Goal: Information Seeking & Learning: Check status

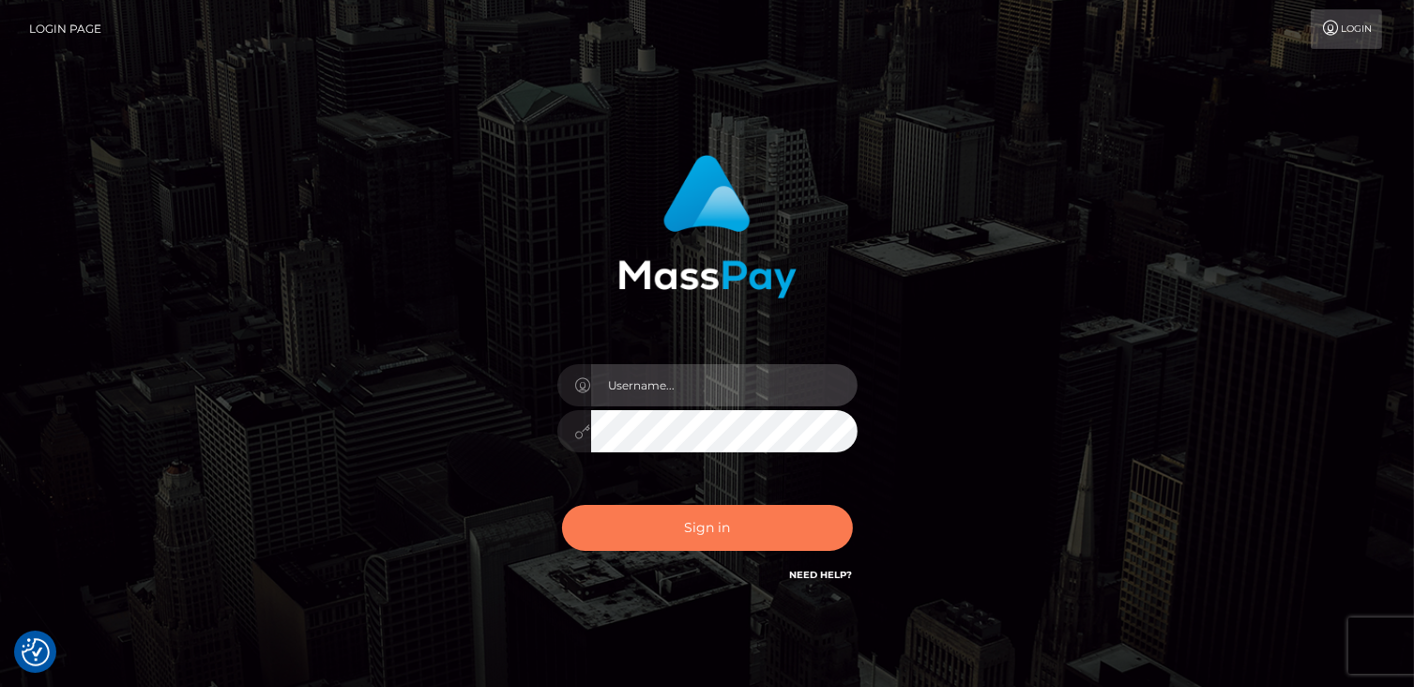
type input "catalinad"
click at [744, 535] on button "Sign in" at bounding box center [707, 528] width 291 height 46
type input "catalinad"
click at [773, 534] on button "Sign in" at bounding box center [707, 528] width 291 height 46
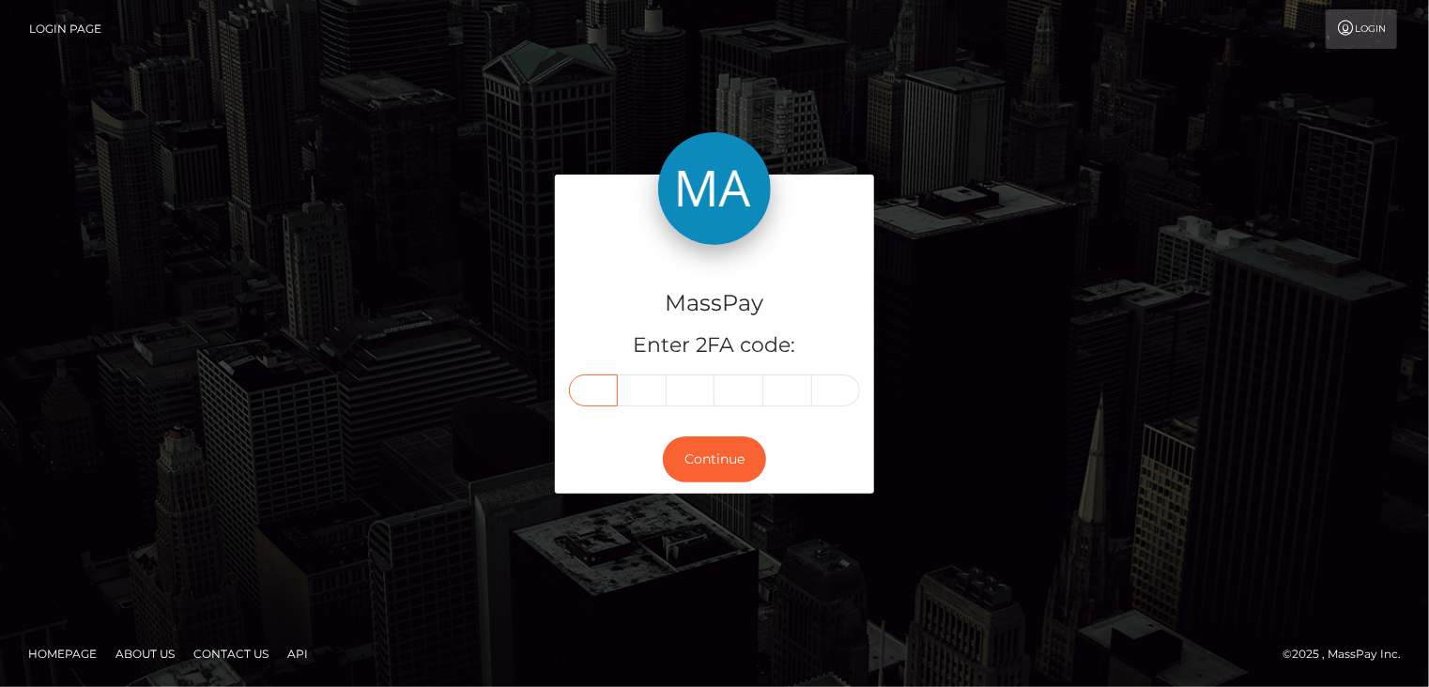
click at [612, 388] on input "text" at bounding box center [593, 390] width 49 height 32
click at [588, 385] on input "text" at bounding box center [593, 390] width 49 height 32
type input "0"
type input "2"
type input "6"
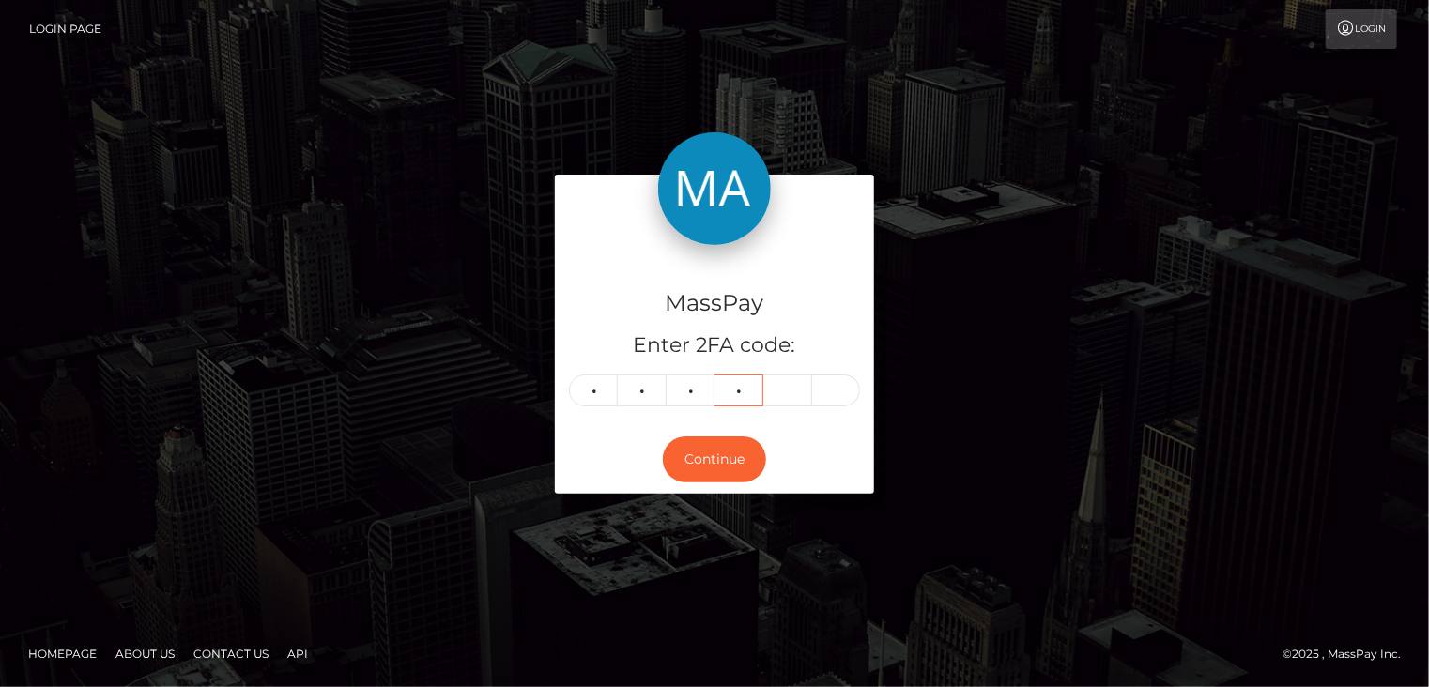
type input "5"
type input "8"
type input "9"
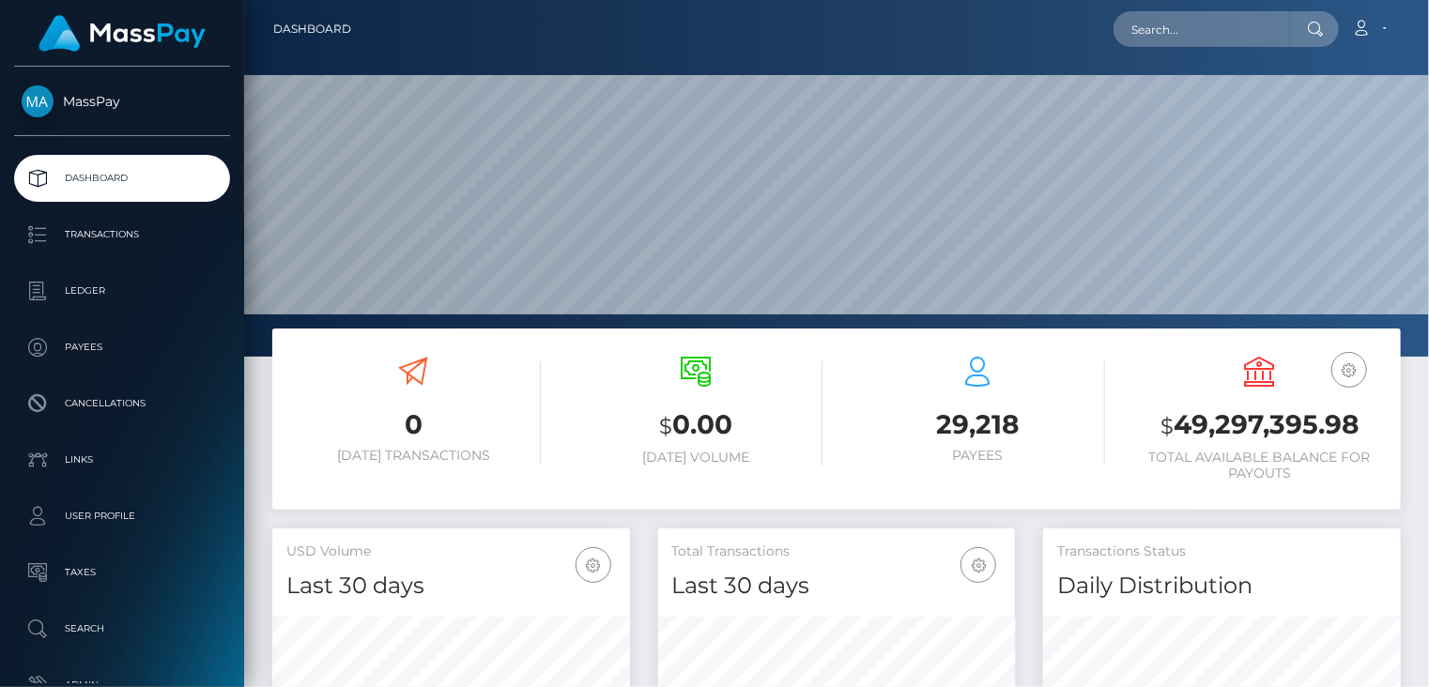
scroll to position [332, 357]
paste input "pout_tPLCHhCb9OI2l"
type input "pout_tPLCHhCb9OI2l"
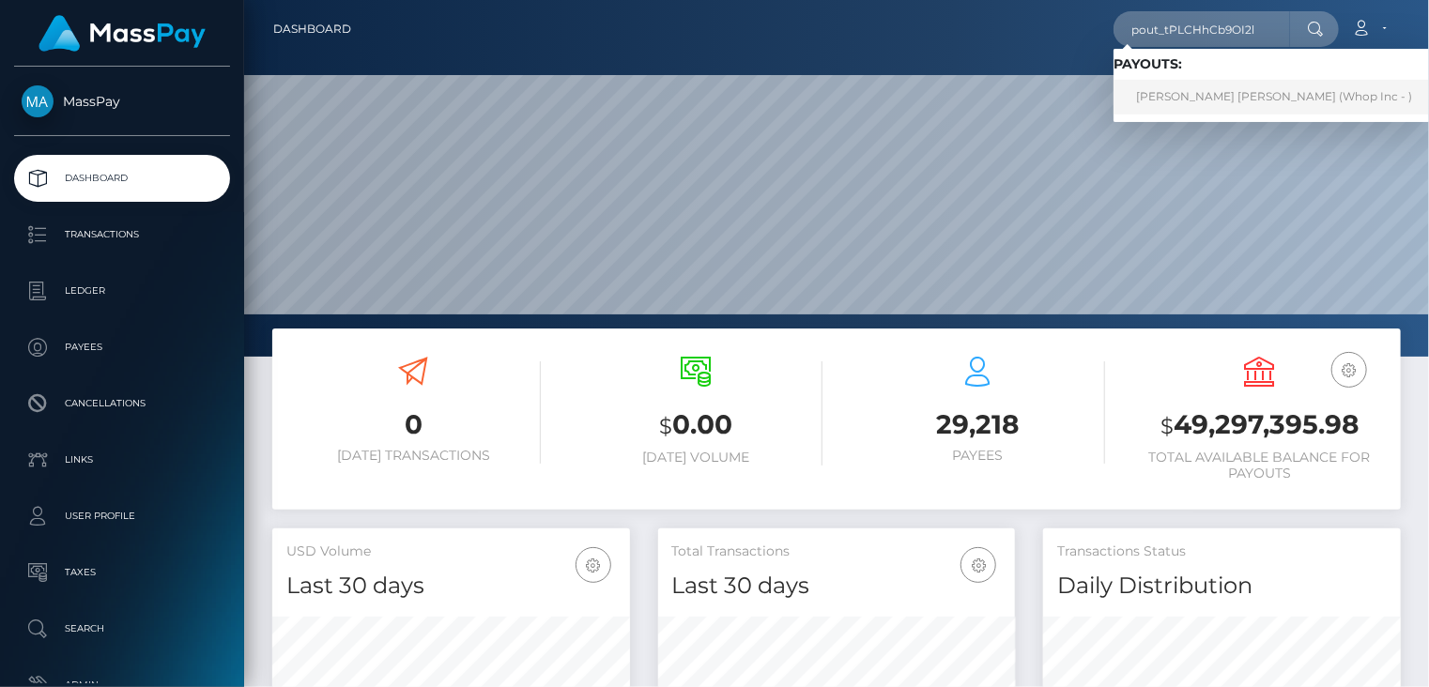
click at [1167, 106] on link "SPENCER JAMES PATTON (Whop Inc - )" at bounding box center [1273, 97] width 321 height 35
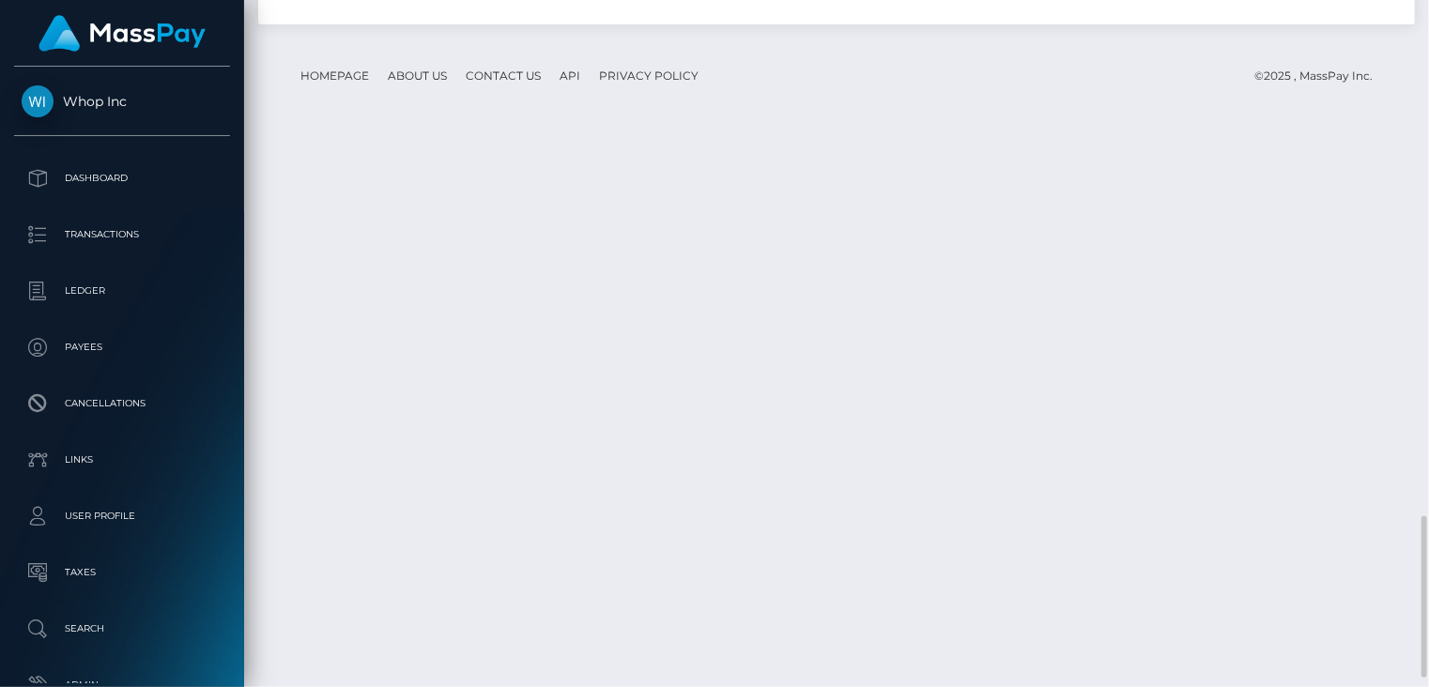
scroll to position [225, 357]
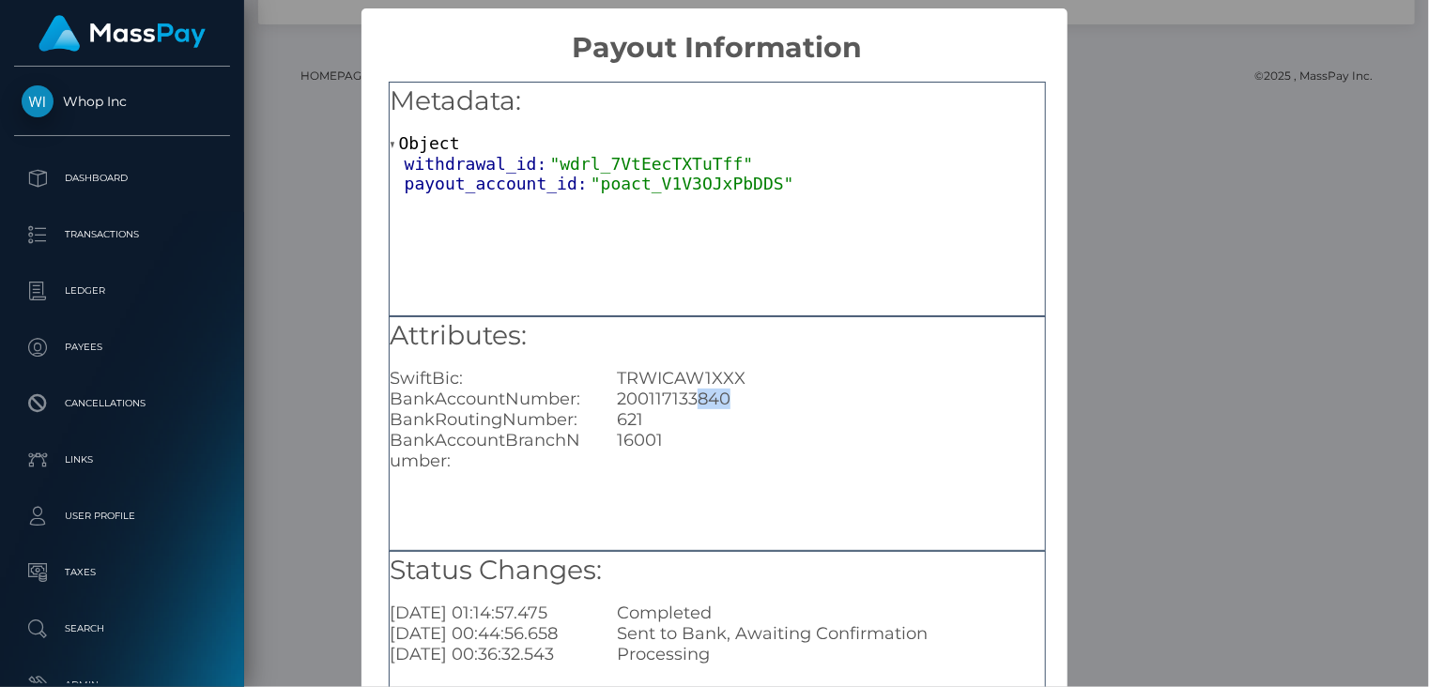
drag, startPoint x: 688, startPoint y: 399, endPoint x: 732, endPoint y: 399, distance: 44.1
click at [732, 399] on div "200117133840" at bounding box center [830, 399] width 455 height 21
drag, startPoint x: 687, startPoint y: 434, endPoint x: 682, endPoint y: 410, distance: 23.9
click at [687, 433] on div "16001" at bounding box center [830, 450] width 455 height 41
drag, startPoint x: 683, startPoint y: 399, endPoint x: 740, endPoint y: 399, distance: 56.3
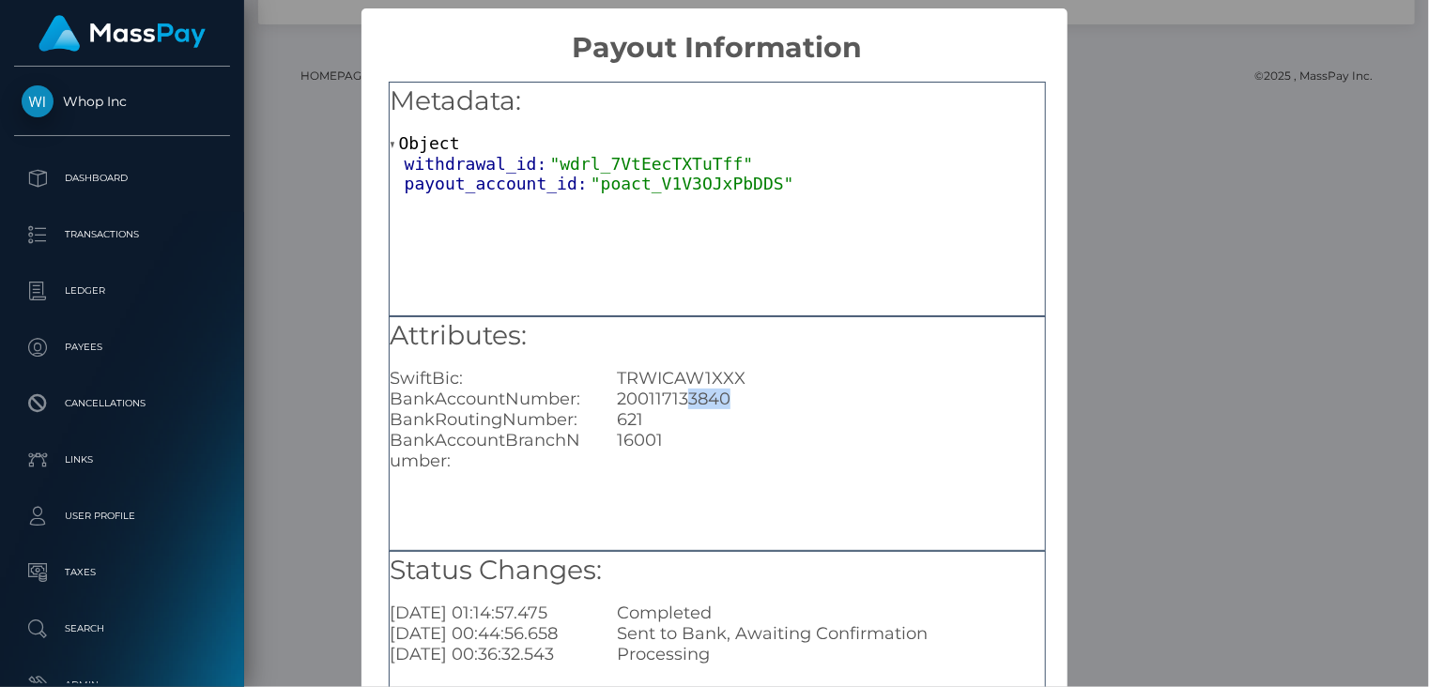
click at [740, 399] on div "200117133840" at bounding box center [830, 399] width 455 height 21
click at [287, 93] on div "× Payout Information Metadata: Object withdrawal_id: "wdrl_7VtEecTXTuTff" payou…" at bounding box center [714, 343] width 1429 height 687
click at [267, 106] on div "× Payout Information Metadata: Object withdrawal_id: "wdrl_7VtEecTXTuTff" payou…" at bounding box center [714, 343] width 1429 height 687
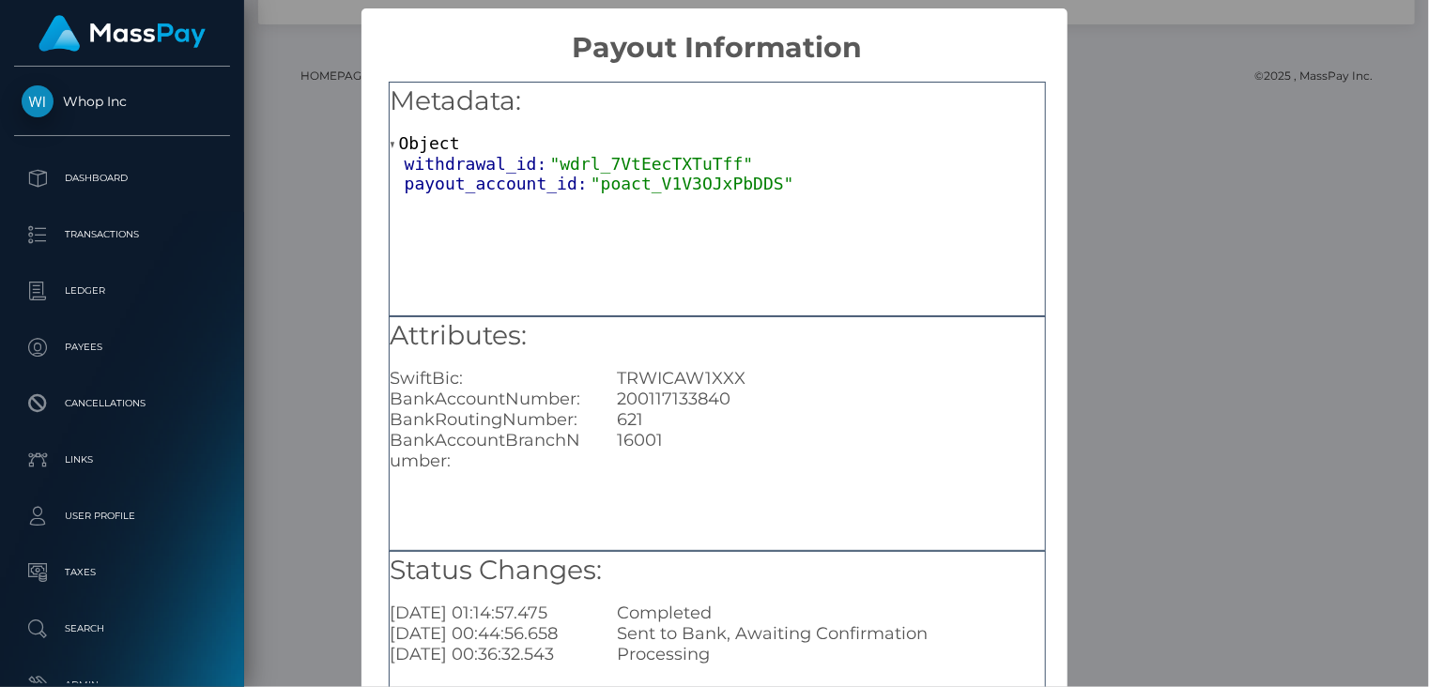
click at [1190, 54] on div "× Payout Information Metadata: Object withdrawal_id: "wdrl_7VtEecTXTuTff" payou…" at bounding box center [714, 343] width 1429 height 687
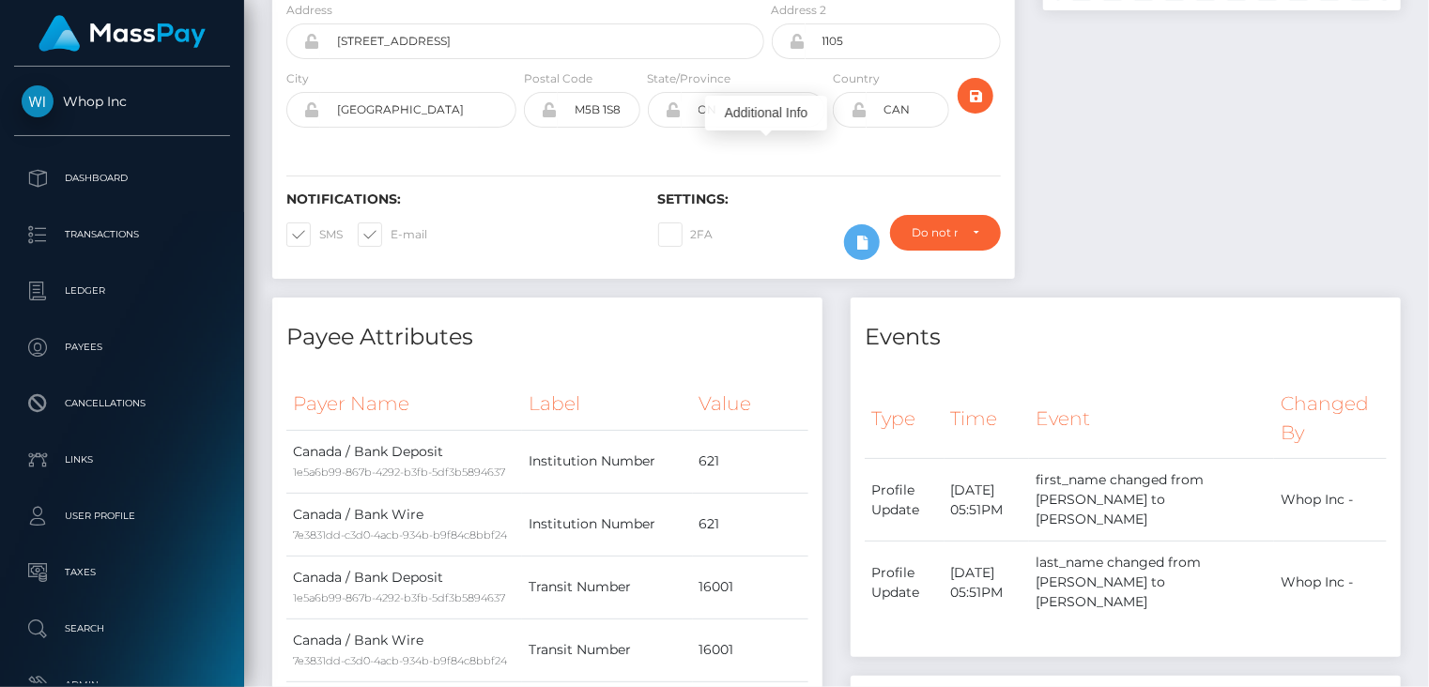
scroll to position [0, 0]
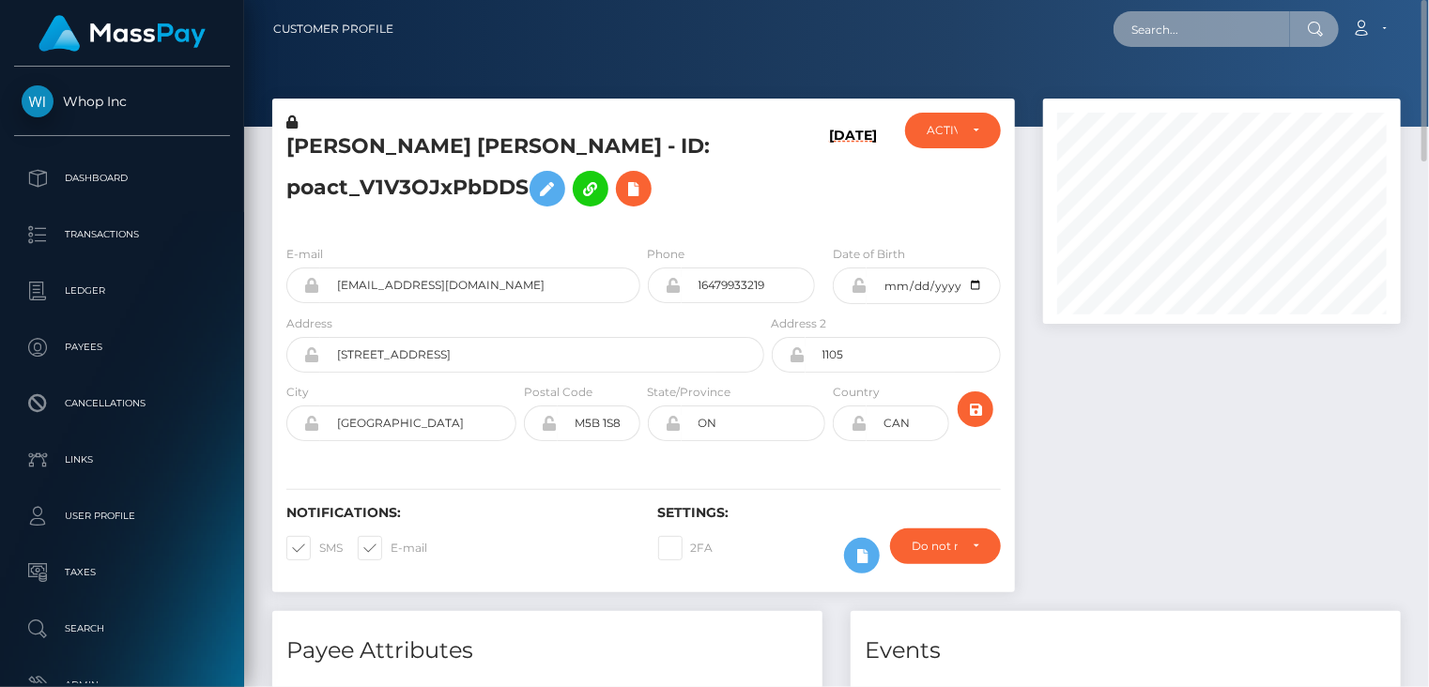
paste input "poact_qIJxSrz73pH4"
type input "poact_qIJxSrz73pH4"
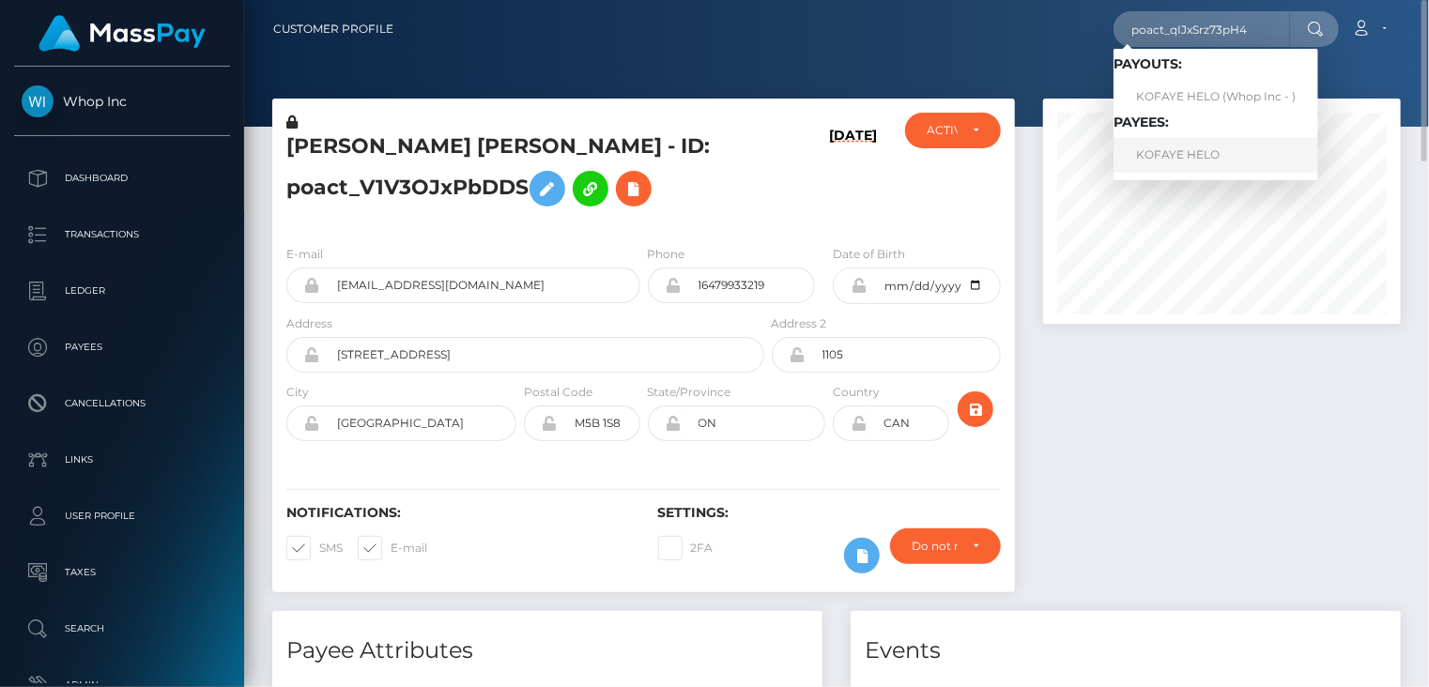
click at [1190, 155] on link "KOFAYE HELO" at bounding box center [1215, 155] width 205 height 35
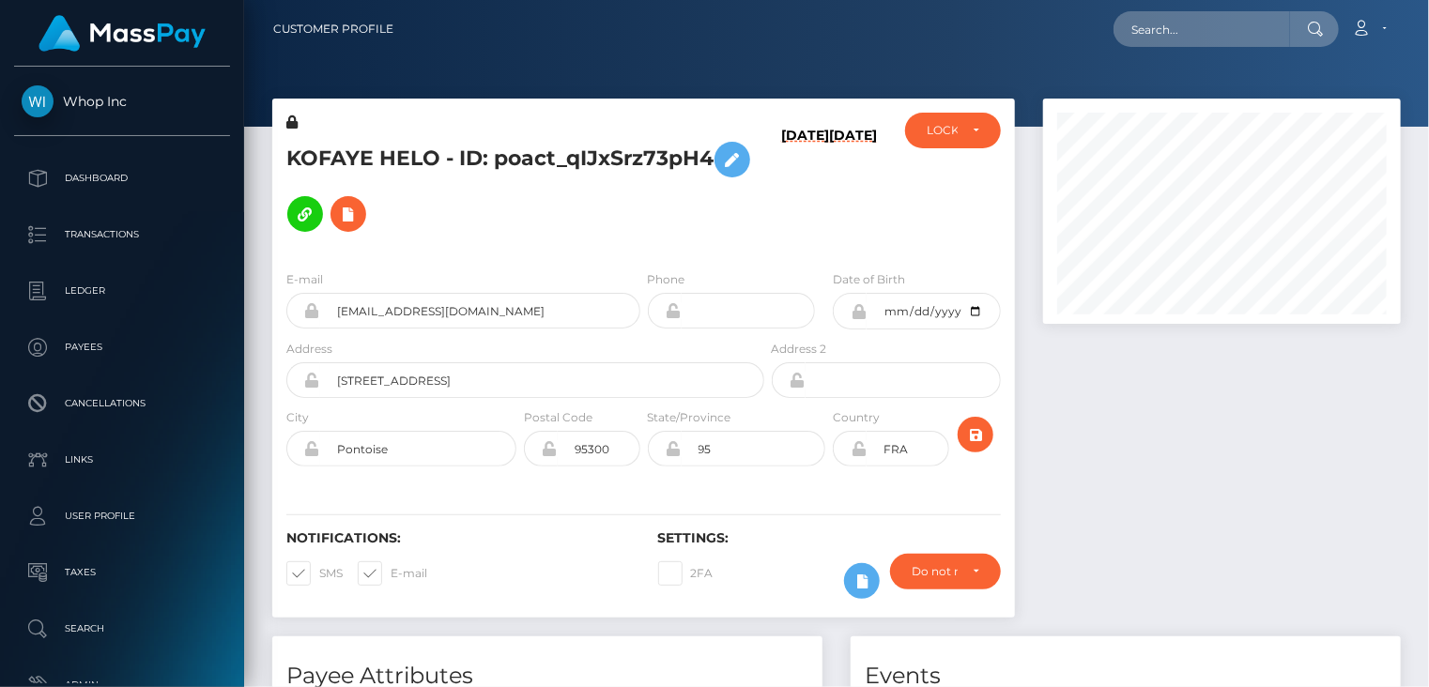
scroll to position [225, 357]
click at [554, 147] on h5 "KOFAYE HELO - ID: poact_qIJxSrz73pH4" at bounding box center [519, 186] width 467 height 109
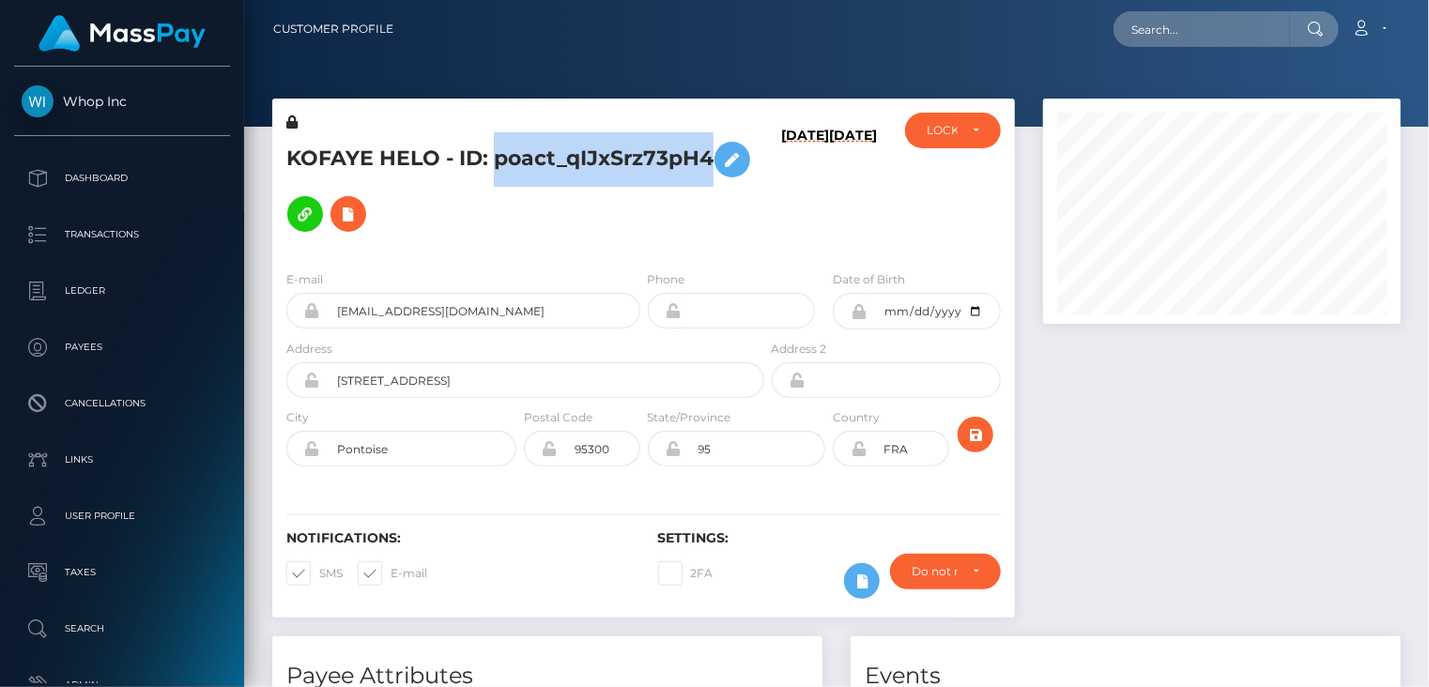
click at [554, 147] on h5 "KOFAYE HELO - ID: poact_qIJxSrz73pH4" at bounding box center [519, 186] width 467 height 109
copy h5 "KOFAYE HELO - ID: poact_qIJxSrz73pH4"
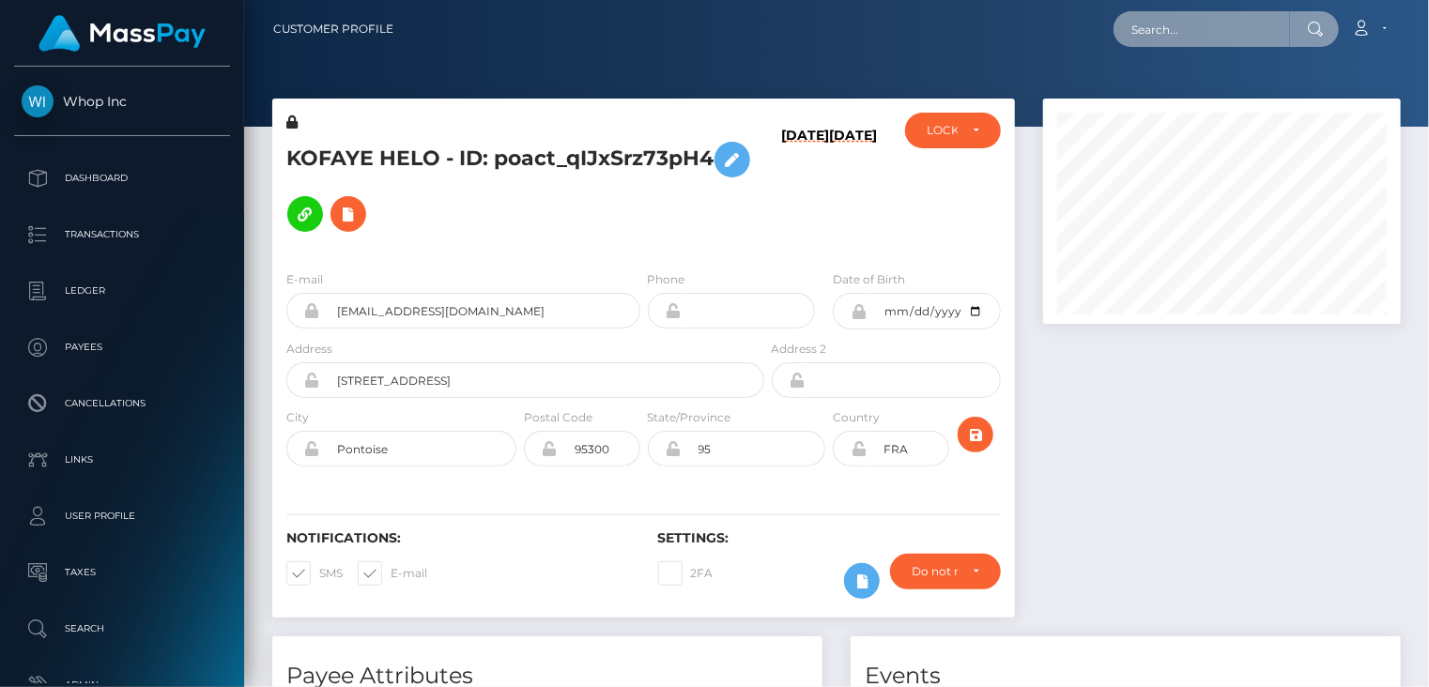
paste input "pout_WXDra7aDVR1TL"
type input "pout_WXDra7aDVR1TL"
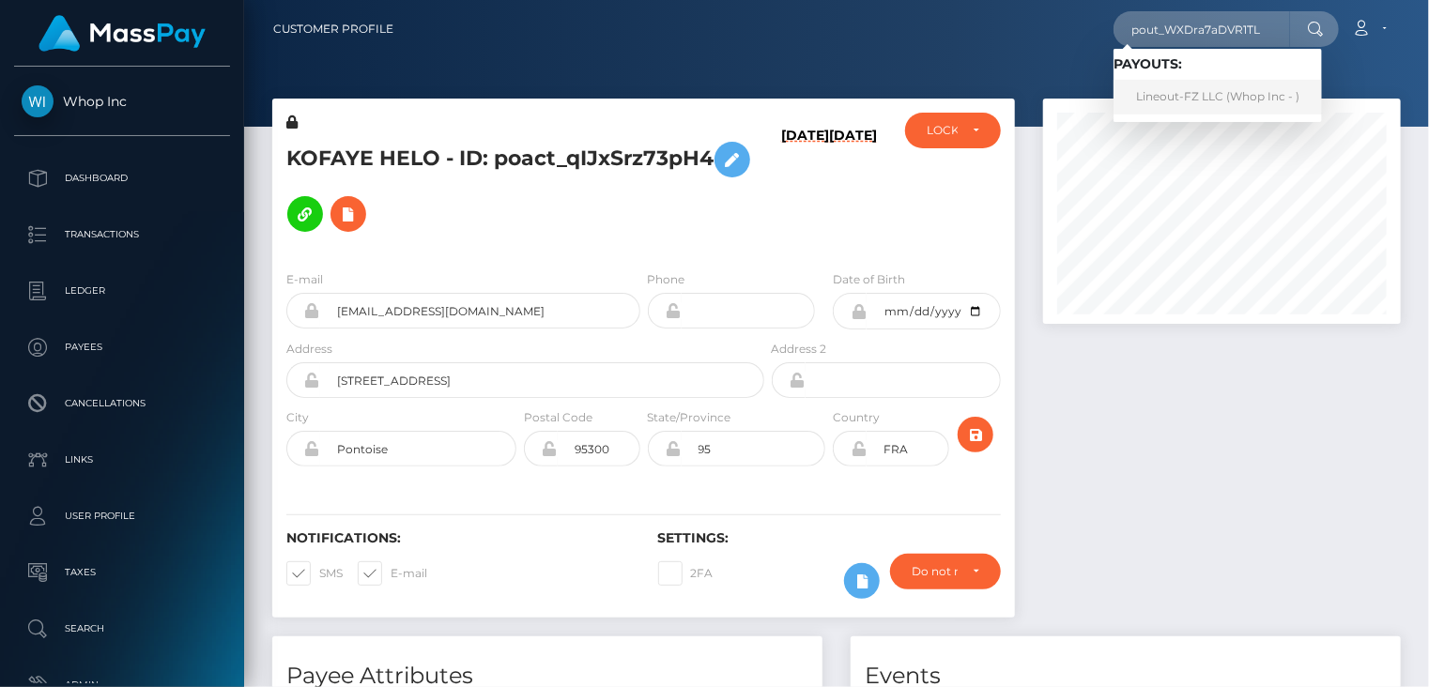
click at [1194, 99] on link "Lineout-FZ LLC (Whop Inc - )" at bounding box center [1217, 97] width 208 height 35
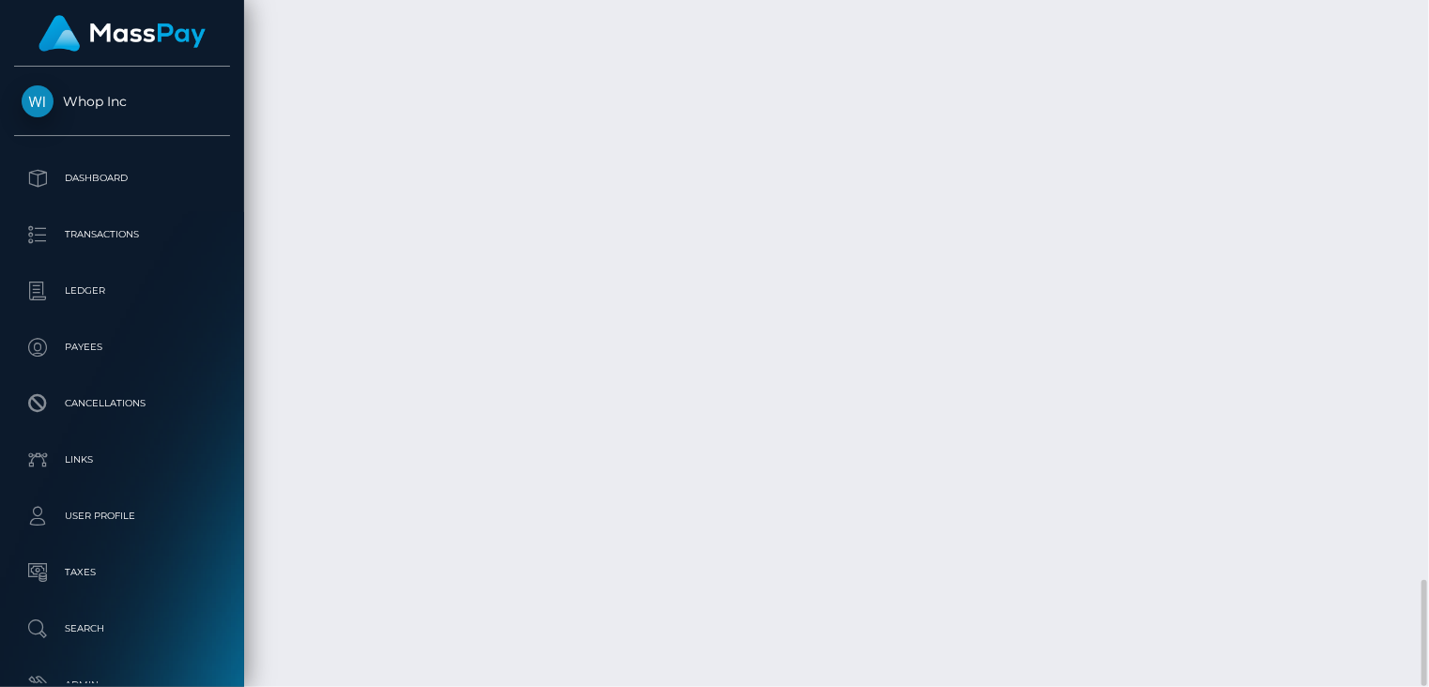
scroll to position [225, 357]
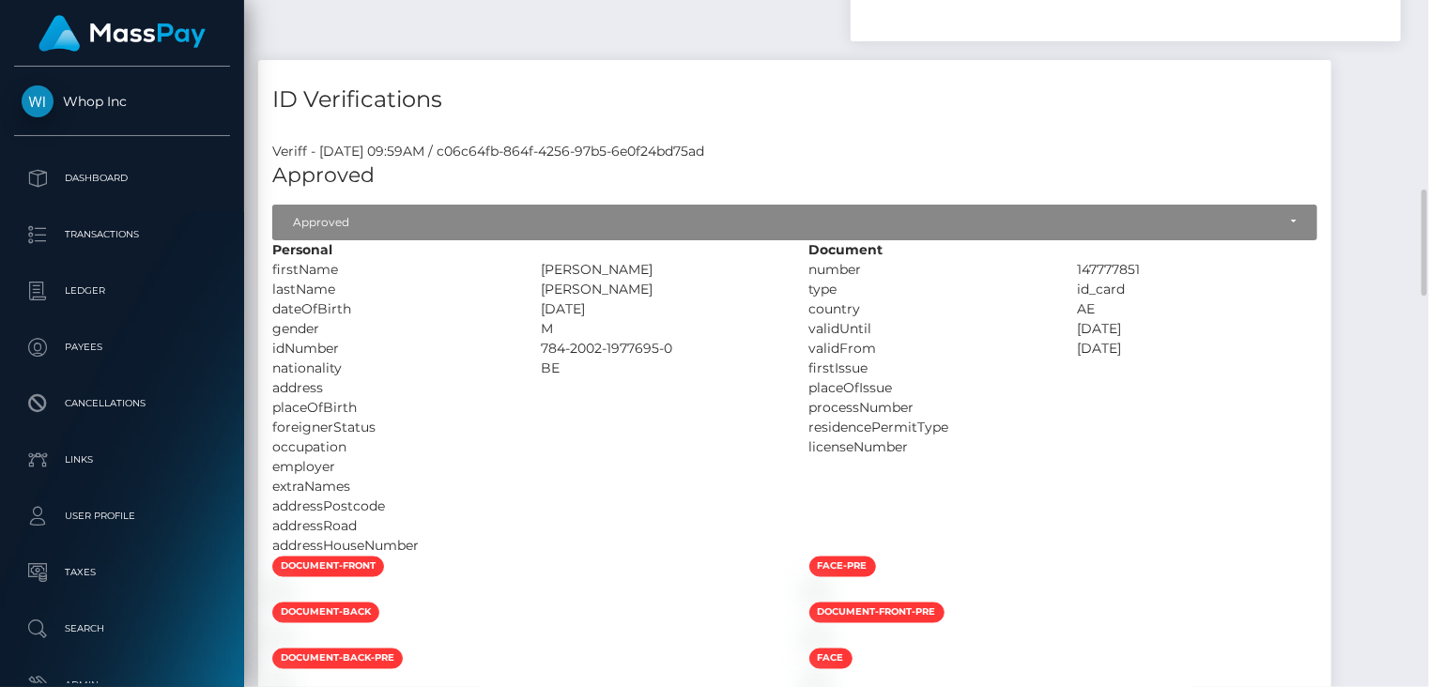
scroll to position [0, 0]
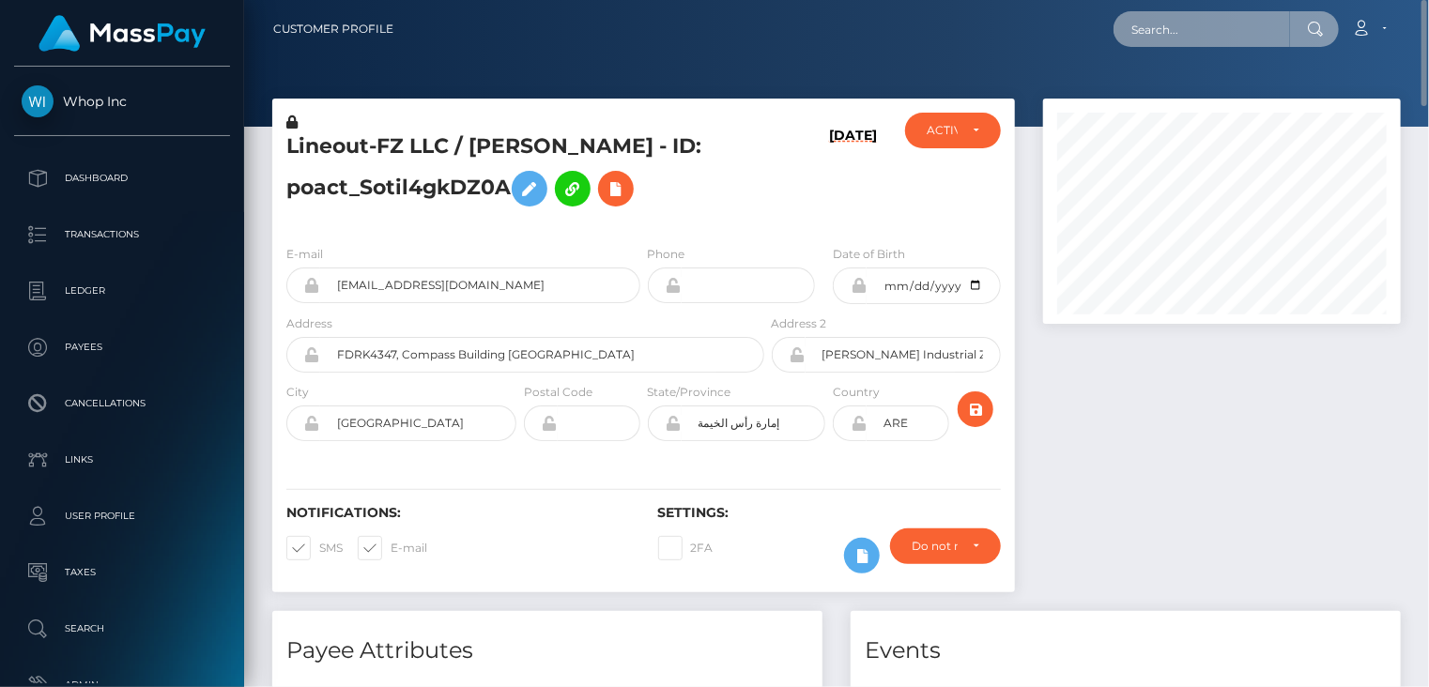
paste input "pout_tPLCHhCb9OI2l"
type input "pout_tPLCHhCb9OI2l"
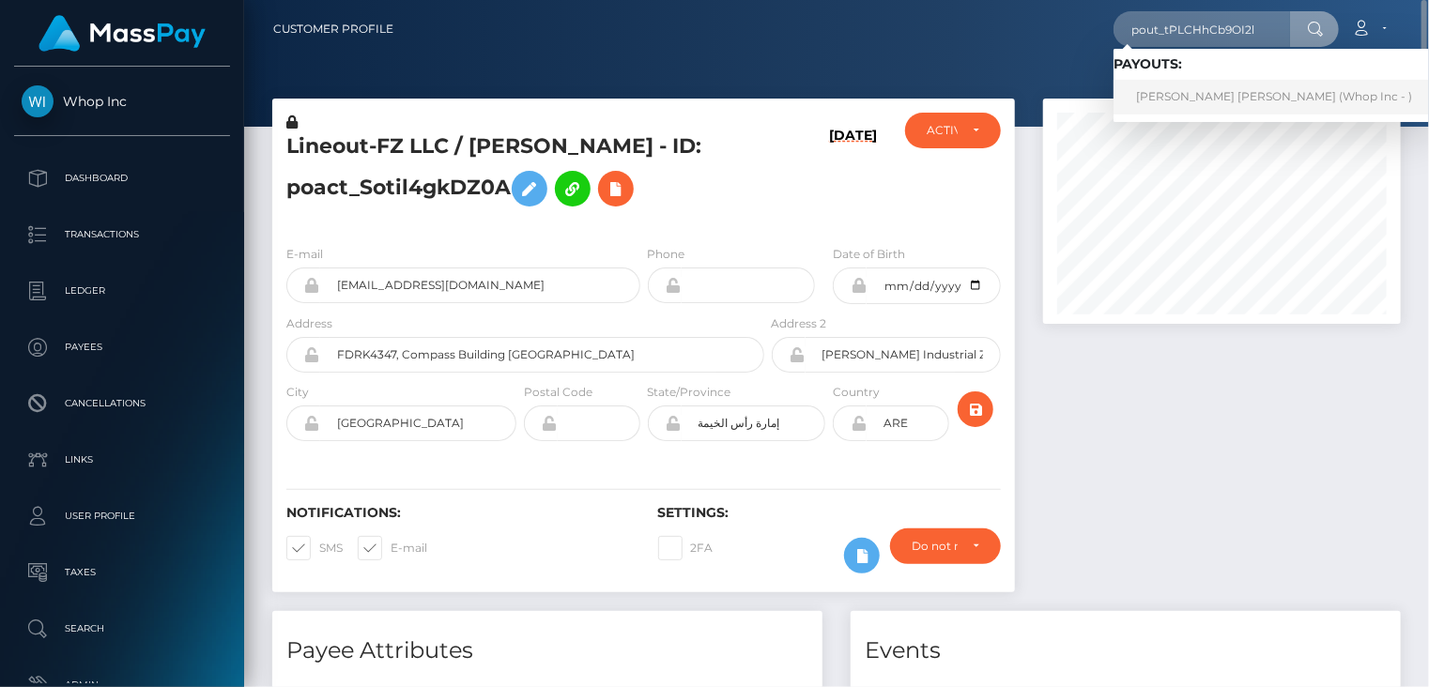
click at [1236, 104] on link "[PERSON_NAME] [PERSON_NAME] (Whop Inc - )" at bounding box center [1273, 97] width 321 height 35
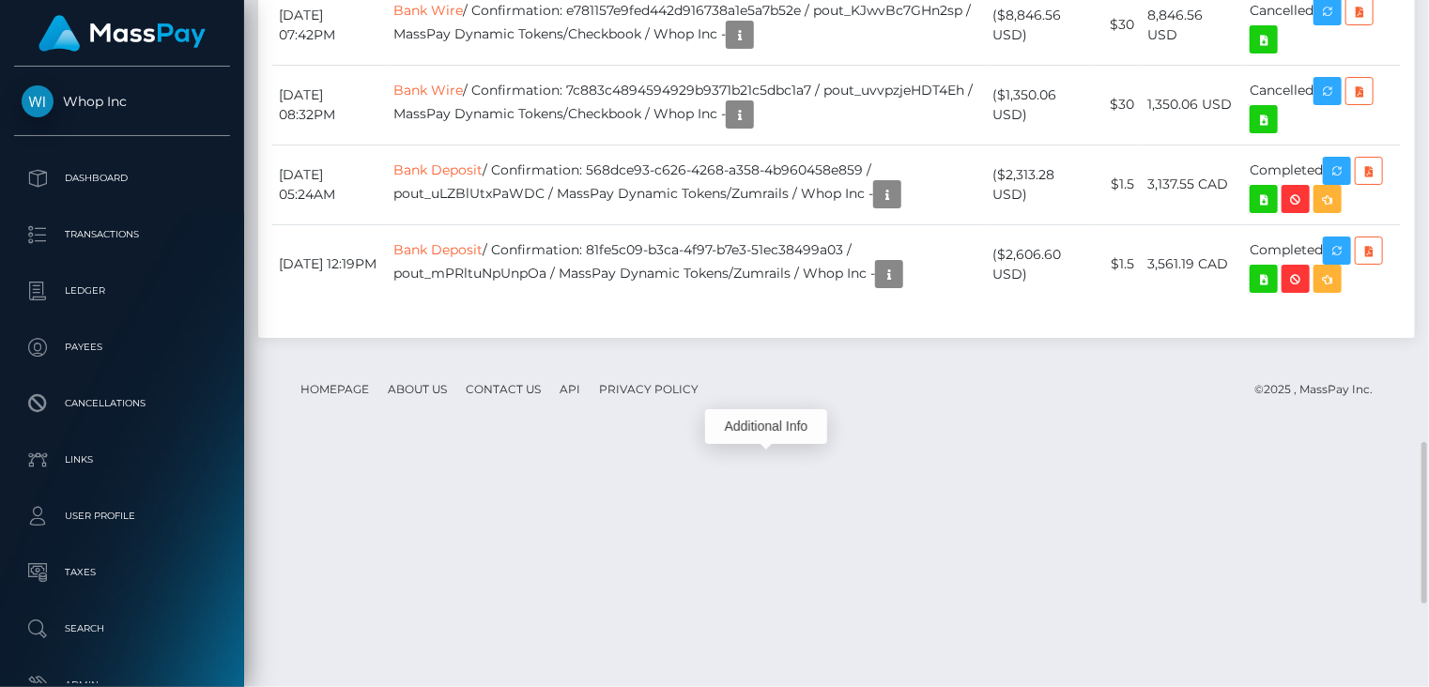
scroll to position [225, 357]
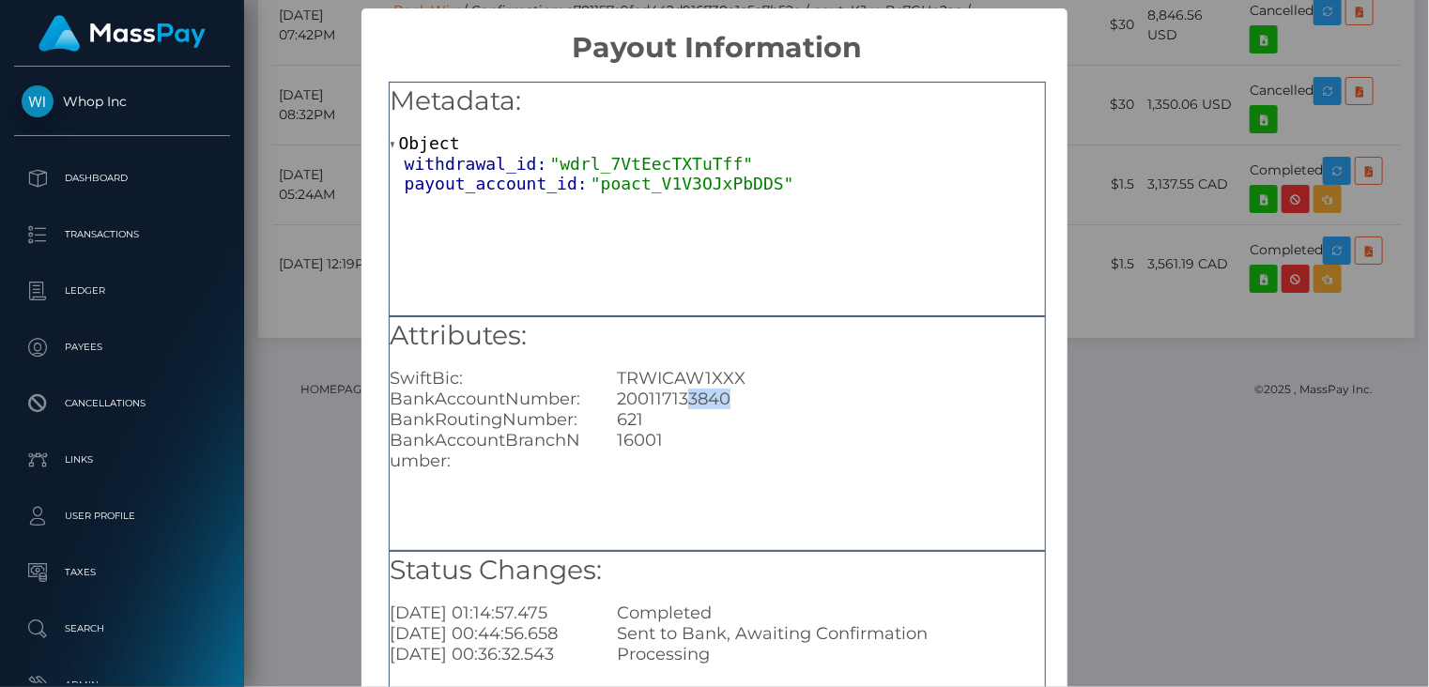
drag, startPoint x: 687, startPoint y: 401, endPoint x: 725, endPoint y: 407, distance: 38.1
click at [725, 407] on div "200117133840" at bounding box center [830, 399] width 455 height 21
click at [1205, 215] on div "× Payout Information Metadata: Object withdrawal_id: "wdrl_7VtEecTXTuTff" payou…" at bounding box center [714, 343] width 1429 height 687
click at [1205, 214] on div "× Payout Information Metadata: Object withdrawal_id: "wdrl_7VtEecTXTuTff" payou…" at bounding box center [714, 343] width 1429 height 687
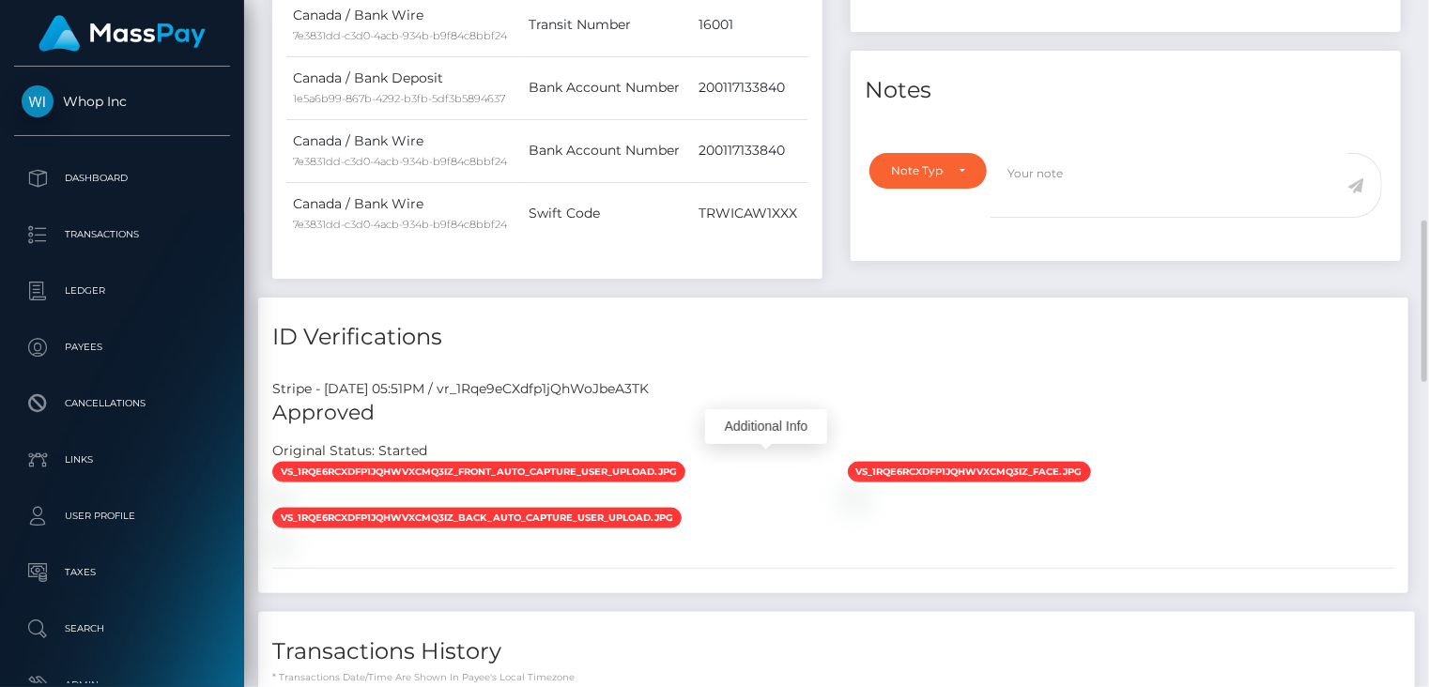
scroll to position [0, 0]
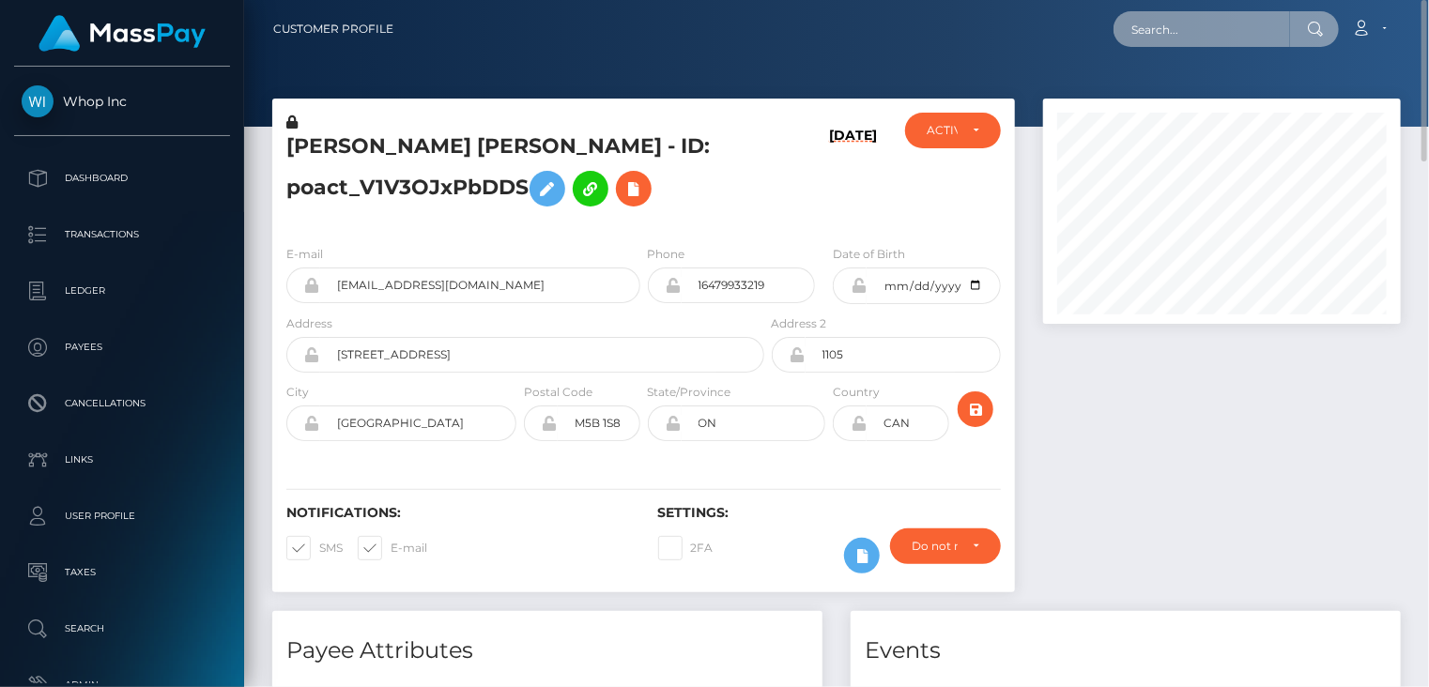
paste input "pout_WXDra7aDVR1TL"
type input "pout_WXDra7aDVR1TL"
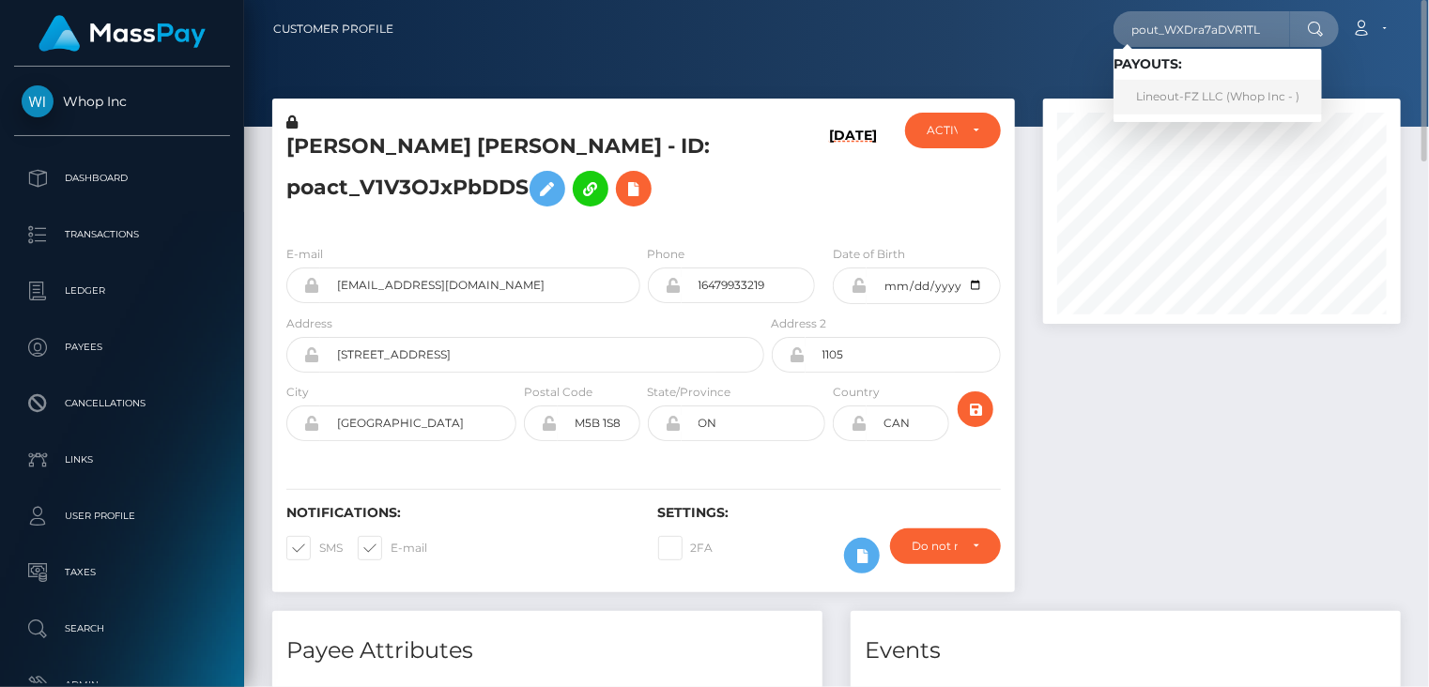
click at [1156, 99] on link "Lineout-FZ LLC (Whop Inc - )" at bounding box center [1217, 97] width 208 height 35
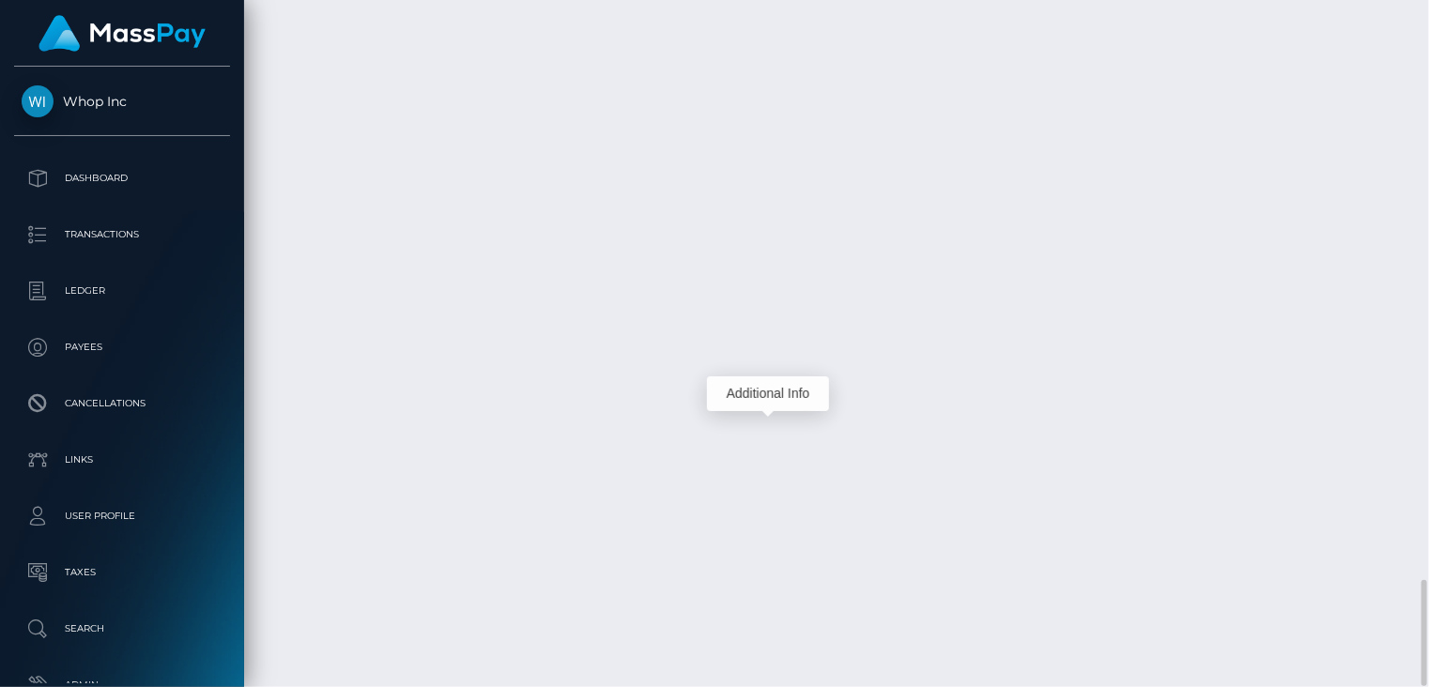
scroll to position [225, 357]
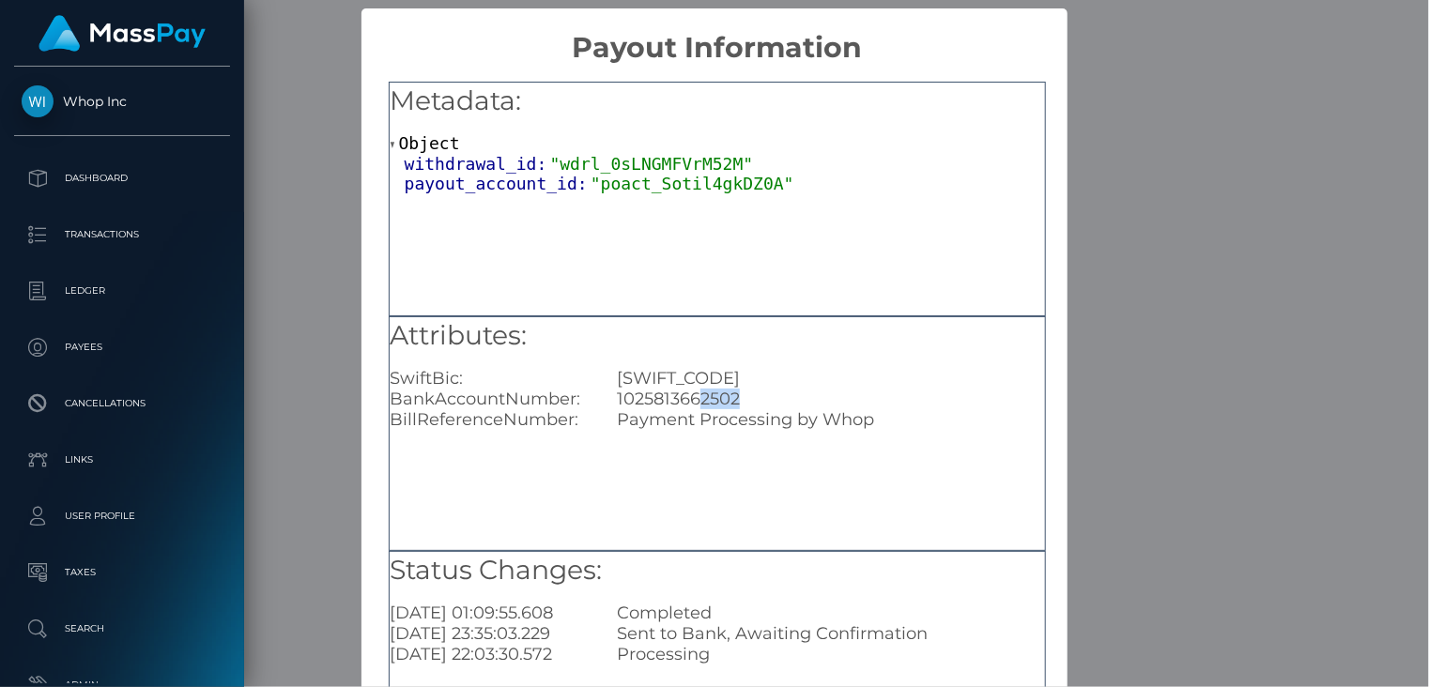
drag, startPoint x: 698, startPoint y: 400, endPoint x: 738, endPoint y: 392, distance: 40.1
click at [738, 392] on div "1025813662502" at bounding box center [830, 399] width 455 height 21
copy div "2502"
click at [294, 590] on div "× Payout Information Metadata: Object withdrawal_id: "wdrl_0sLNGMFVrM52M" payou…" at bounding box center [714, 343] width 1429 height 687
click at [294, 591] on div "× Payout Information Metadata: Object withdrawal_id: "wdrl_0sLNGMFVrM52M" payou…" at bounding box center [714, 343] width 1429 height 687
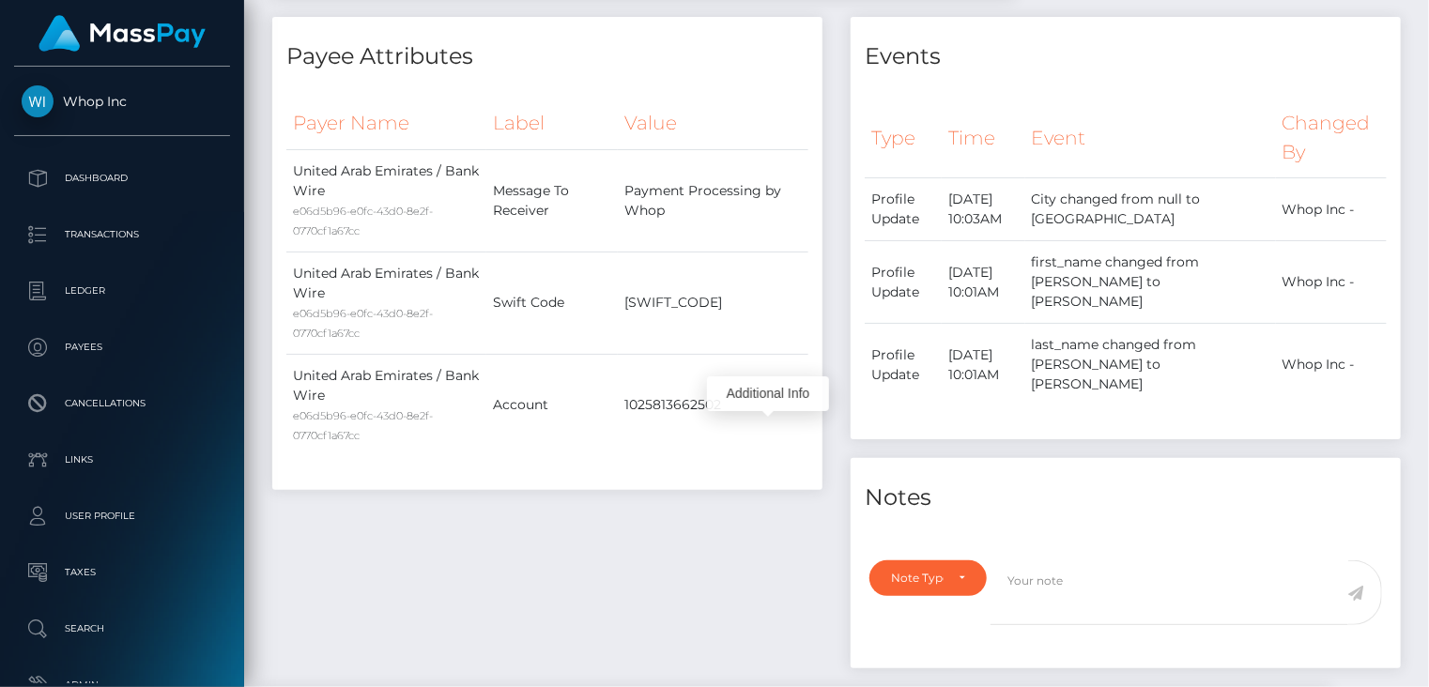
scroll to position [0, 0]
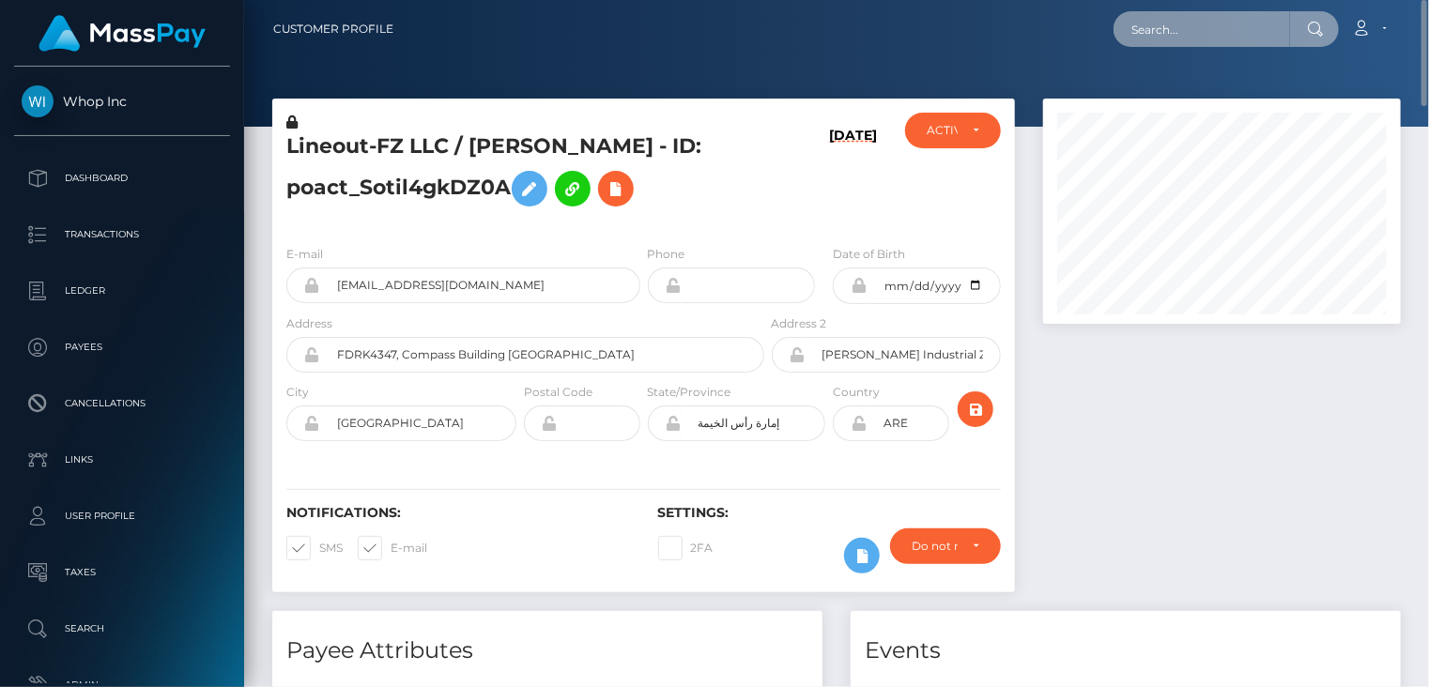
paste input "MSP1353628a13c7493"
type input "MSP1353628a13c7493"
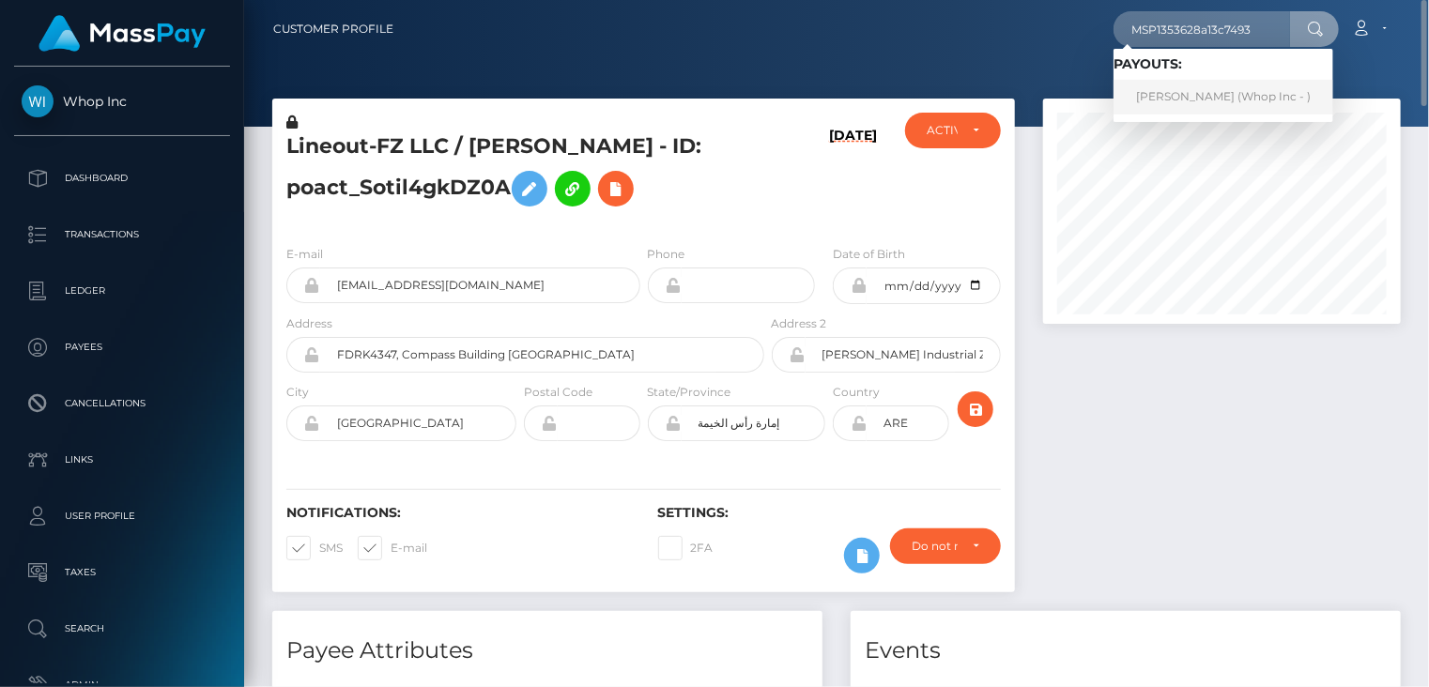
click at [1193, 101] on link "ABDUL RAFAY (Whop Inc - )" at bounding box center [1223, 97] width 220 height 35
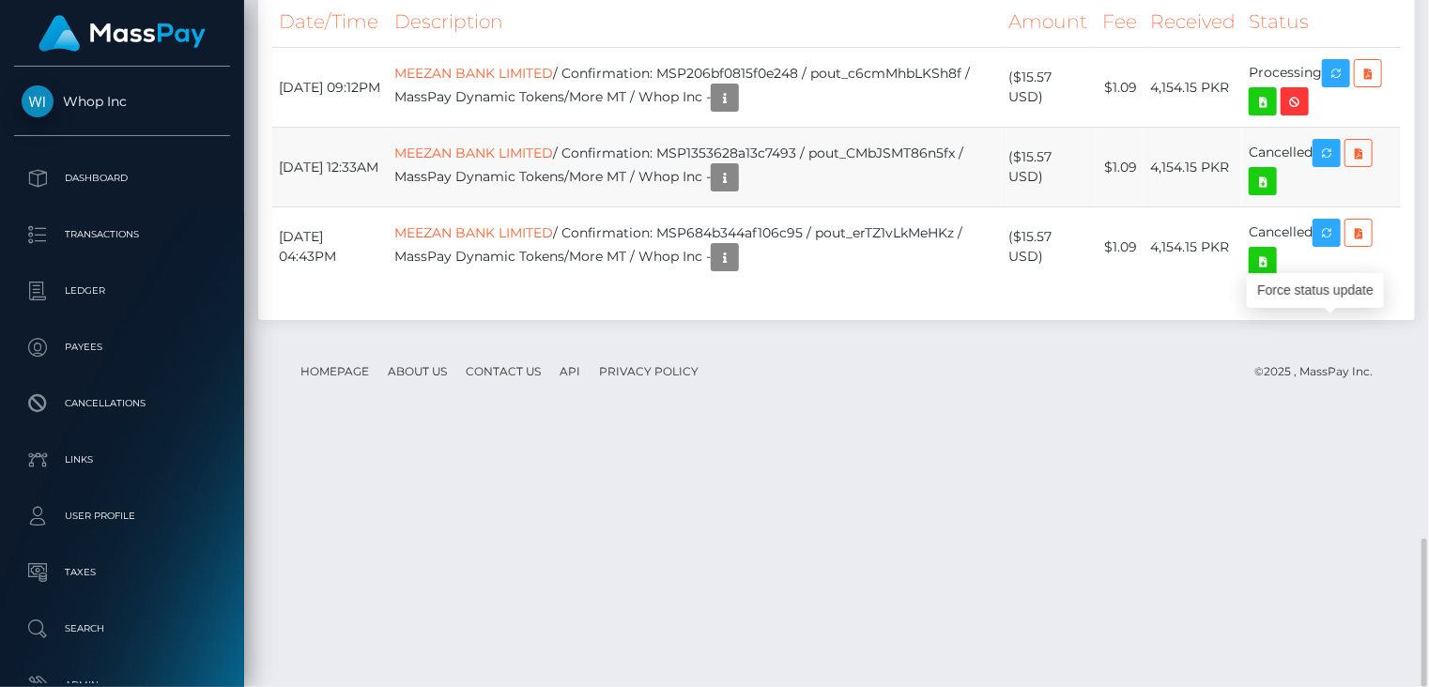
scroll to position [225, 357]
click at [741, 48] on th "Description" at bounding box center [695, 22] width 614 height 52
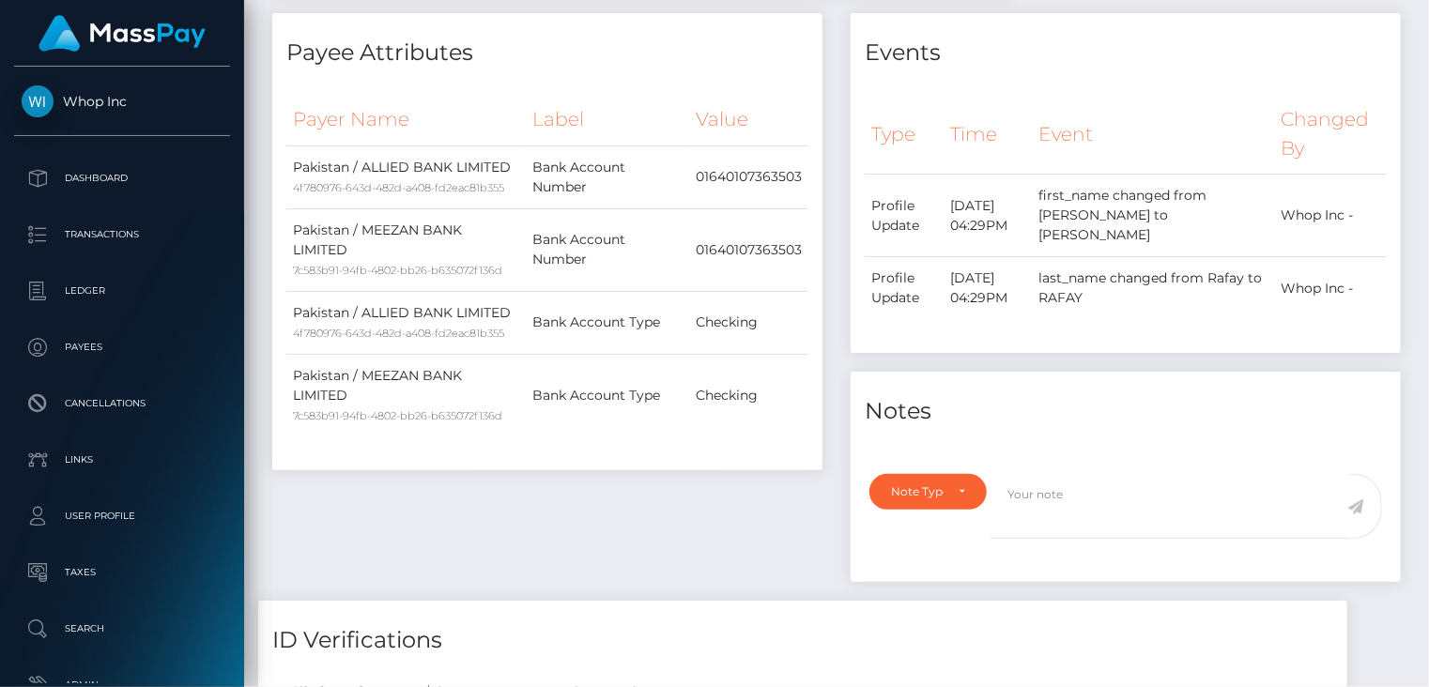
scroll to position [0, 0]
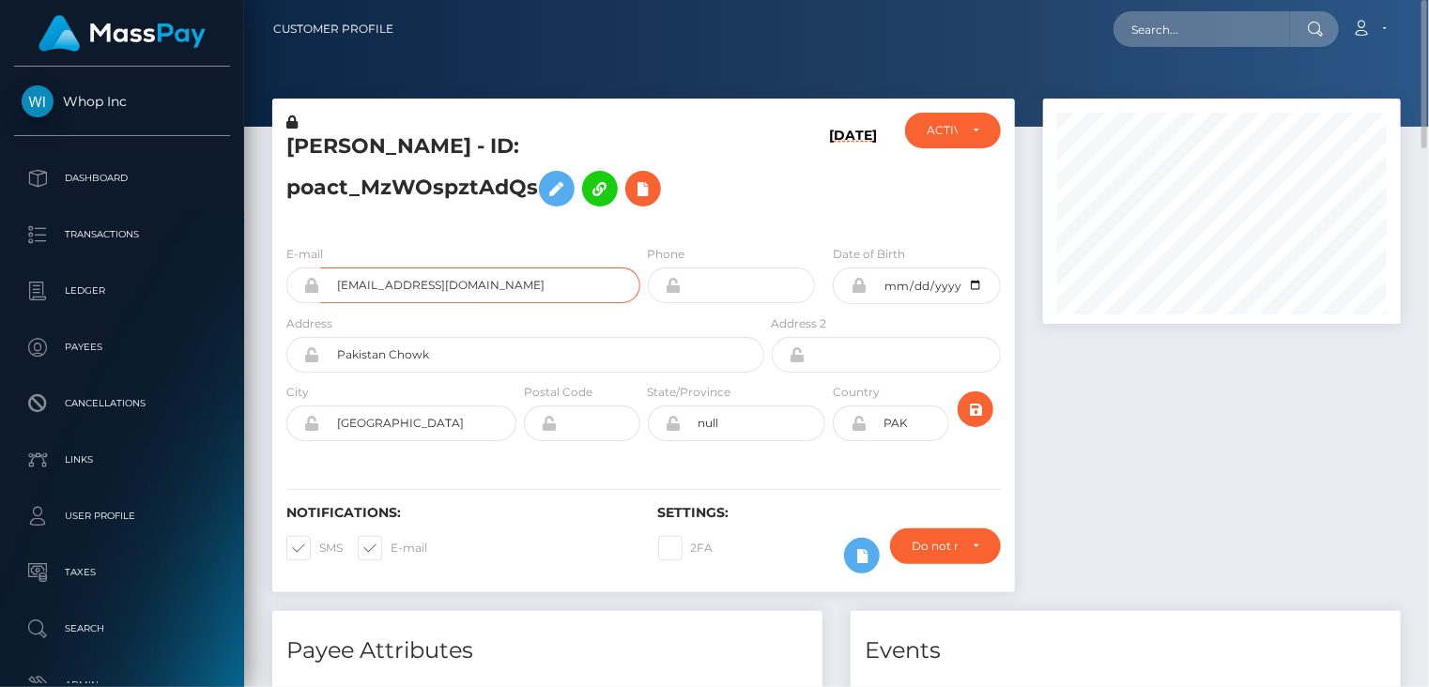
click at [417, 283] on input "[EMAIL_ADDRESS][DOMAIN_NAME]" at bounding box center [480, 285] width 320 height 36
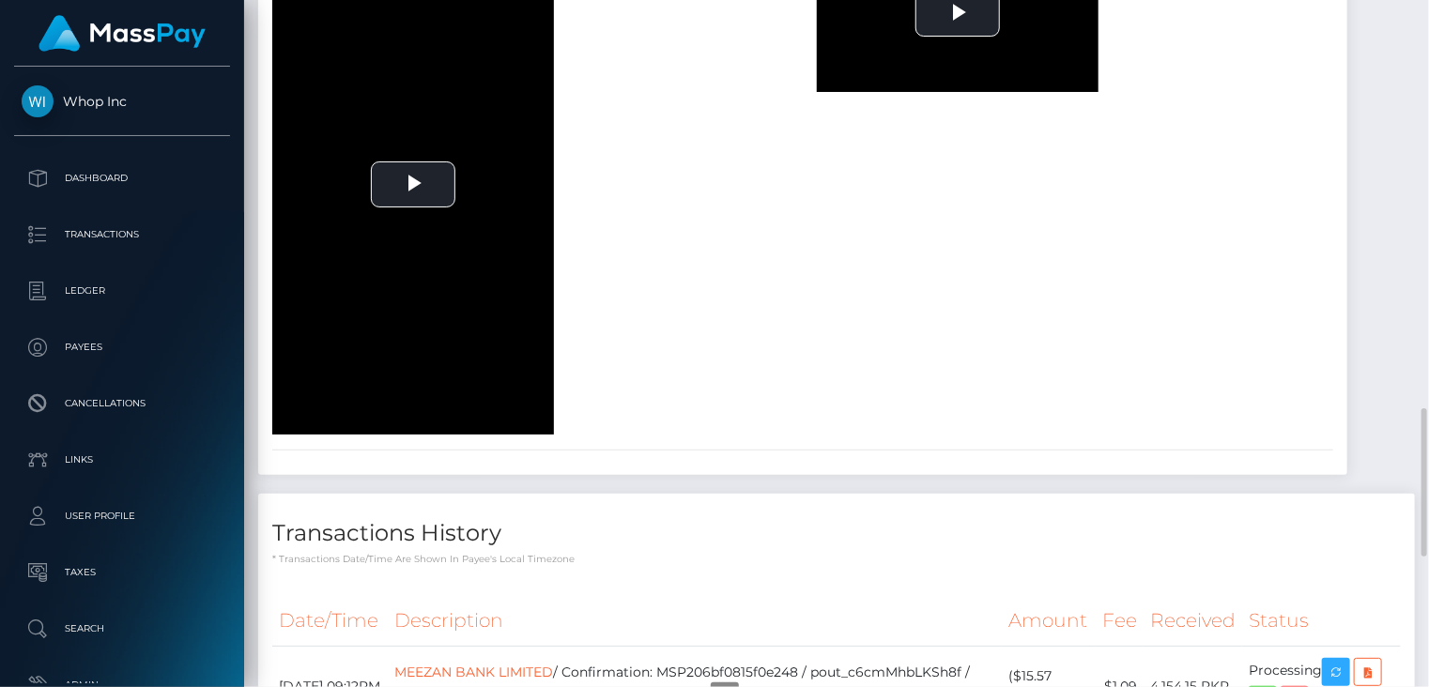
scroll to position [2477, 0]
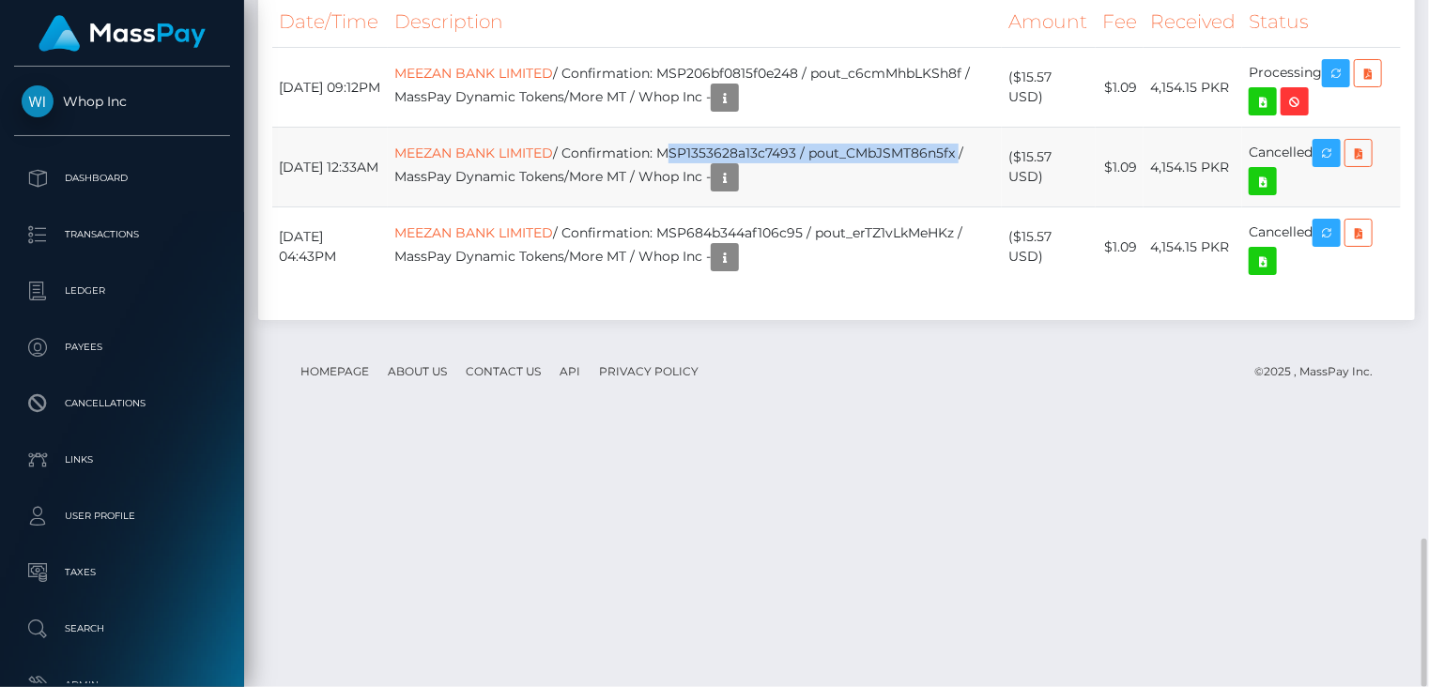
drag, startPoint x: 695, startPoint y: 405, endPoint x: 988, endPoint y: 403, distance: 293.8
click at [988, 207] on td "MEEZAN BANK LIMITED / Confirmation: MSP1353628a13c7493 / pout_CMbJSMT86n5fx / M…" at bounding box center [695, 168] width 614 height 80
copy td "MSP1353628a13c7493 / pout_CMbJSMT86n5fx"
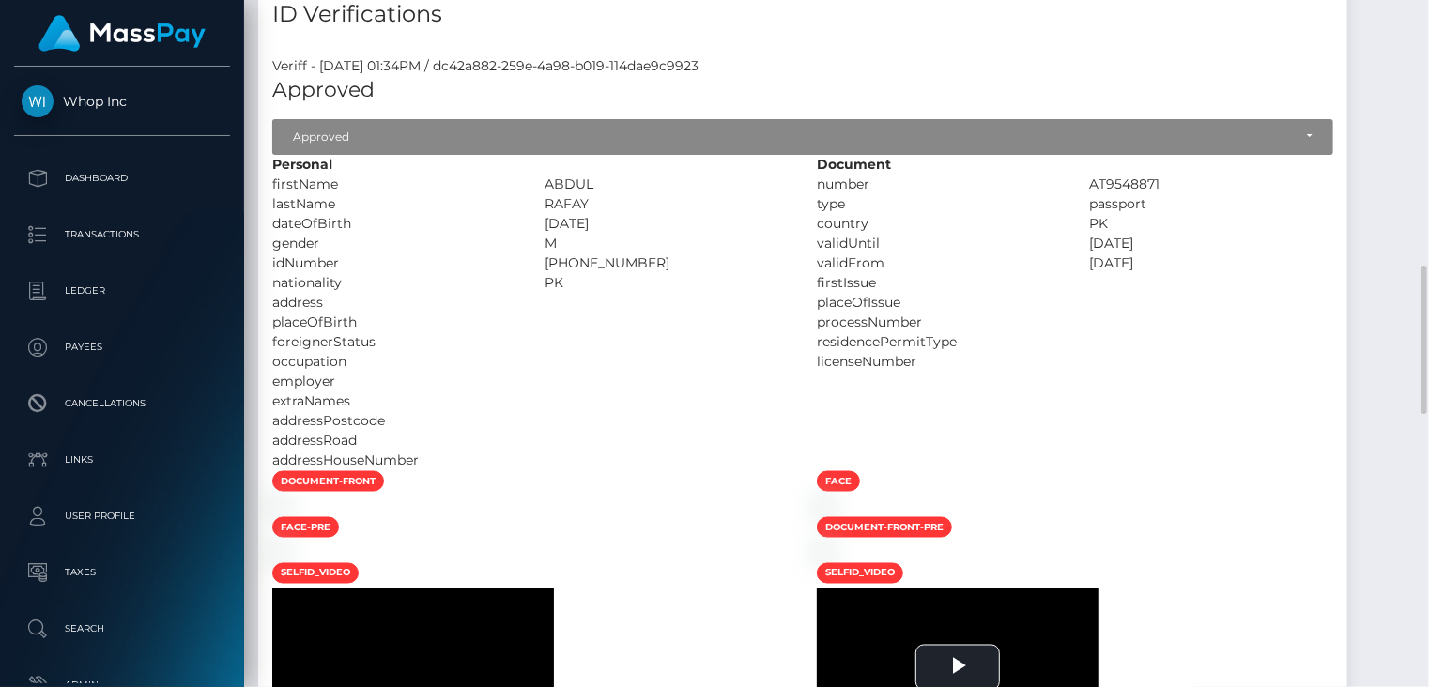
scroll to position [0, 0]
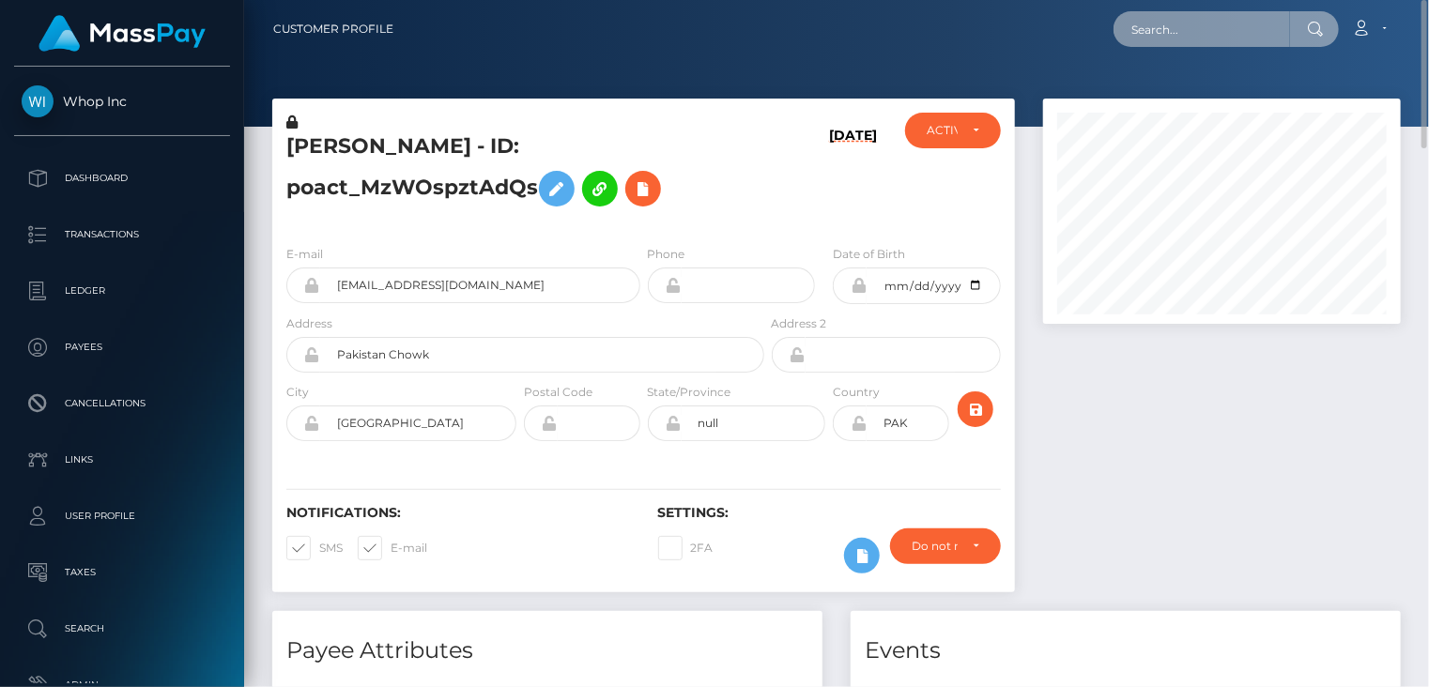
paste input "MSP82212e8767c79c7"
type input "MSP82212e8767c79c7"
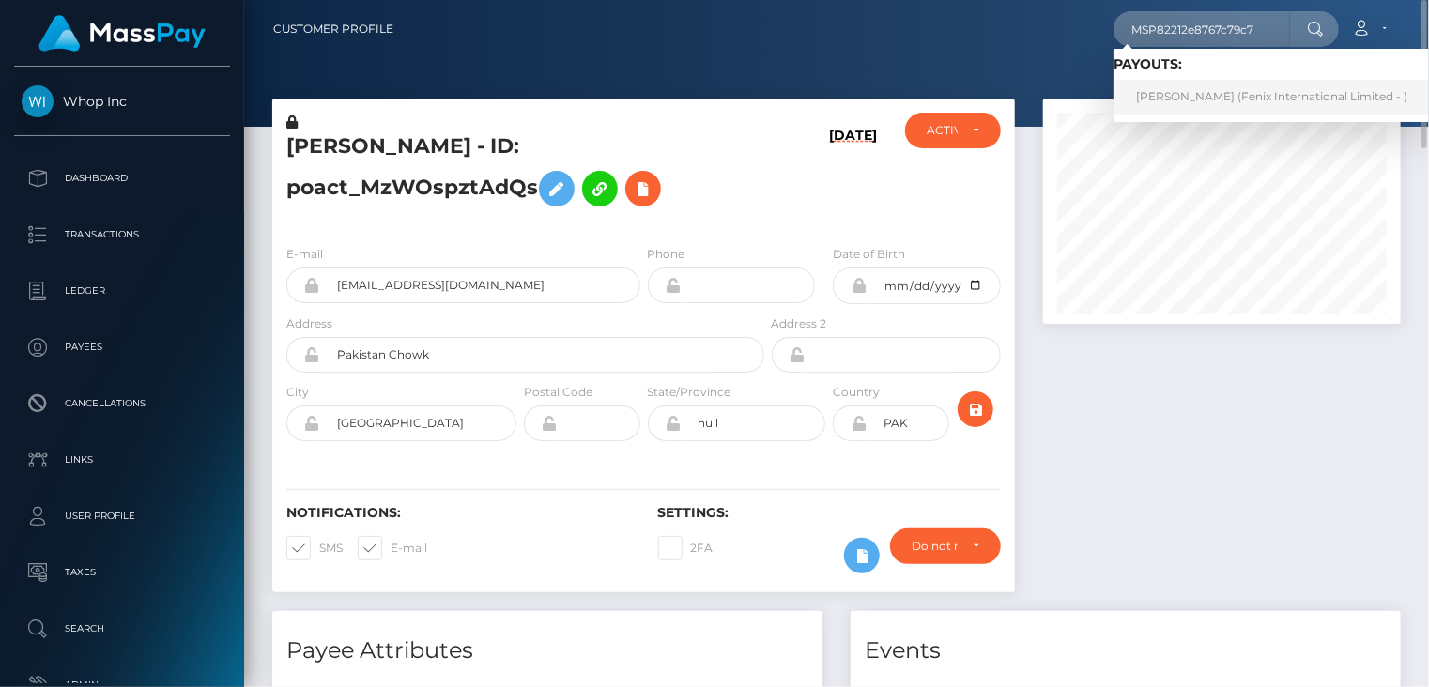
click at [1157, 95] on link "Syamsul Bahri (Fenix International Limited - )" at bounding box center [1271, 97] width 316 height 35
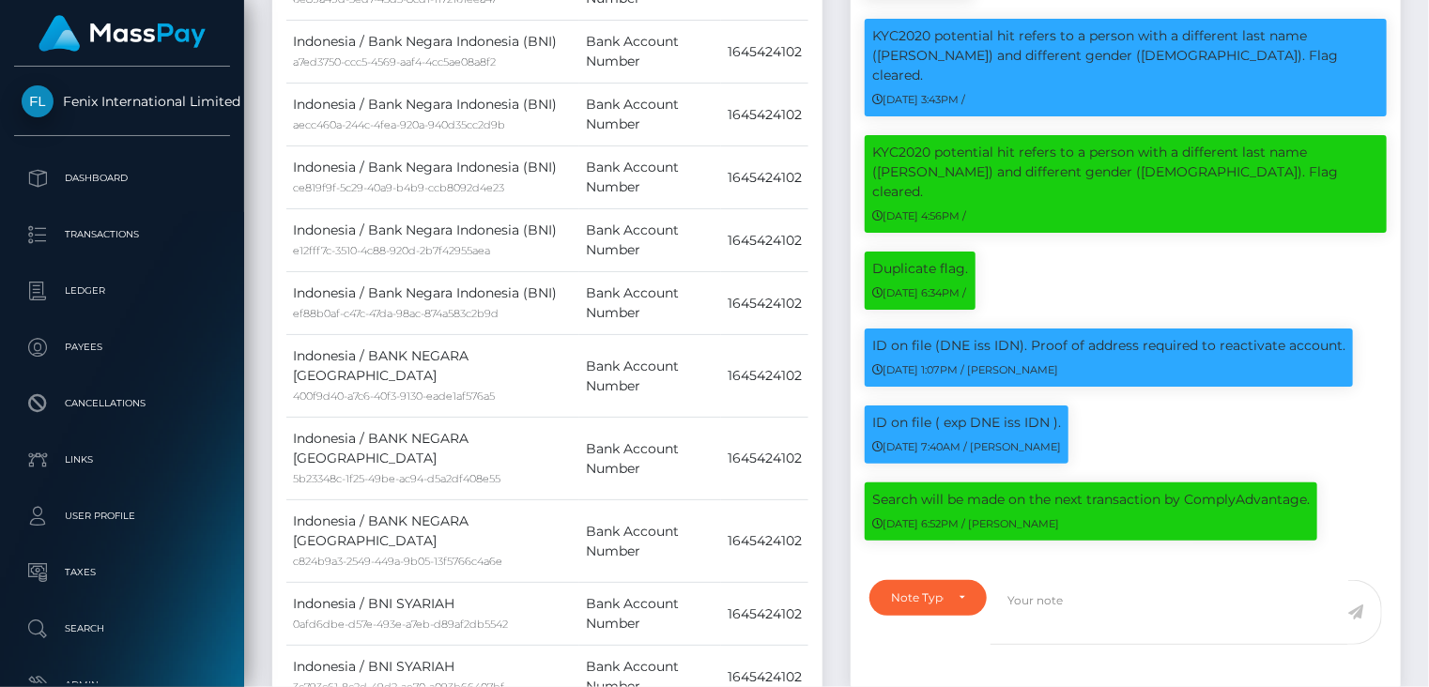
scroll to position [225, 357]
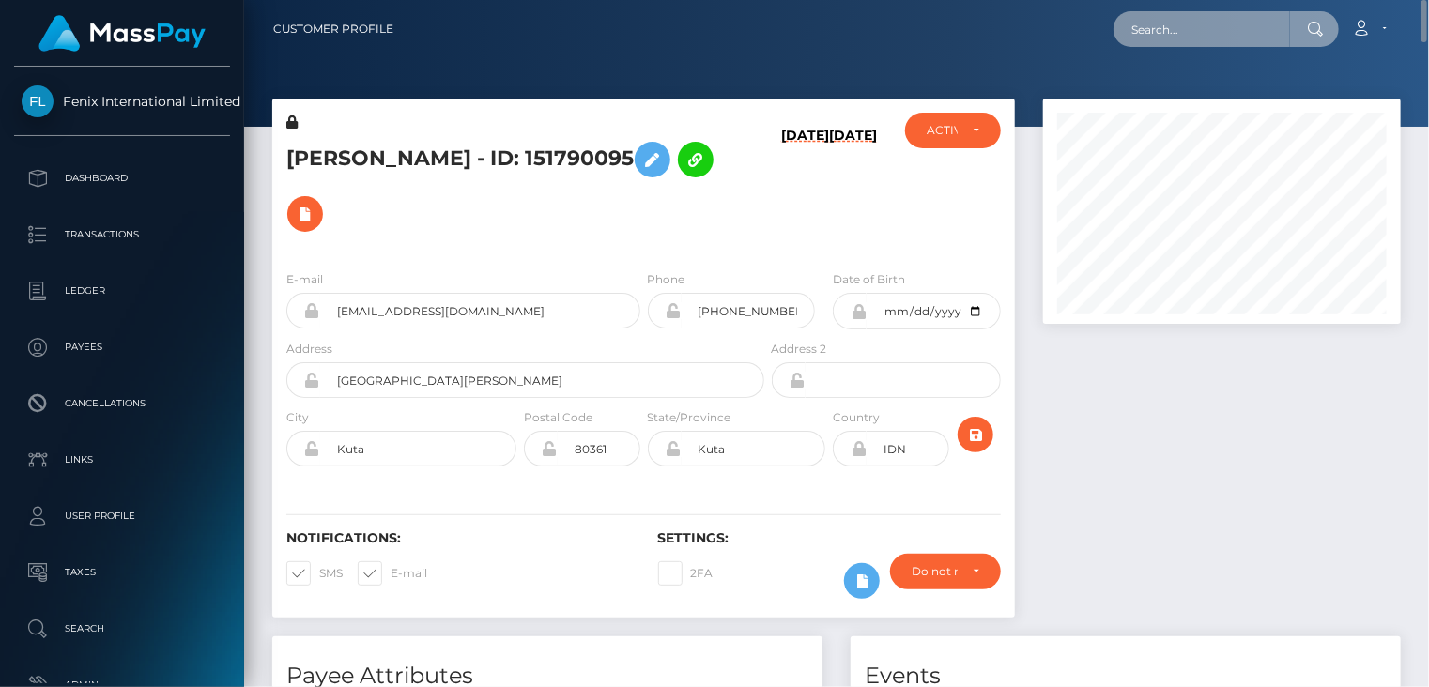
paste input "MSPac35d03104ccba1"
type input "MSPac35d03104ccba1"
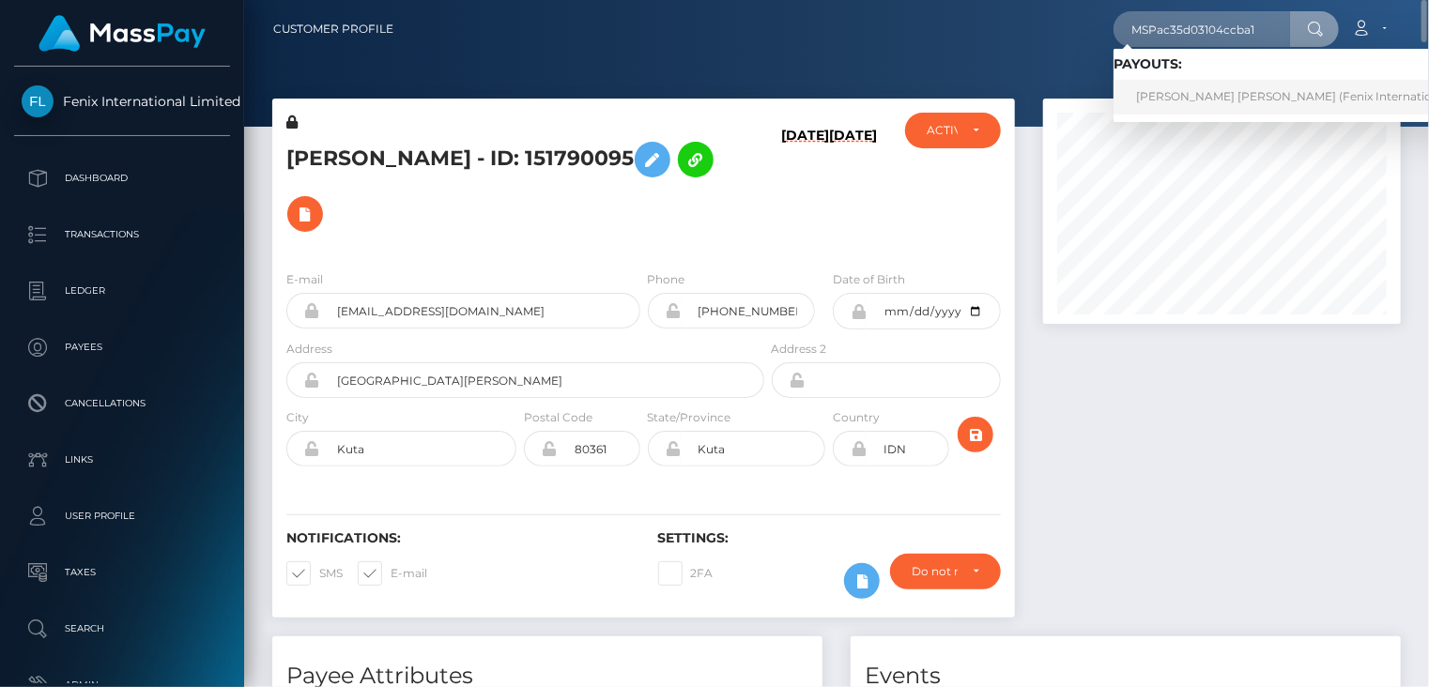
click at [1157, 100] on link "Anna null Fomina (Fenix International Limited - )" at bounding box center [1322, 97] width 418 height 35
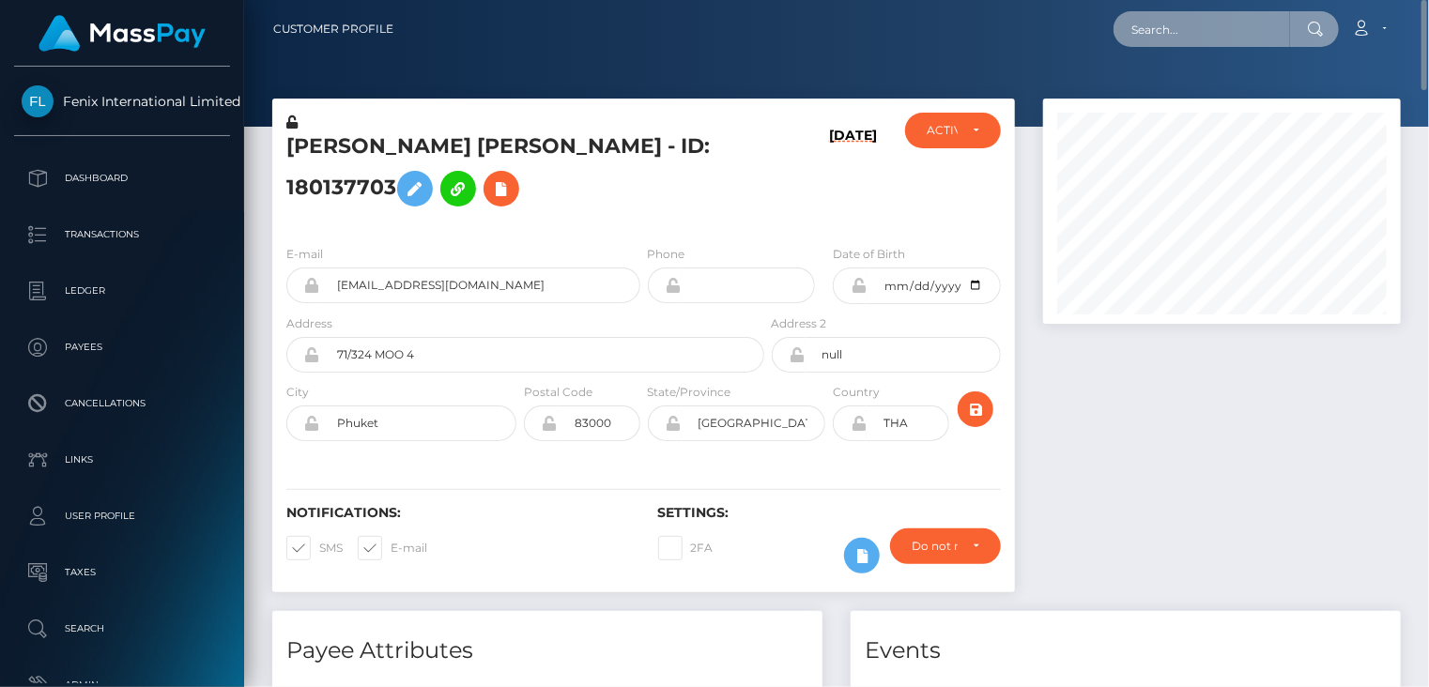
paste input "MSP82212e8767c79c7"
type input "MSP82212e8767c79c7"
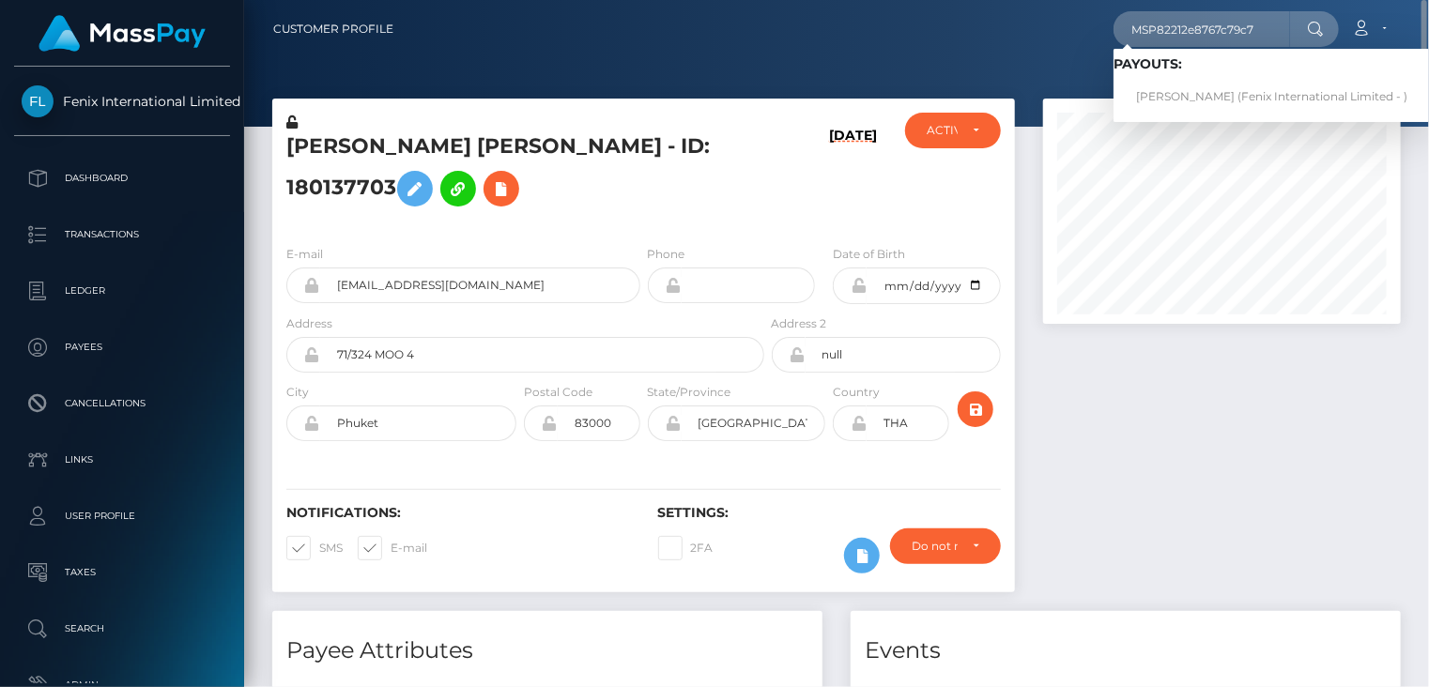
click at [934, 53] on nav "Customer Profile MSP82212e8767c79c7 Loading... Loading... Payouts: Syamsul Bahr…" at bounding box center [836, 29] width 1184 height 58
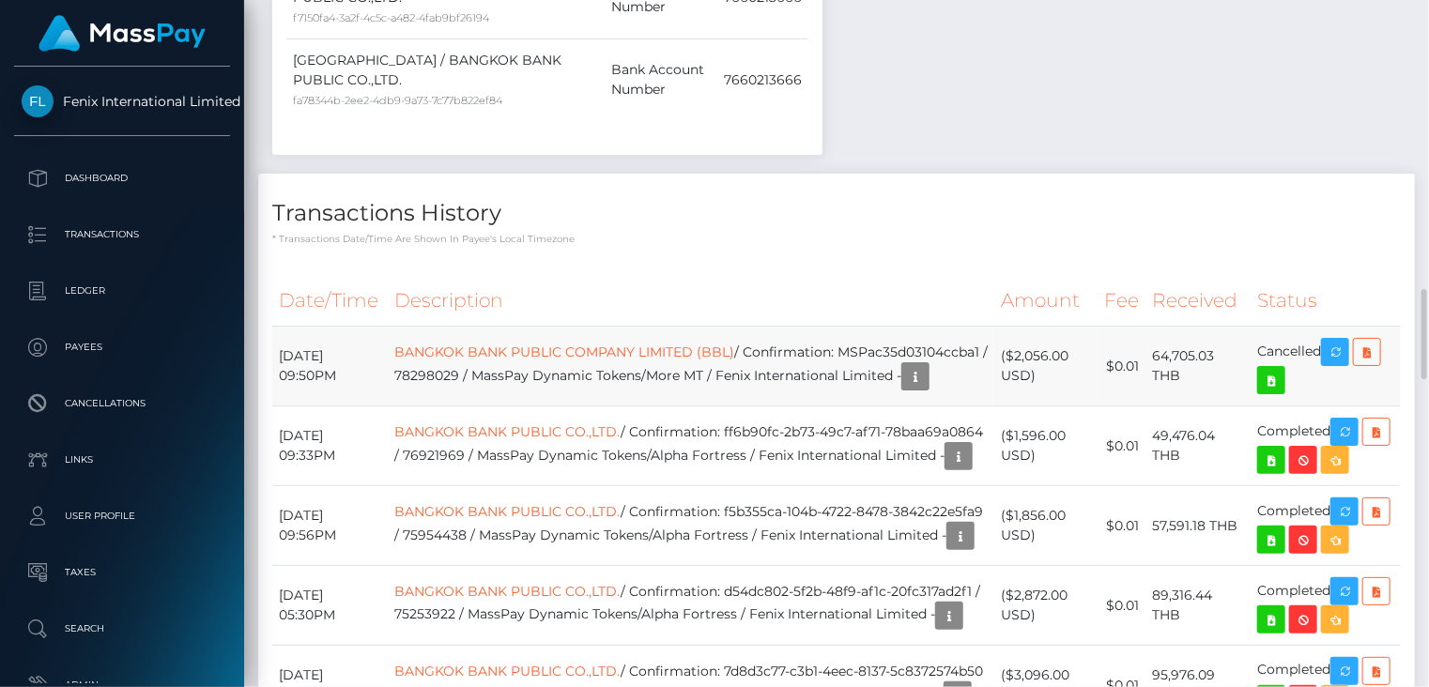
scroll to position [225, 357]
drag, startPoint x: 426, startPoint y: 389, endPoint x: 644, endPoint y: 384, distance: 217.8
click at [644, 384] on td "BANGKOK BANK PUBLIC COMPANY LIMITED (BBL) / Confirmation: MSPac35d03104ccba1 / …" at bounding box center [691, 367] width 606 height 80
drag, startPoint x: 644, startPoint y: 384, endPoint x: 426, endPoint y: 391, distance: 217.9
click at [426, 391] on td "BANGKOK BANK PUBLIC COMPANY LIMITED (BBL) / Confirmation: MSPac35d03104ccba1 / …" at bounding box center [691, 367] width 606 height 80
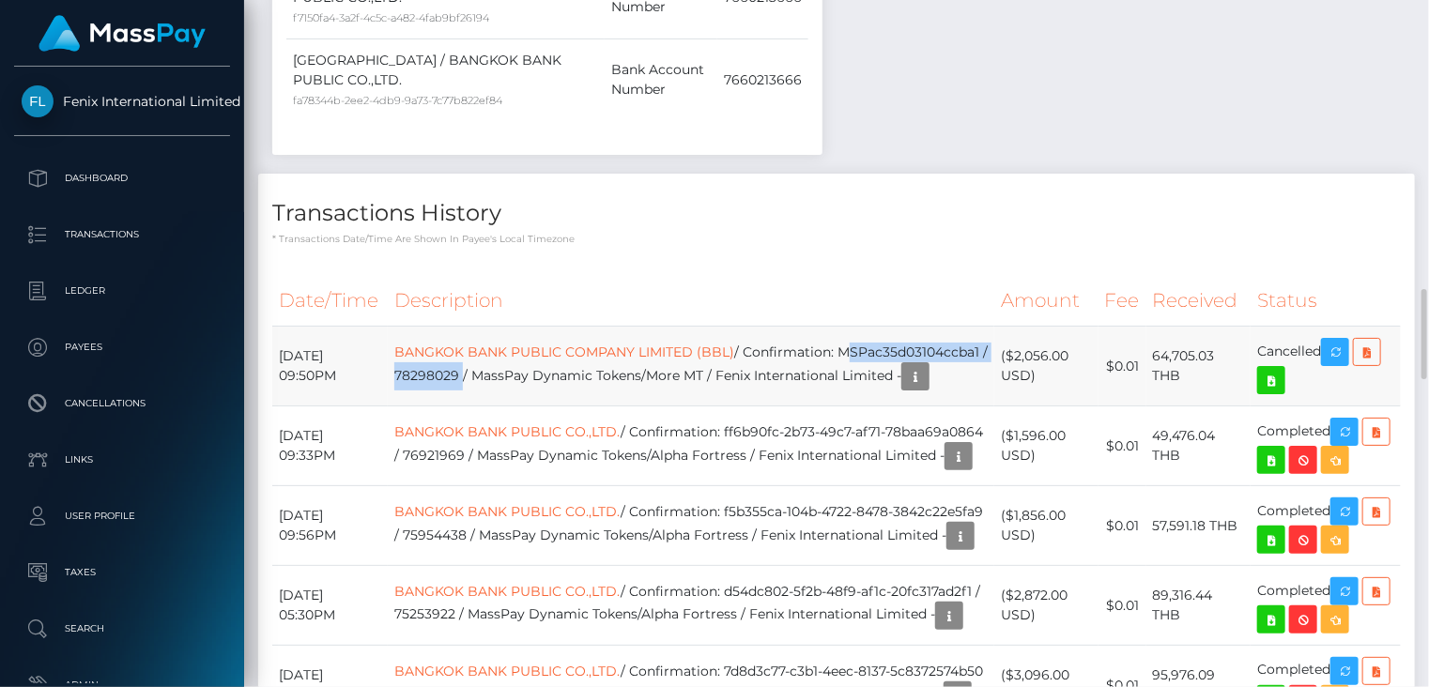
drag, startPoint x: 425, startPoint y: 390, endPoint x: 612, endPoint y: 388, distance: 186.8
click at [612, 388] on td "BANGKOK BANK PUBLIC COMPANY LIMITED (BBL) / Confirmation: MSPac35d03104ccba1 / …" at bounding box center [691, 367] width 606 height 80
copy td "MSPac35d03104ccba1 / 78298029"
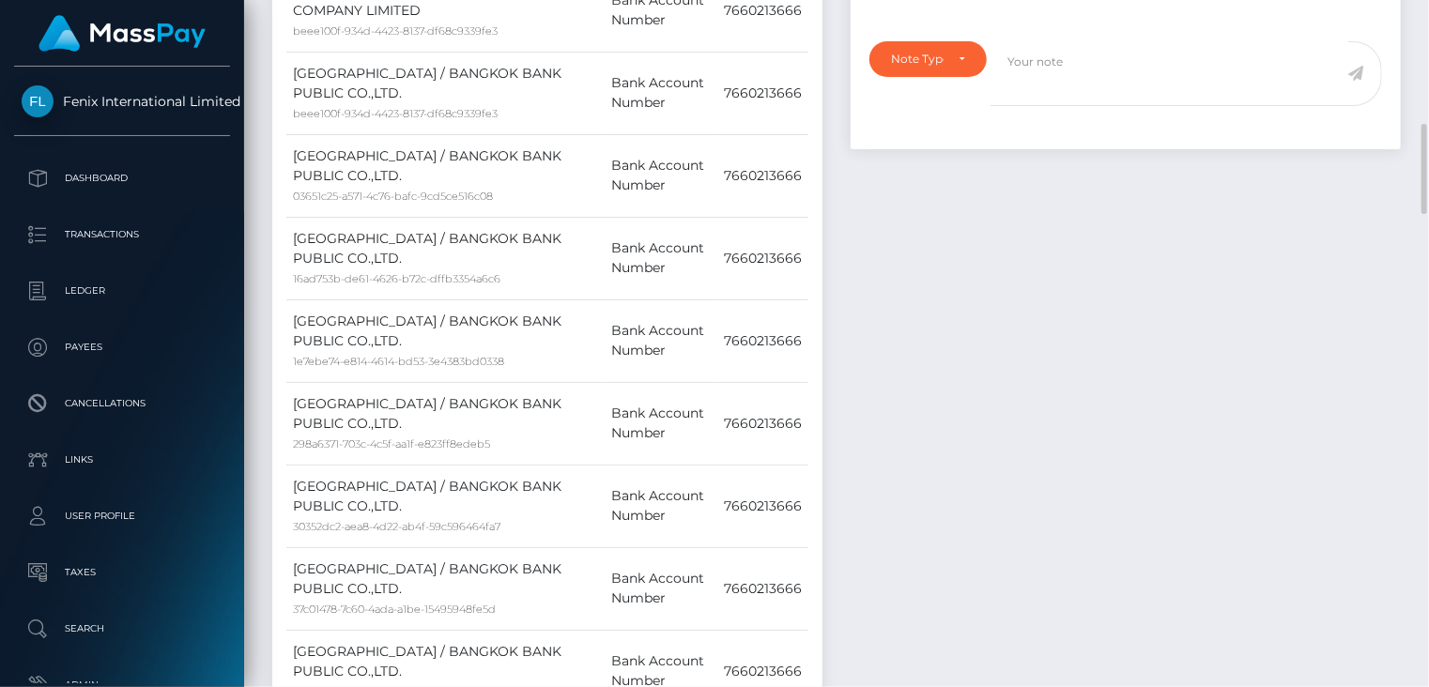
scroll to position [0, 0]
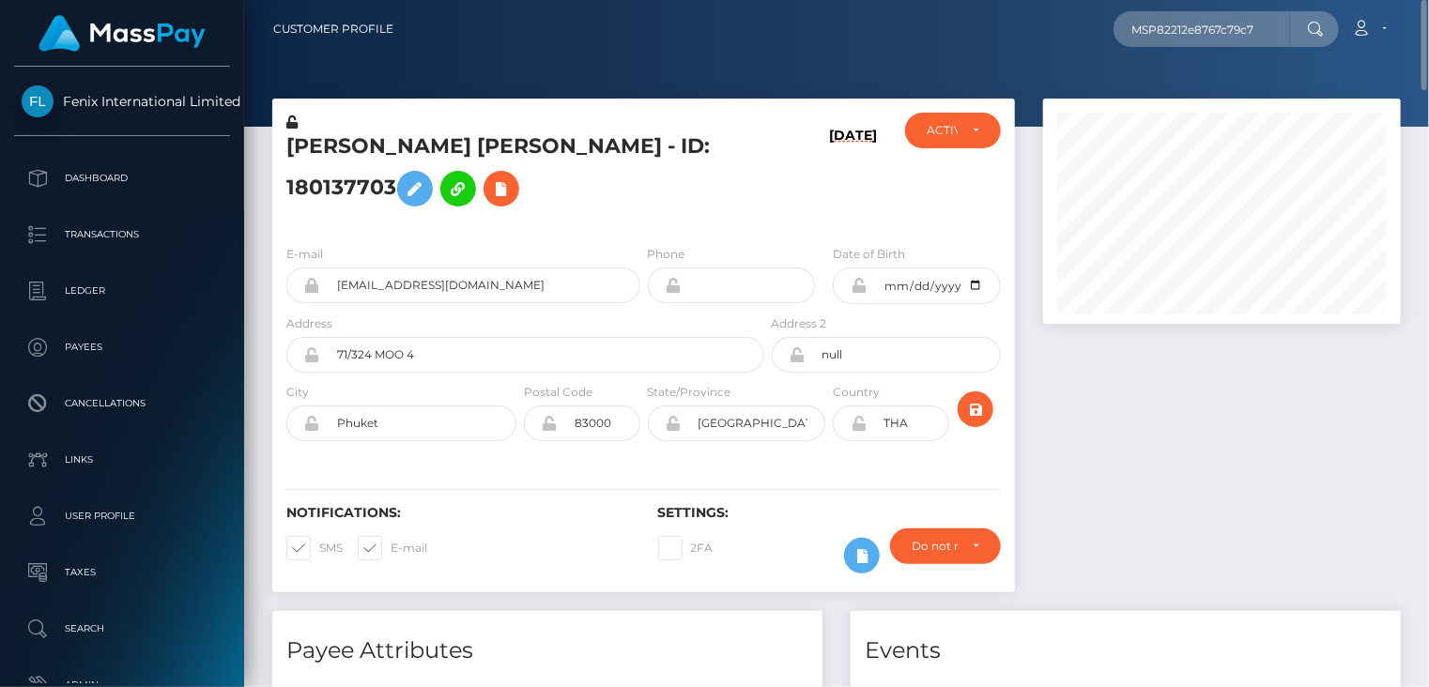
click at [430, 150] on h5 "Anna null Fomina - ID: 180137703" at bounding box center [519, 174] width 467 height 84
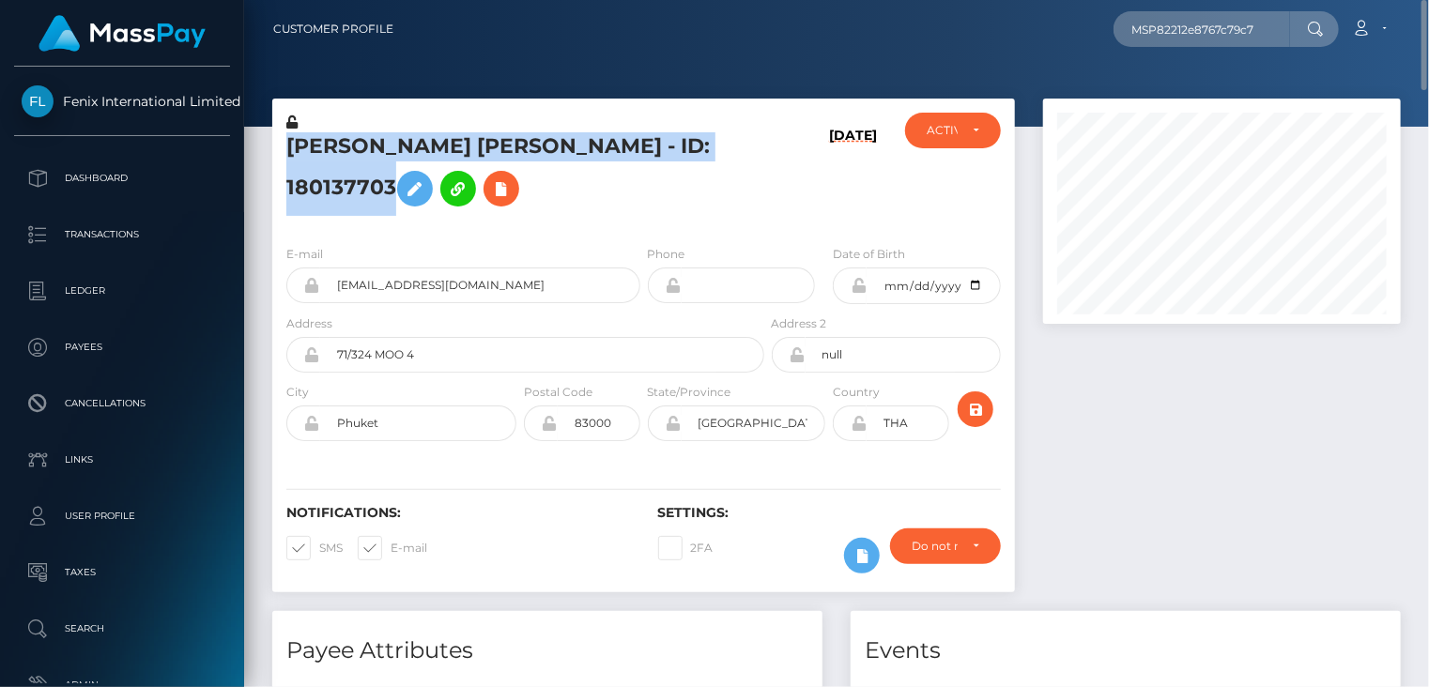
click at [430, 150] on h5 "Anna null Fomina - ID: 180137703" at bounding box center [519, 174] width 467 height 84
copy h5 "Anna null Fomina - ID: 180137703"
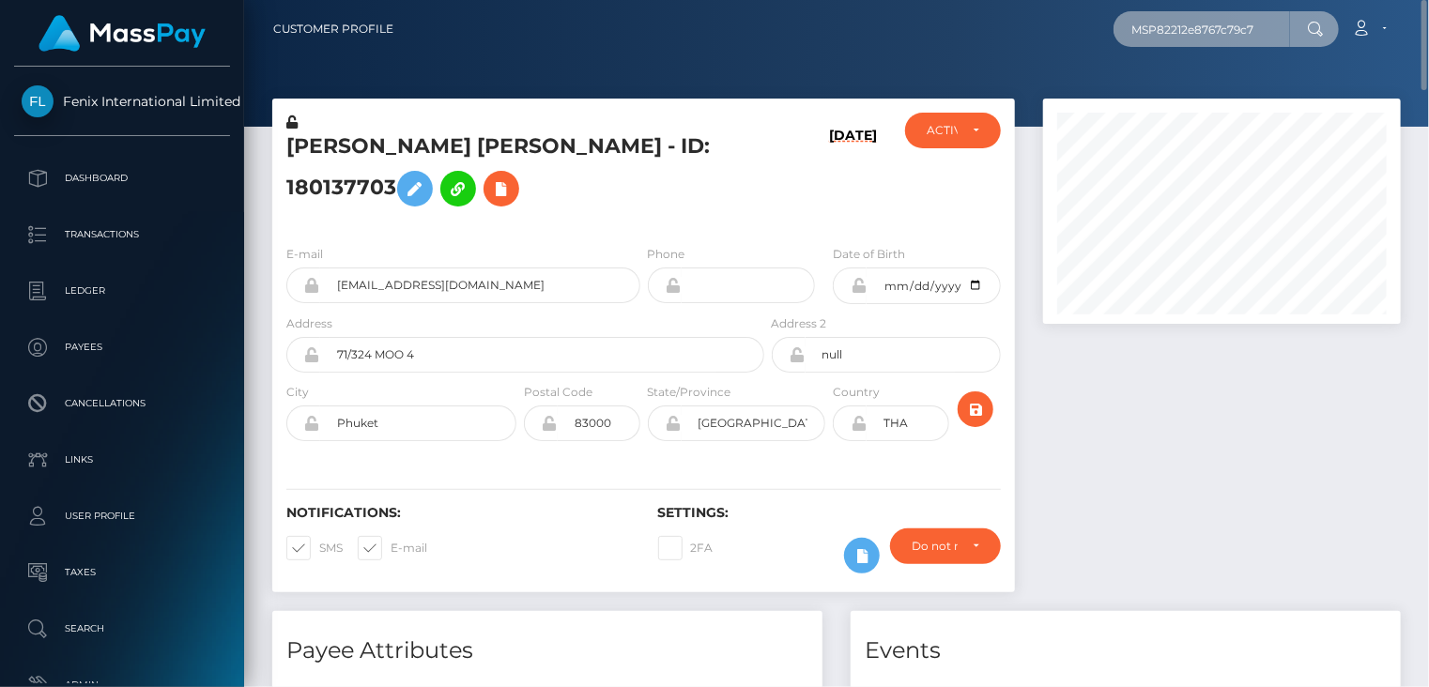
drag, startPoint x: 1261, startPoint y: 23, endPoint x: 1151, endPoint y: 30, distance: 110.9
click at [1124, 40] on input "MSP82212e8767c79c7" at bounding box center [1201, 29] width 176 height 36
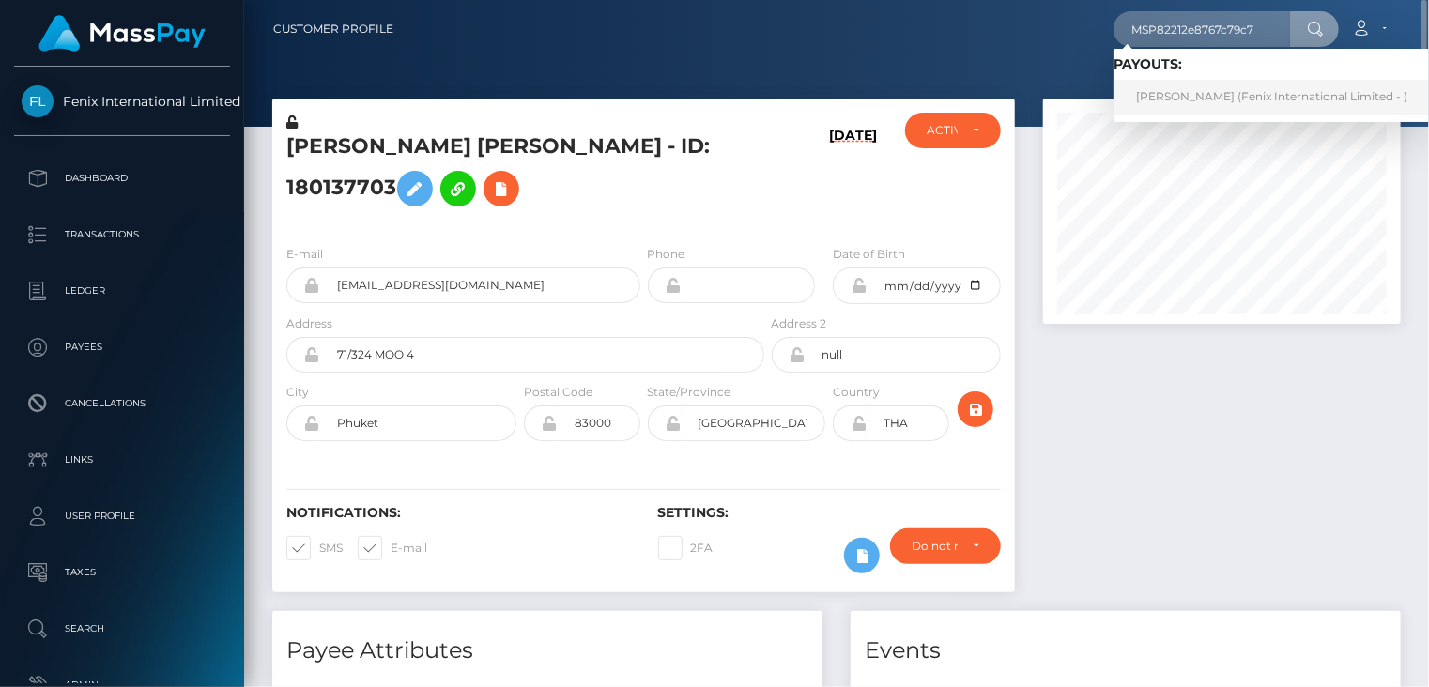
click at [1186, 99] on link "Syamsul Bahri (Fenix International Limited - )" at bounding box center [1271, 97] width 316 height 35
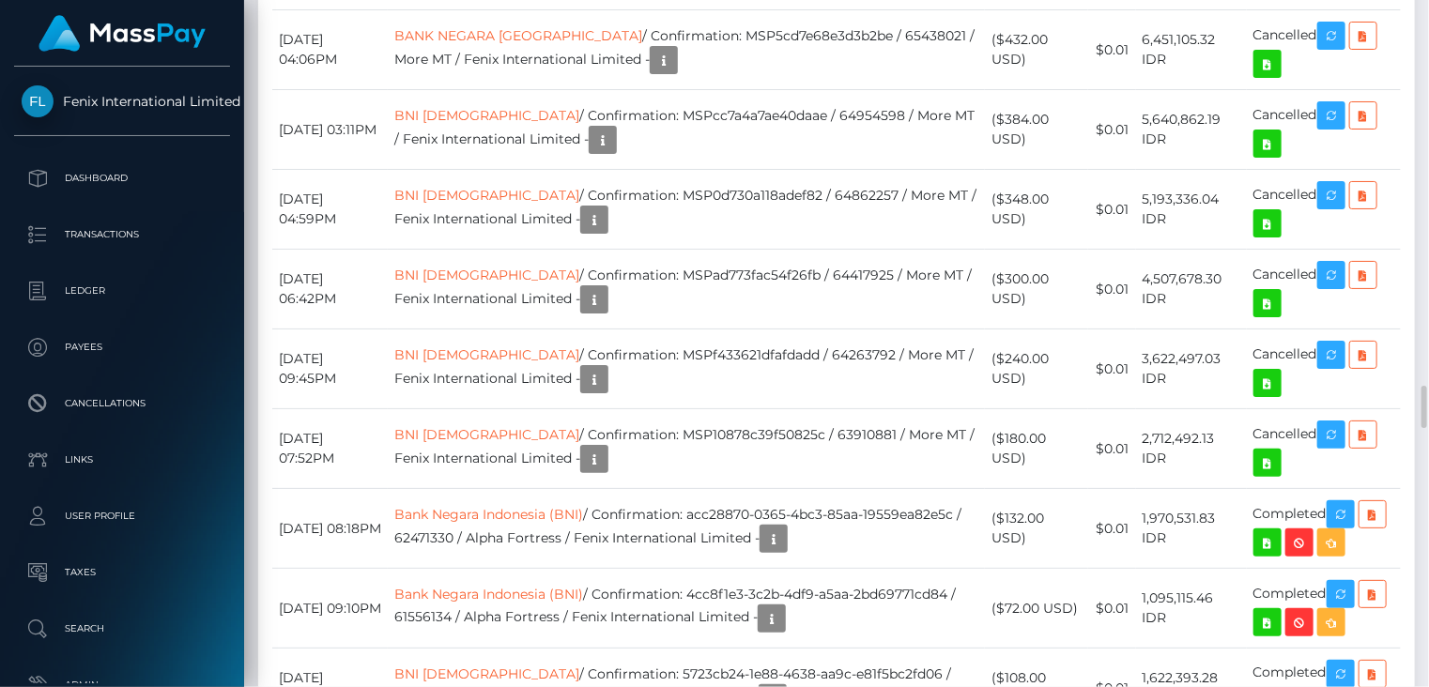
scroll to position [225, 357]
drag, startPoint x: 721, startPoint y: 170, endPoint x: 936, endPoint y: 165, distance: 215.0
copy td "MSP82212e8767c79c7 / 78328506"
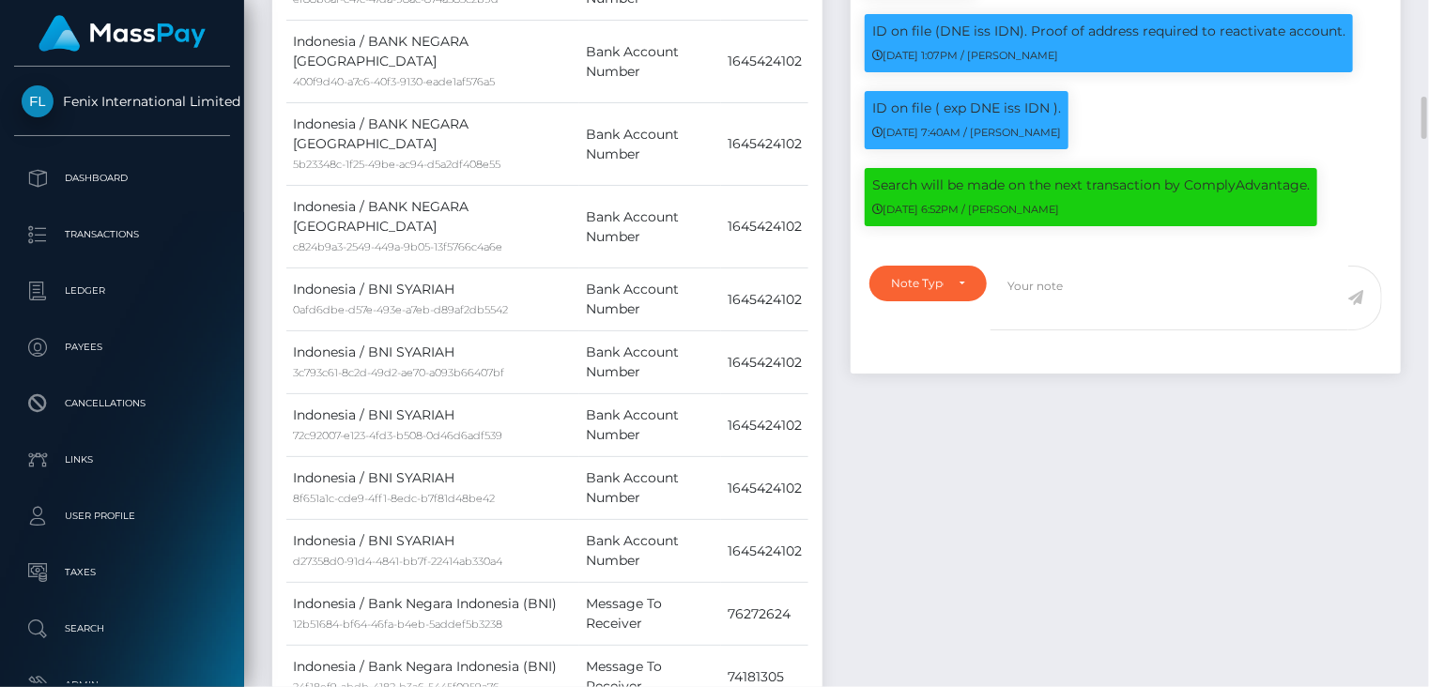
scroll to position [0, 0]
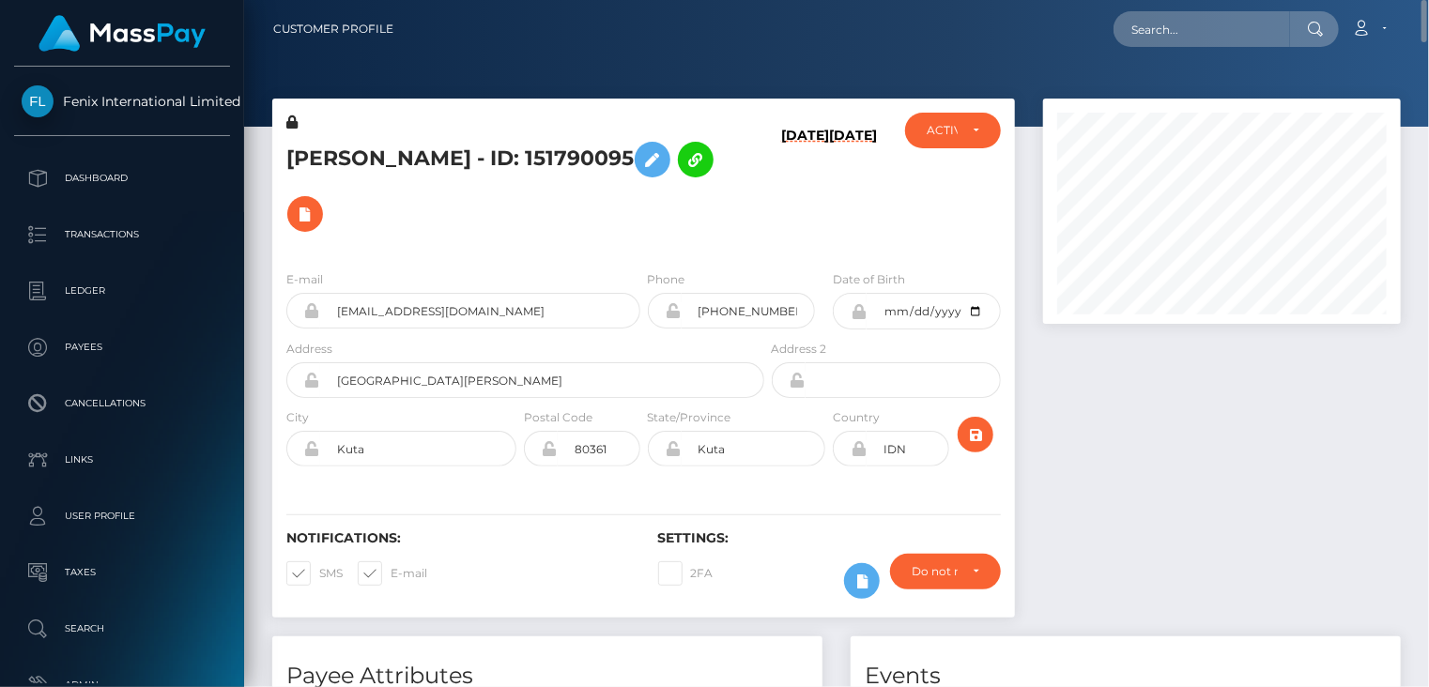
click at [432, 164] on h5 "Syamsul Bahri - ID: 151790095" at bounding box center [519, 186] width 467 height 109
click at [432, 163] on h5 "Syamsul Bahri - ID: 151790095" at bounding box center [519, 186] width 467 height 109
copy h5 "Syamsul Bahri - ID: 151790095"
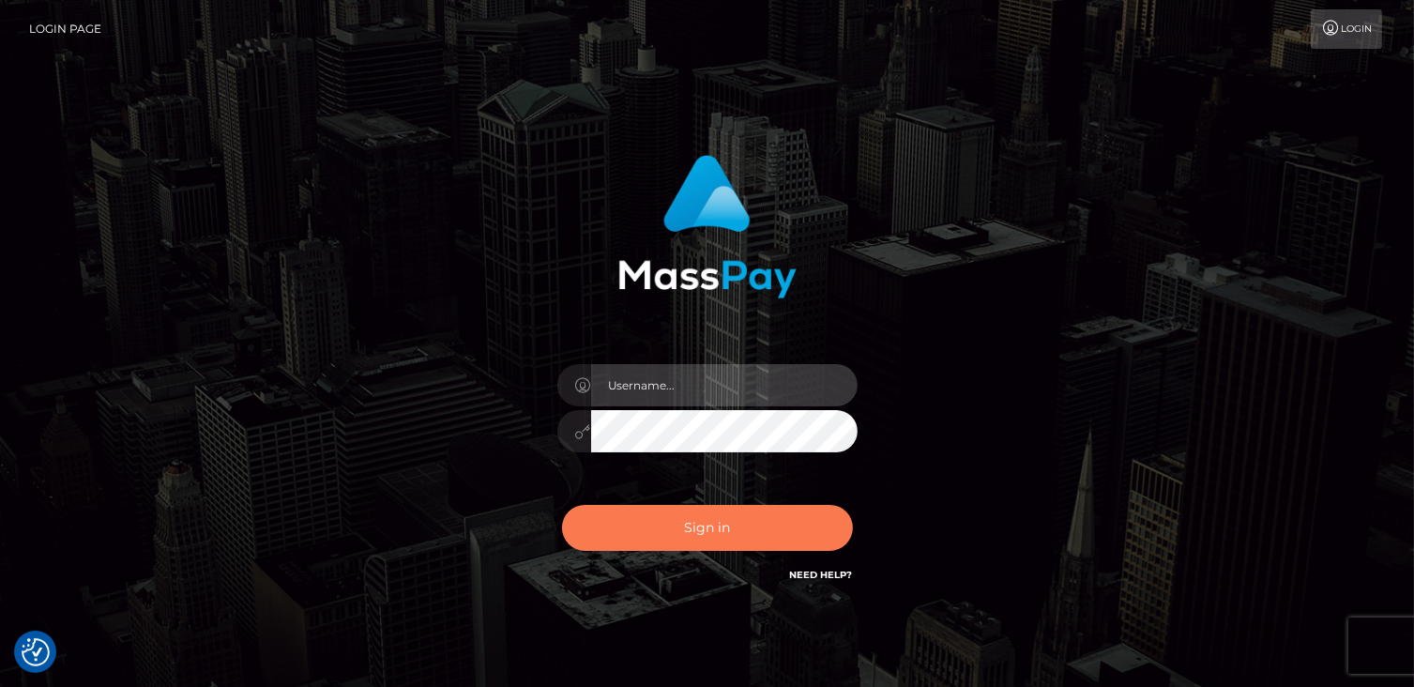
type input "catalinad"
click at [731, 532] on button "Sign in" at bounding box center [707, 528] width 291 height 46
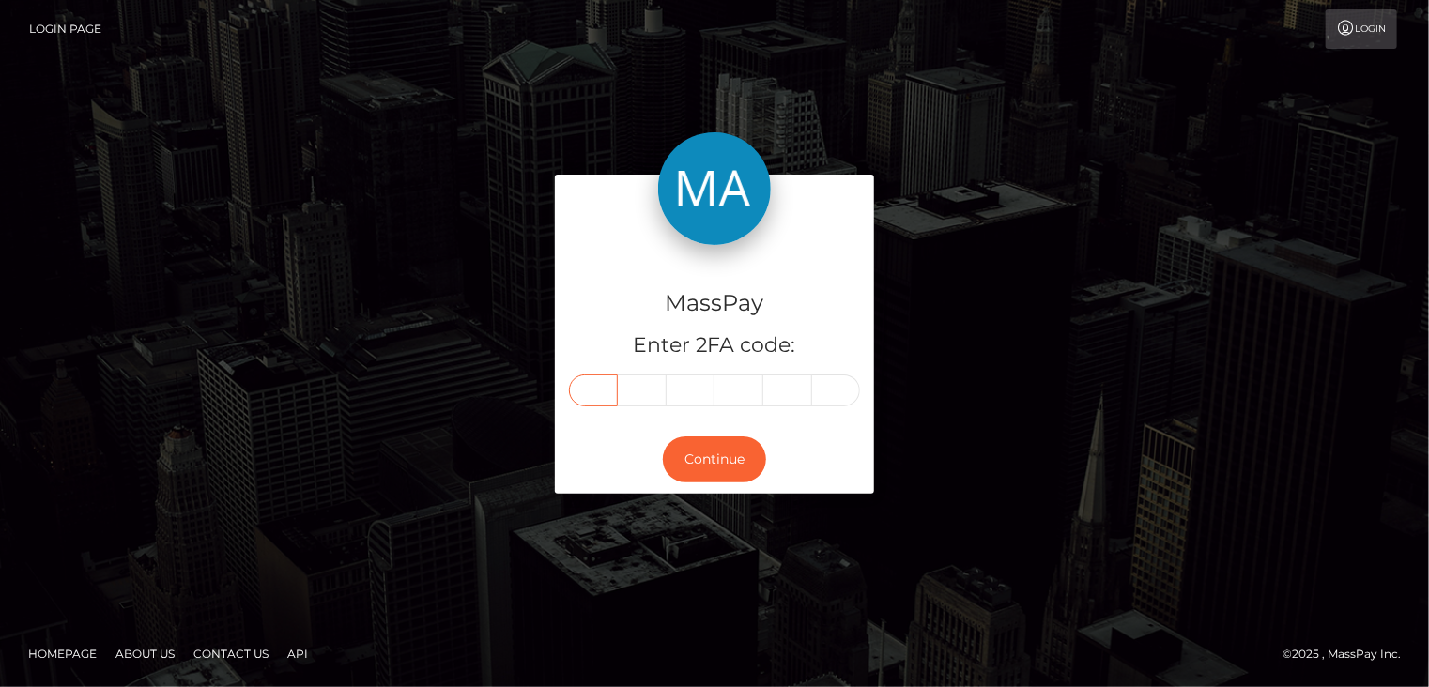
click at [601, 380] on input "text" at bounding box center [593, 390] width 49 height 32
type input "2"
type input "6"
type input "7"
type input "2"
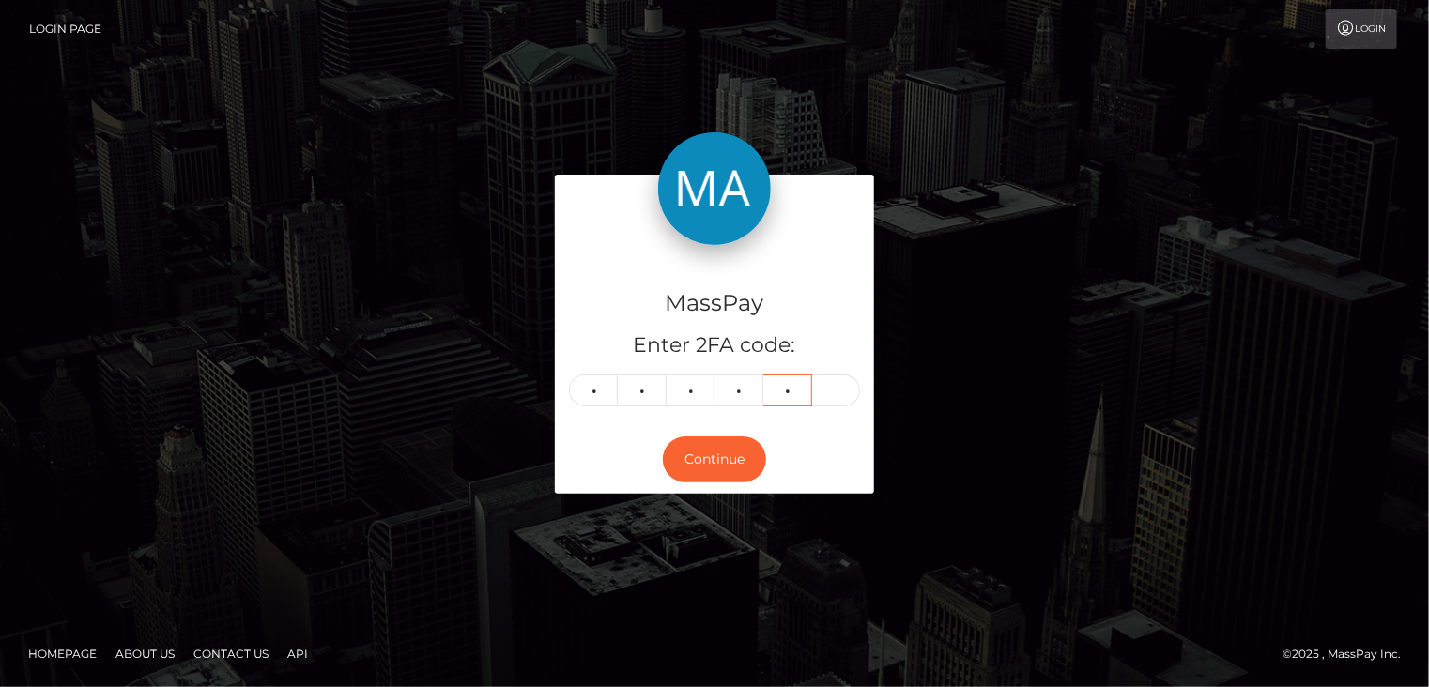
type input "8"
type input "2"
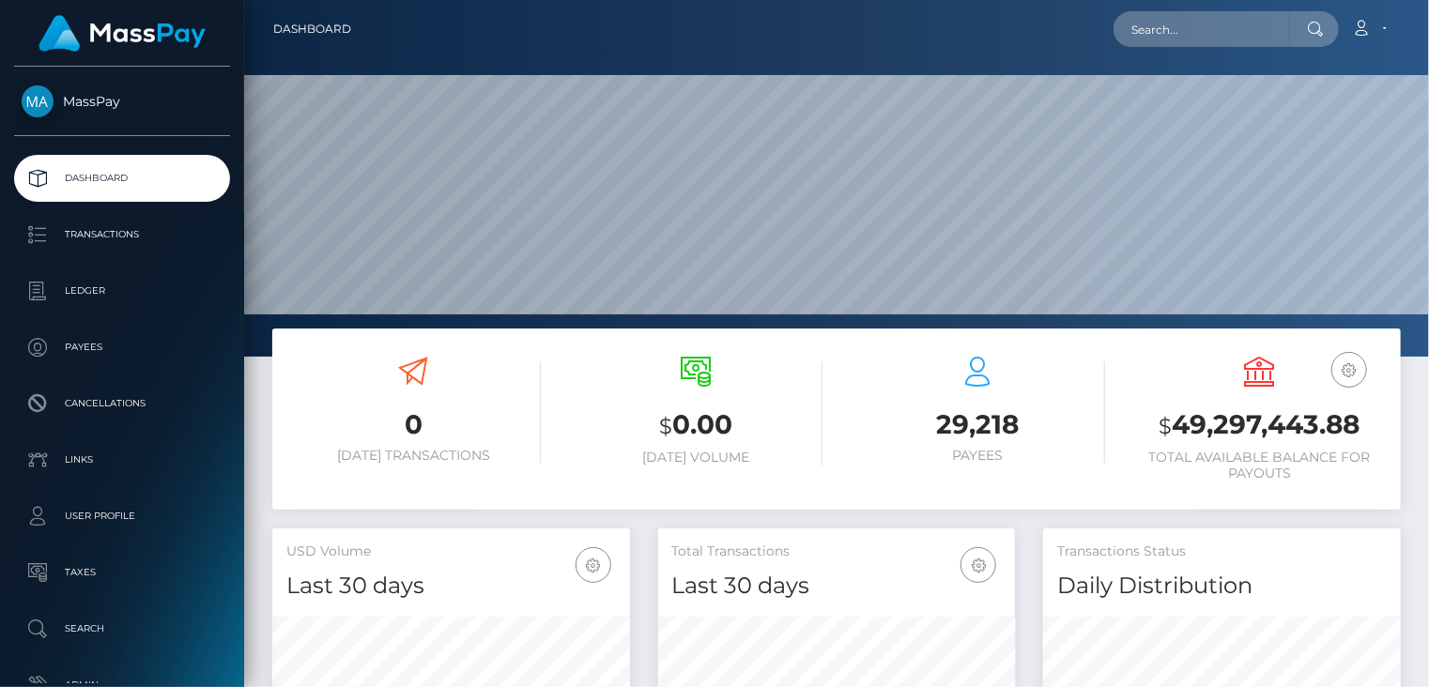
scroll to position [332, 357]
click at [1204, 29] on input "text" at bounding box center [1201, 29] width 176 height 36
paste input "pout_WXDra7aDVR1TL"
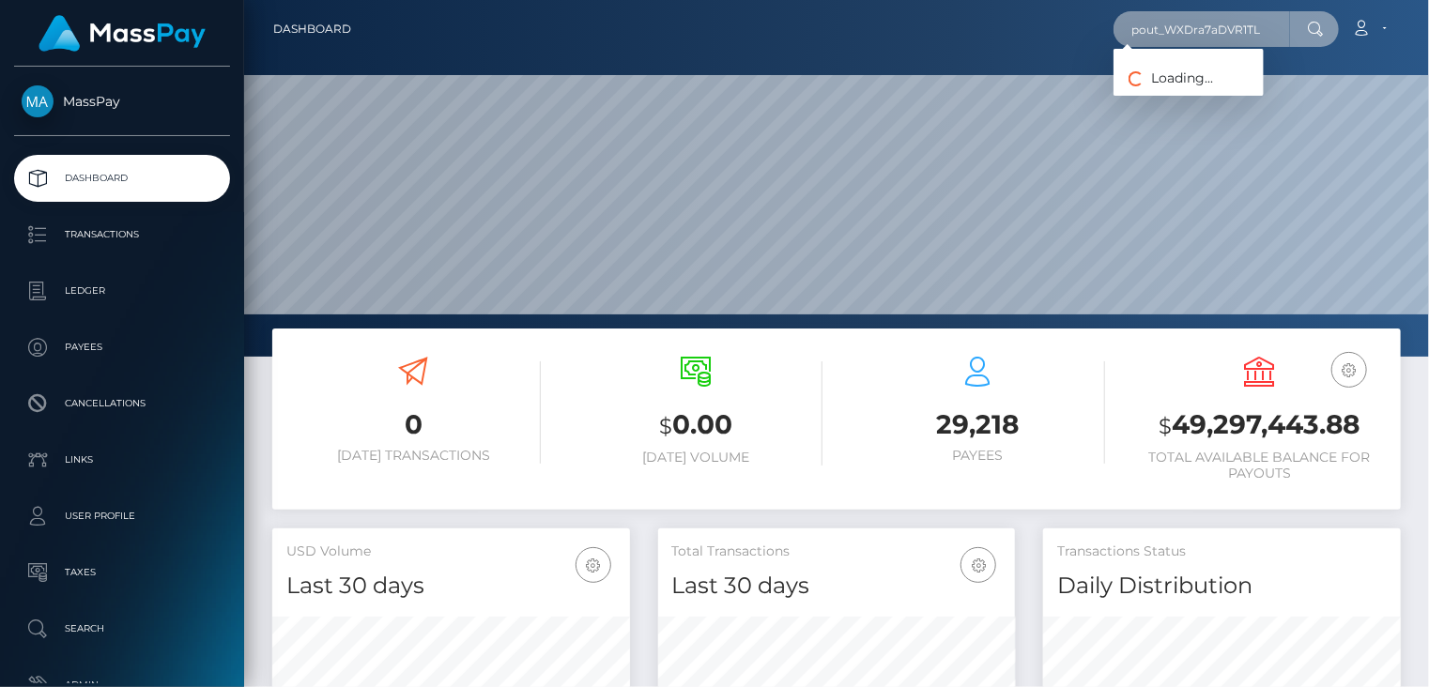
type input "pout_WXDra7aDVR1TL"
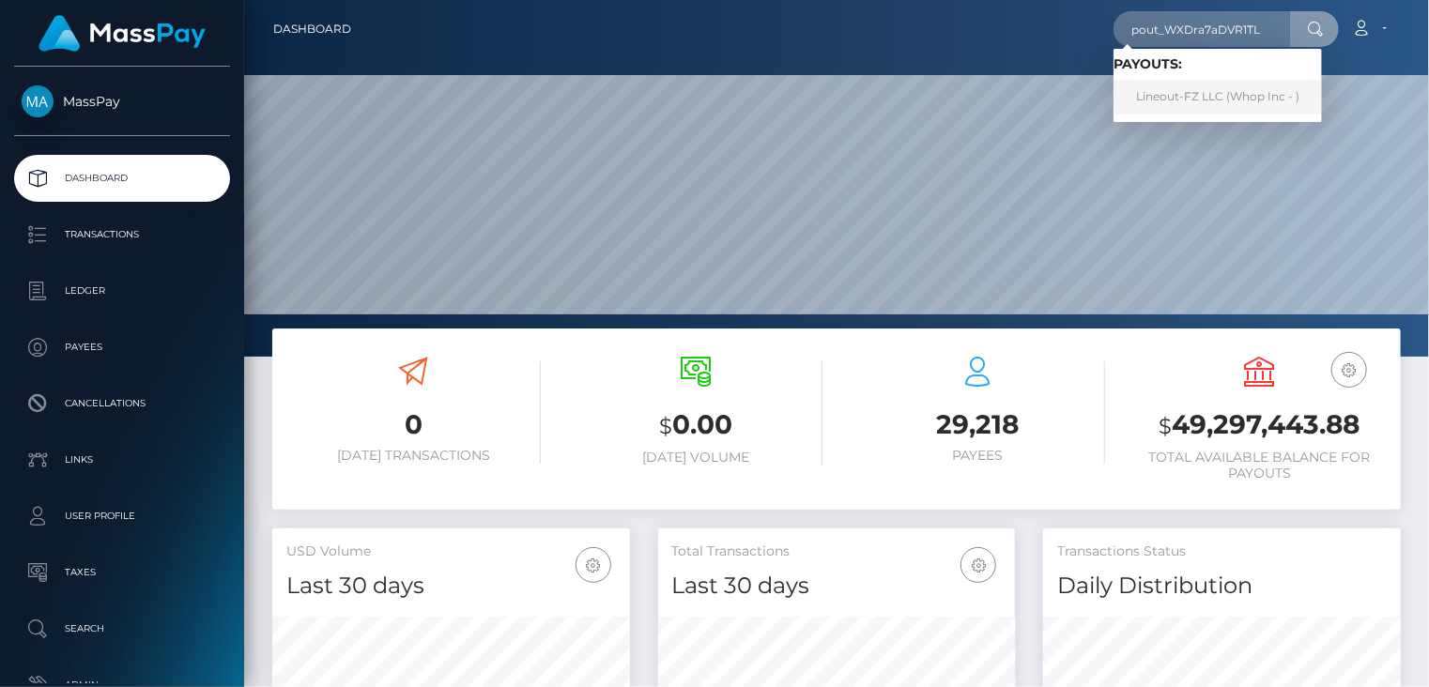
click at [1171, 95] on link "Lineout-FZ LLC (Whop Inc - )" at bounding box center [1217, 97] width 208 height 35
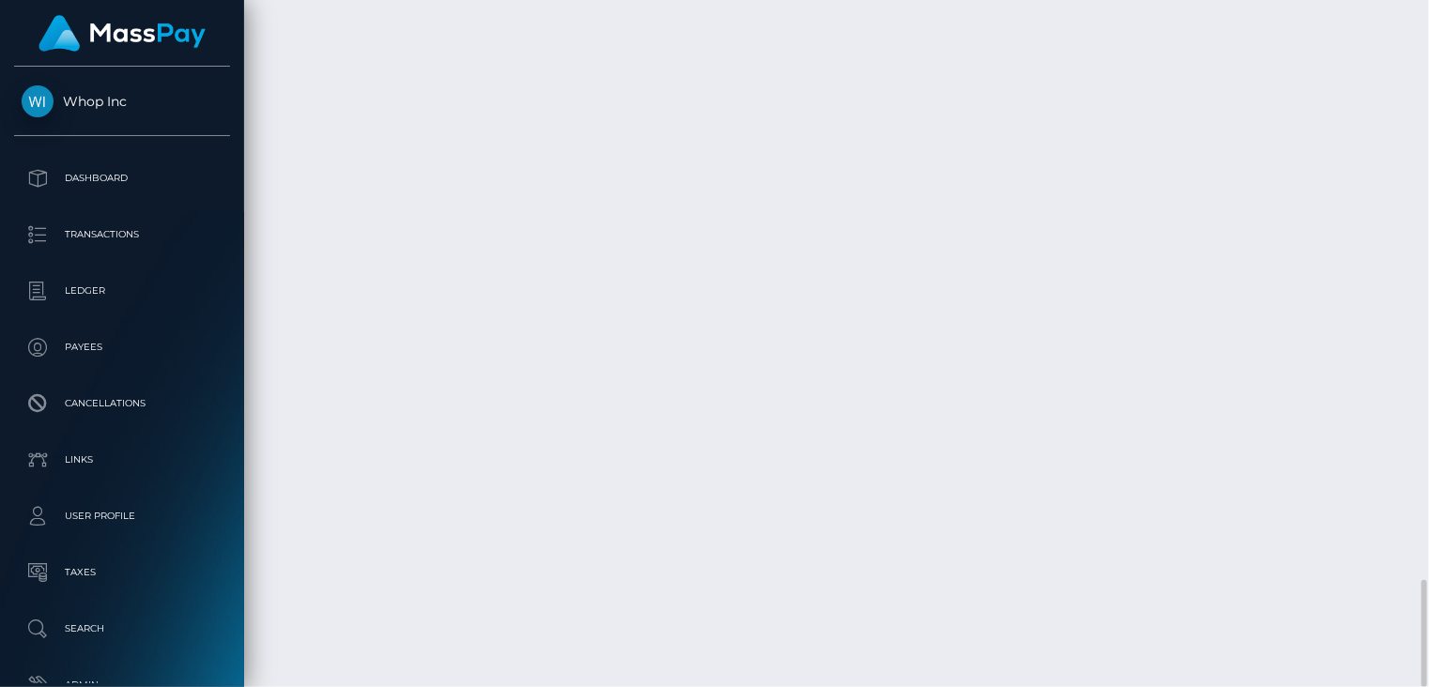
scroll to position [225, 357]
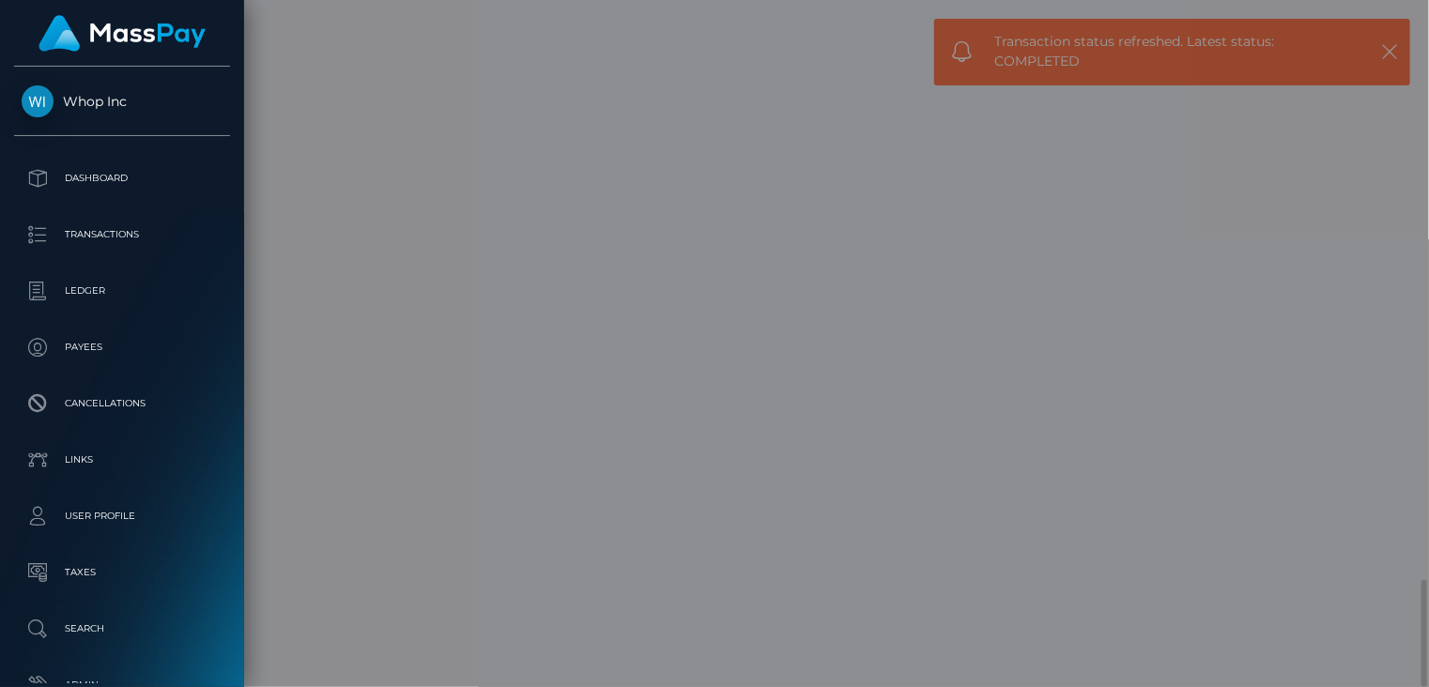
scroll to position [0, 0]
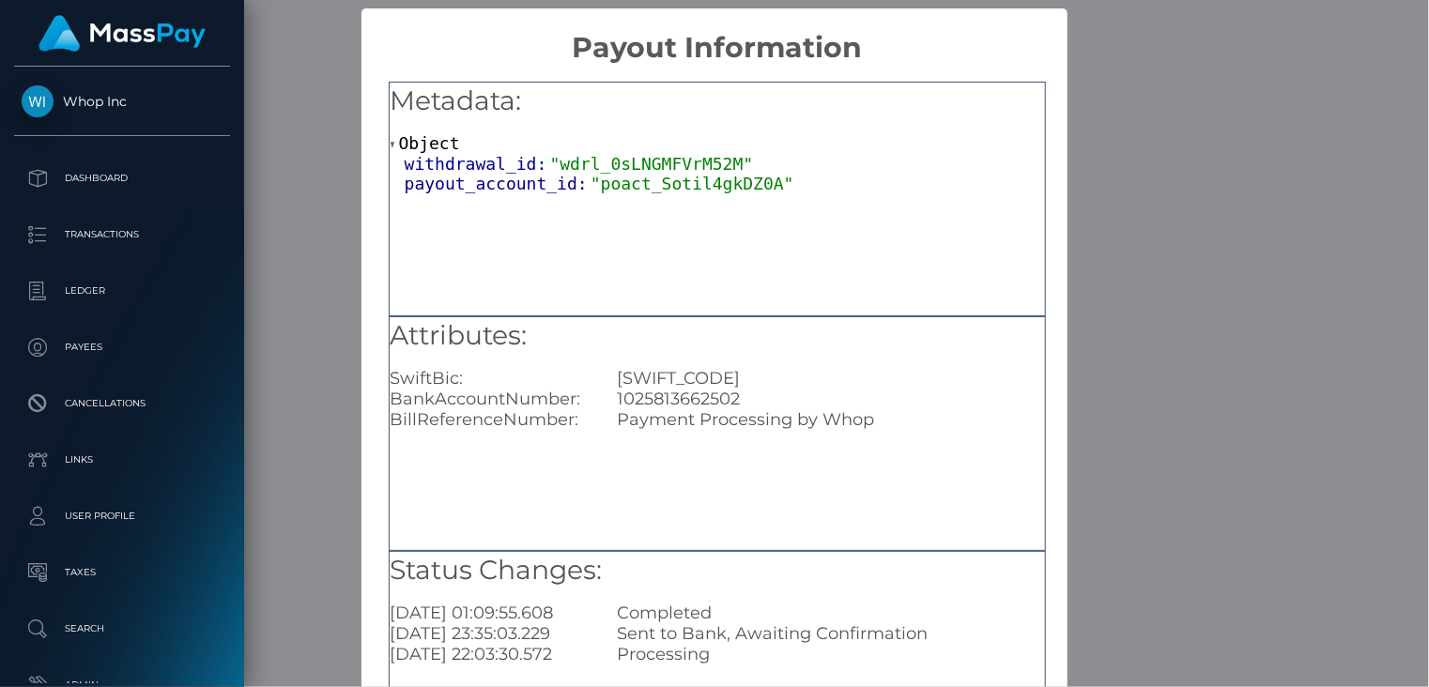
click at [1164, 246] on div "× Payout Information Metadata: Object withdrawal_id: "wdrl_0sLNGMFVrM52M" payou…" at bounding box center [714, 343] width 1429 height 687
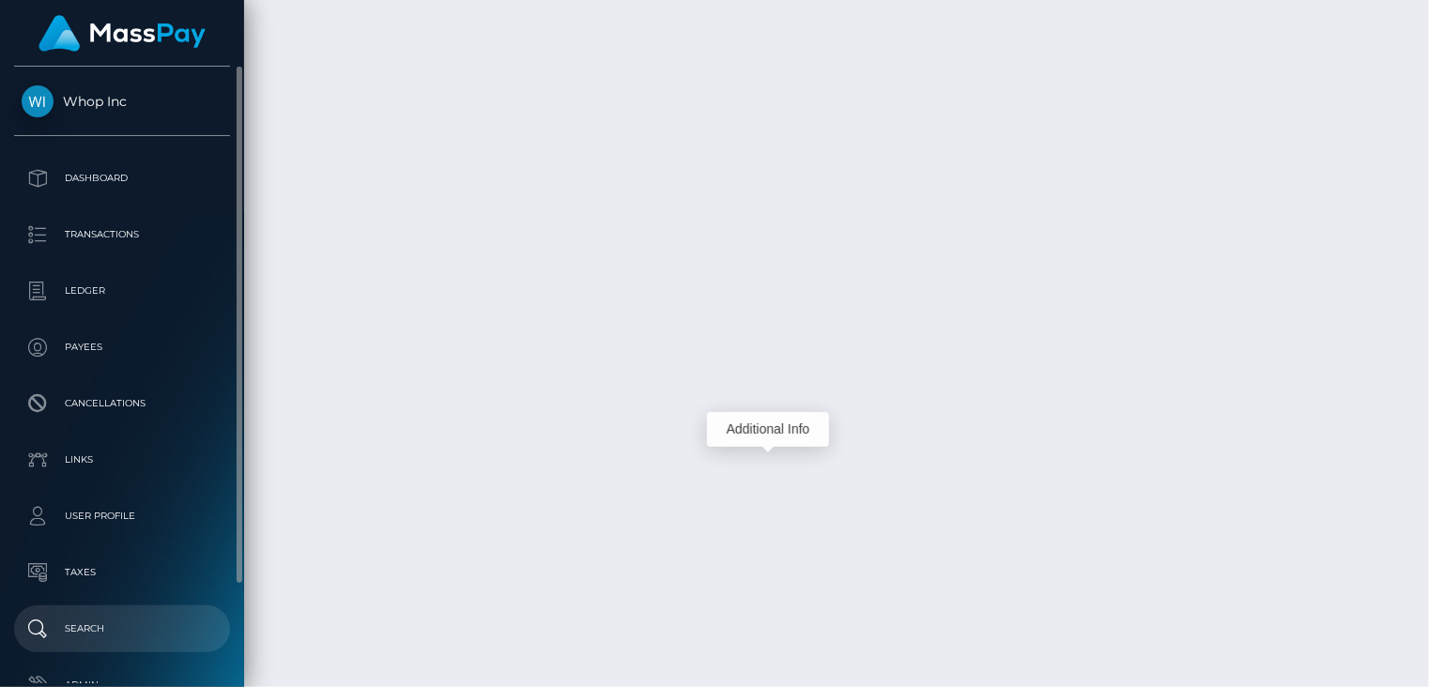
scroll to position [225, 357]
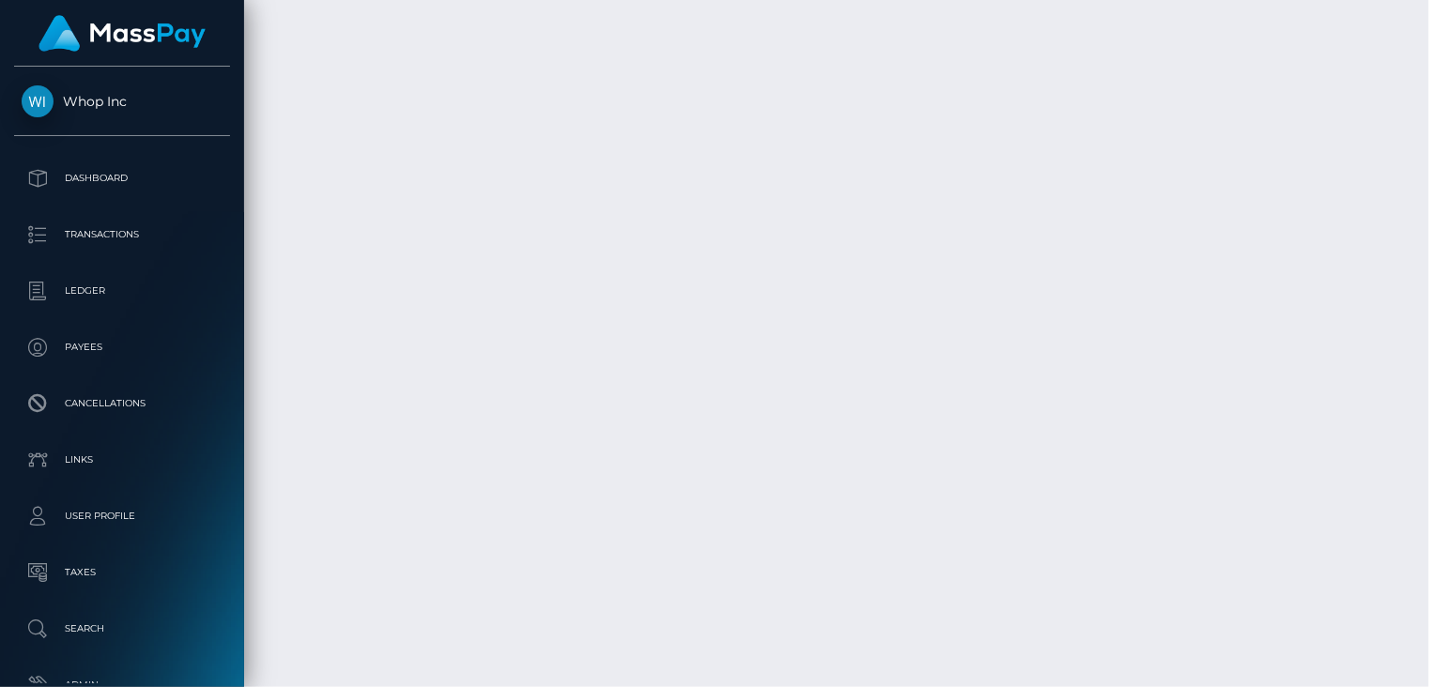
scroll to position [3724, 0]
drag, startPoint x: 604, startPoint y: 406, endPoint x: 793, endPoint y: 401, distance: 188.7
copy td "RQVJRxe44pUeqp03mg3c1d"
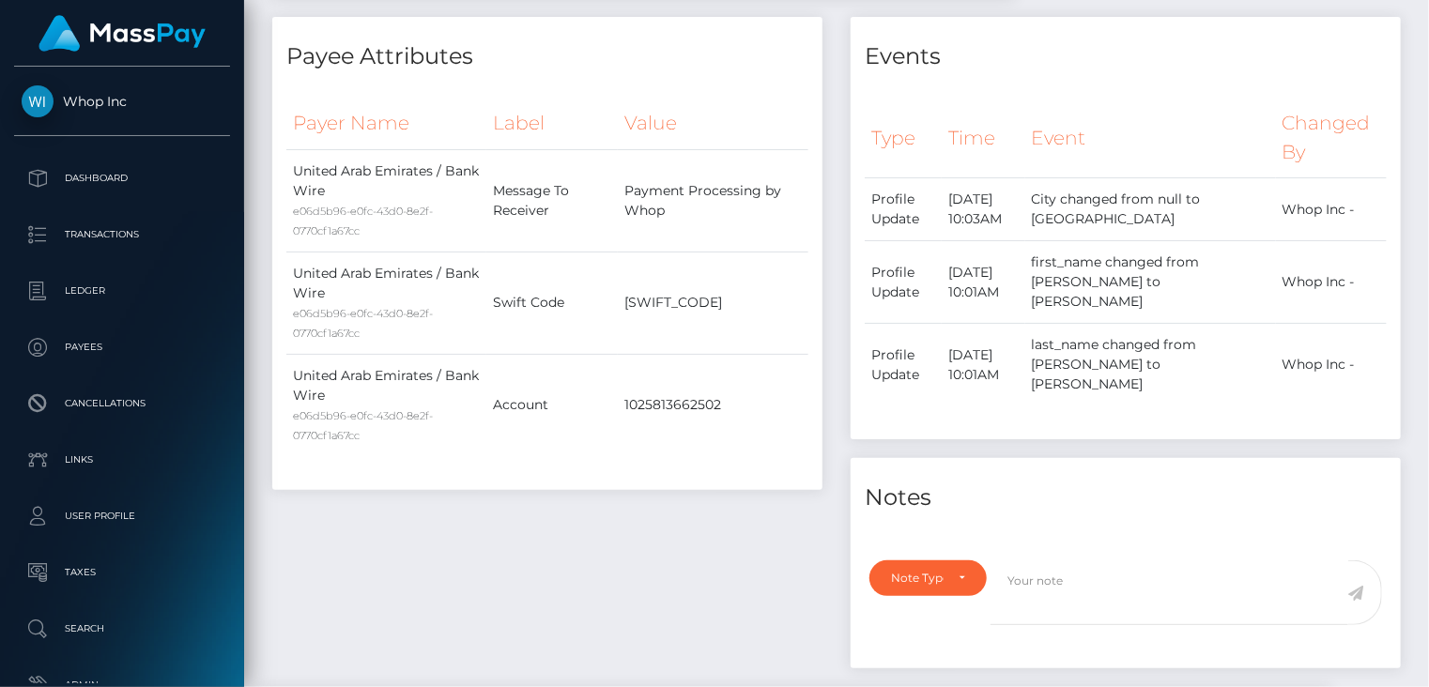
scroll to position [0, 0]
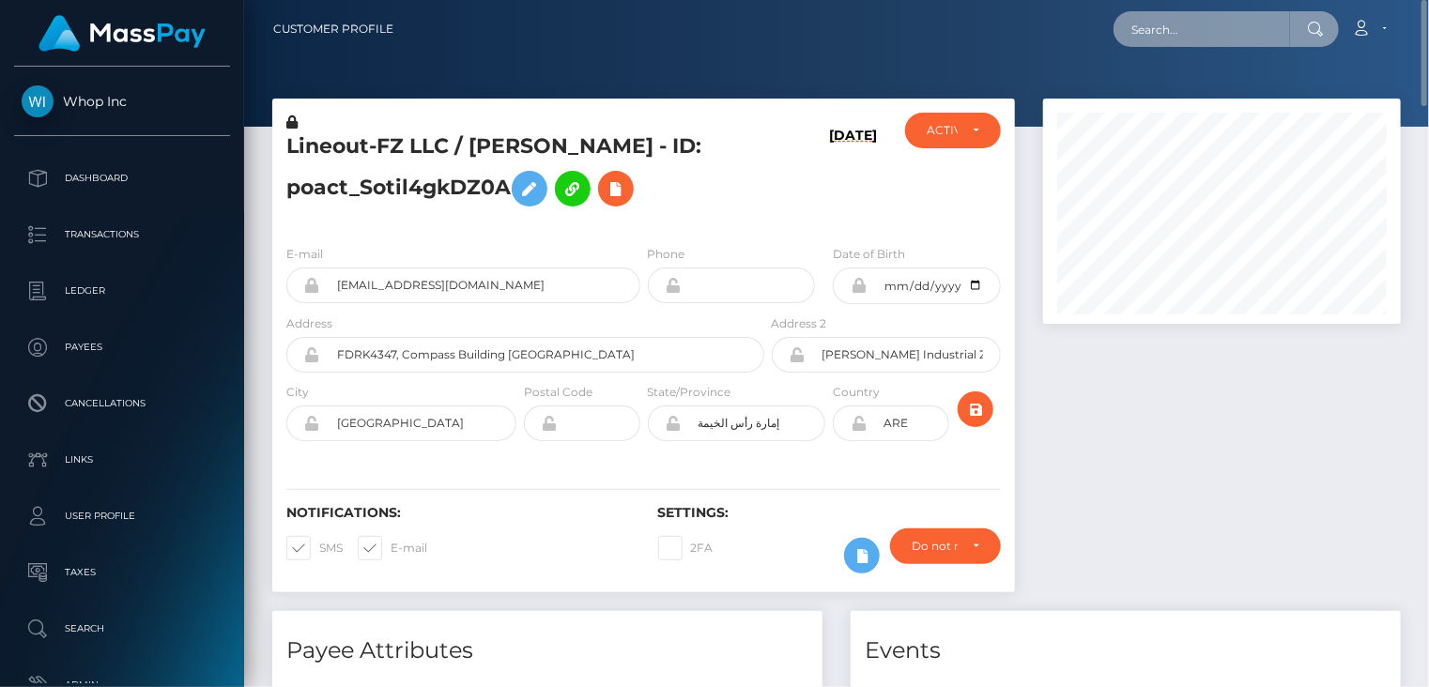
paste input "8a860d37-9a24-11f0-bd85-0694aced620b"
type input "8a860d37-9a24-11f0-bd85-0694aced620b"
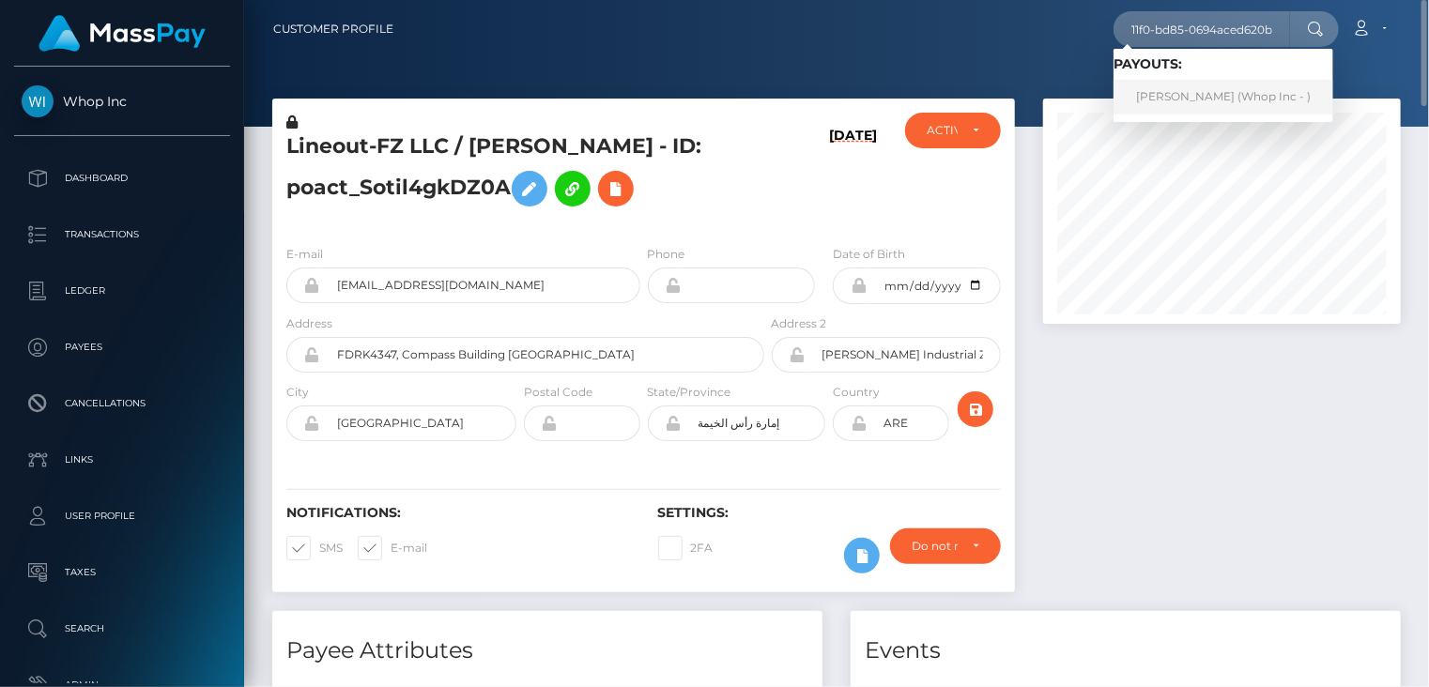
scroll to position [0, 0]
click at [1220, 93] on link "IBRAHIMA BANN (Whop Inc - )" at bounding box center [1223, 97] width 220 height 35
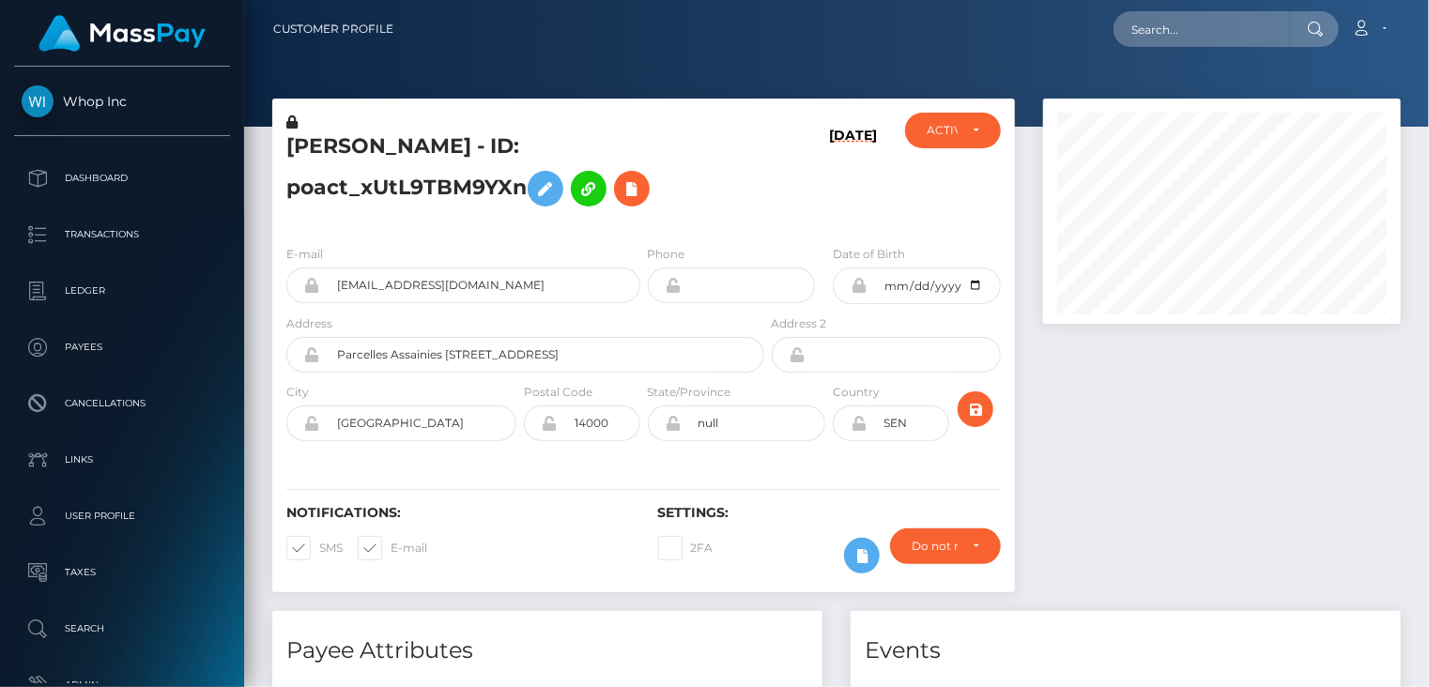
scroll to position [225, 357]
click at [419, 283] on input "farata266+b73333970f@gmail.com" at bounding box center [480, 285] width 320 height 36
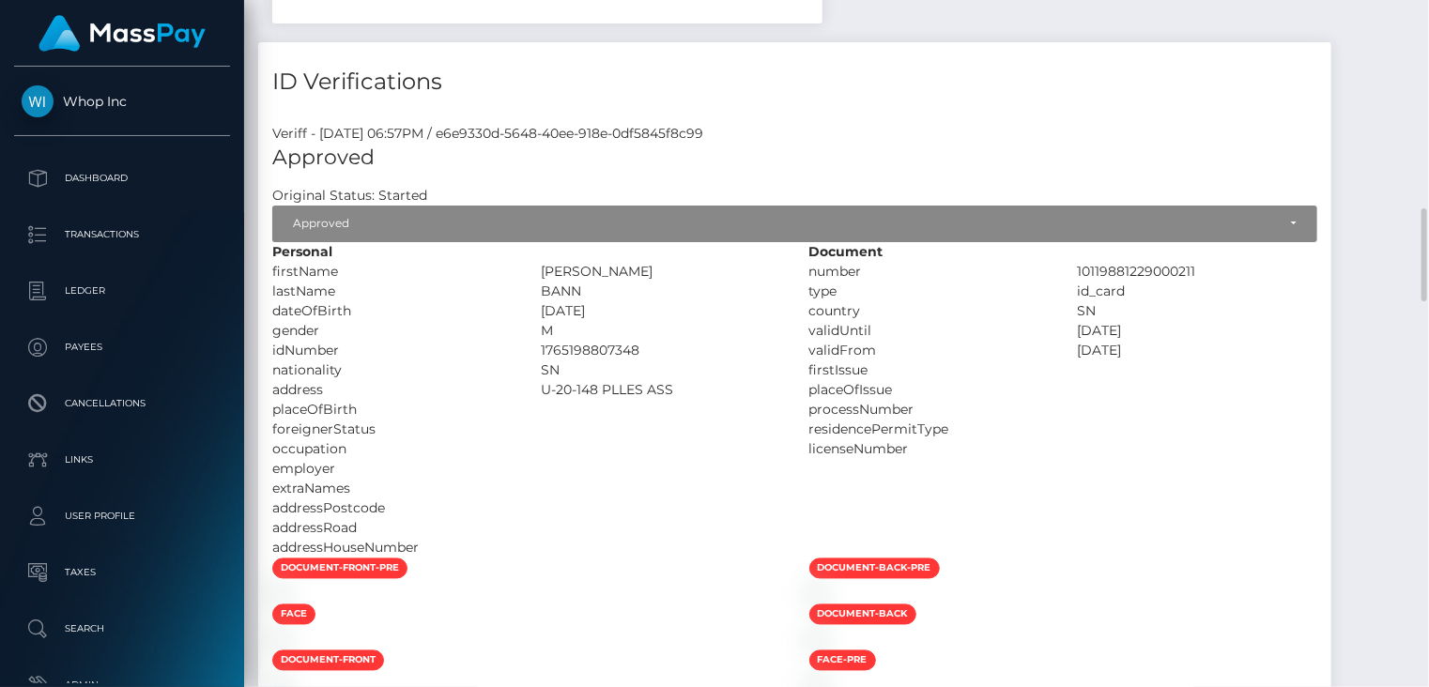
scroll to position [0, 0]
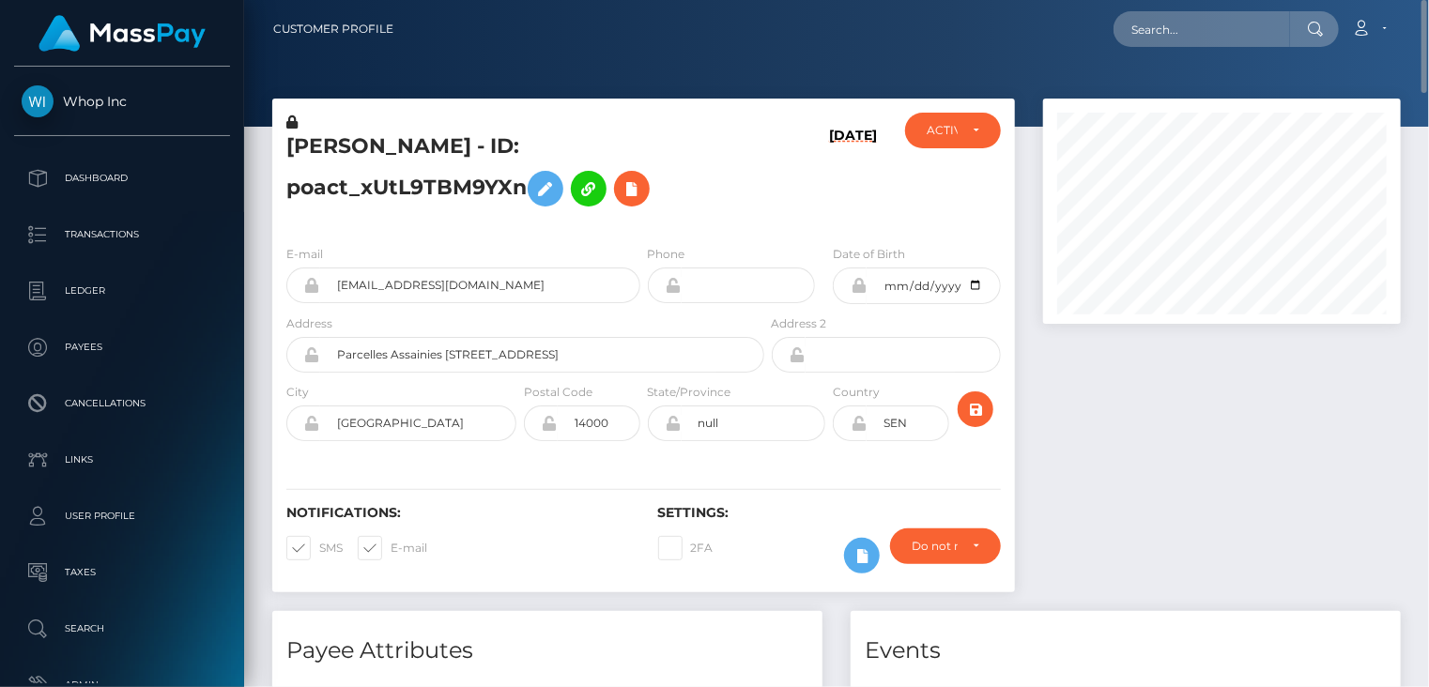
click at [325, 140] on h5 "IBRAHIMA BANN - ID: poact_xUtL9TBM9YXn" at bounding box center [519, 174] width 467 height 84
copy h5 "IBRAHIMA"
paste input "20206840074294935001"
drag, startPoint x: 1289, startPoint y: 27, endPoint x: 1107, endPoint y: 41, distance: 182.6
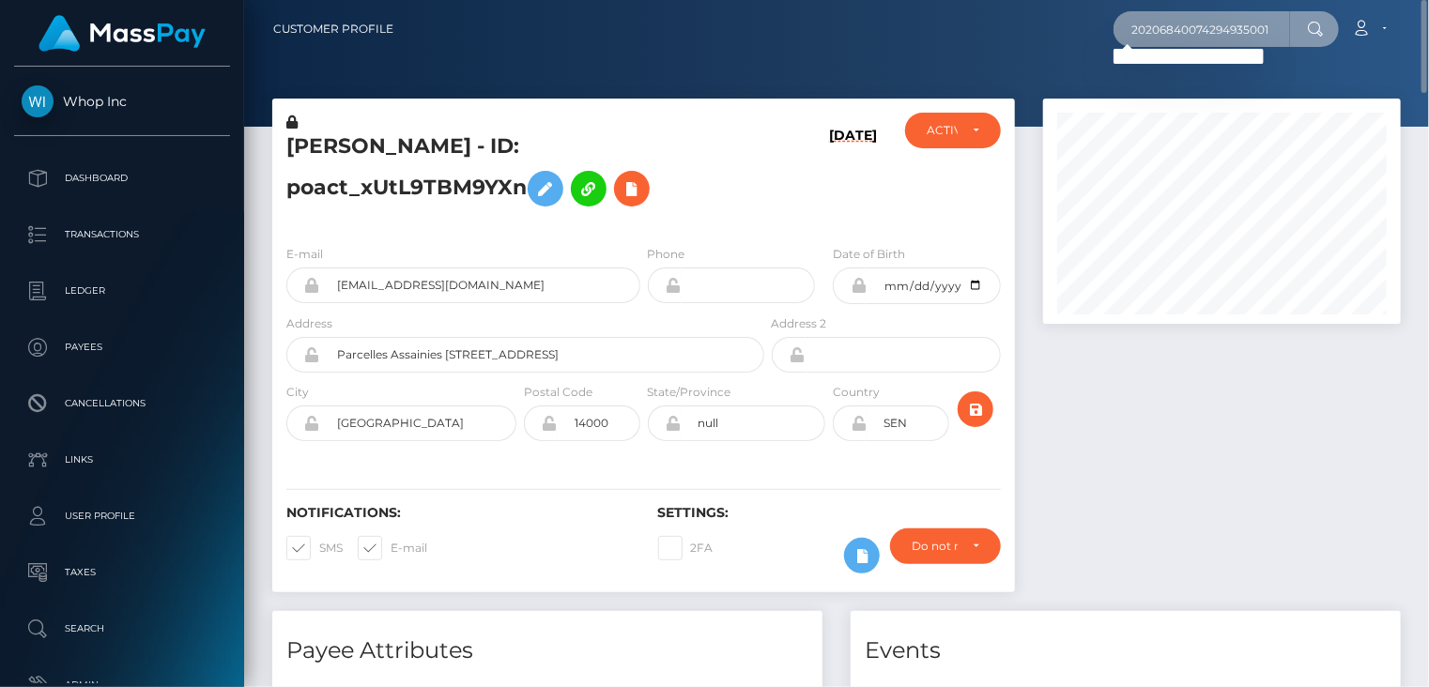
click at [1107, 41] on div "20206840074294935001 Loading... Loading... Account Edit Profile Logout" at bounding box center [903, 28] width 991 height 39
paste input "ba12c7dc a0c6-11f0-93b3-026f69db09b"
type input "ba12c7dc a0c6-11f0-93b3-026f69db09b1"
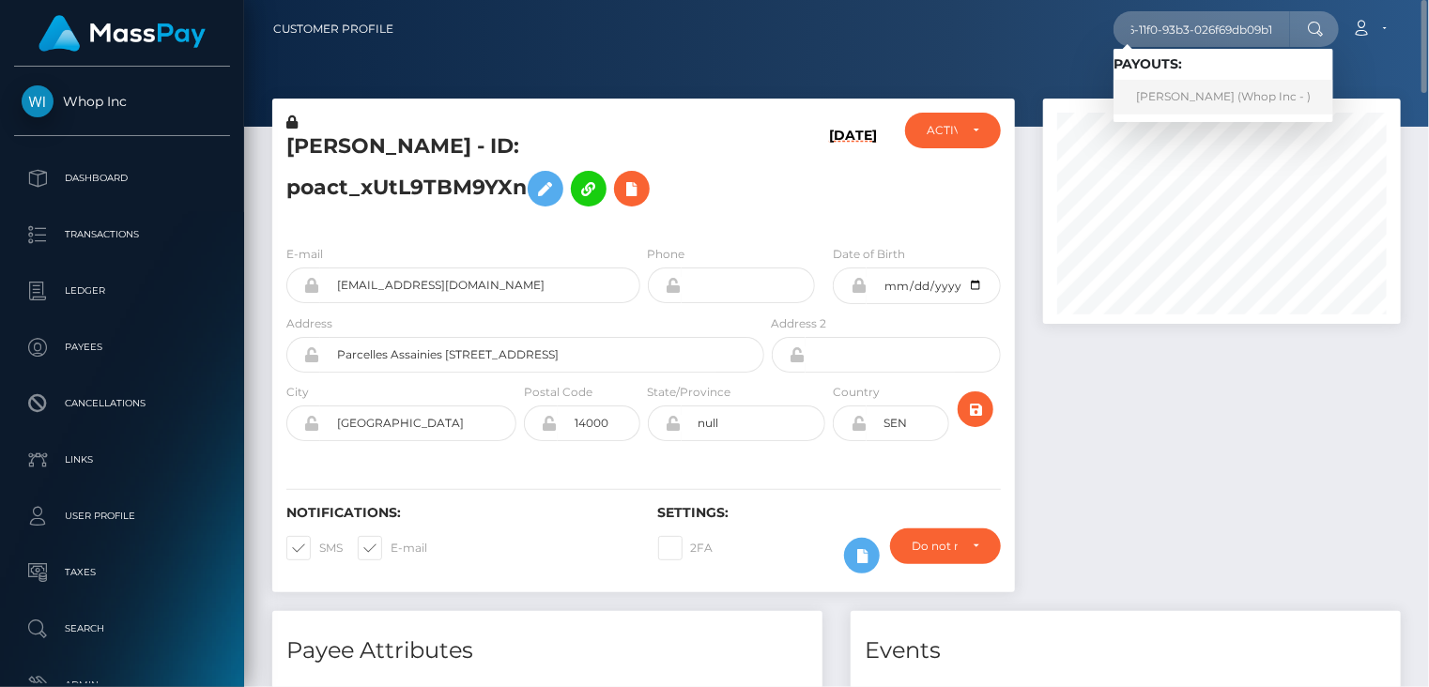
click at [1227, 97] on link "SHOKHNOZA YARMATOVA (Whop Inc - )" at bounding box center [1223, 97] width 220 height 35
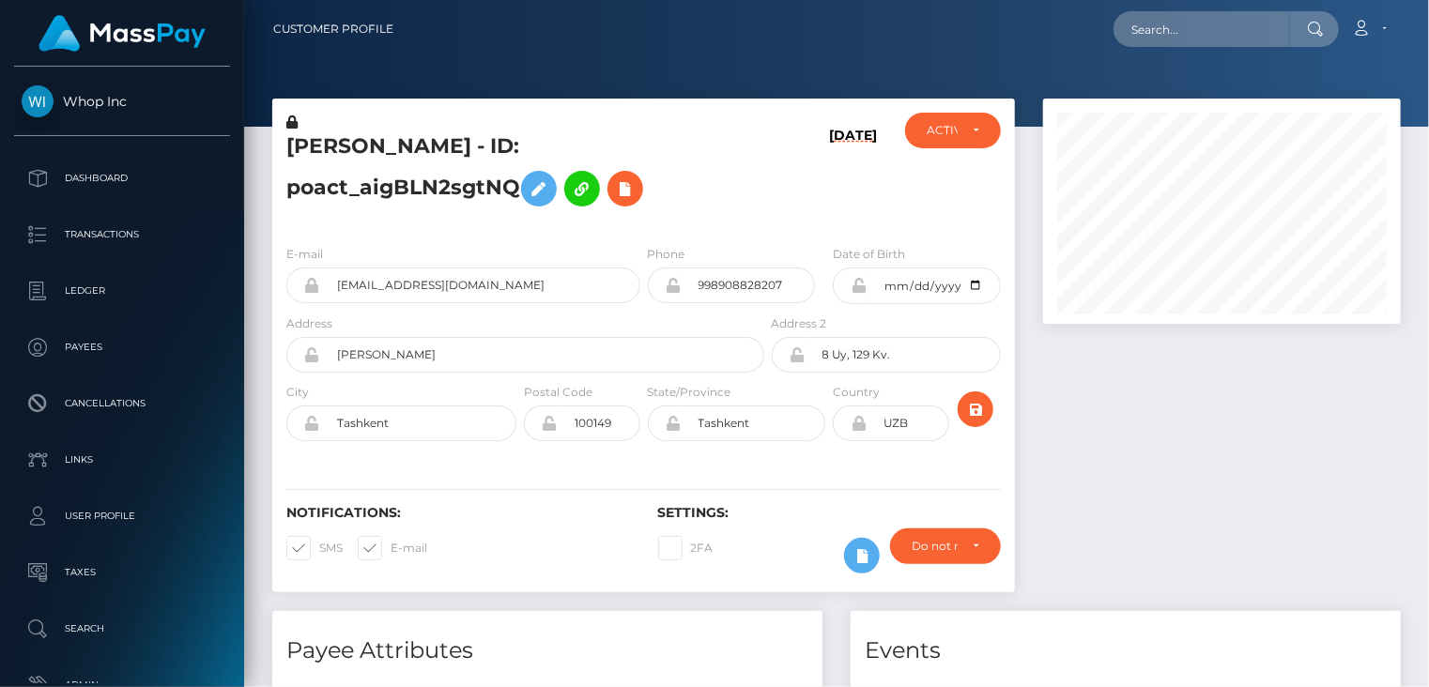
scroll to position [225, 357]
click at [399, 286] on input "choriyevazamat2008@gmail.com" at bounding box center [480, 285] width 320 height 36
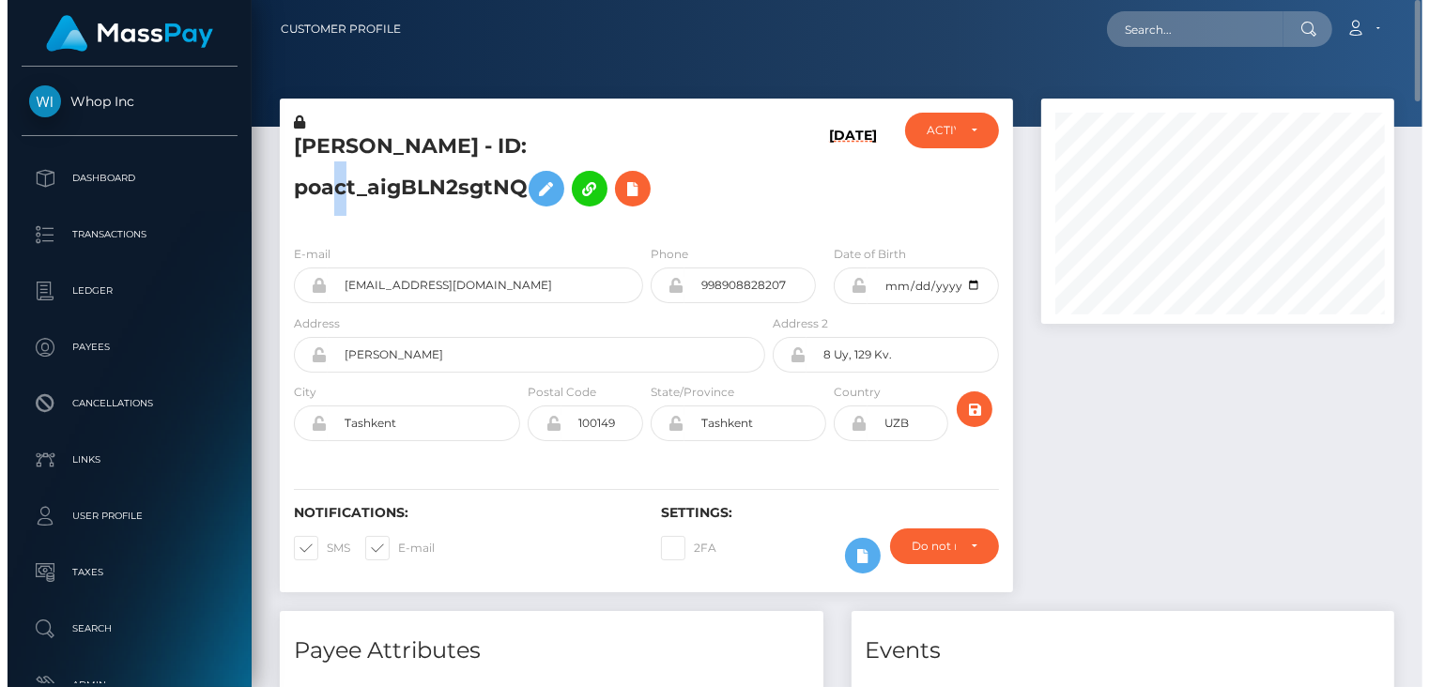
scroll to position [938346, 938214]
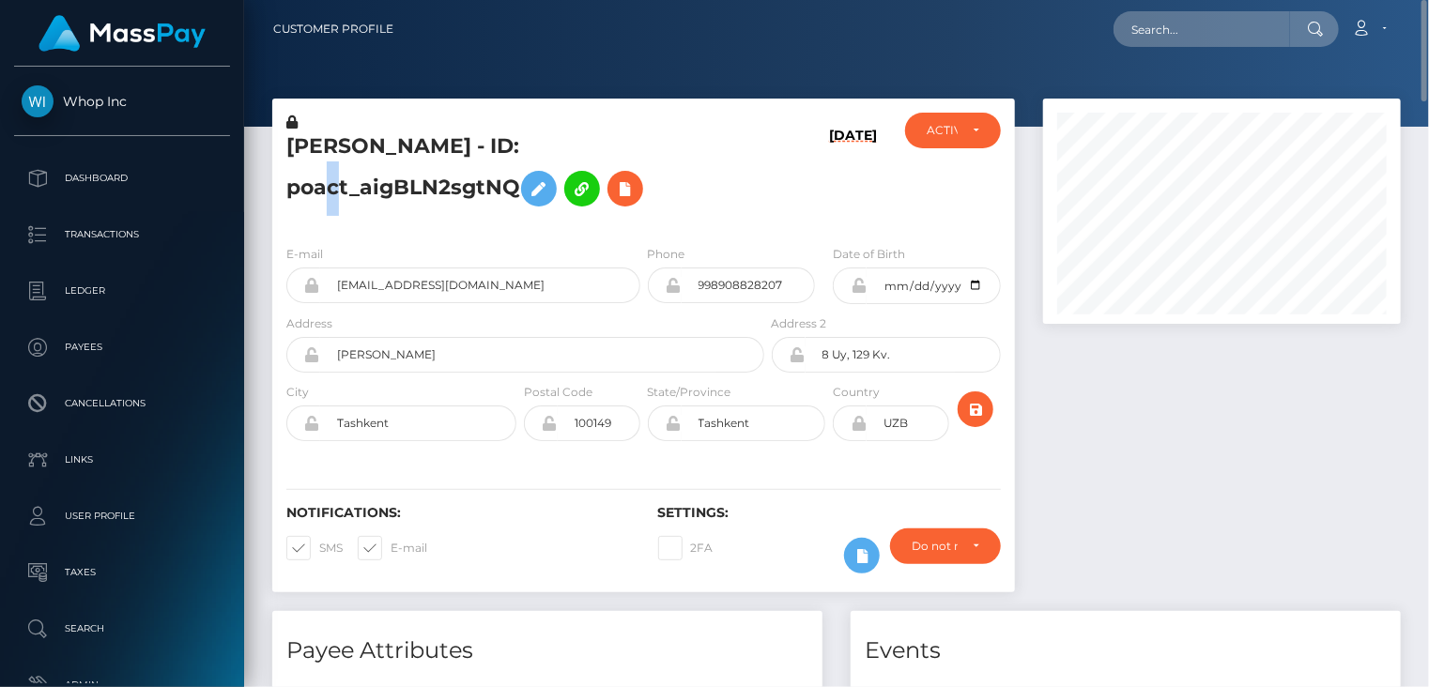
drag, startPoint x: 593, startPoint y: 144, endPoint x: 517, endPoint y: 183, distance: 85.6
click at [517, 183] on h5 "SHOKHNOZA YARMATOVA - ID: poact_aigBLN2sgtNQ" at bounding box center [519, 174] width 467 height 84
click at [405, 136] on h5 "SHOKHNOZA YARMATOVA - ID: poact_aigBLN2sgtNQ" at bounding box center [519, 174] width 467 height 84
copy h5 "SHOKHNOZA"
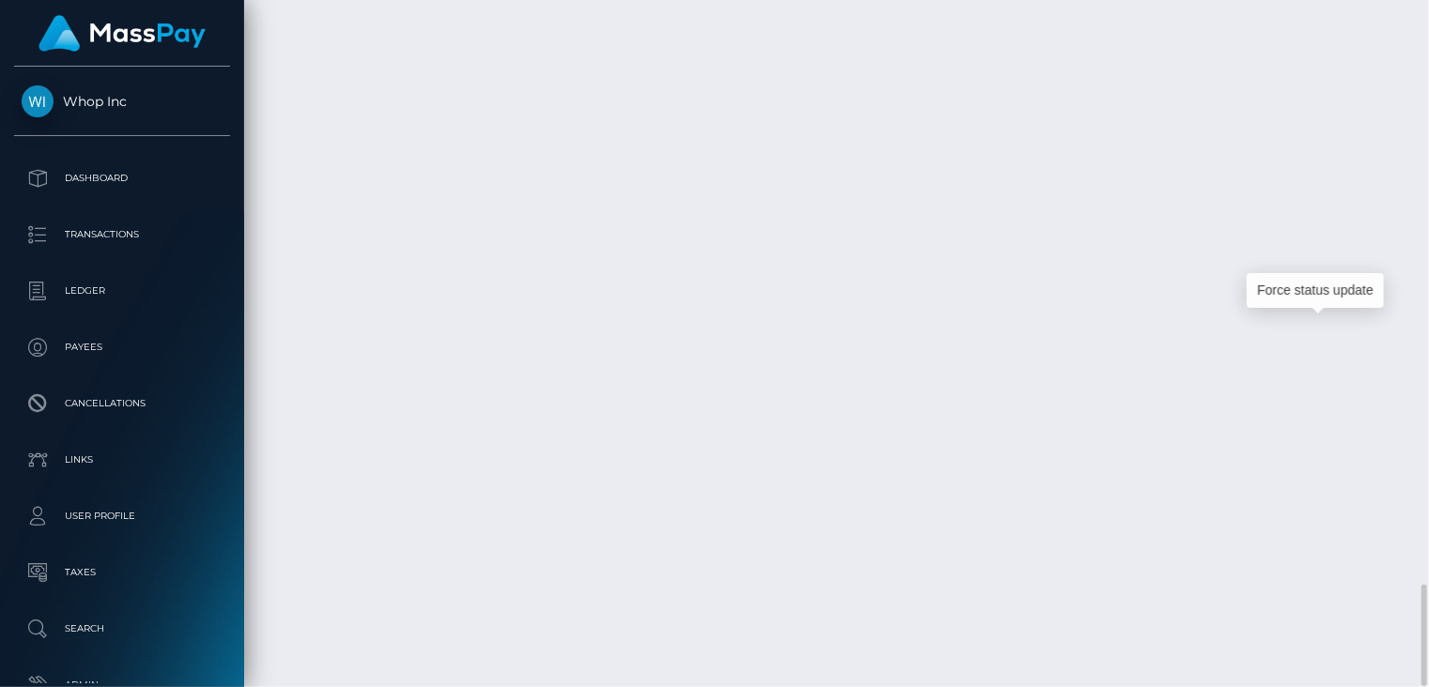
scroll to position [225, 357]
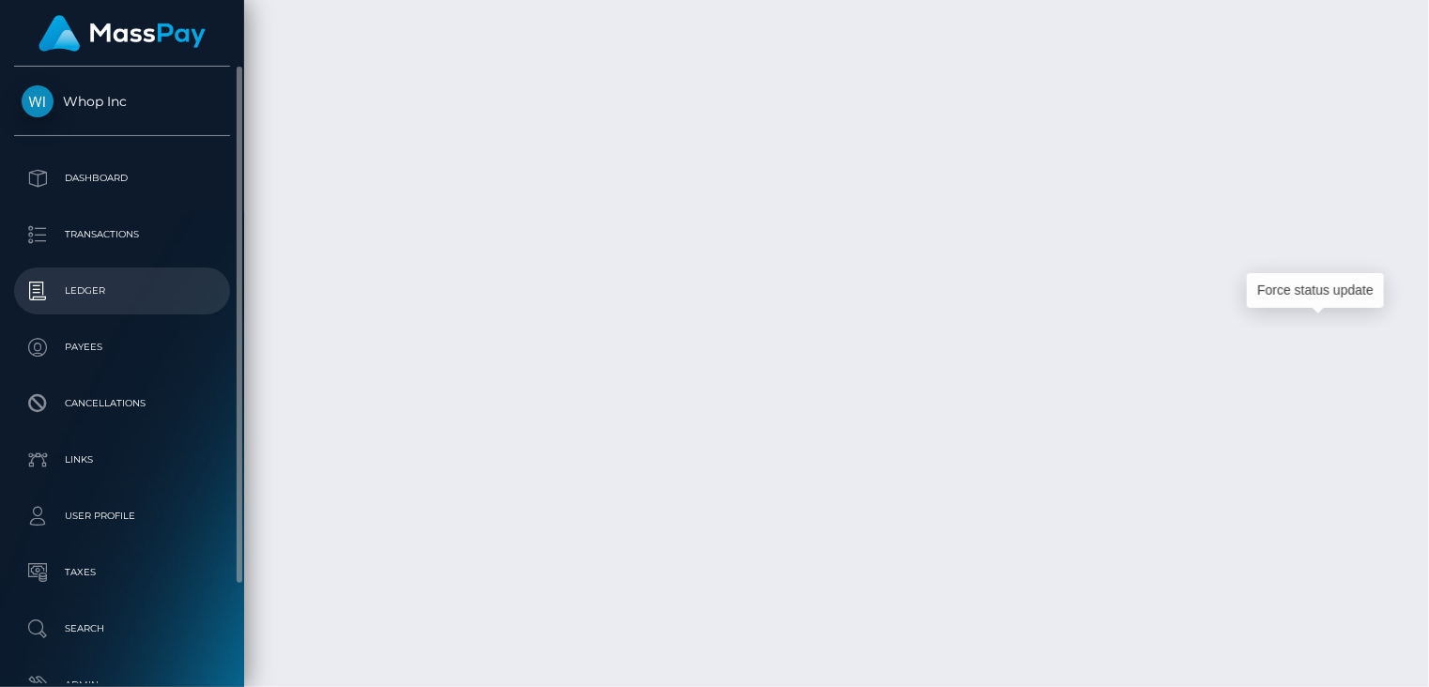
drag, startPoint x: 1329, startPoint y: 334, endPoint x: 28, endPoint y: 296, distance: 1301.4
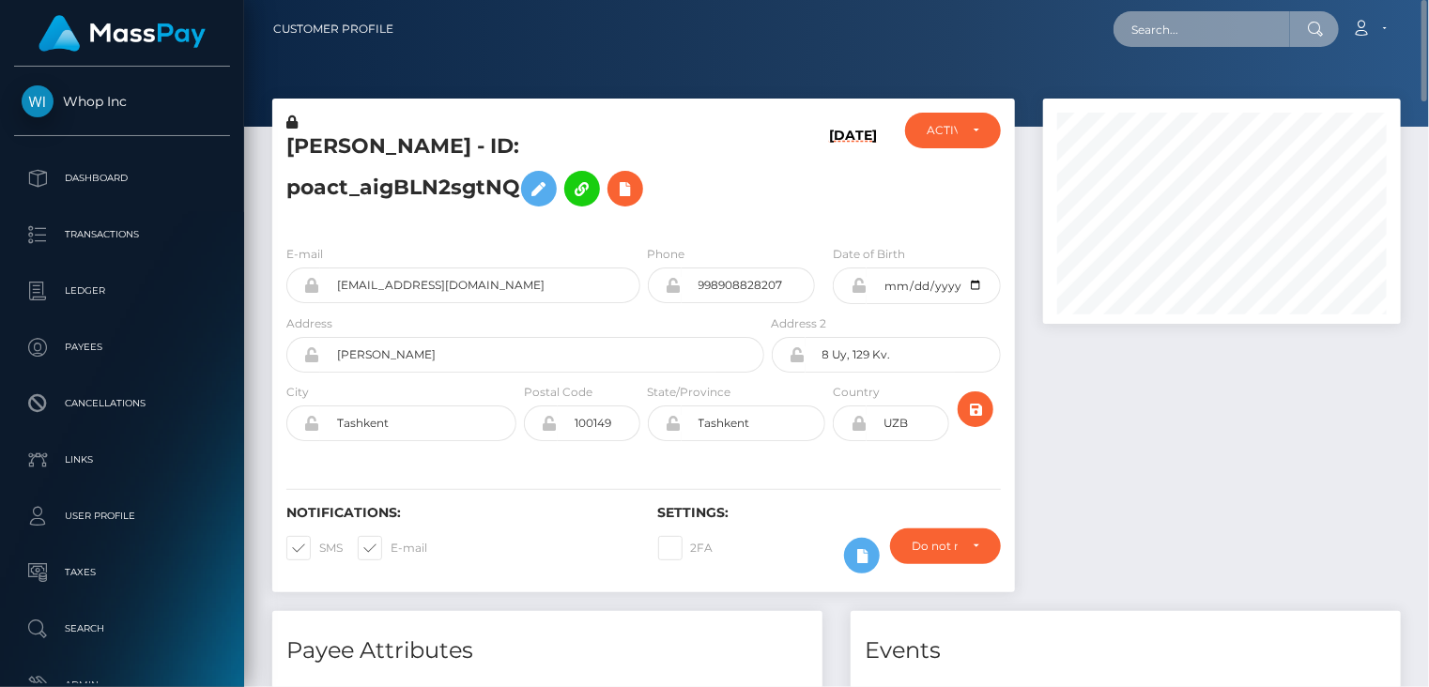
paste input "78c4e348-a217-11f0-bd75-060e06e9f077"
type input "78c4e348-a217-11f0-bd75-060e06e9f077"
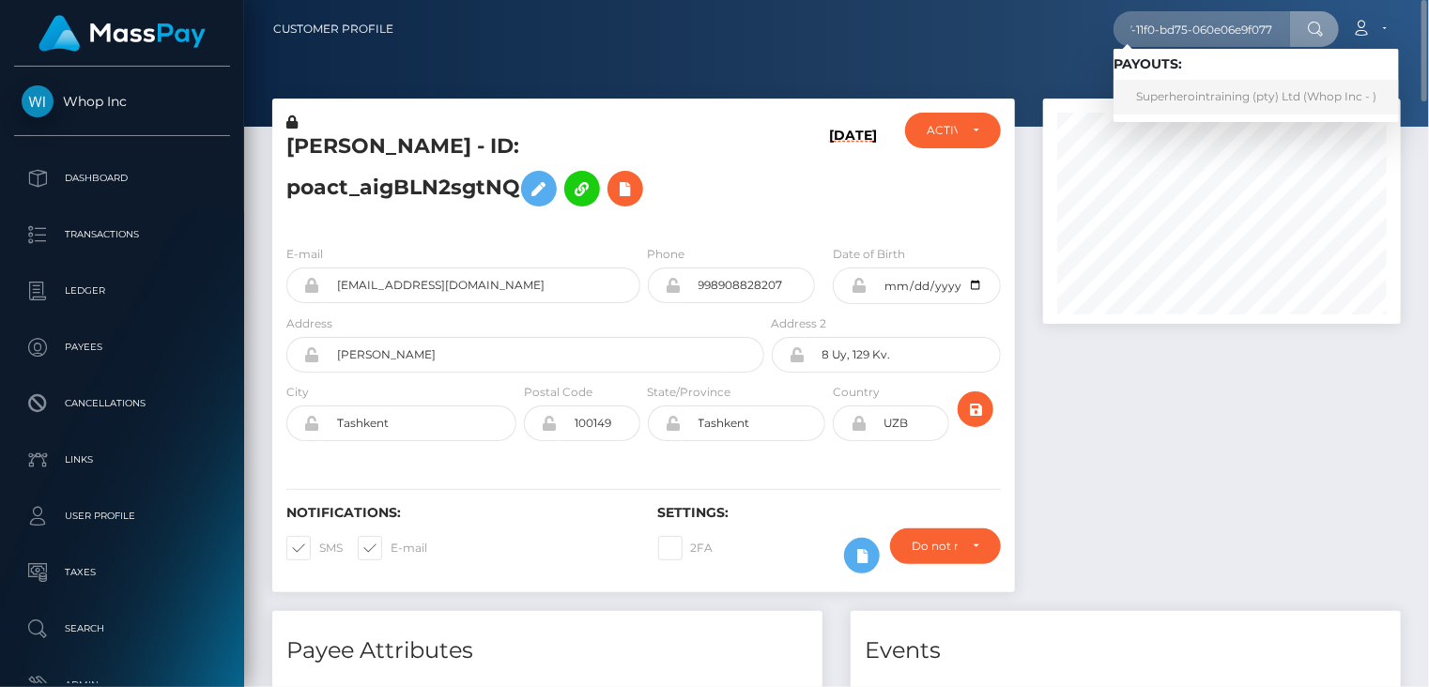
click at [1173, 98] on link "Superherointraining (pty) Ltd (Whop Inc - )" at bounding box center [1255, 97] width 285 height 35
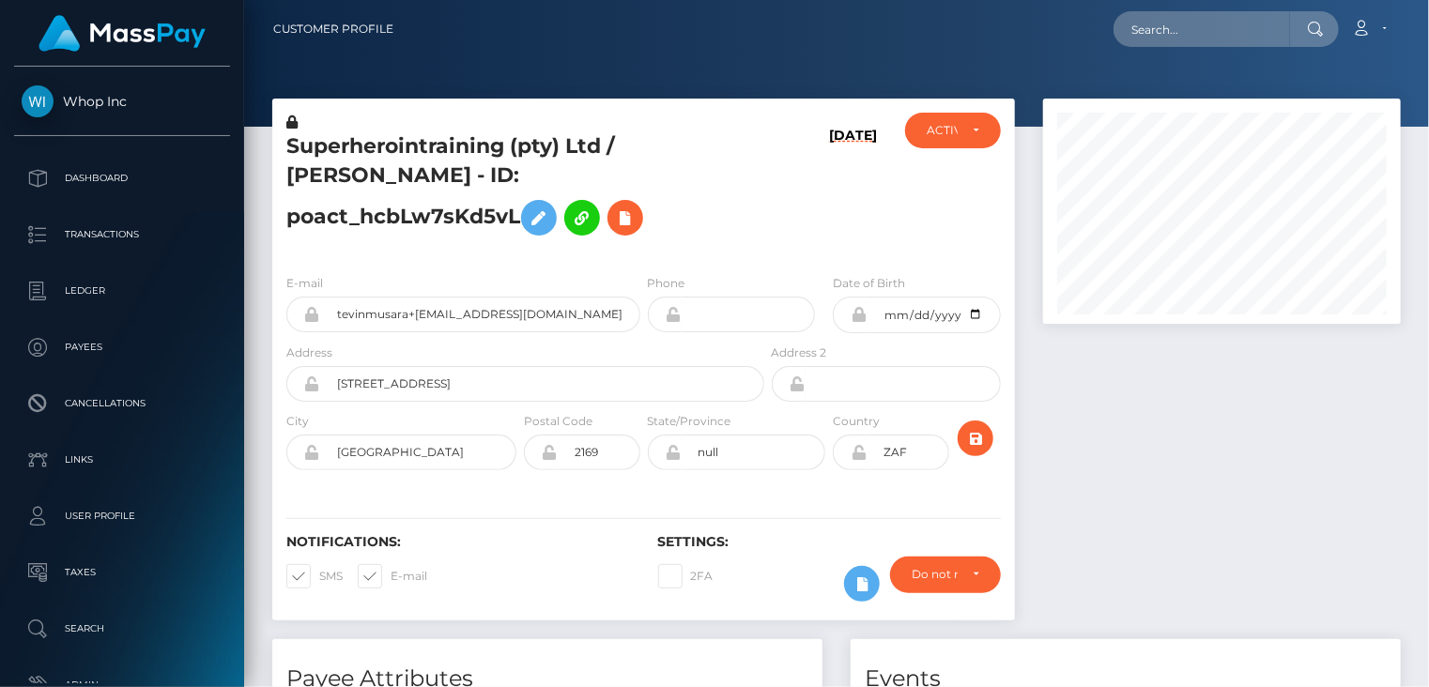
scroll to position [225, 357]
click at [435, 316] on input "tevinmusara+[EMAIL_ADDRESS][DOMAIN_NAME]" at bounding box center [480, 315] width 320 height 36
click at [315, 219] on h5 "Superherointraining (pty) Ltd / [PERSON_NAME] - ID: poact_hcbLw7sKd5vL" at bounding box center [519, 188] width 467 height 113
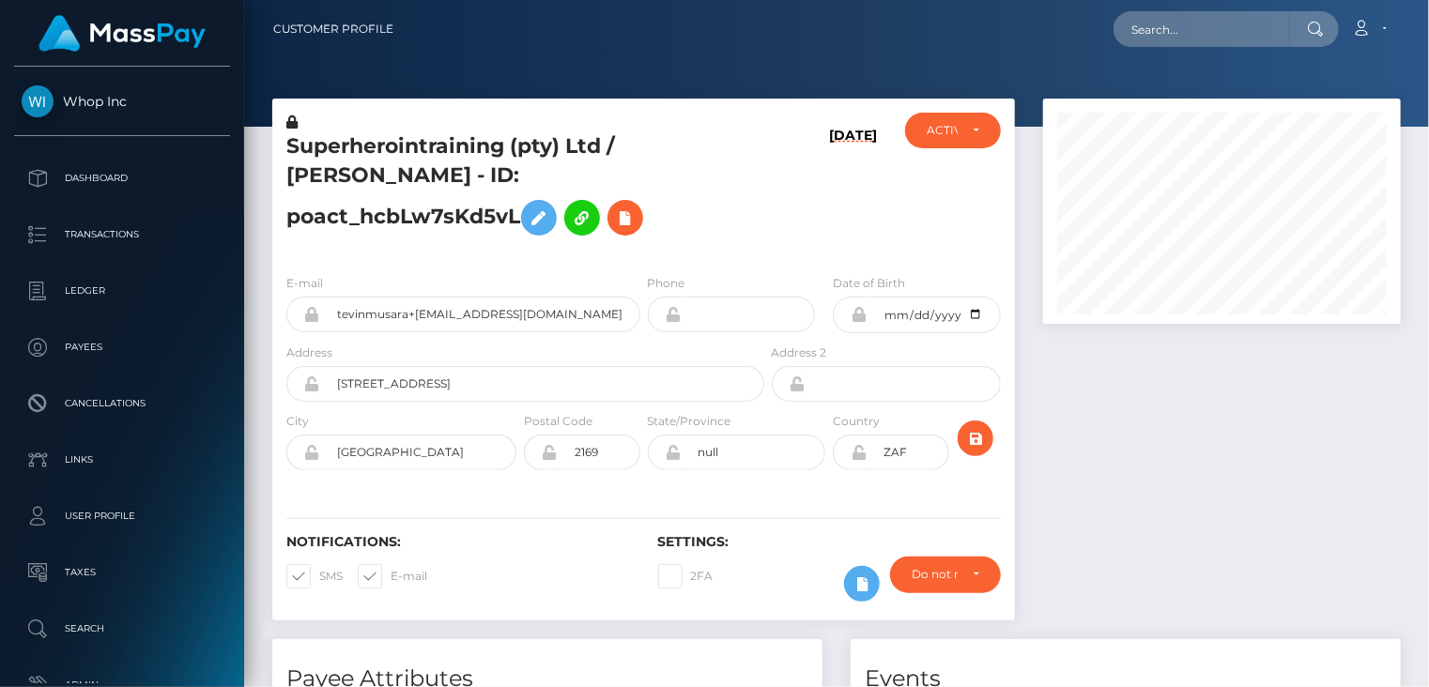
click at [315, 219] on h5 "Superherointraining (pty) Ltd / [PERSON_NAME] - ID: poact_hcbLw7sKd5vL" at bounding box center [519, 188] width 467 height 113
copy h5 "poact_hcbLw7sKd5vL"
click at [657, 144] on h5 "Superherointraining (pty) Ltd / [PERSON_NAME] - ID: poact_hcbLw7sKd5vL" at bounding box center [519, 188] width 467 height 113
click at [327, 178] on h5 "Superherointraining (pty) Ltd / [PERSON_NAME] - ID: poact_hcbLw7sKd5vL" at bounding box center [519, 188] width 467 height 113
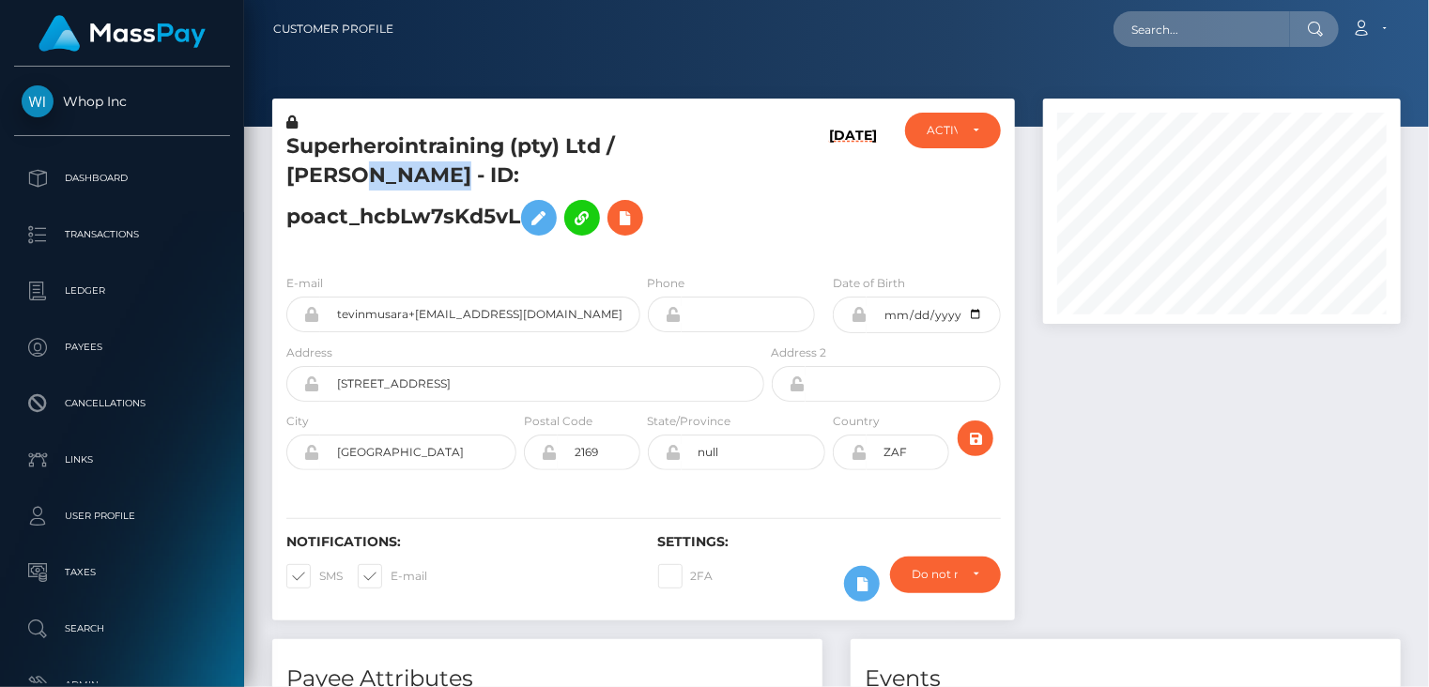
click at [327, 178] on h5 "Superherointraining (pty) Ltd / [PERSON_NAME] - ID: poact_hcbLw7sKd5vL" at bounding box center [519, 188] width 467 height 113
copy h5 "[PERSON_NAME]"
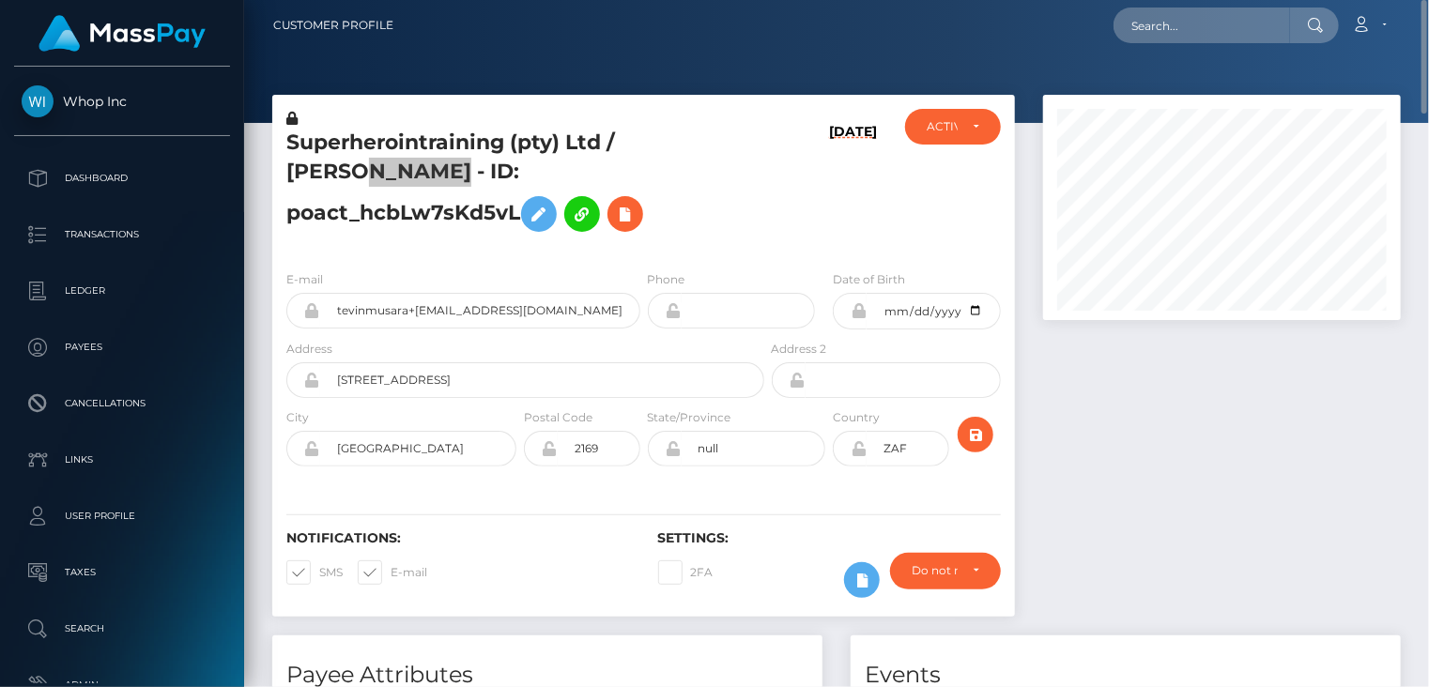
scroll to position [0, 0]
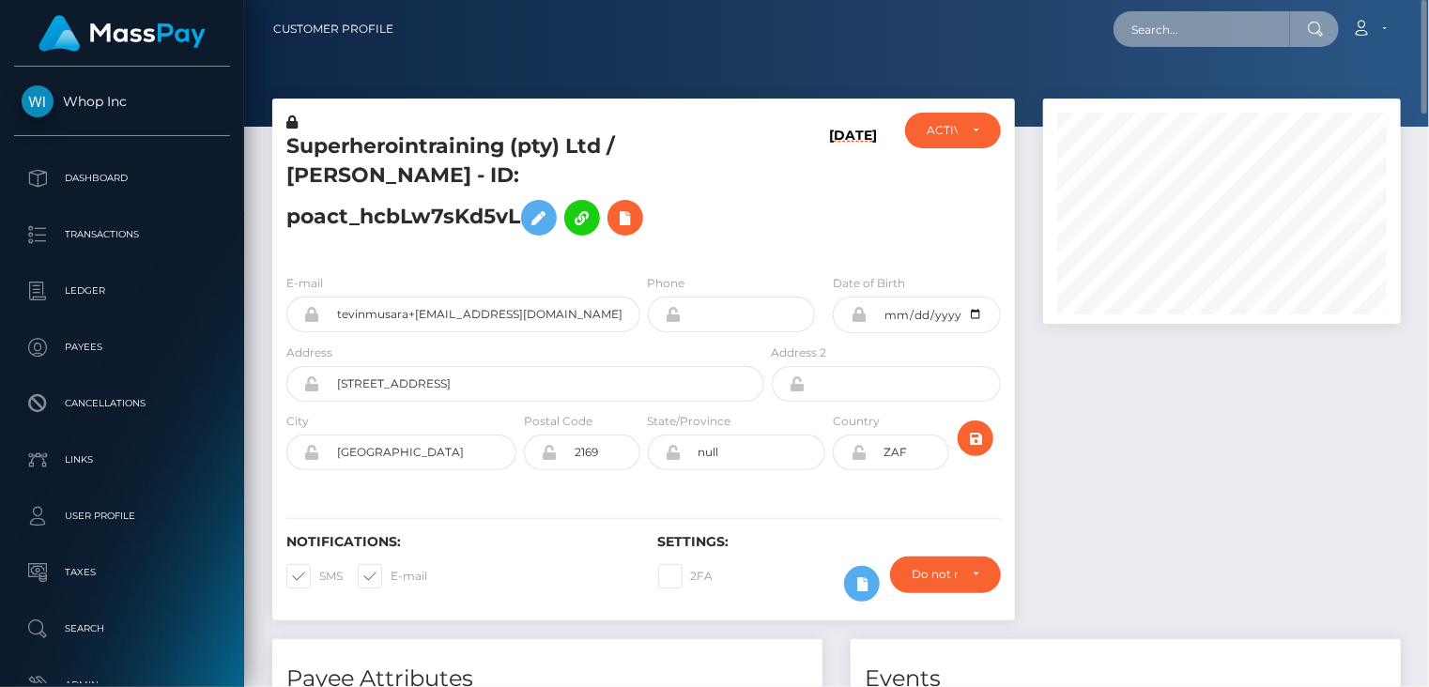
paste input "726a794b a29b-11f0-bd75-060e06e9f077"
type input "726a794b a29b-11f0-bd75-060e06e9f077"
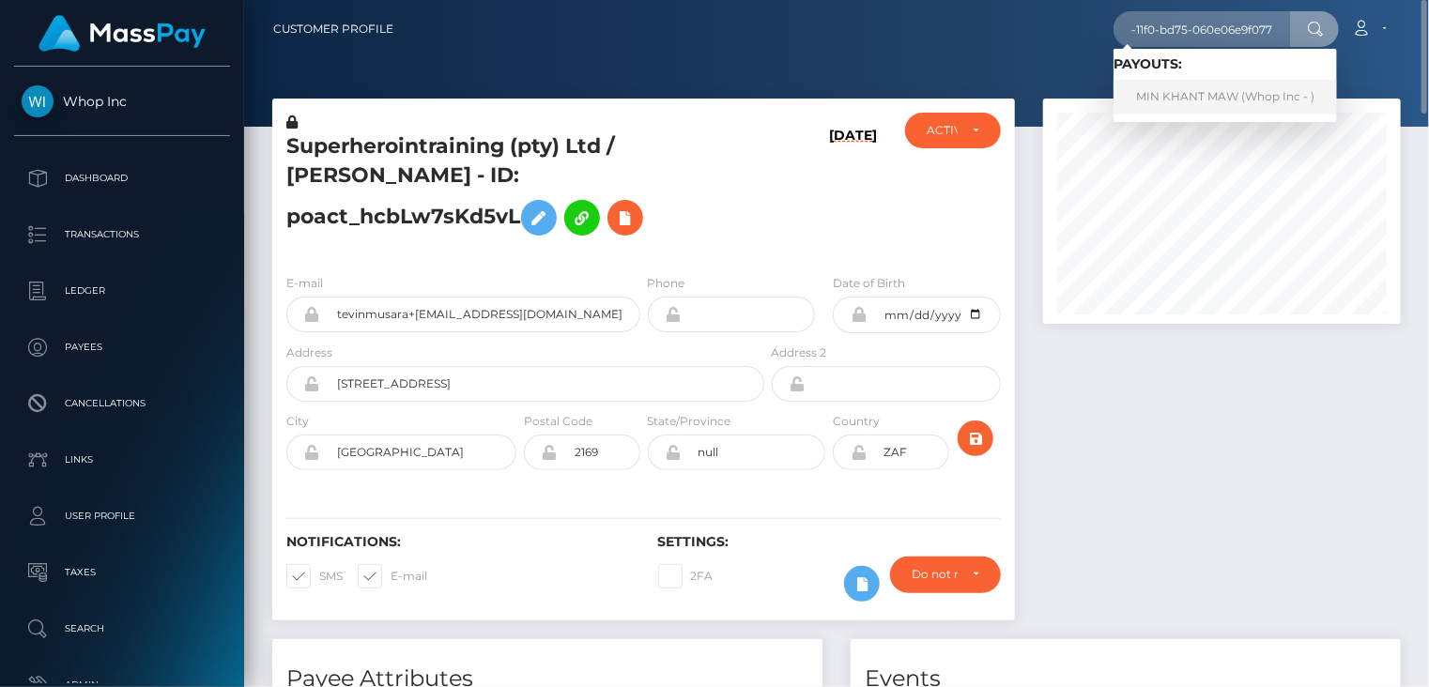
click at [1198, 104] on link "MIN KHANT MAW (Whop Inc - )" at bounding box center [1224, 97] width 223 height 35
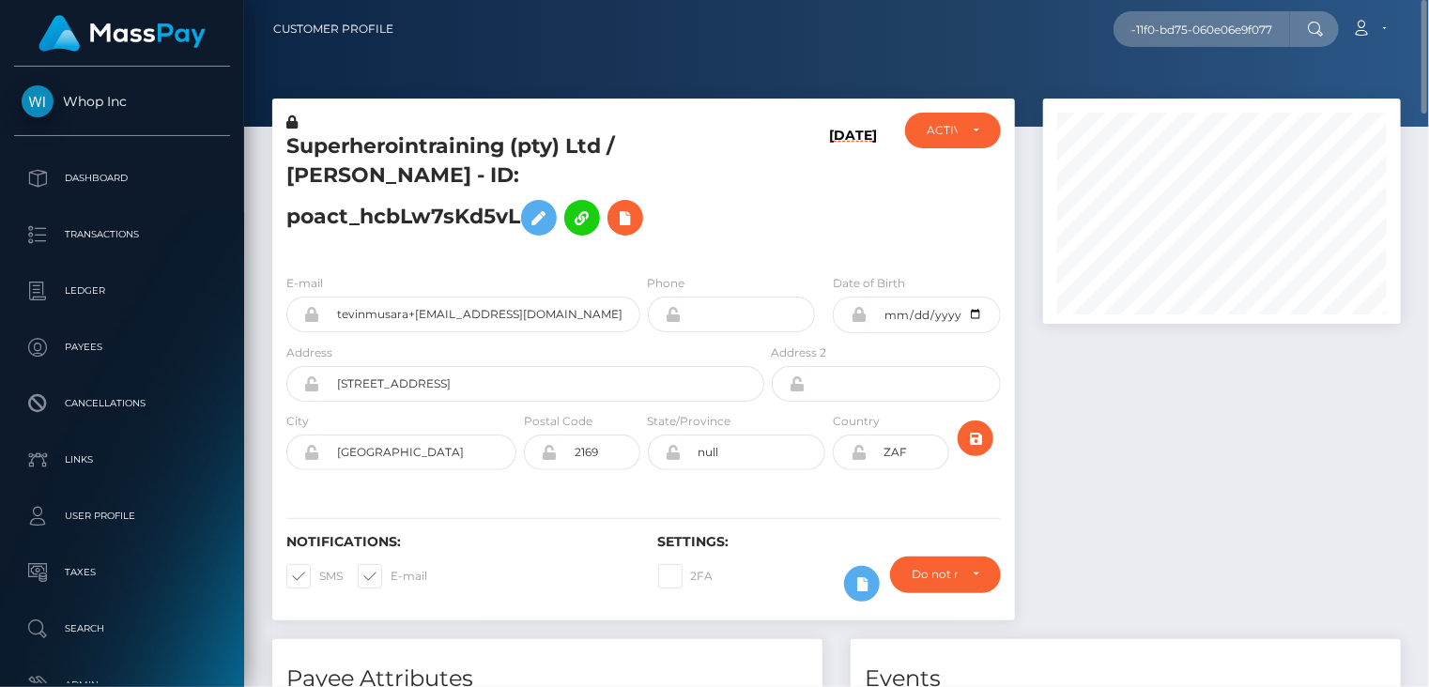
scroll to position [0, 0]
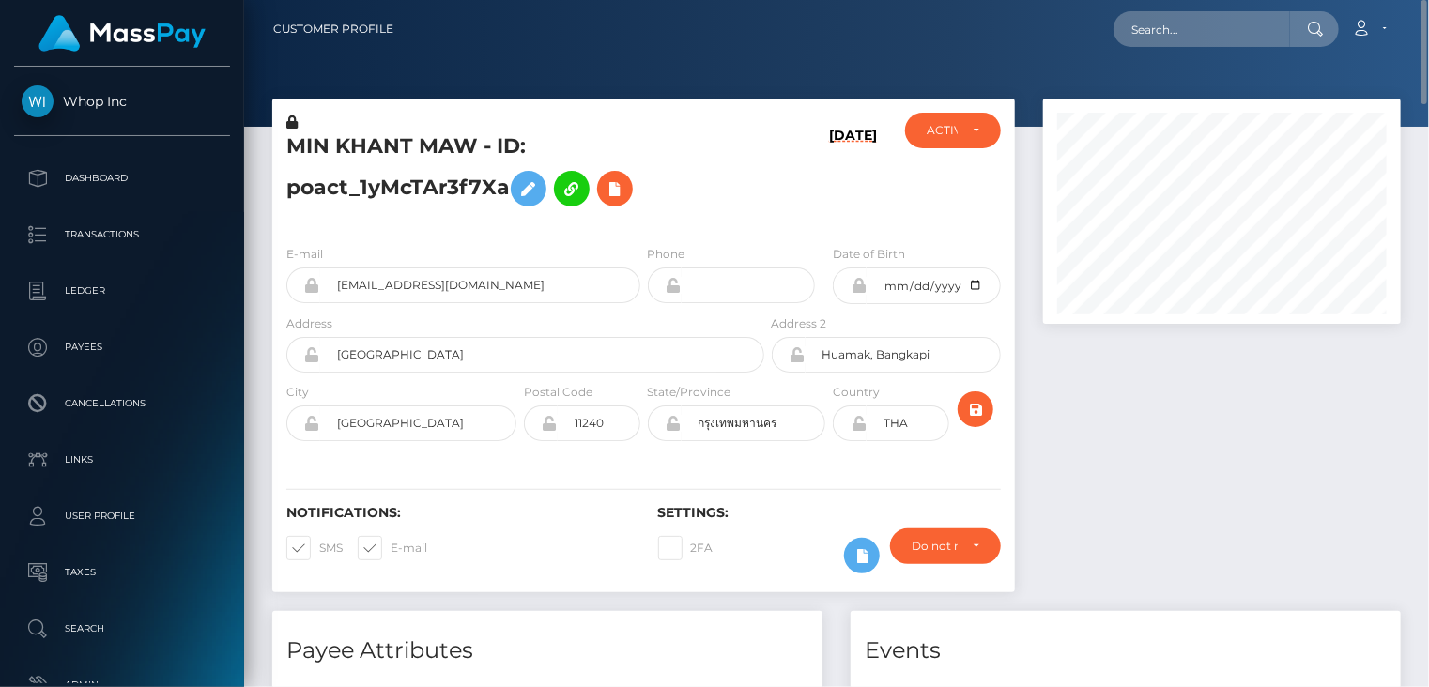
click at [642, 144] on h5 "MIN KHANT MAW - ID: poact_1yMcTAr3f7Xa" at bounding box center [519, 174] width 467 height 84
copy h5 "poact_1yMcTAr3f7Xa"
click at [313, 141] on h5 "MIN KHANT MAW - ID: poact_1yMcTAr3f7Xa" at bounding box center [519, 174] width 467 height 84
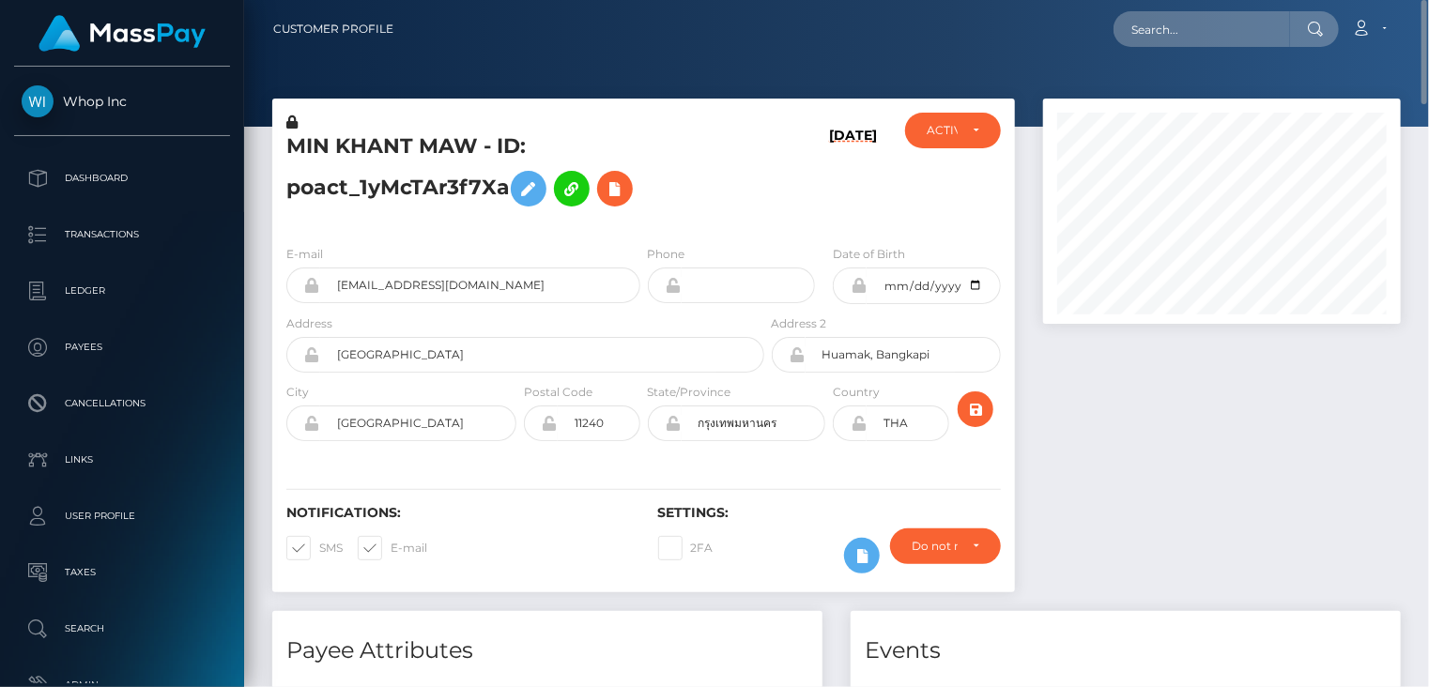
click at [359, 144] on h5 "MIN KHANT MAW - ID: poact_1yMcTAr3f7Xa" at bounding box center [519, 174] width 467 height 84
copy h5 "KHANT"
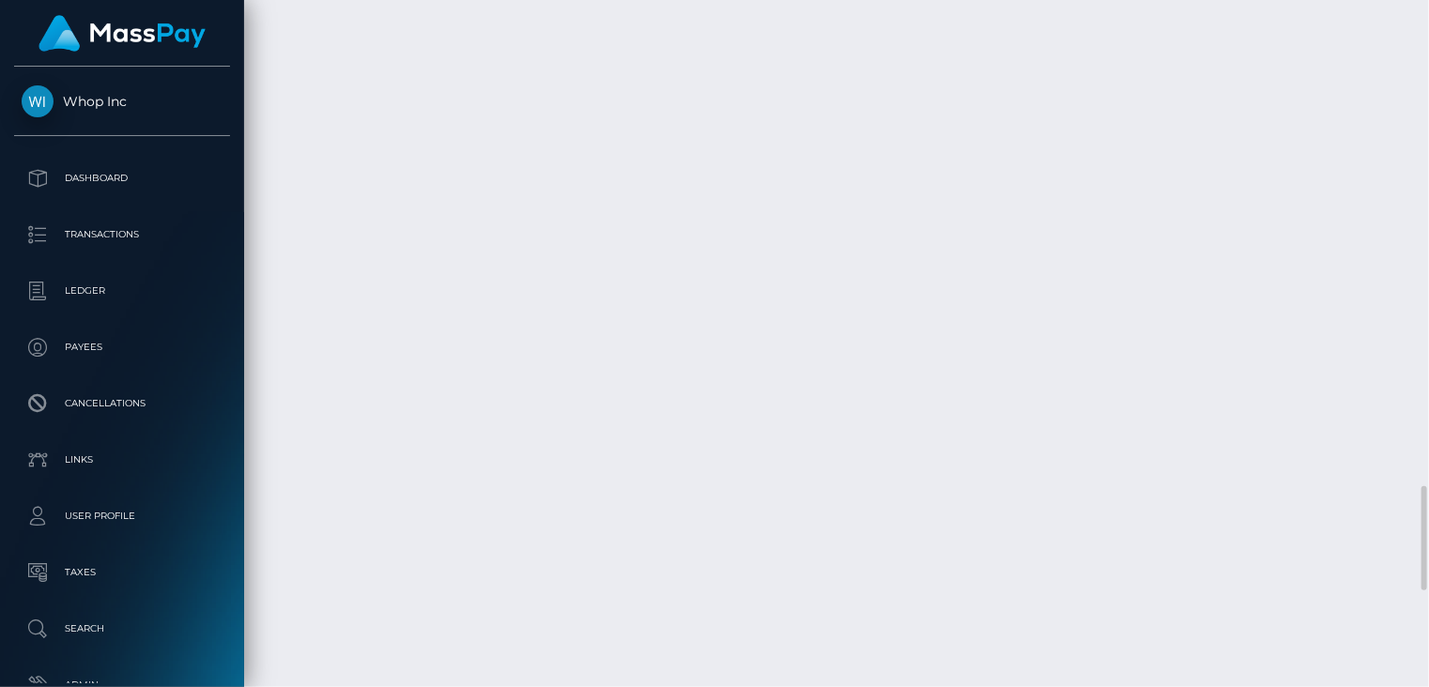
scroll to position [2868, 0]
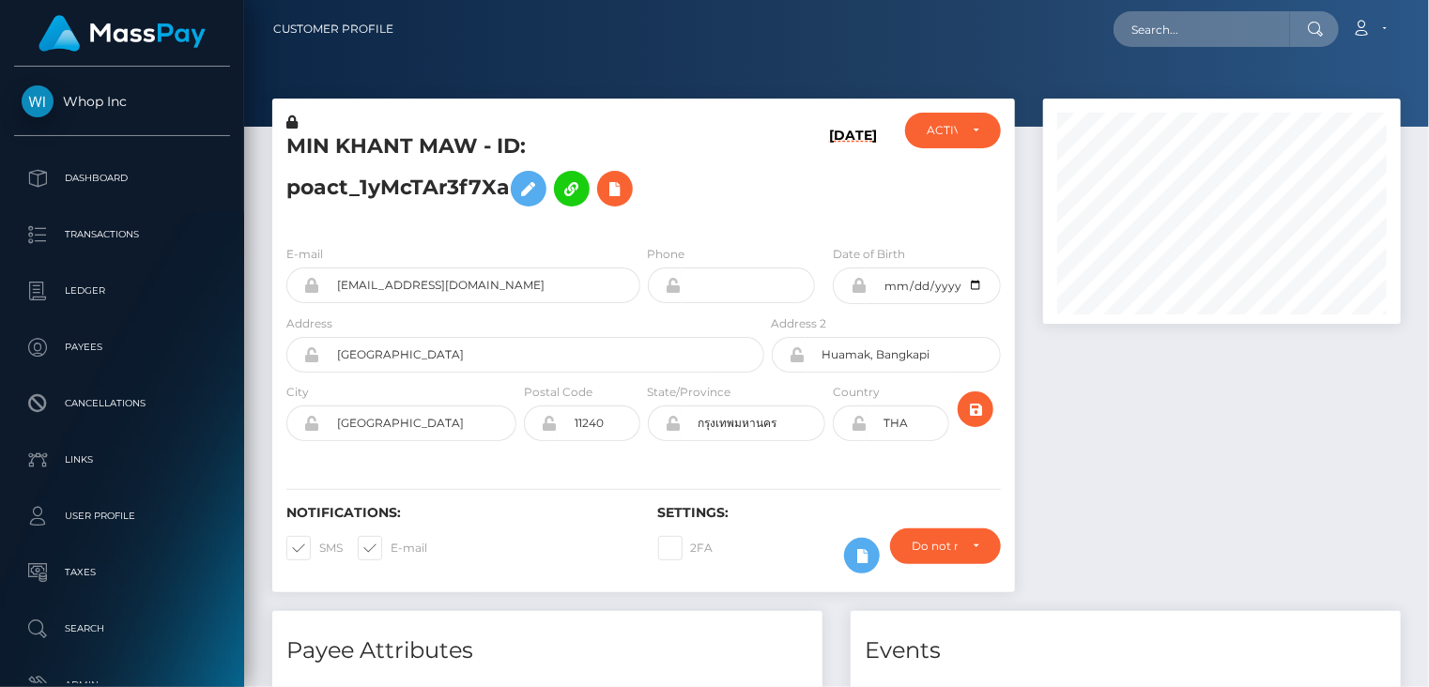
scroll to position [225, 357]
paste input "pout_STz4fjrHLyp0N"
type input "pout_STz4fjrHLyp0N"
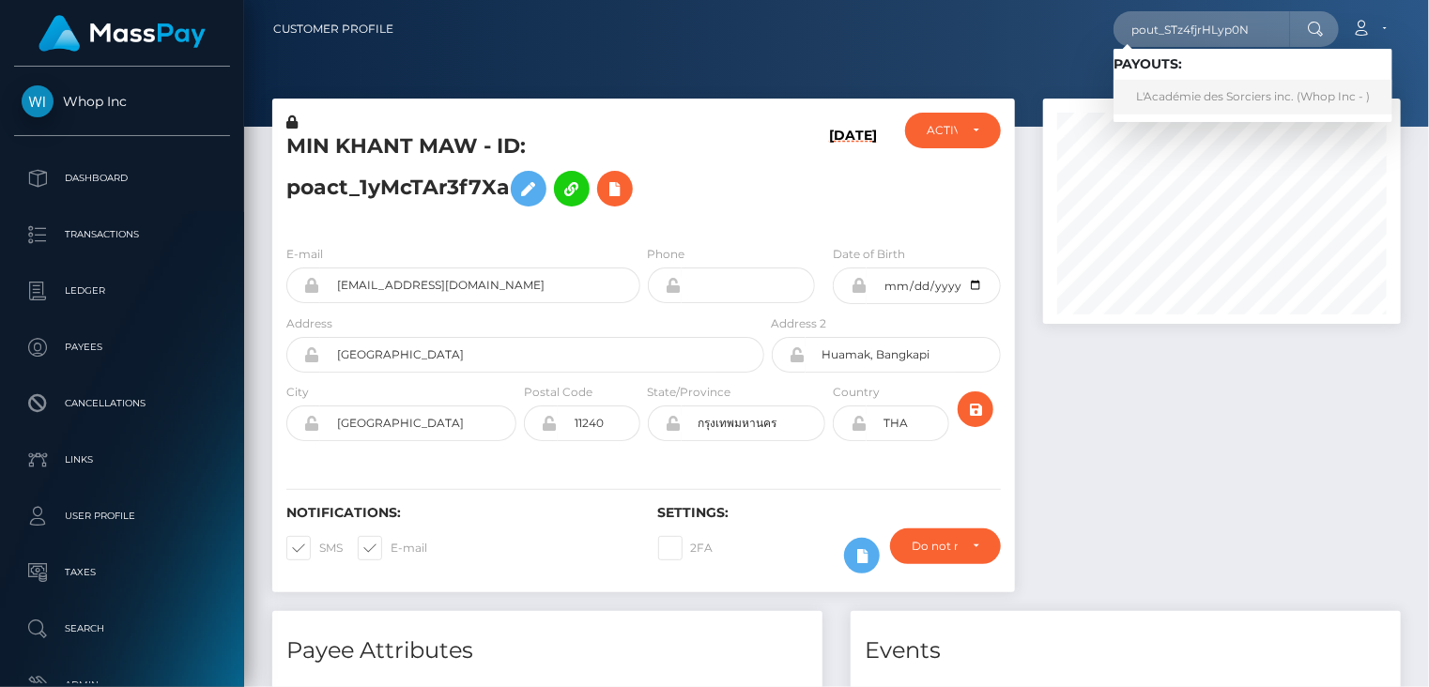
click at [1198, 104] on link "L'Académie des Sorciers inc. (Whop Inc - )" at bounding box center [1252, 97] width 279 height 35
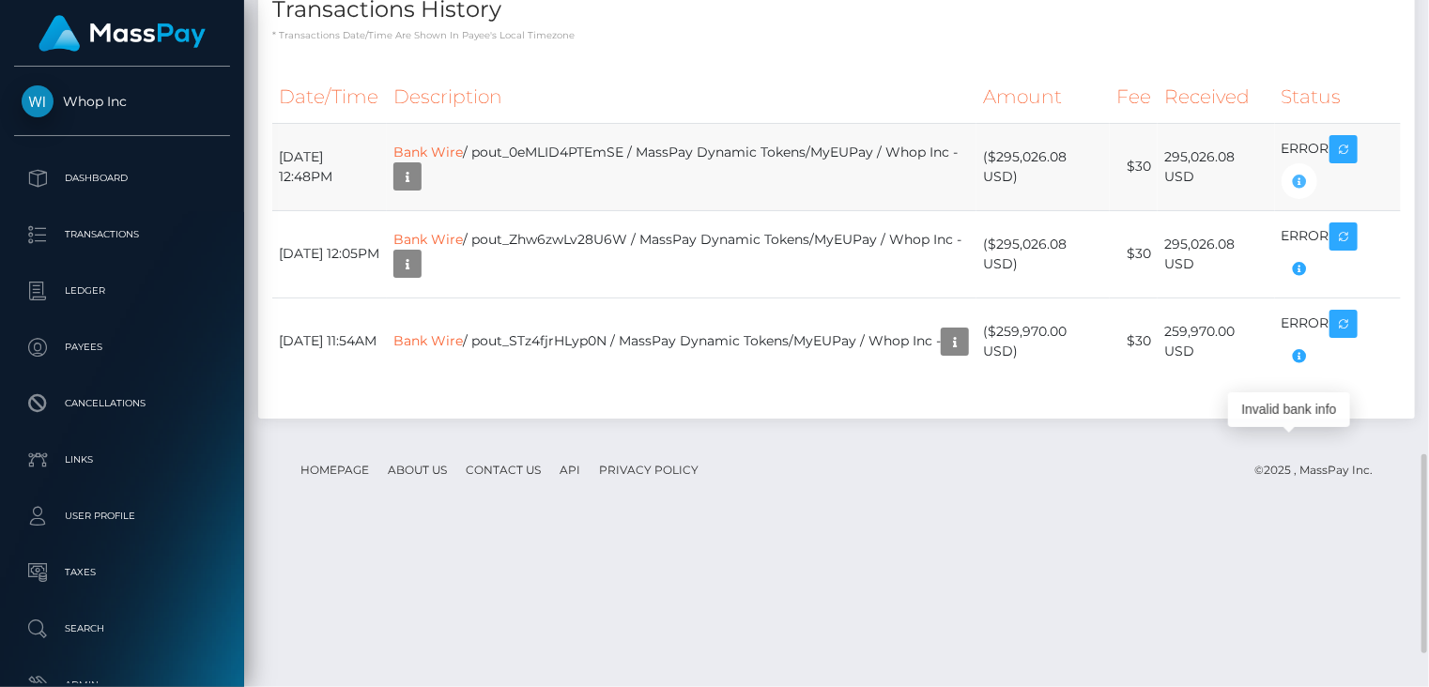
scroll to position [225, 357]
click at [1304, 193] on icon "button" at bounding box center [1299, 181] width 23 height 23
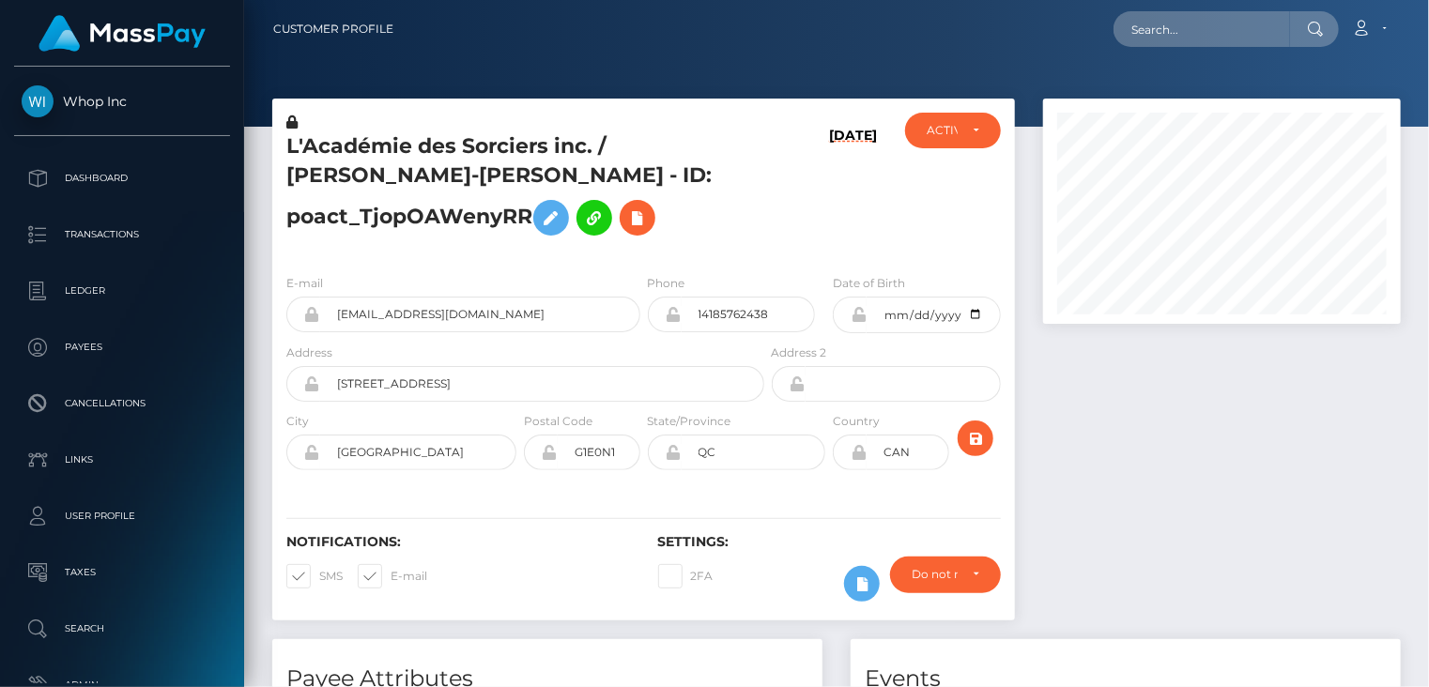
scroll to position [225, 357]
paste input "MSP0e6d087e3ed193f"
type input "MSP0e6d087e3ed193f"
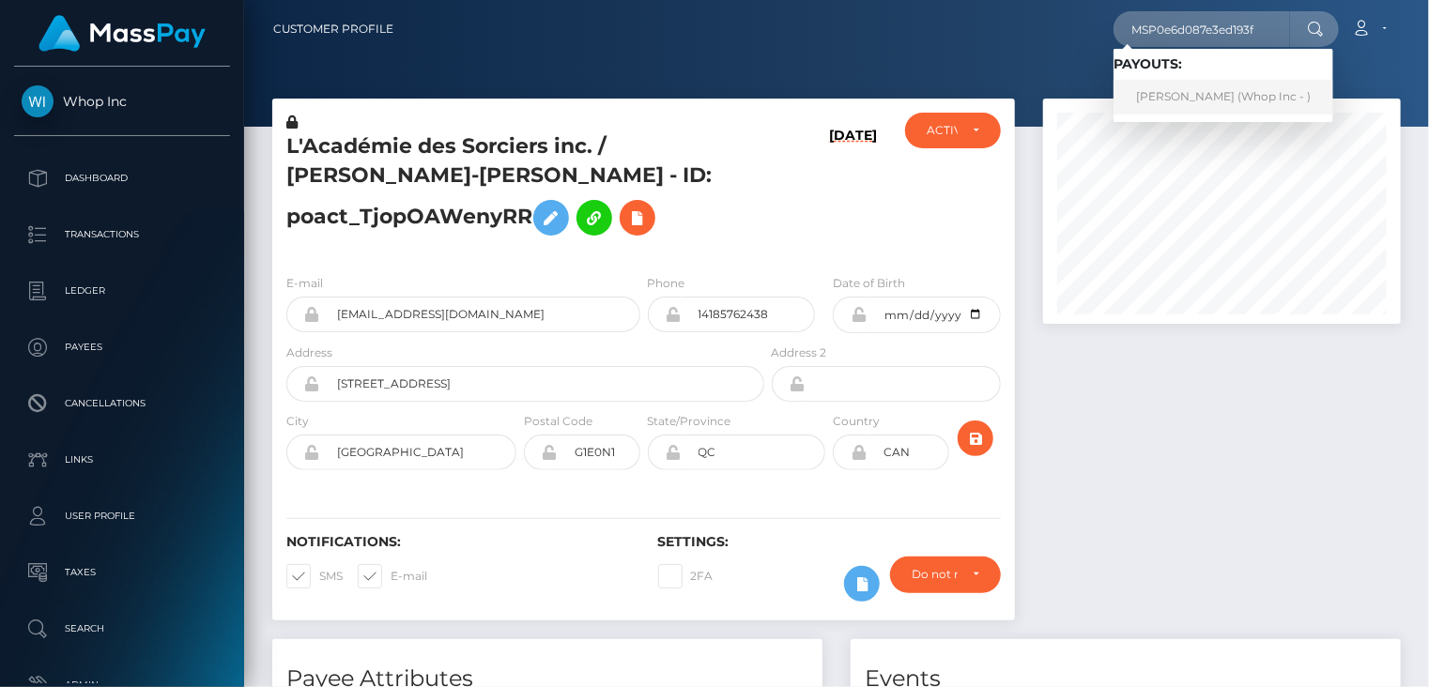
click at [1160, 98] on link "Taha Hussain (Whop Inc - )" at bounding box center [1223, 97] width 220 height 35
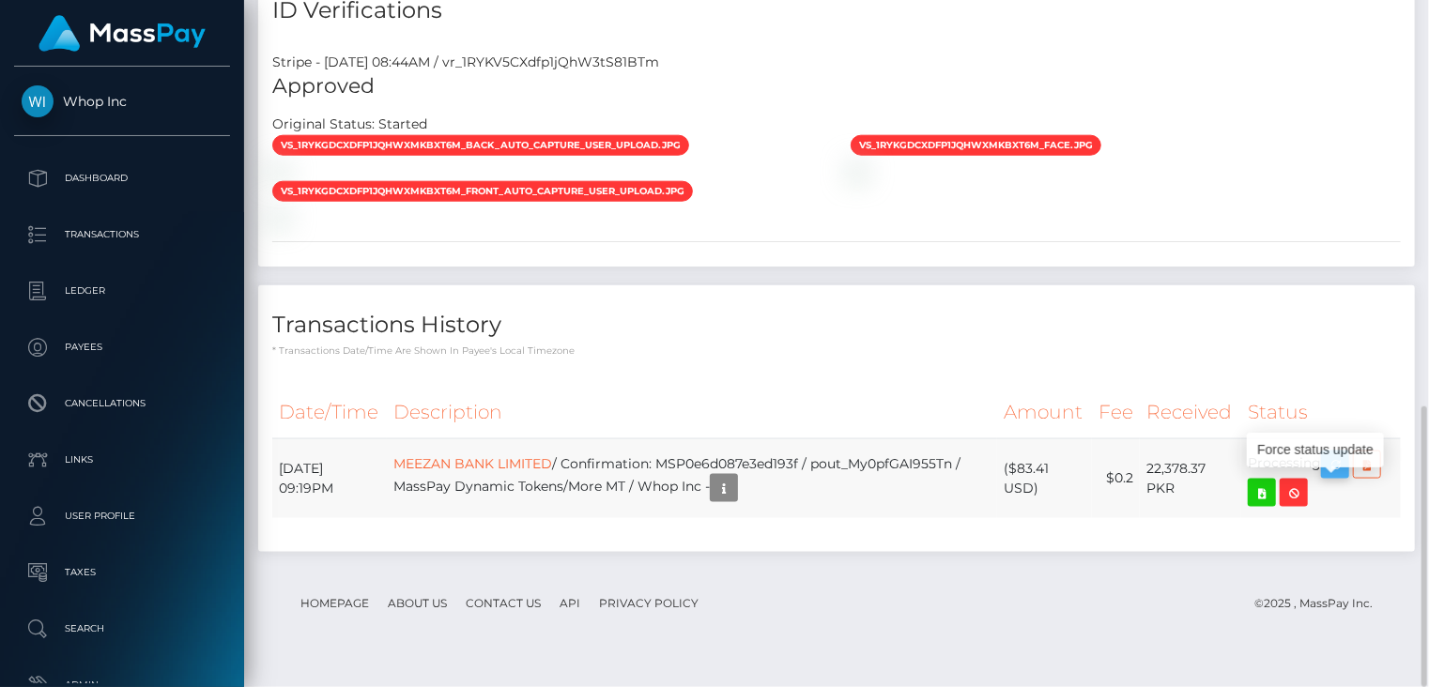
scroll to position [225, 357]
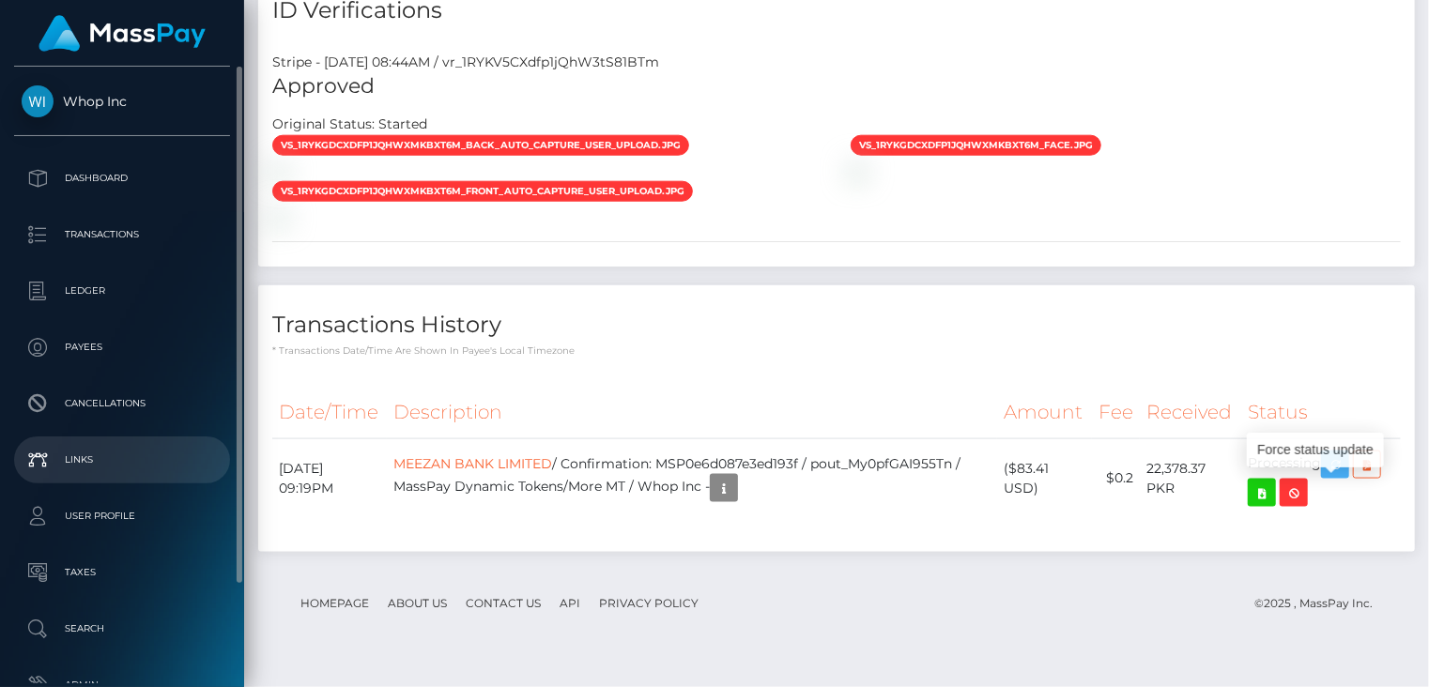
drag, startPoint x: 1348, startPoint y: 494, endPoint x: 55, endPoint y: 471, distance: 1292.6
click at [1346, 477] on icon "button" at bounding box center [1334, 464] width 23 height 23
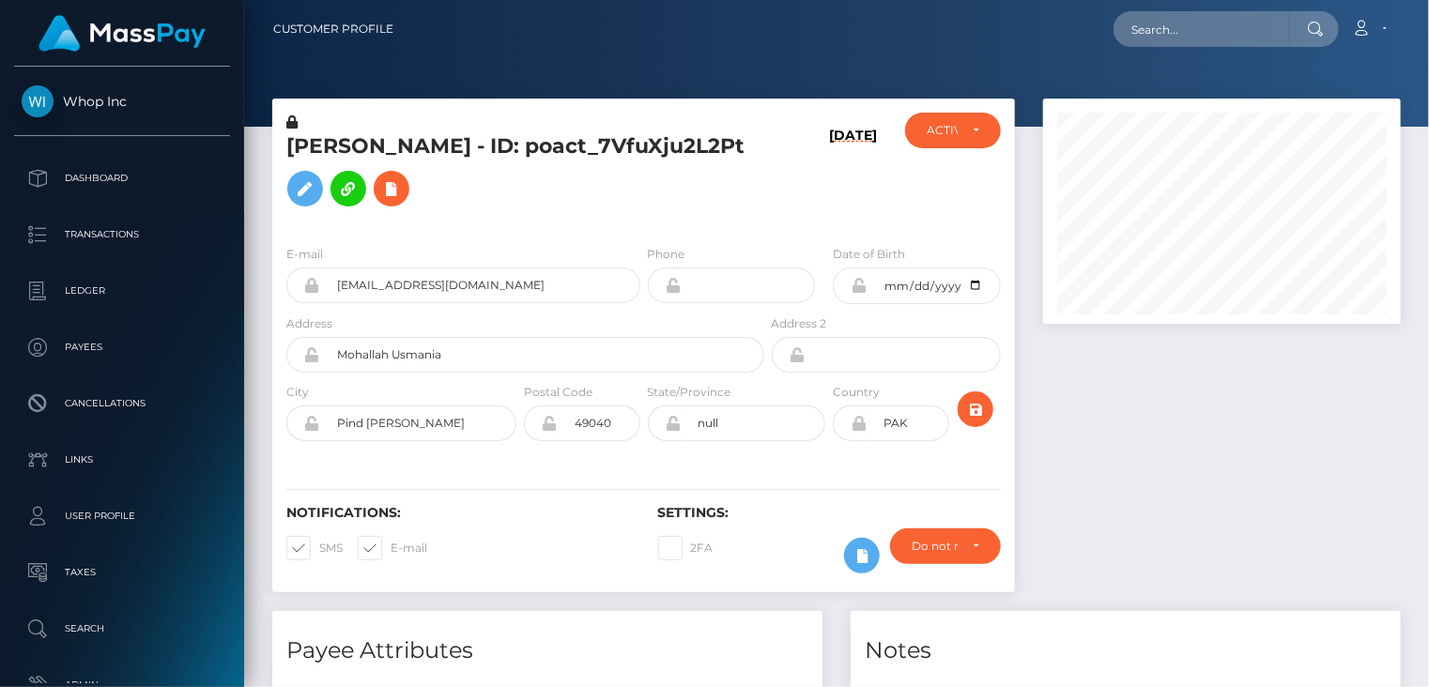
scroll to position [225, 357]
paste input "82bd394c a2b8-11f0-bd75-060e06e9f077"
type input "82bd394c a2b8-11f0-bd75-060e06e9f077"
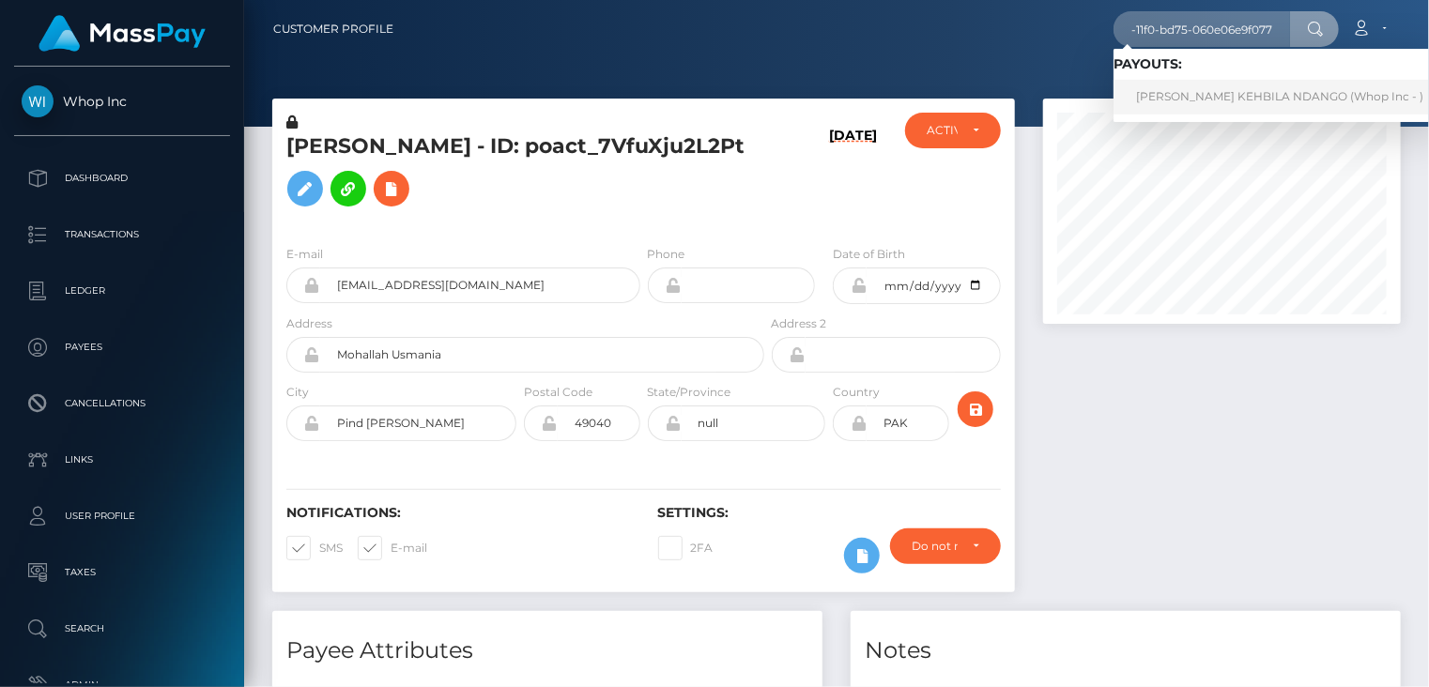
click at [1183, 106] on link "[PERSON_NAME] KEHBILA NDANGO (Whop Inc - )" at bounding box center [1279, 97] width 332 height 35
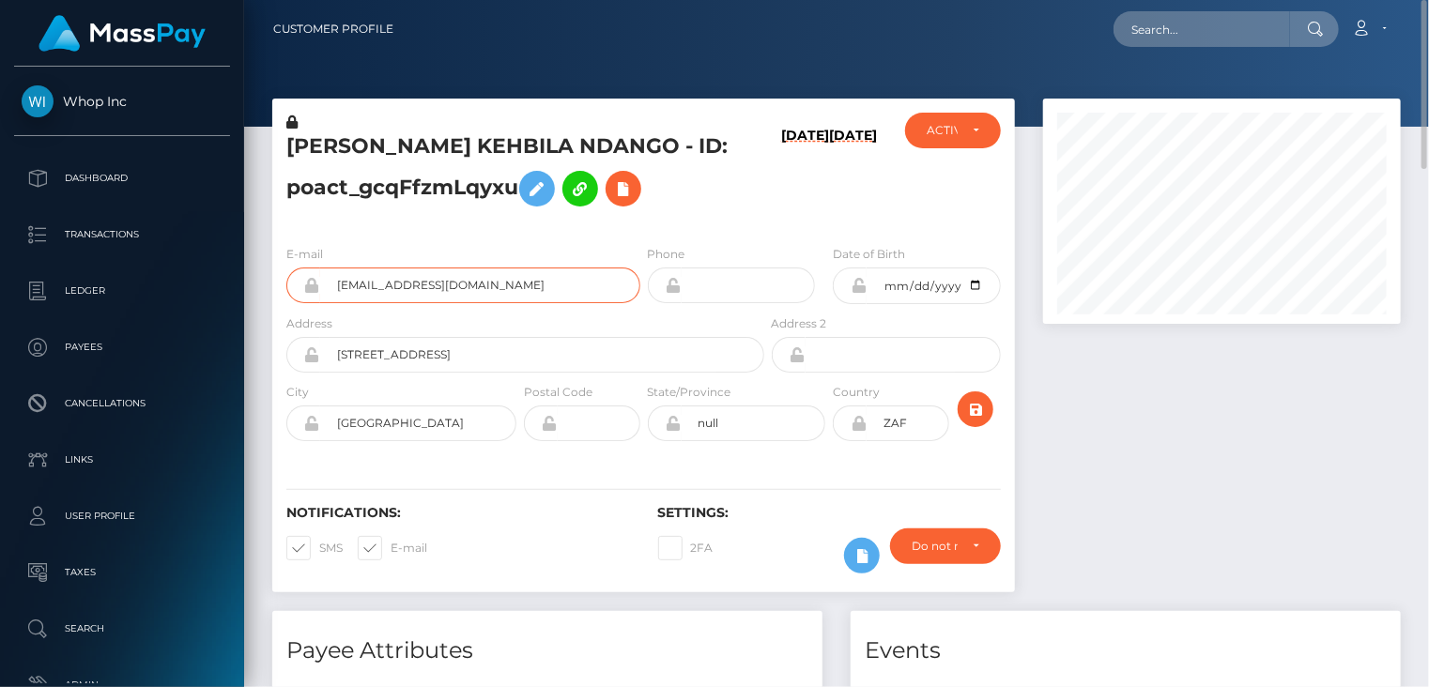
click at [418, 284] on input "[EMAIL_ADDRESS][DOMAIN_NAME]" at bounding box center [480, 285] width 320 height 36
click at [342, 147] on h5 "LIONEL WANDILE KEHBILA NDANGO - ID: poact_gcqFfzmLqyxu" at bounding box center [519, 174] width 467 height 84
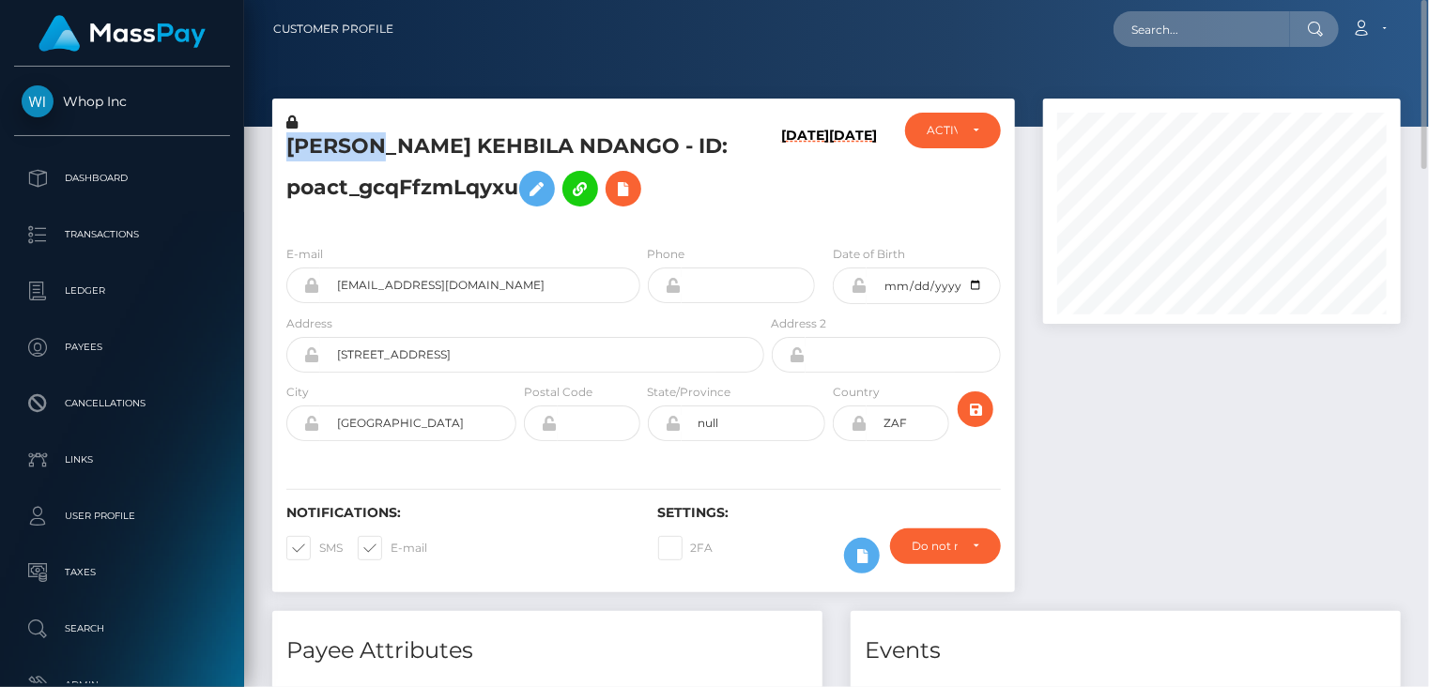
copy h5 "LIONEL"
click at [449, 182] on h5 "LIONEL WANDILE KEHBILA NDANGO - ID: poact_gcqFfzmLqyxu" at bounding box center [519, 174] width 467 height 84
copy h5 "poact_gcqFfzmLqyxu"
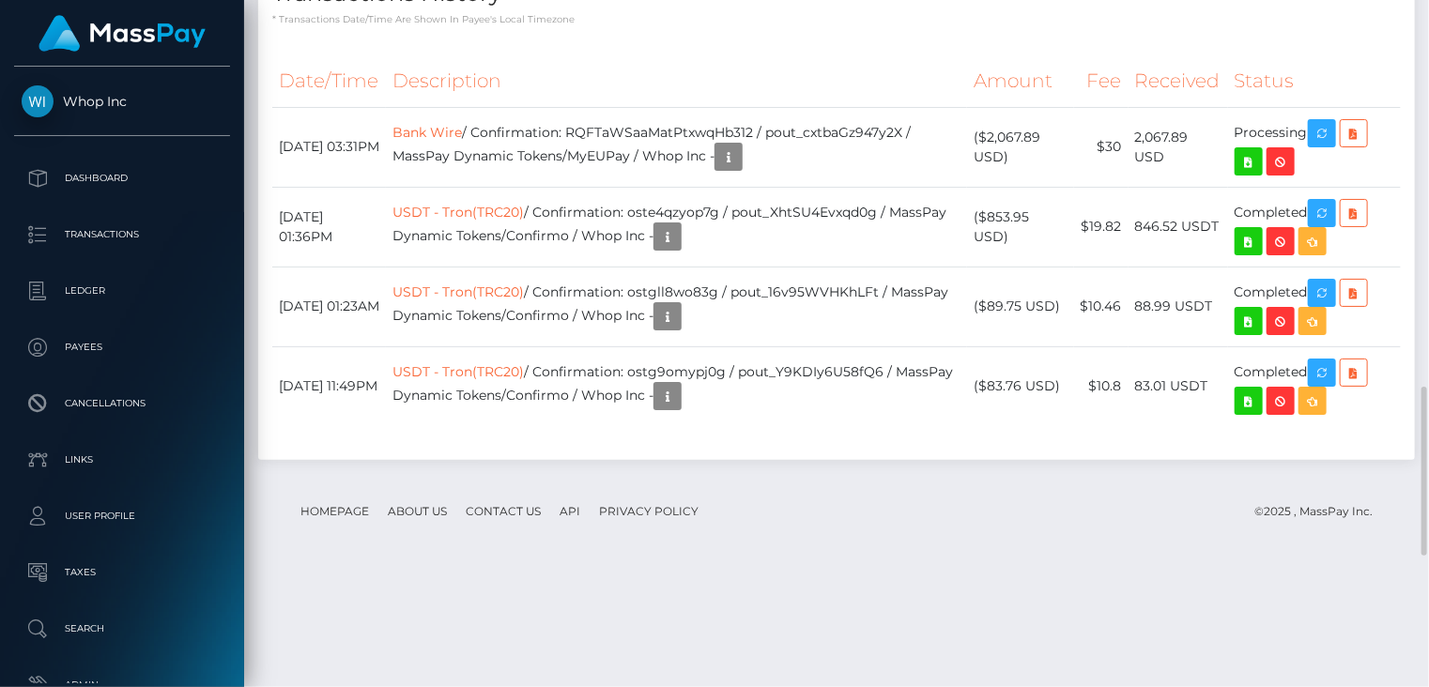
scroll to position [1252, 0]
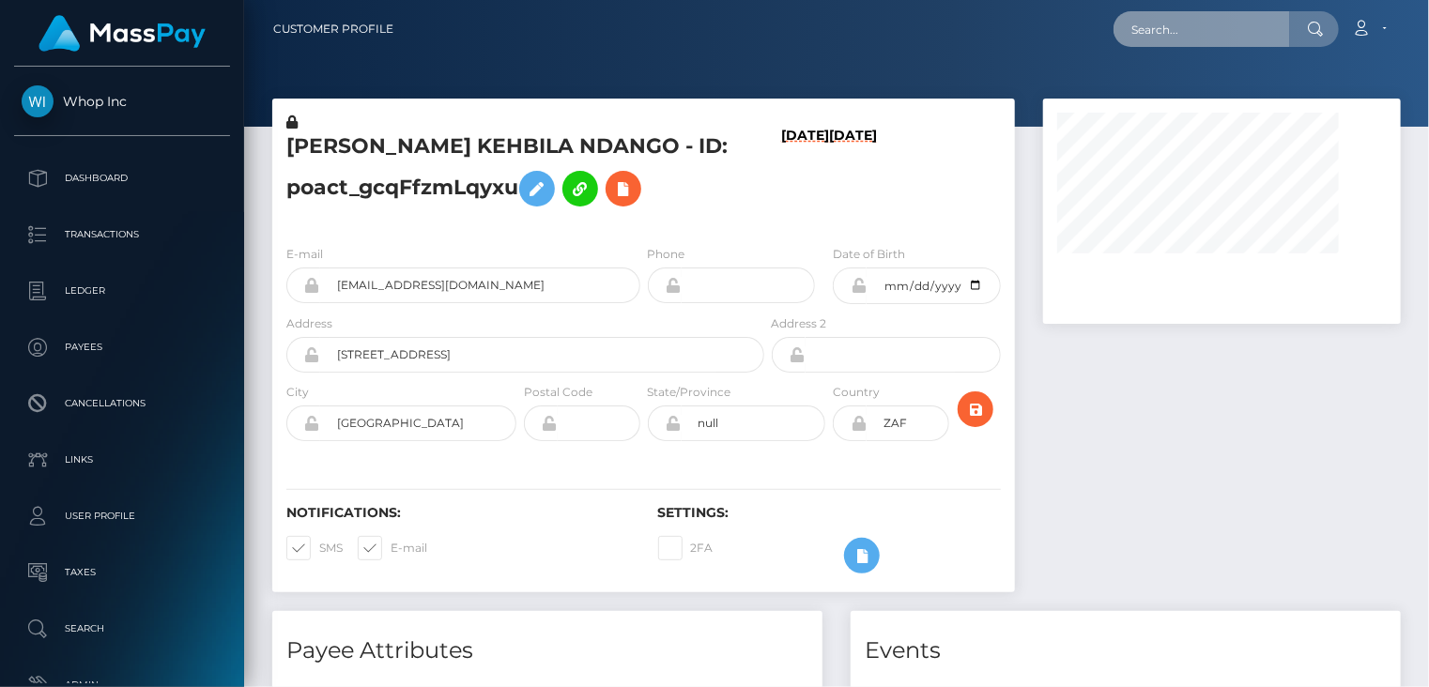
paste input "[EMAIL_ADDRESS][DOMAIN_NAME]"
type input "[EMAIL_ADDRESS][DOMAIN_NAME]"
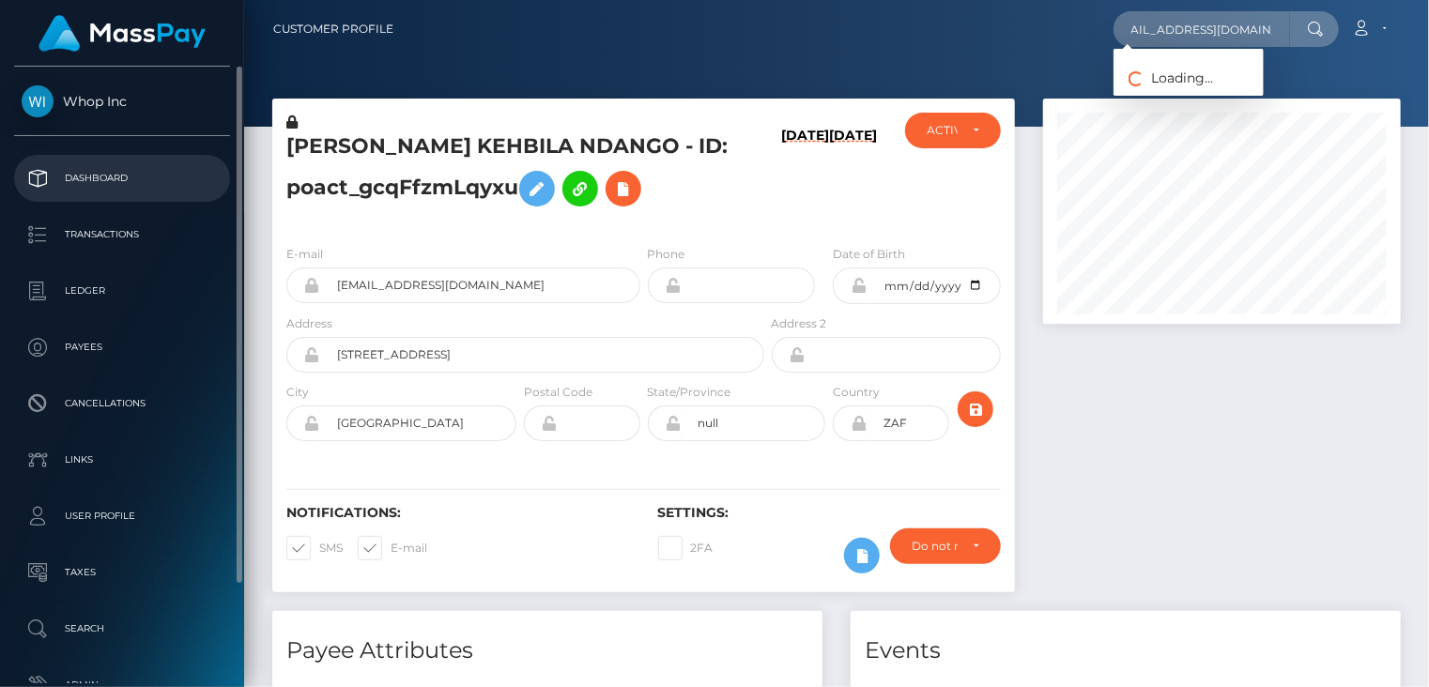
scroll to position [0, 0]
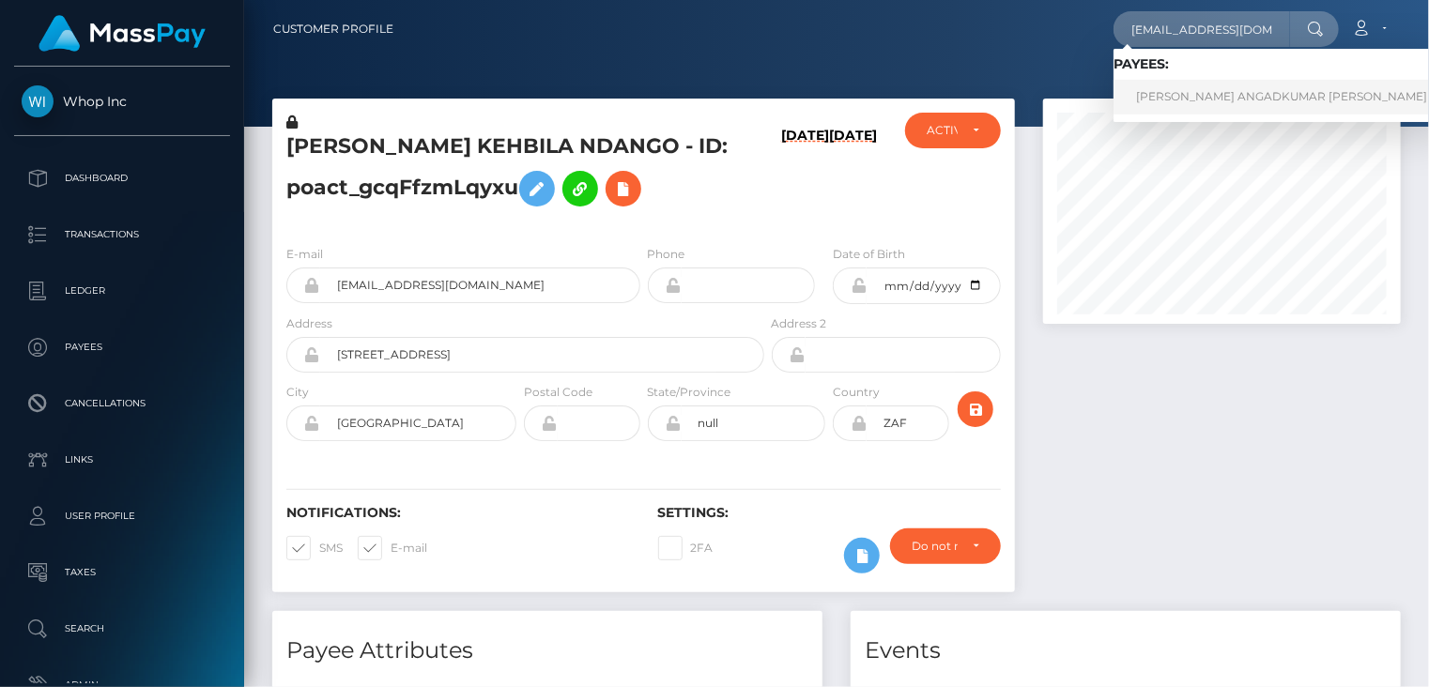
click at [1198, 99] on link "SAKSHI ANGADKUMAR MAURYA" at bounding box center [1281, 97] width 336 height 35
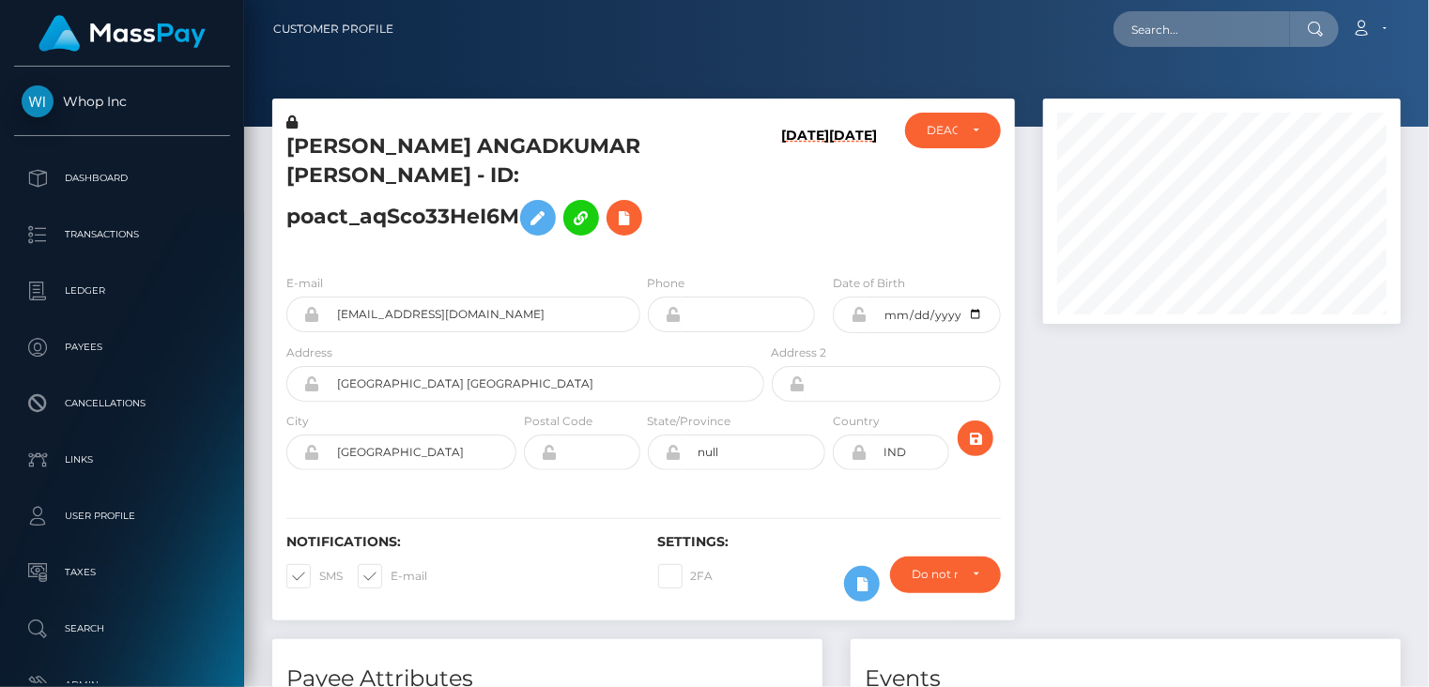
scroll to position [225, 357]
click at [417, 152] on h5 "[PERSON_NAME] ANGADKUMAR [PERSON_NAME] - ID: poact_aqSco33HeI6M" at bounding box center [519, 188] width 467 height 113
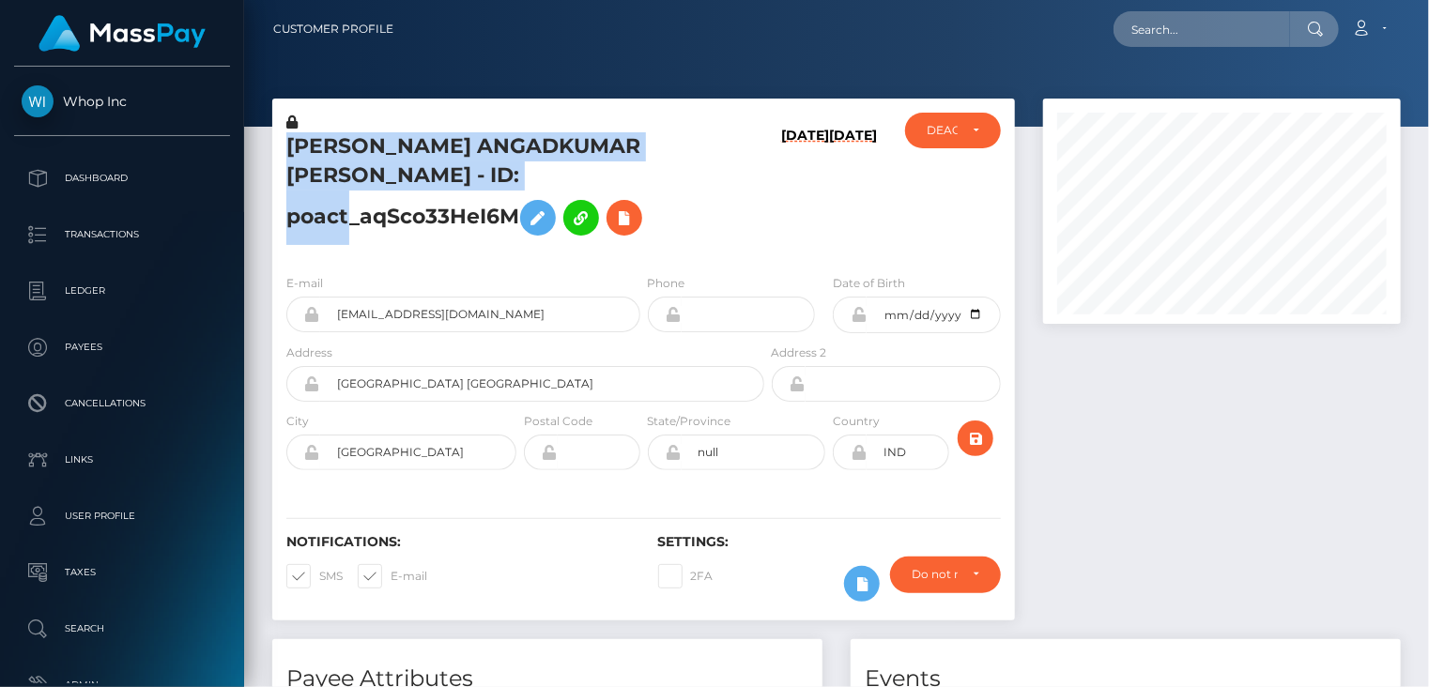
click at [417, 152] on h5 "[PERSON_NAME] ANGADKUMAR [PERSON_NAME] - ID: poact_aqSco33HeI6M" at bounding box center [519, 188] width 467 height 113
copy h5 "[PERSON_NAME] ANGADKUMAR [PERSON_NAME] - ID: poact_aqSco33HeI6M"
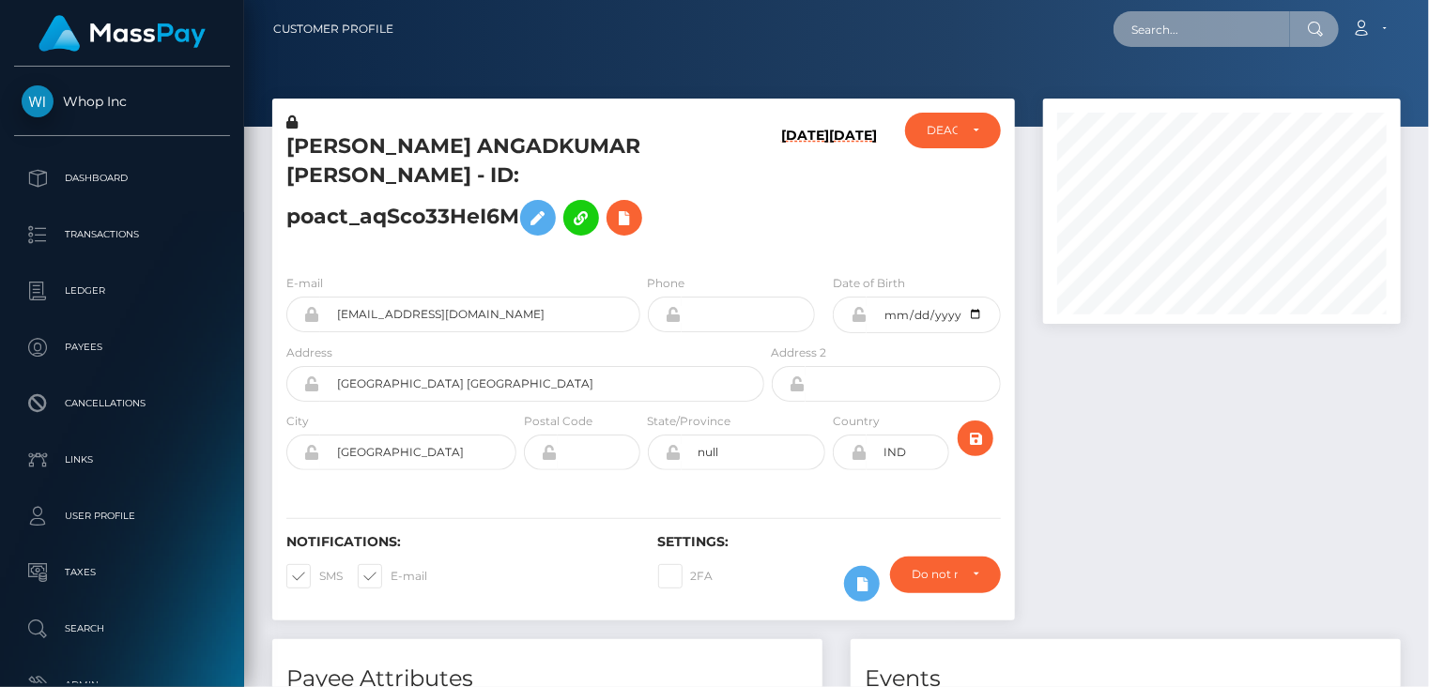
paste input "poact_OdgvIWU5UfNm"
type input "poact_OdgvIWU5UfNm"
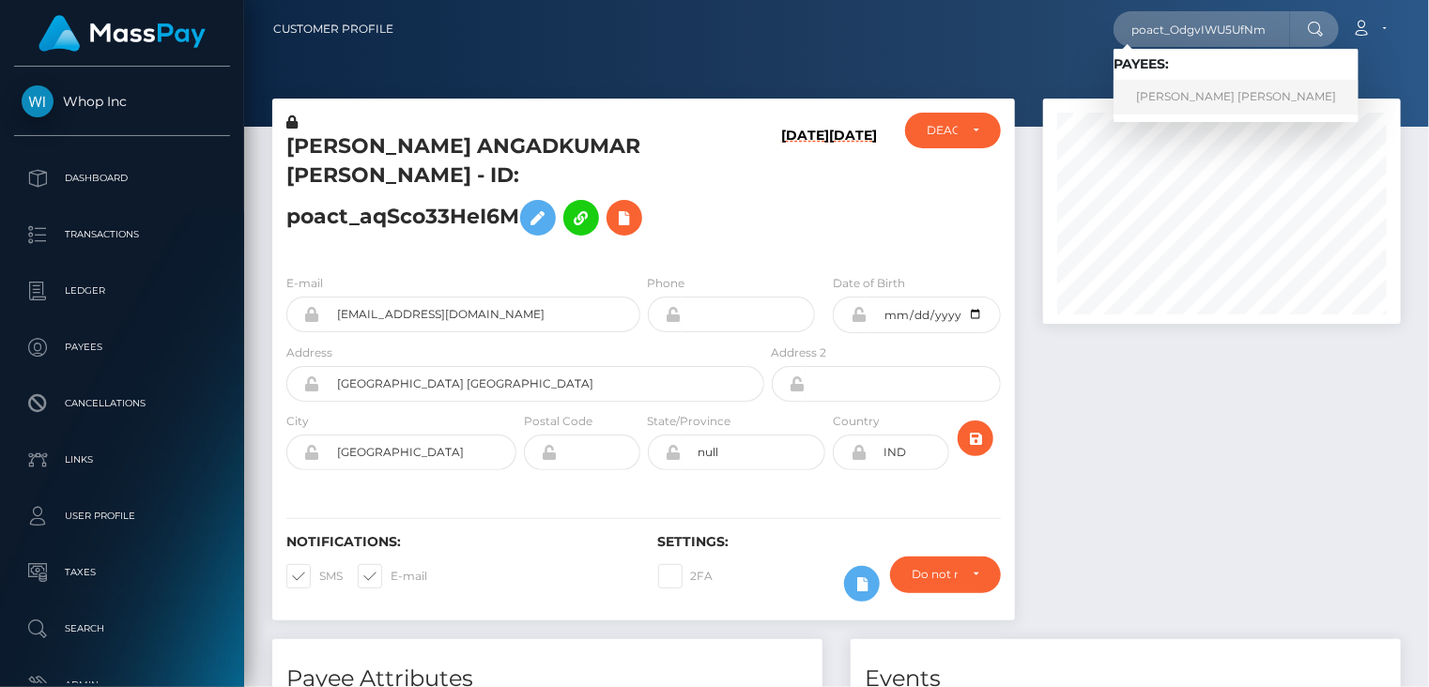
click at [1182, 105] on link "[PERSON_NAME] [PERSON_NAME]" at bounding box center [1235, 97] width 245 height 35
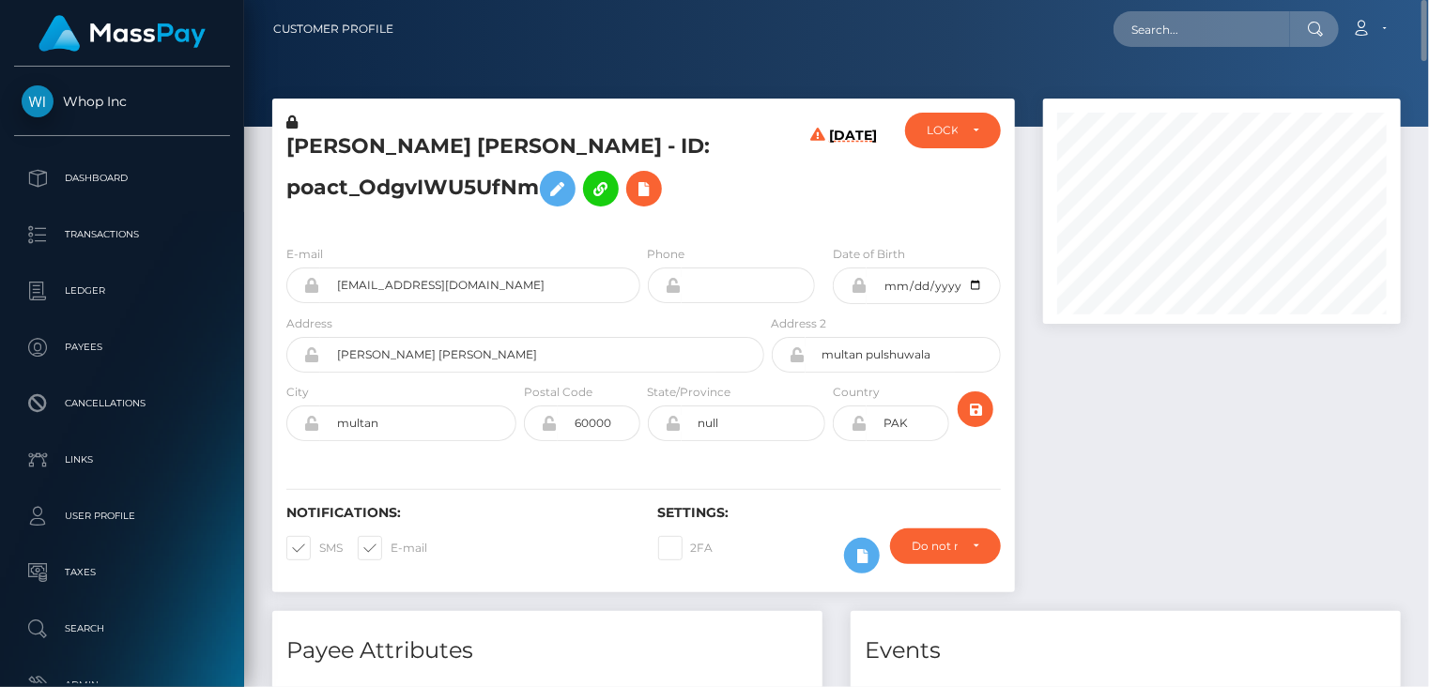
click at [421, 166] on h5 "HUSSAIN RAZA ali - ID: poact_OdgvIWU5UfNm" at bounding box center [519, 174] width 467 height 84
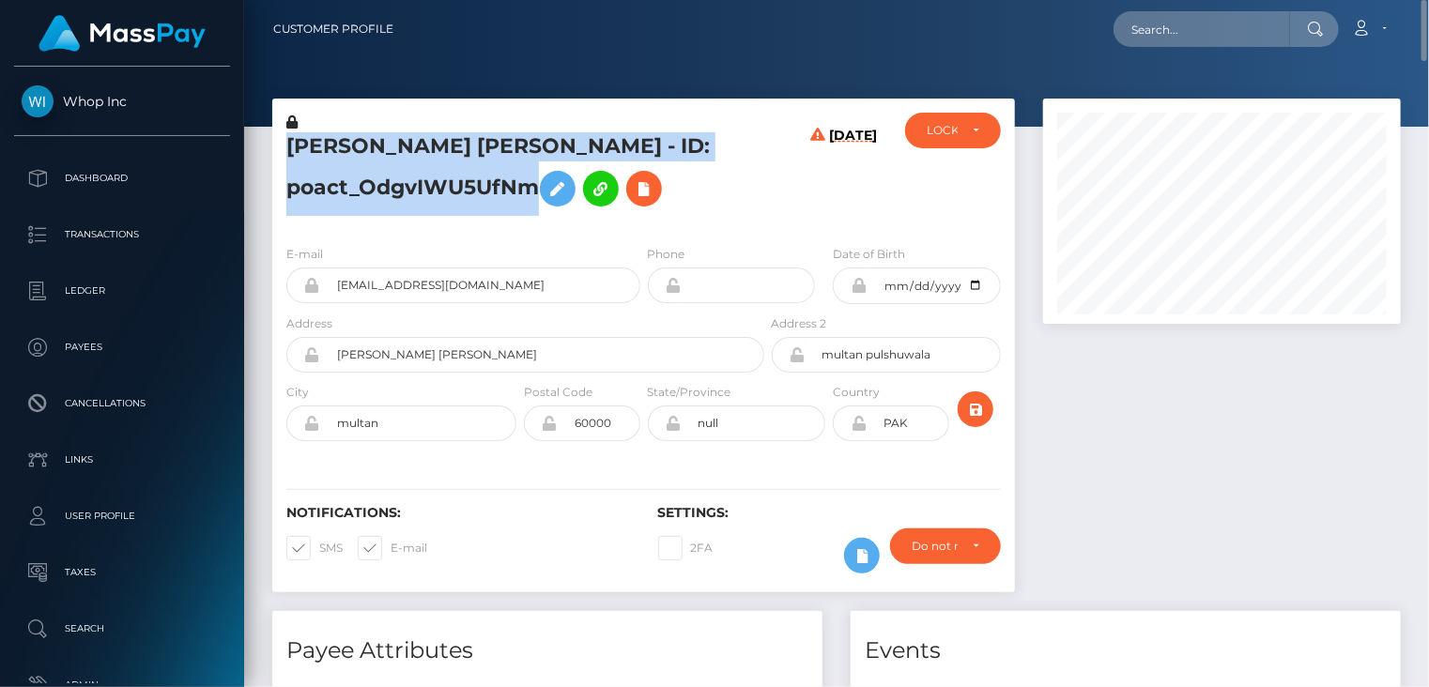
click at [421, 166] on h5 "HUSSAIN RAZA ali - ID: poact_OdgvIWU5UfNm" at bounding box center [519, 174] width 467 height 84
copy h5 "HUSSAIN RAZA ali - ID: poact_OdgvIWU5UfNm"
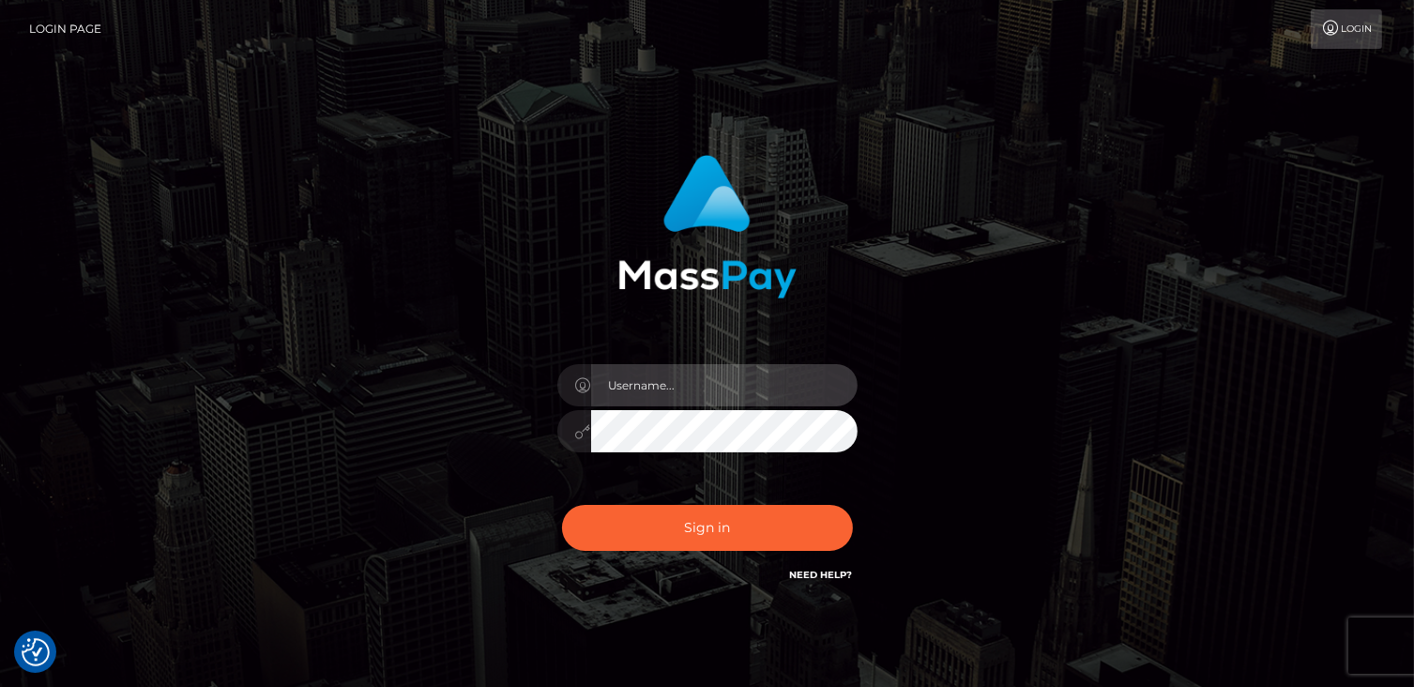
type input "catalinad"
click at [683, 552] on div "Sign in Need Help?" at bounding box center [707, 536] width 328 height 84
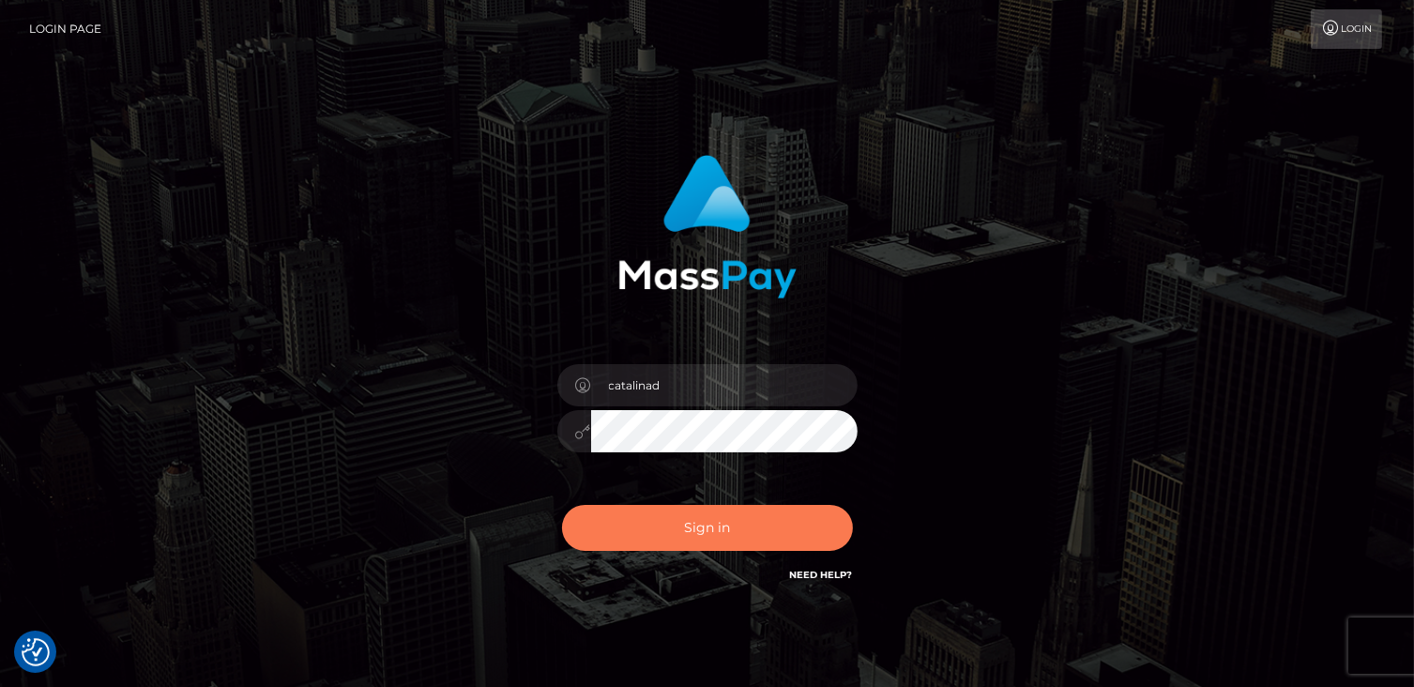
click at [691, 542] on button "Sign in" at bounding box center [707, 528] width 291 height 46
type input "catalinad"
click at [704, 541] on button "Sign in" at bounding box center [707, 528] width 291 height 46
type input "catalinad"
click at [758, 527] on button "Sign in" at bounding box center [707, 528] width 291 height 46
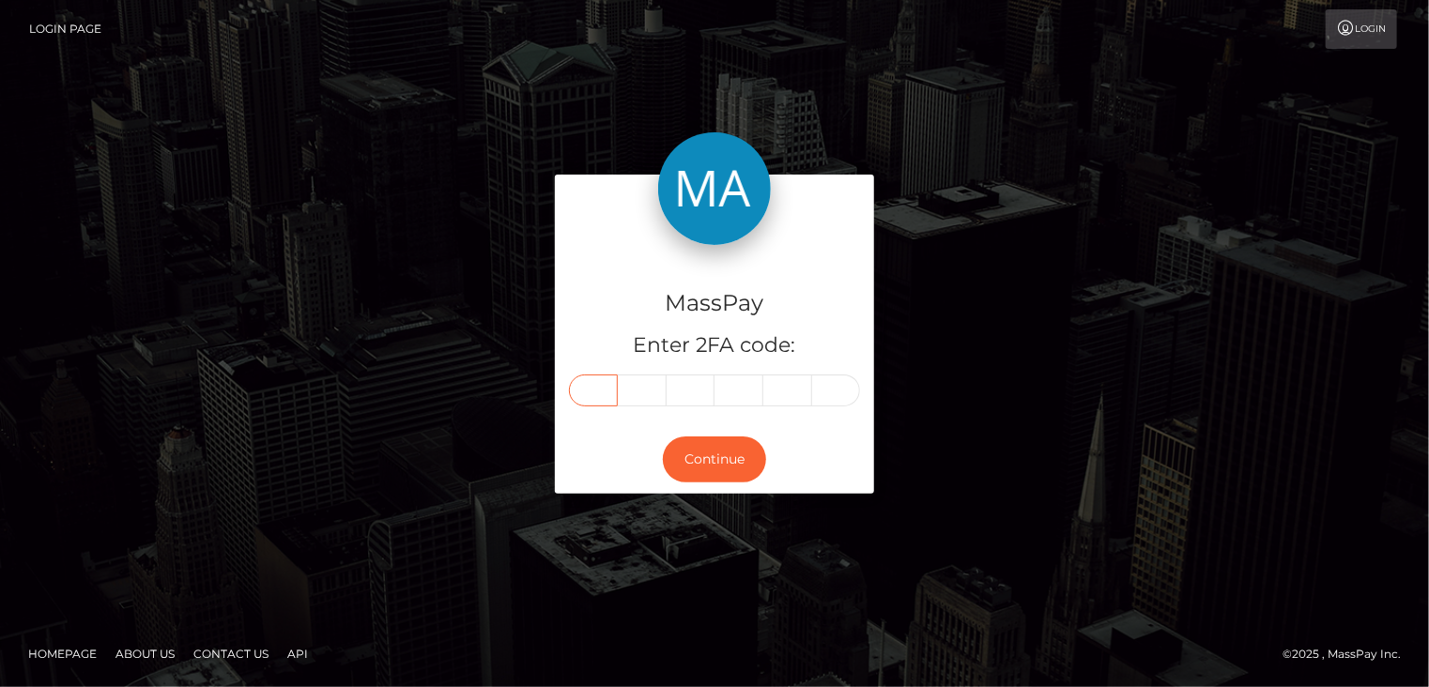
click at [589, 391] on input "text" at bounding box center [593, 390] width 49 height 32
click at [601, 392] on input "text" at bounding box center [593, 390] width 49 height 32
type input "4"
type input "8"
type input "6"
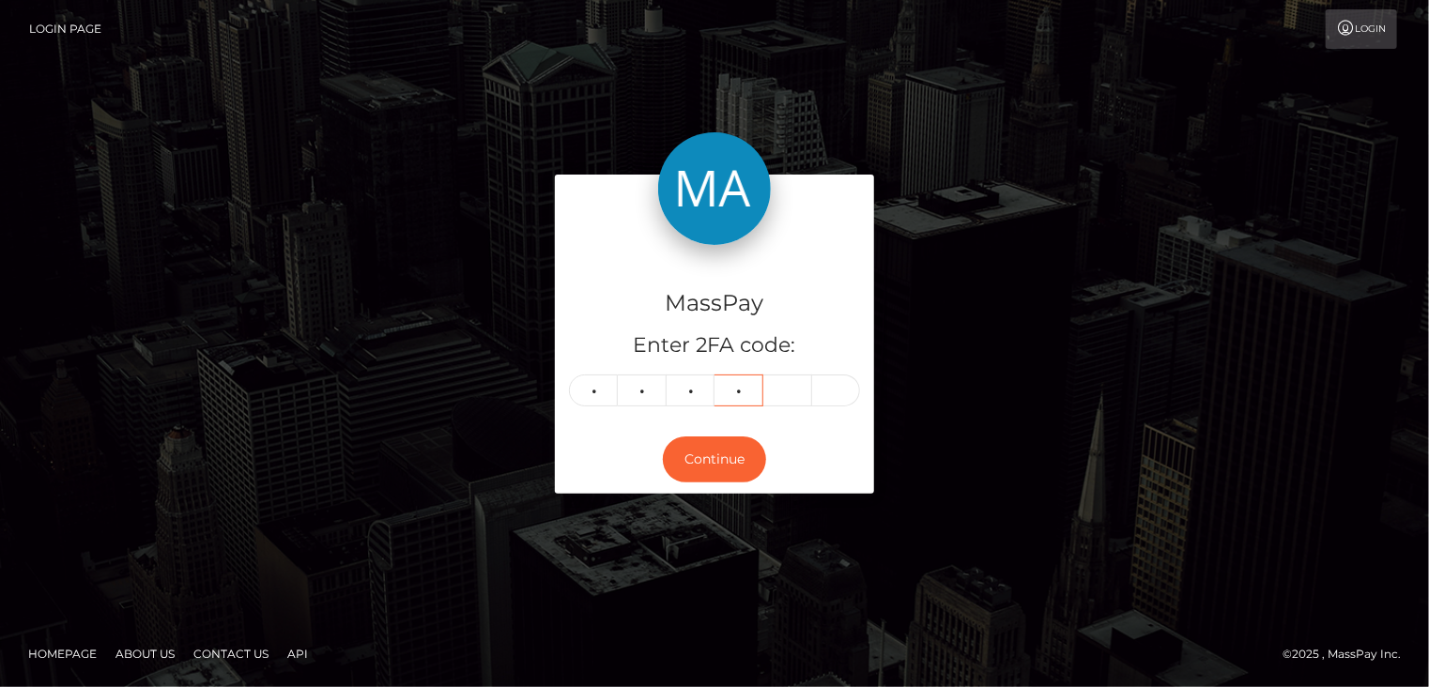
type input "4"
type input "1"
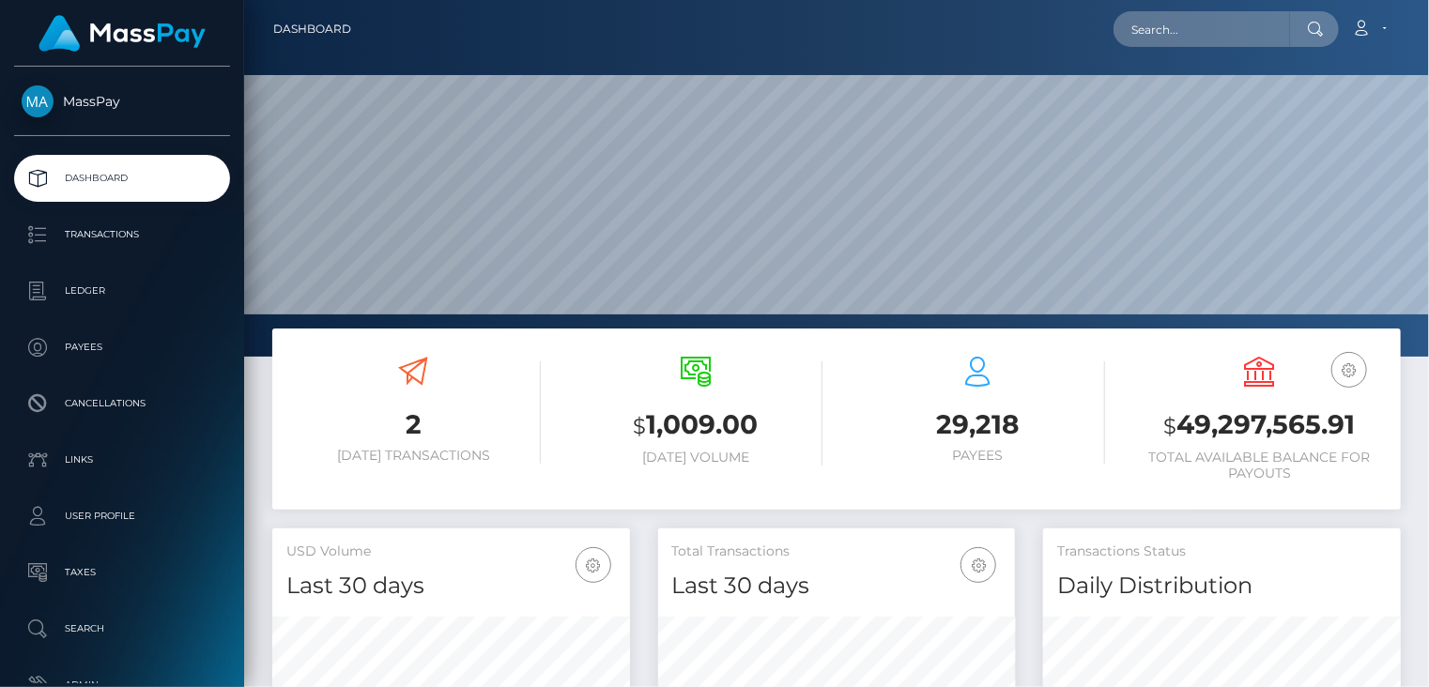
scroll to position [332, 357]
paste input "62648"
type input "62648"
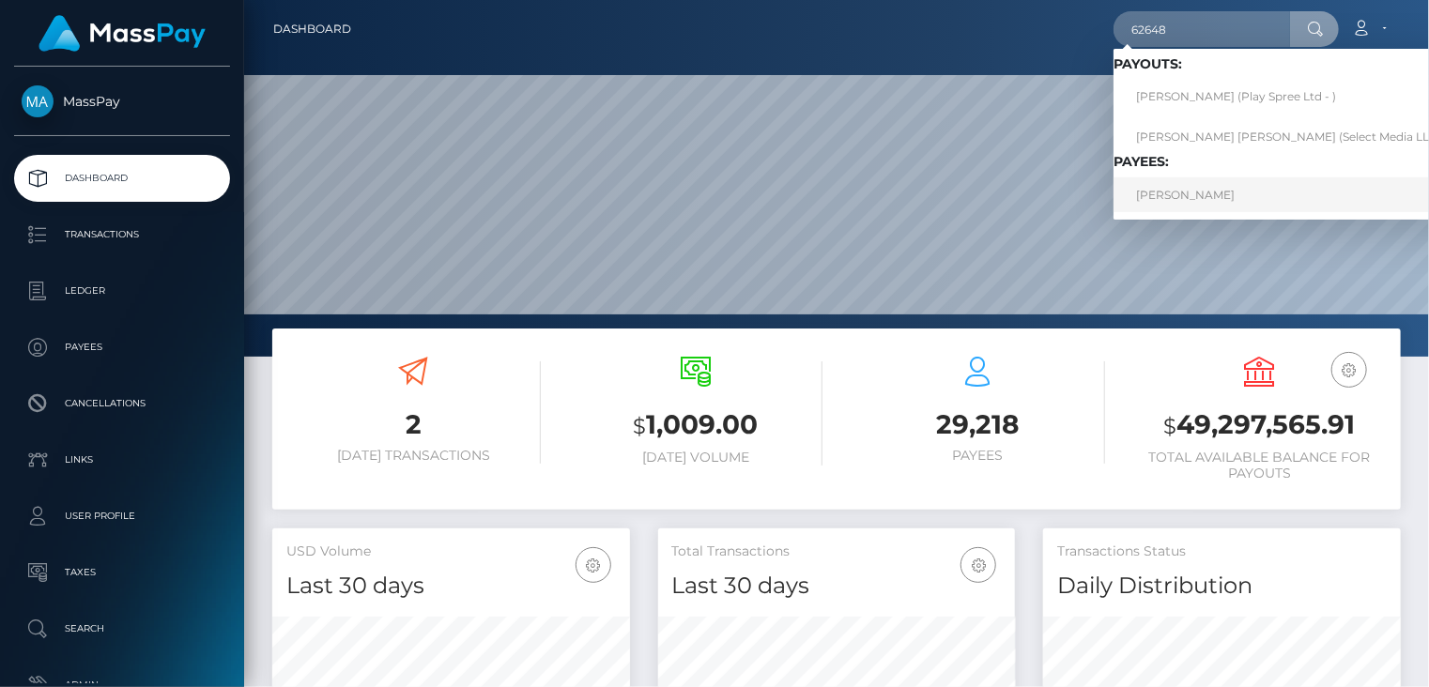
click at [1203, 198] on link "[PERSON_NAME]" at bounding box center [1293, 194] width 360 height 35
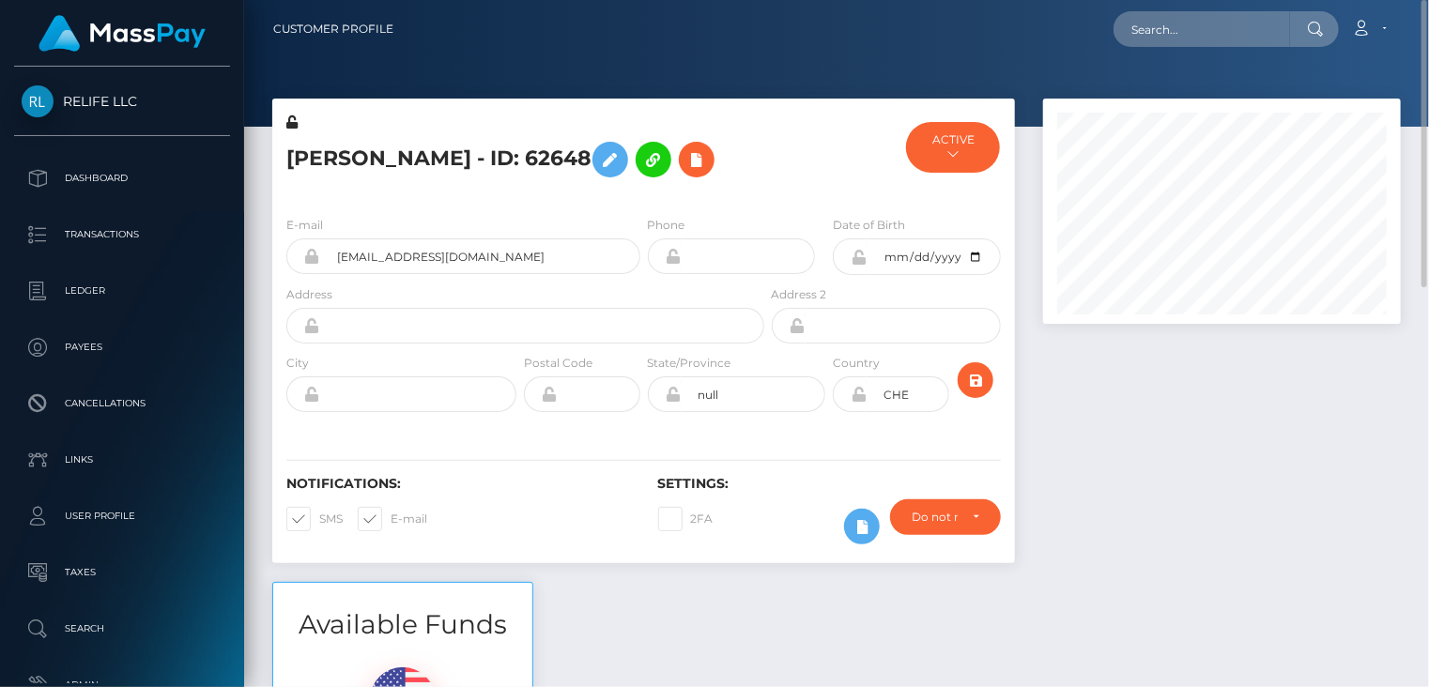
click at [435, 162] on h5 "[PERSON_NAME] - ID: 62648" at bounding box center [519, 159] width 467 height 54
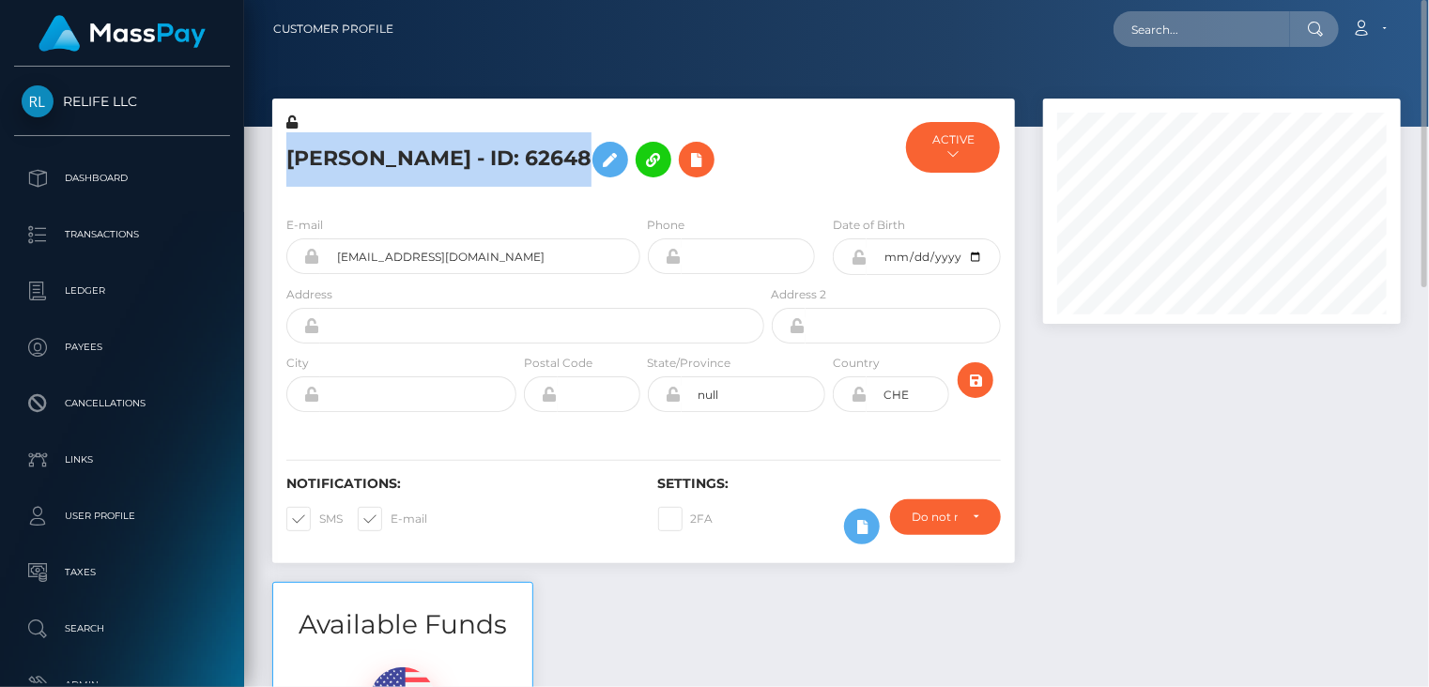
click at [435, 162] on h5 "Sejla Bajrektarevic - ID: 62648" at bounding box center [519, 159] width 467 height 54
copy h5 "Sejla Bajrektarevic - ID: 62648"
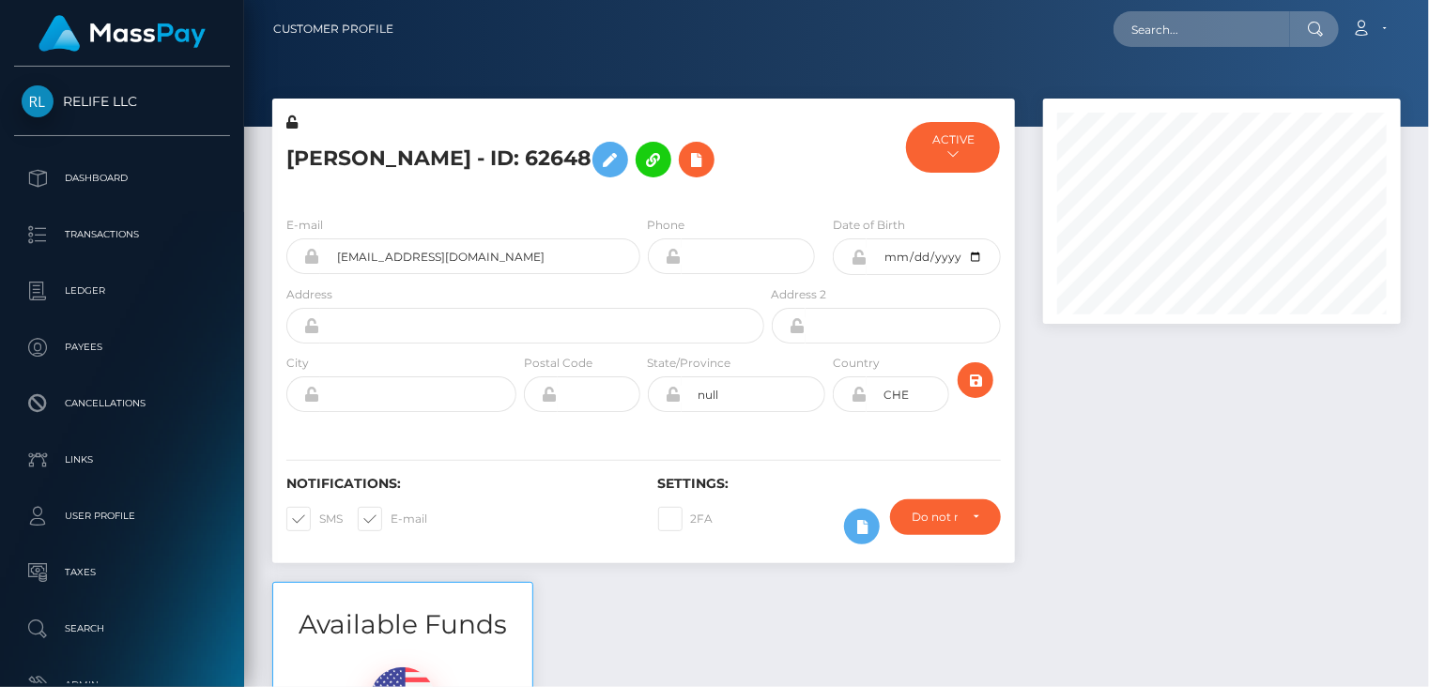
scroll to position [225, 357]
paste input "MSP57cdb83eb22920c"
type input "MSP57cdb83eb22920c"
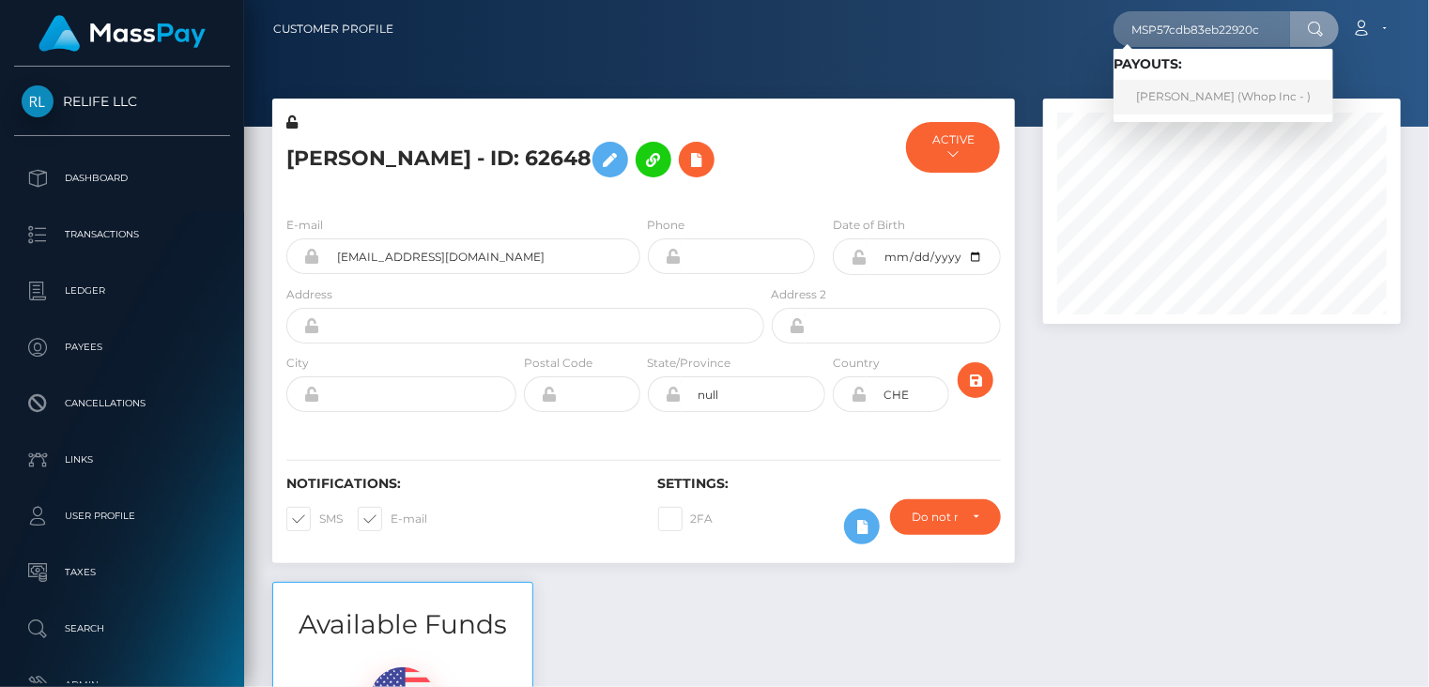
click at [1183, 106] on link "ABDUL RAFAY (Whop Inc - )" at bounding box center [1223, 97] width 220 height 35
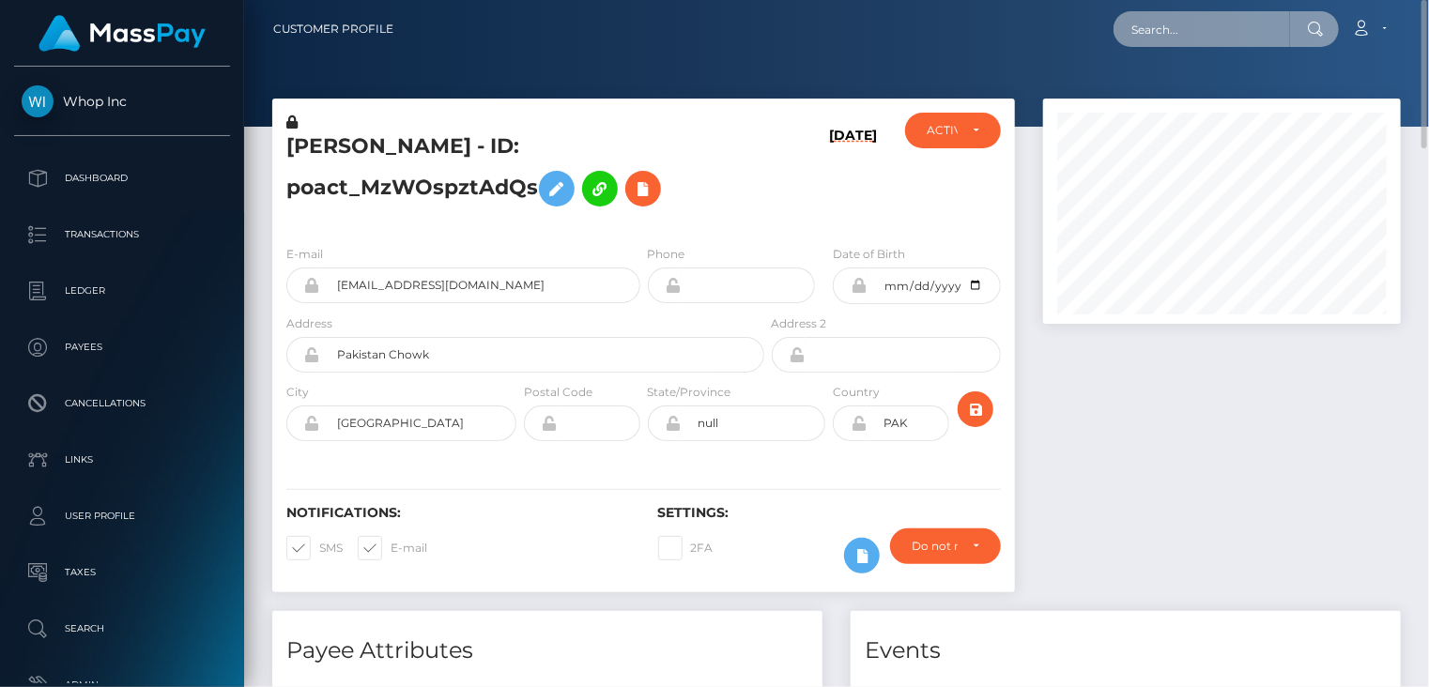
paste input "MSP206bf0815f0e248"
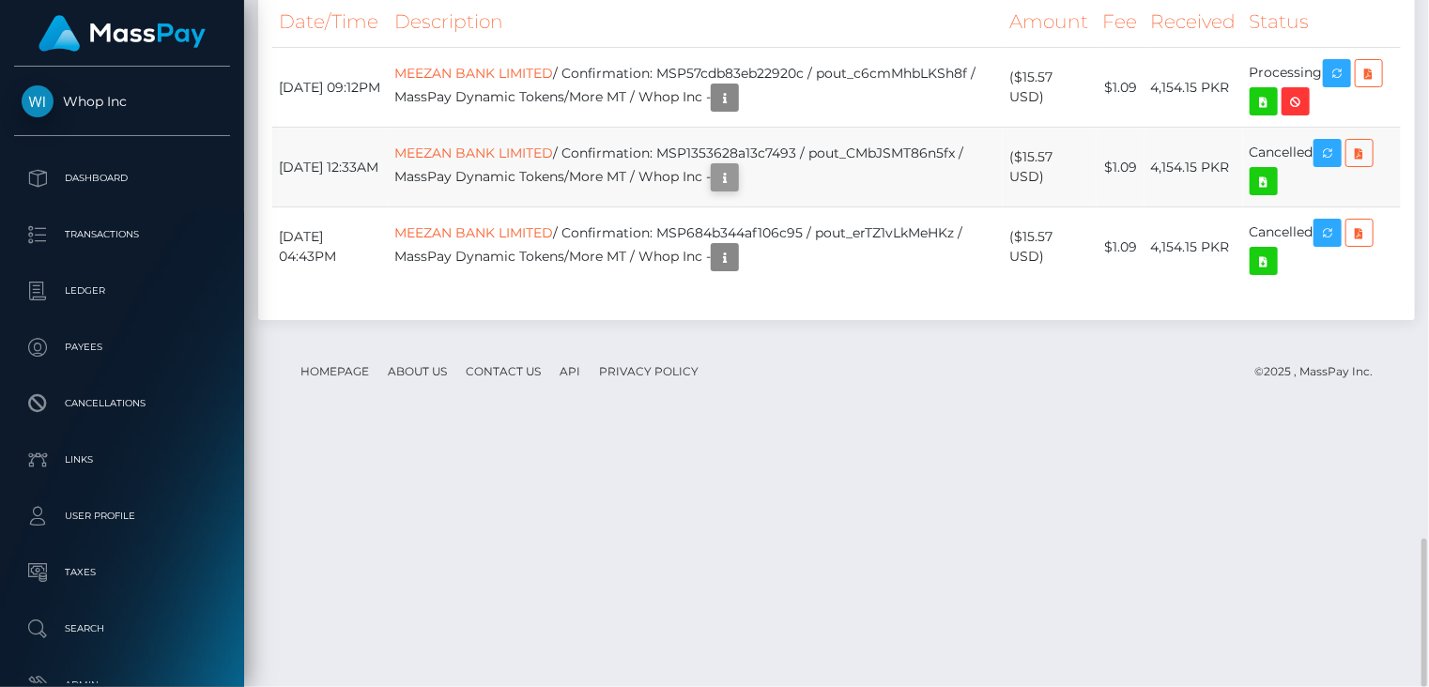
scroll to position [225, 357]
click at [736, 190] on icon "button" at bounding box center [724, 177] width 23 height 23
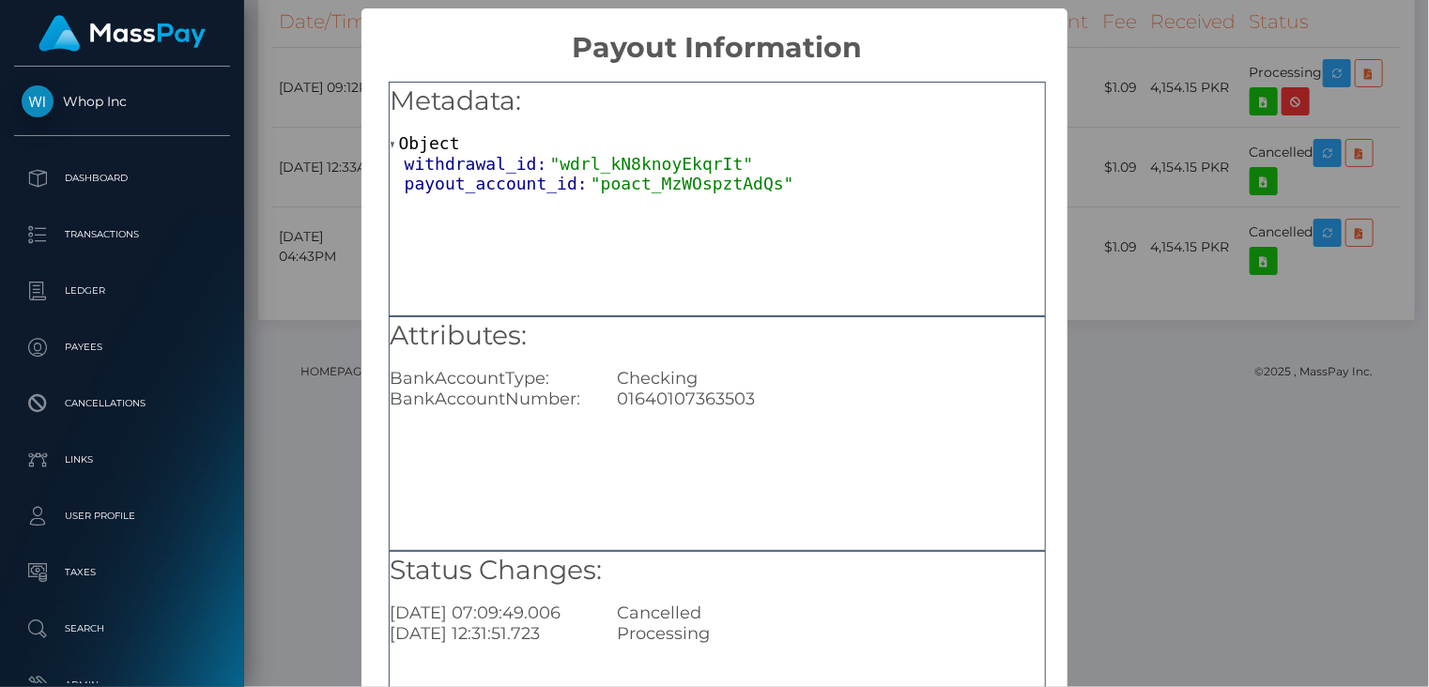
click at [1238, 166] on div "× Payout Information Metadata: Object withdrawal_id: "wdrl_kN8knoyEkqrIt" payou…" at bounding box center [714, 343] width 1429 height 687
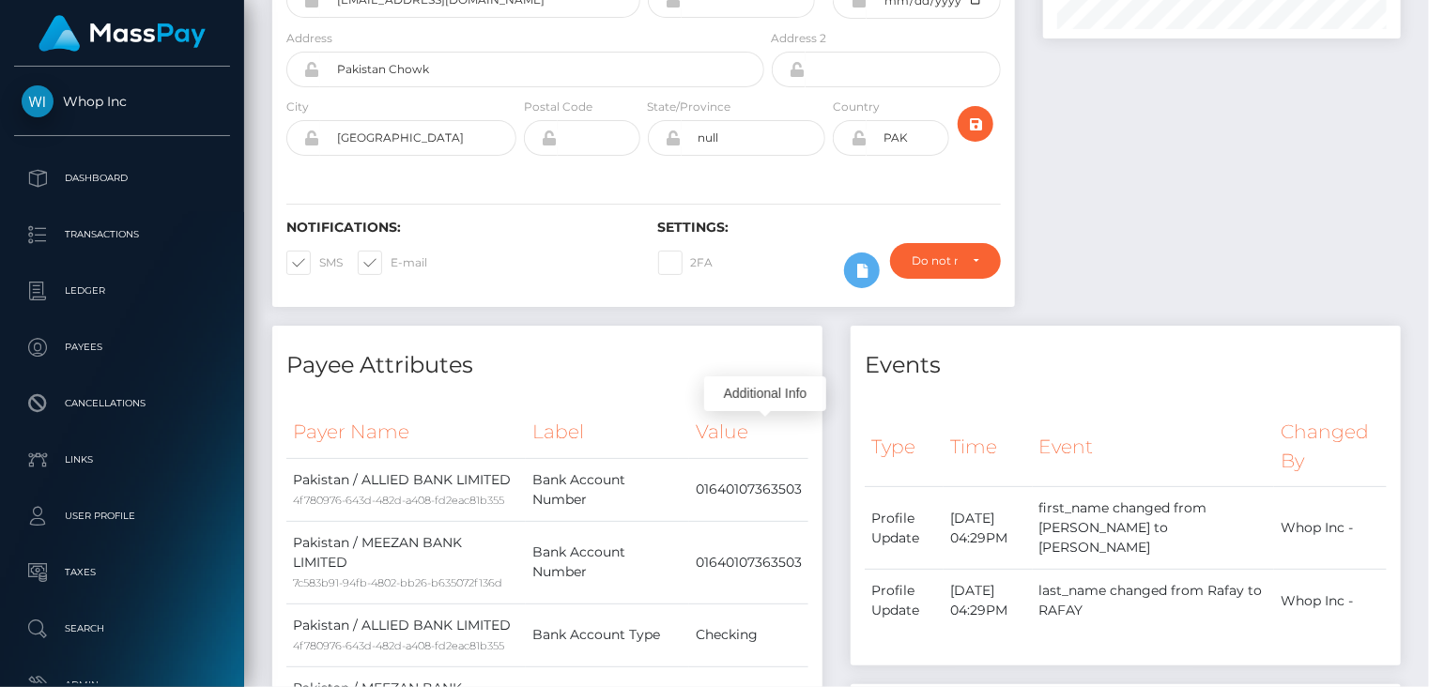
scroll to position [0, 0]
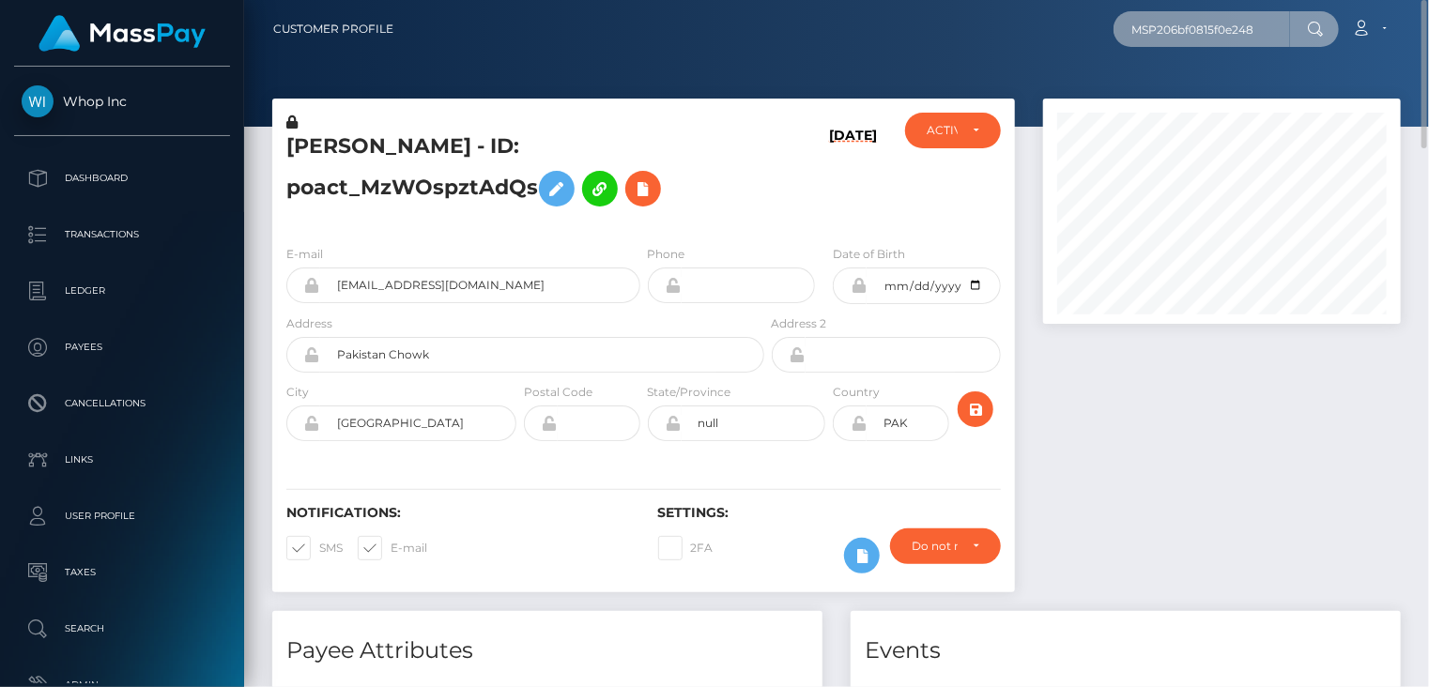
drag, startPoint x: 1264, startPoint y: 27, endPoint x: 1089, endPoint y: 38, distance: 175.9
click at [1089, 38] on div "MSP206bf0815f0e248 Loading... Loading... Account Edit Profile Logout" at bounding box center [903, 28] width 991 height 39
paste input "4e4e141be914d62"
type input "MSP4e4e141be914d62"
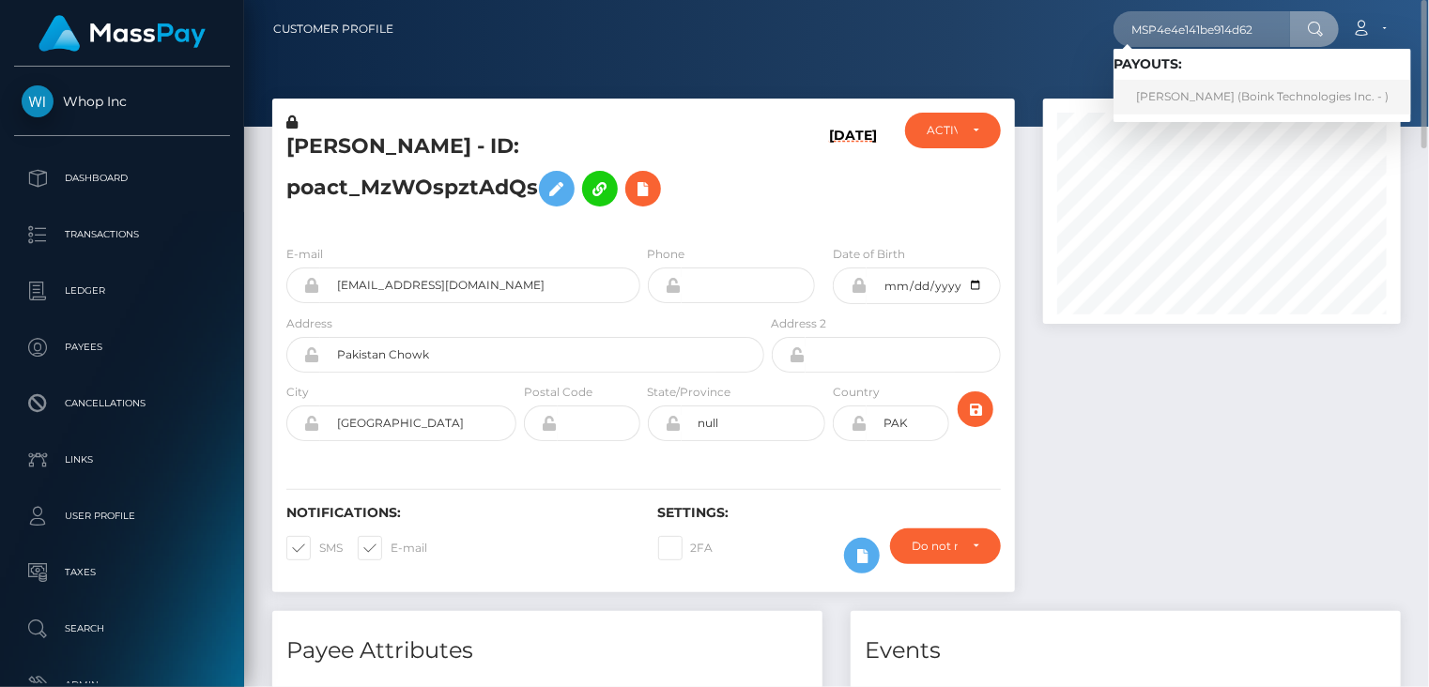
click at [1192, 94] on link "CAROLINA SOFIA CIOFFI (Boink Technologies Inc. - )" at bounding box center [1262, 97] width 298 height 35
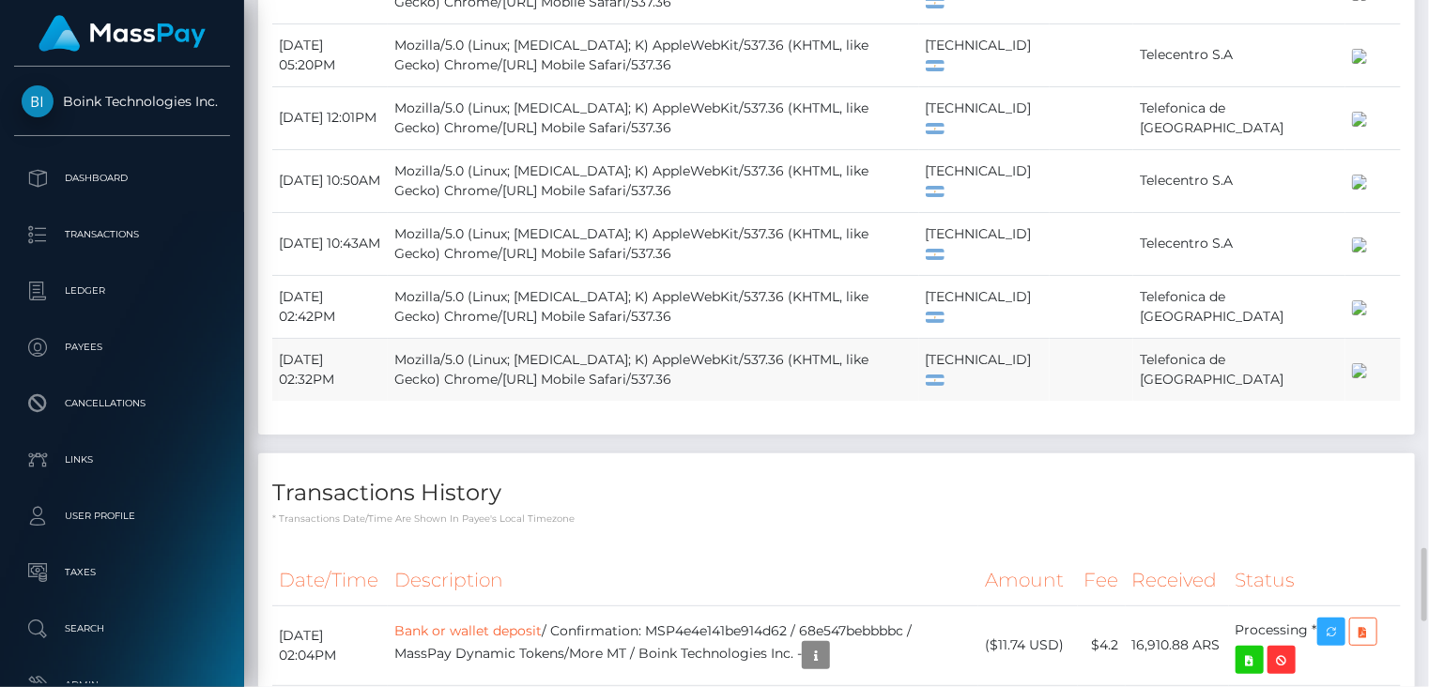
scroll to position [2504, 0]
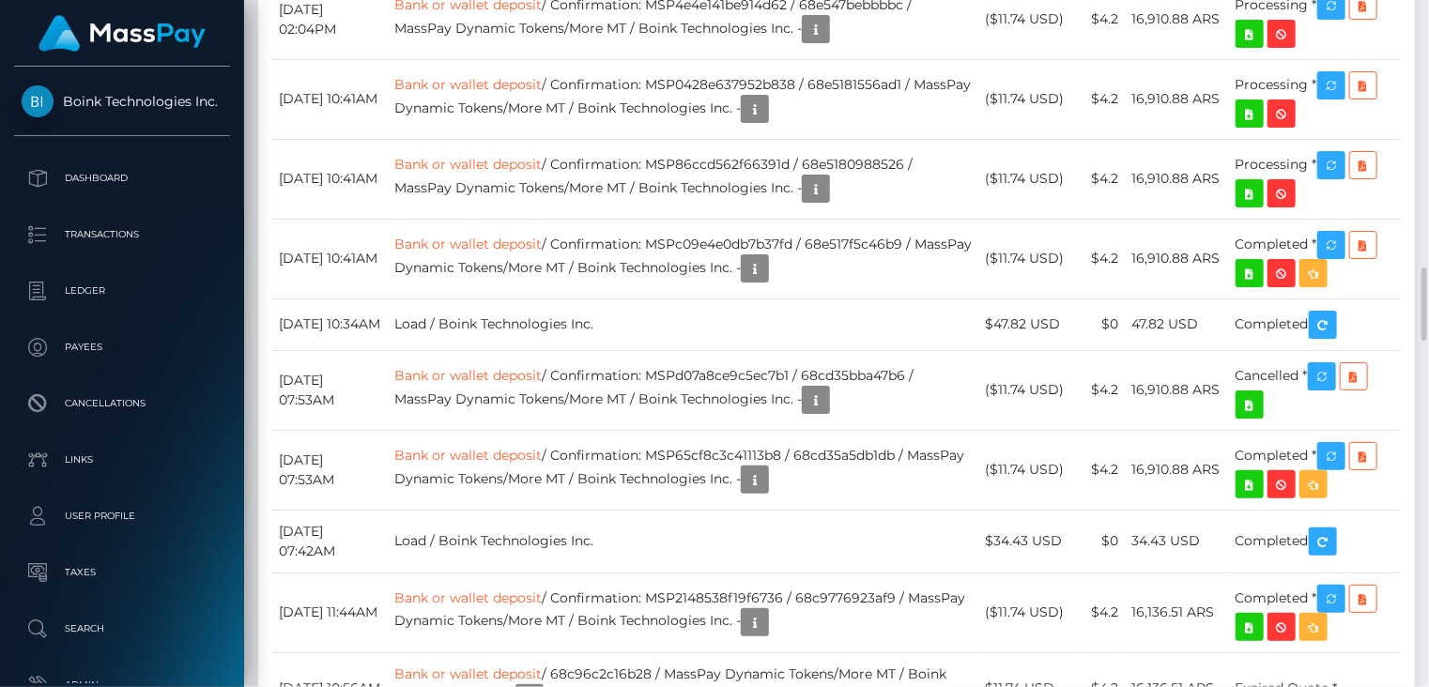
click at [805, 59] on td "Bank or wallet deposit / Confirmation: MSP4e4e141be914d62 / 68e547bebbbbc / Mas…" at bounding box center [683, 19] width 590 height 80
copy td "MSP4e4e141be914d62"
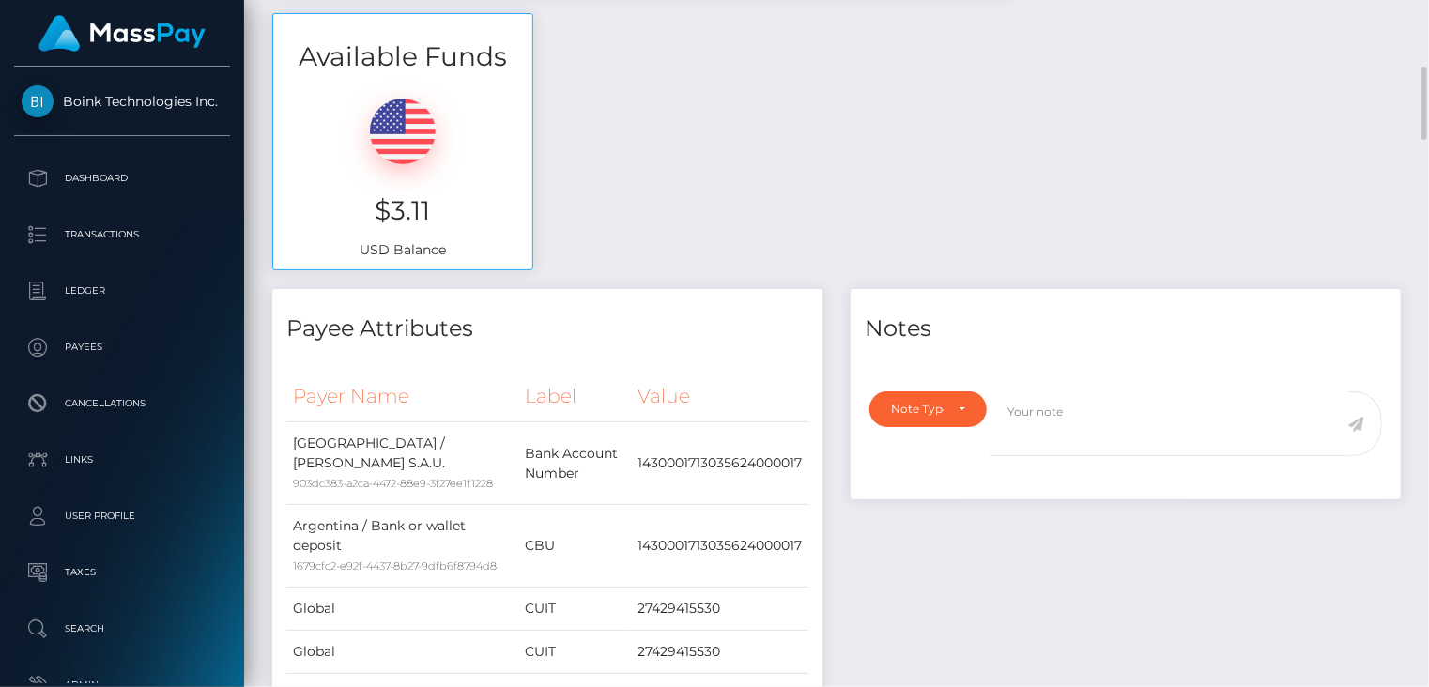
scroll to position [0, 0]
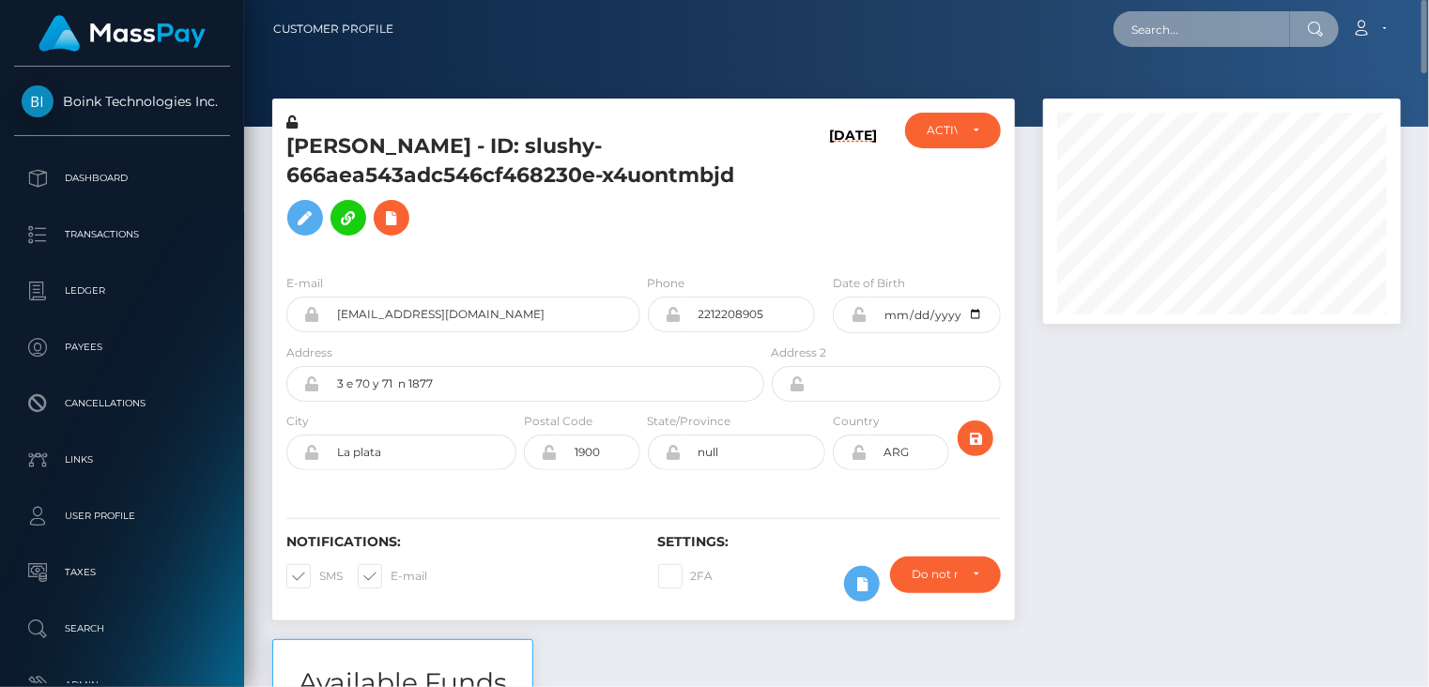
paste input "0aabf5be a2cf-11f0-bd75-060e06e9f077"
type input "0aabf5be a2cf-11f0-bd75-060e06e9f077"
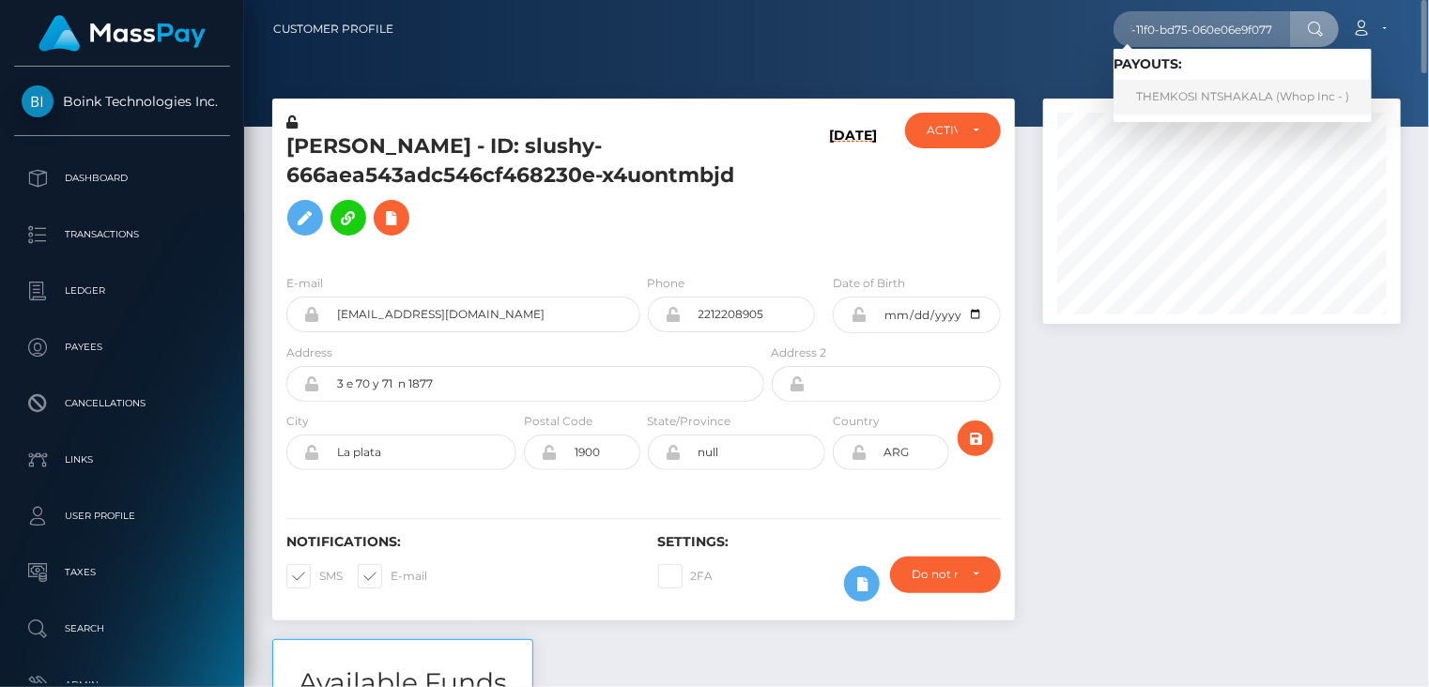
click at [1166, 100] on link "THEMKOSI NTSHAKALA (Whop Inc - )" at bounding box center [1242, 97] width 258 height 35
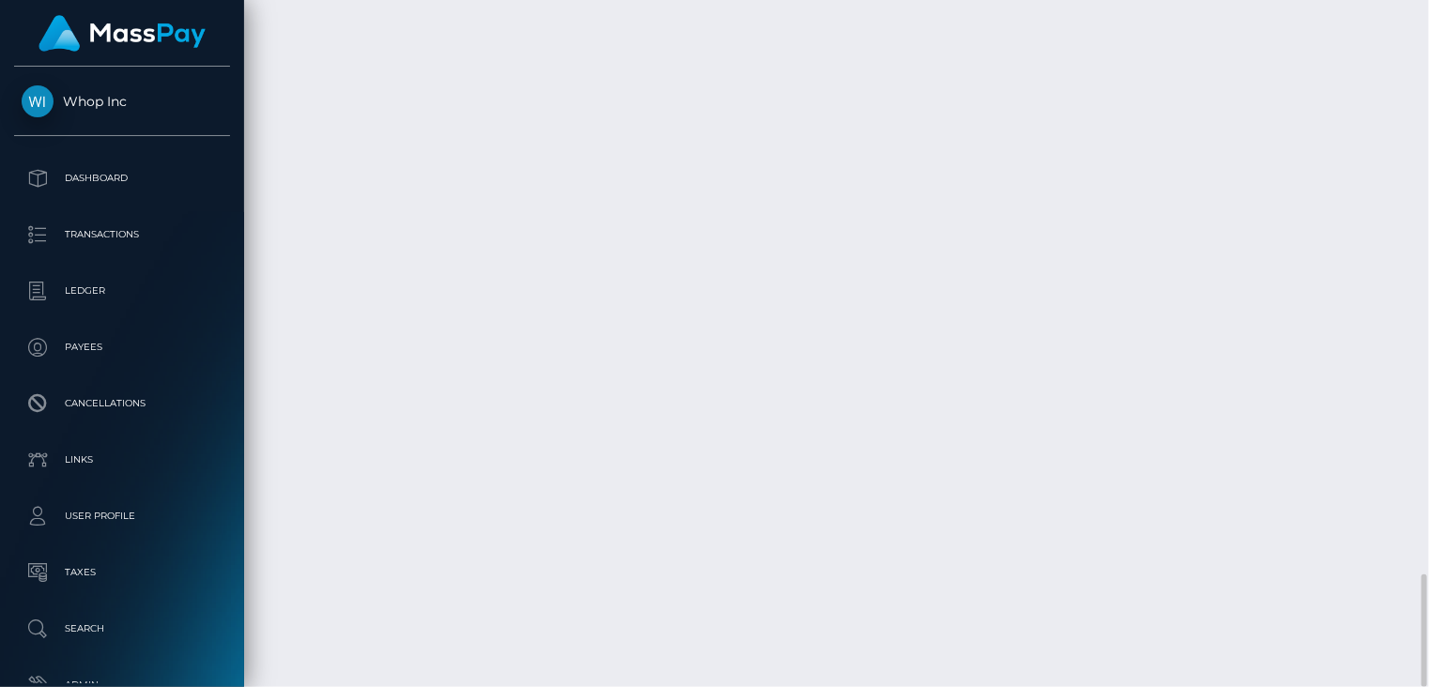
scroll to position [225, 357]
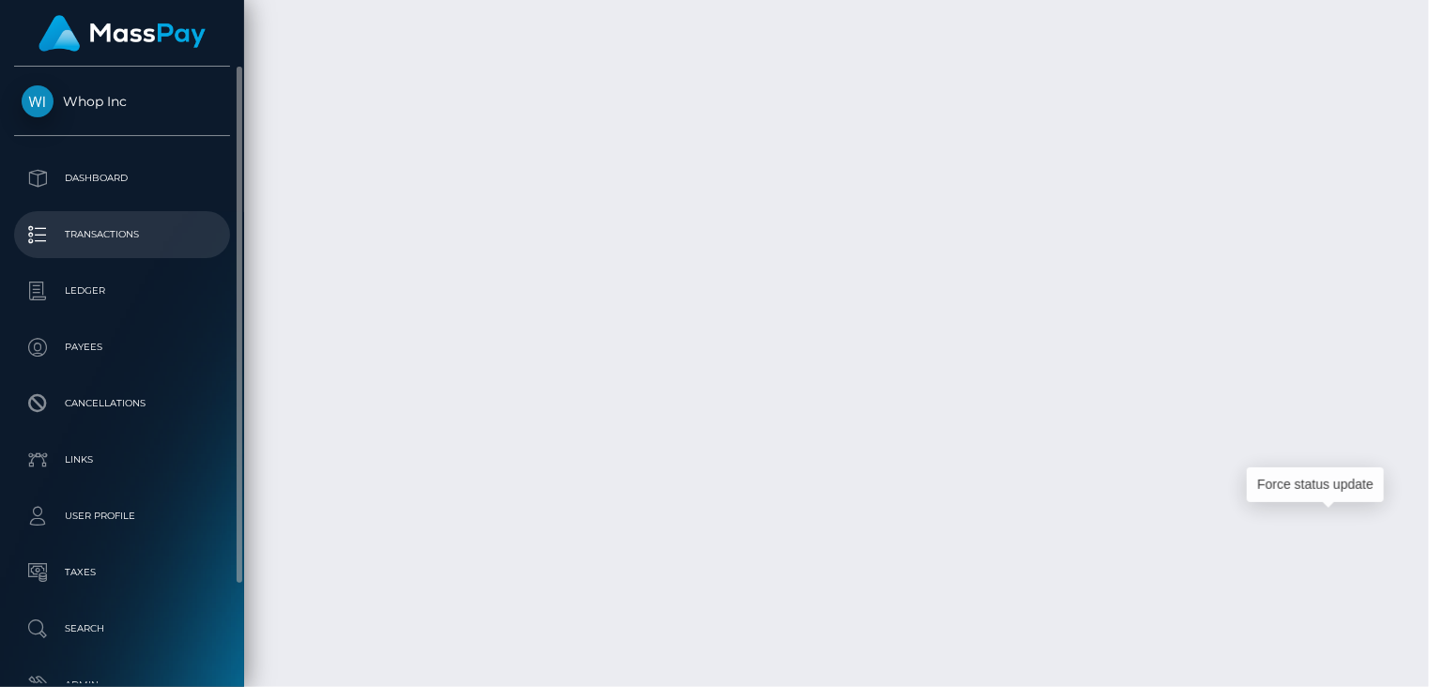
drag, startPoint x: 1329, startPoint y: 524, endPoint x: 86, endPoint y: 227, distance: 1277.6
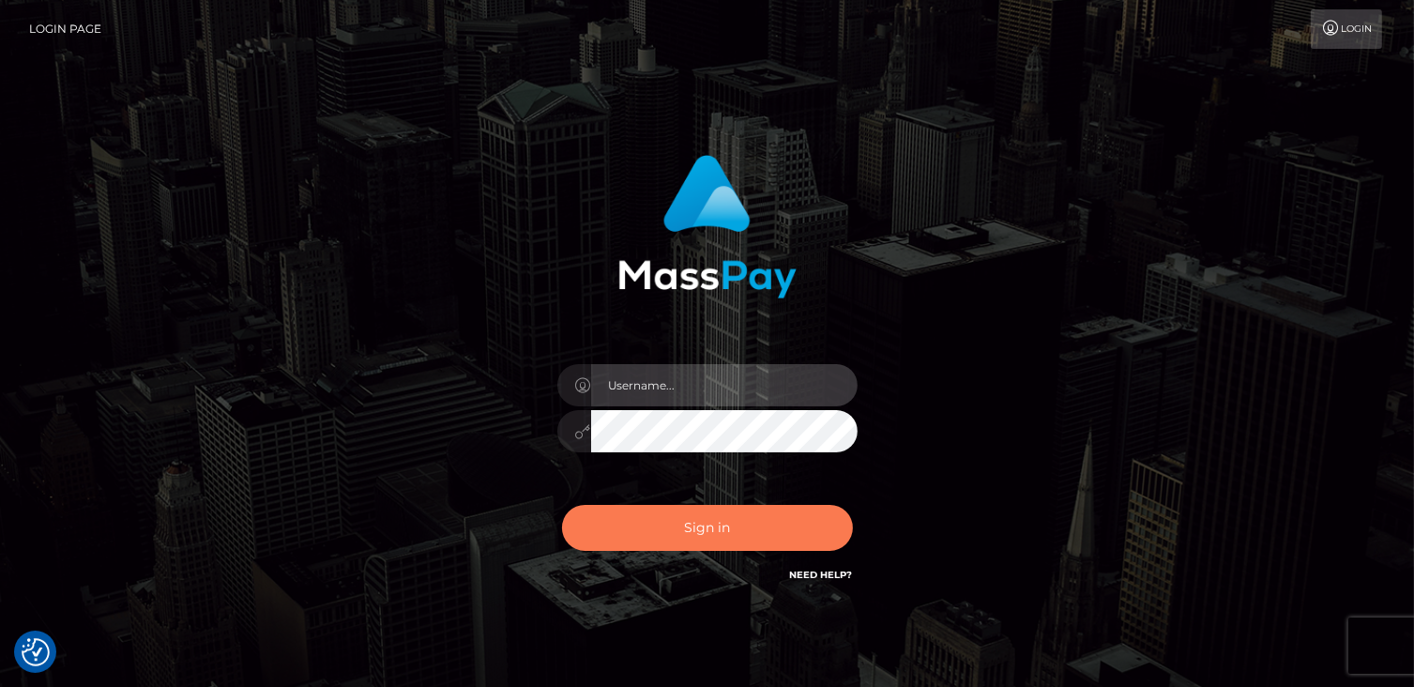
type input "catalinad"
click at [720, 538] on button "Sign in" at bounding box center [707, 528] width 291 height 46
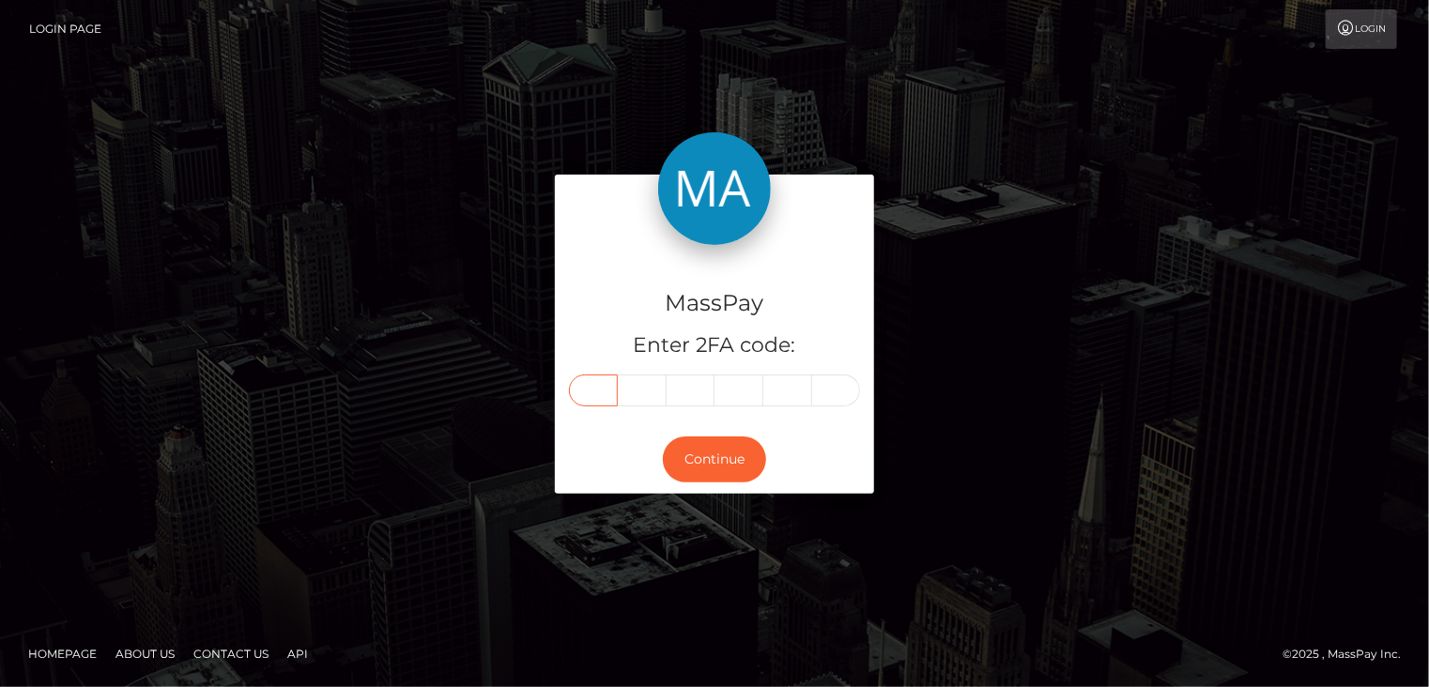
click at [594, 386] on input "text" at bounding box center [593, 390] width 49 height 32
type input "5"
type input "3"
type input "0"
type input "3"
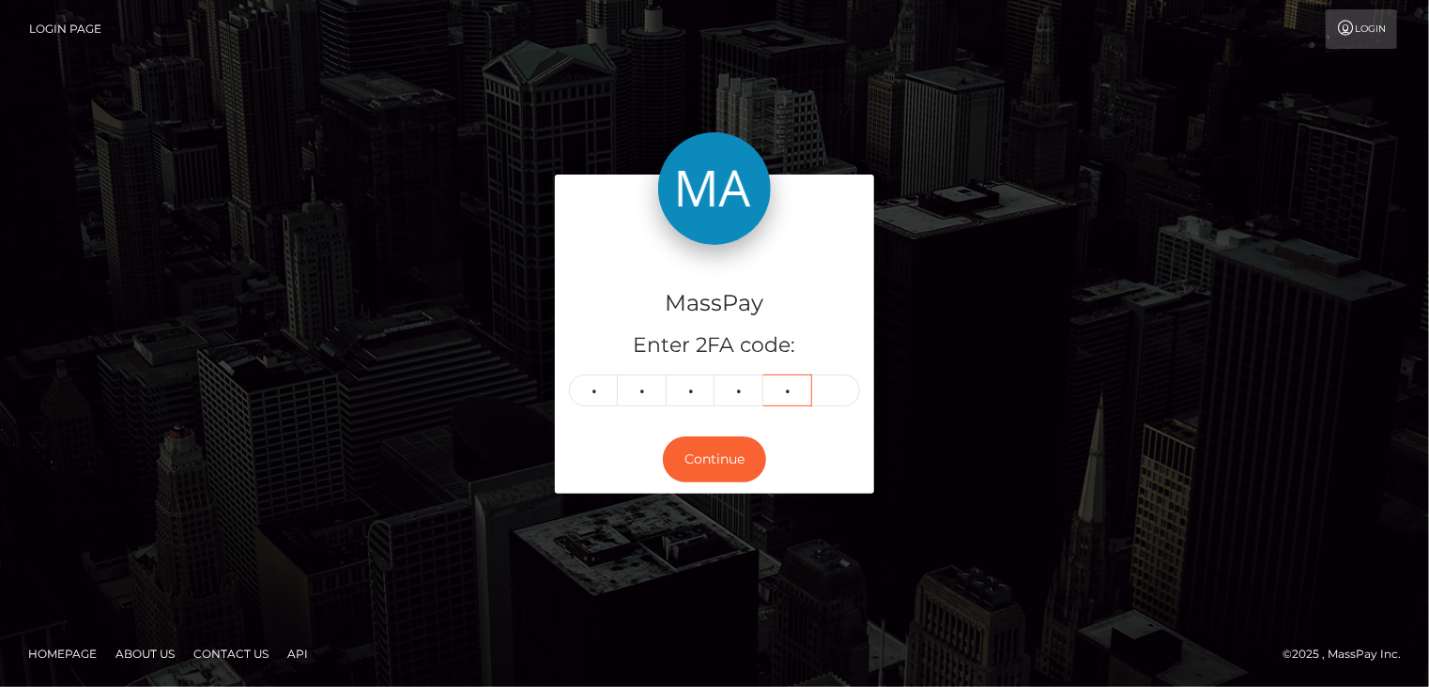
type input "7"
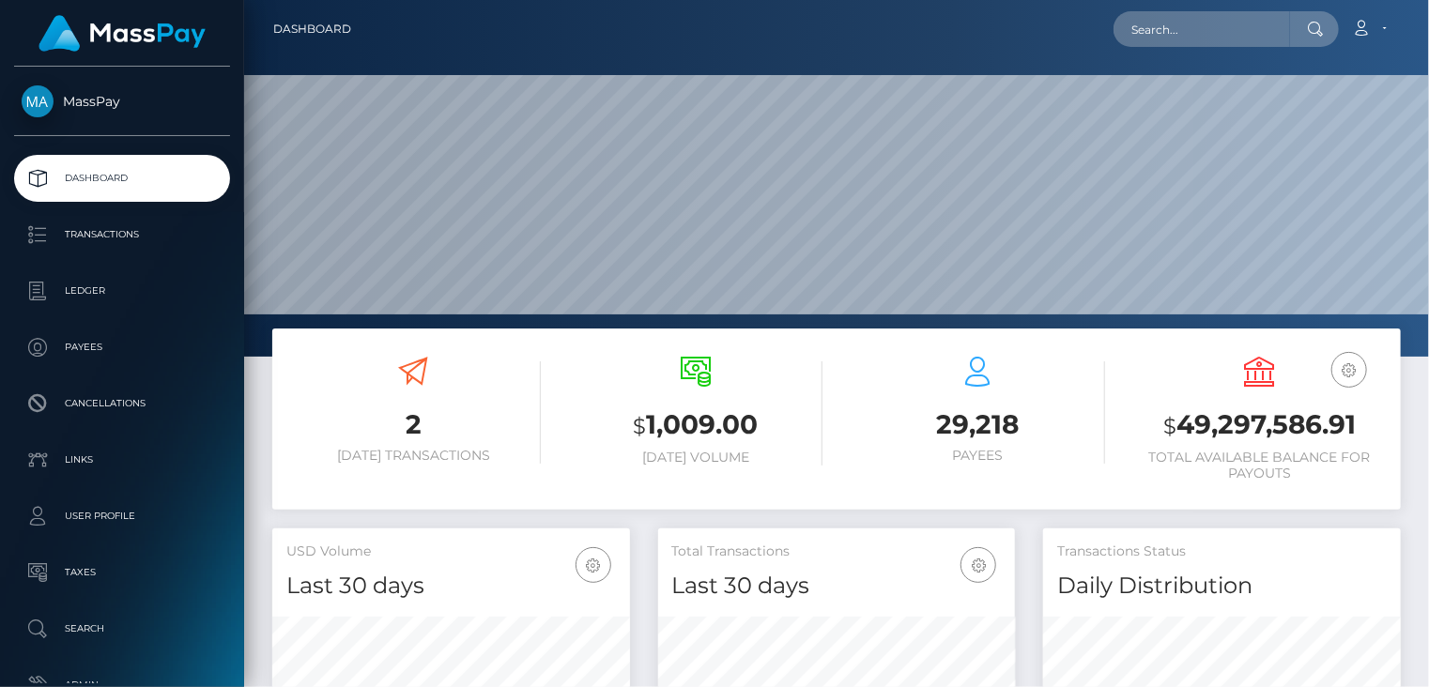
scroll to position [332, 357]
drag, startPoint x: 1170, startPoint y: 49, endPoint x: 1175, endPoint y: 23, distance: 25.8
paste input "0aabf5be a2cf-11f0-bd75-060e06e9f077"
type input "0aabf5be a2cf-11f0-bd75-060e06e9f077"
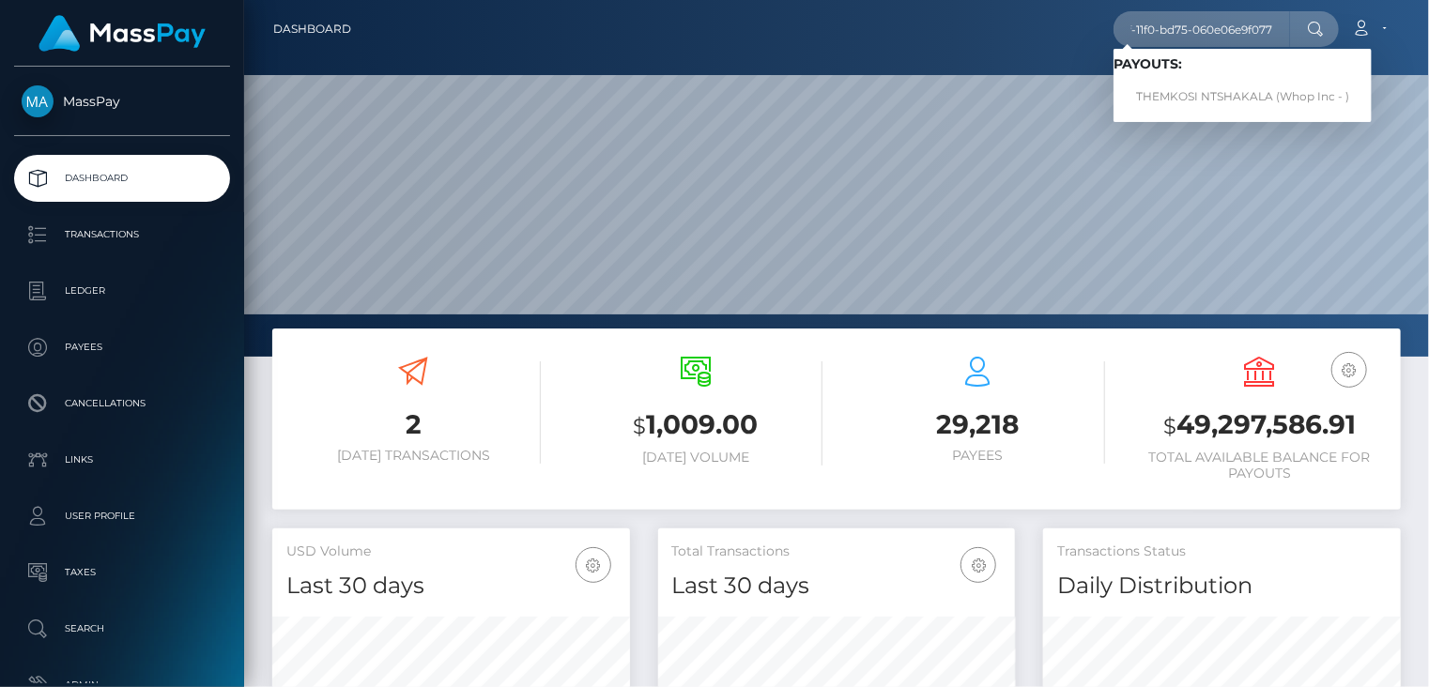
scroll to position [0, 0]
click at [1199, 97] on link "THEMKOSI NTSHAKALA (Whop Inc - )" at bounding box center [1242, 97] width 258 height 35
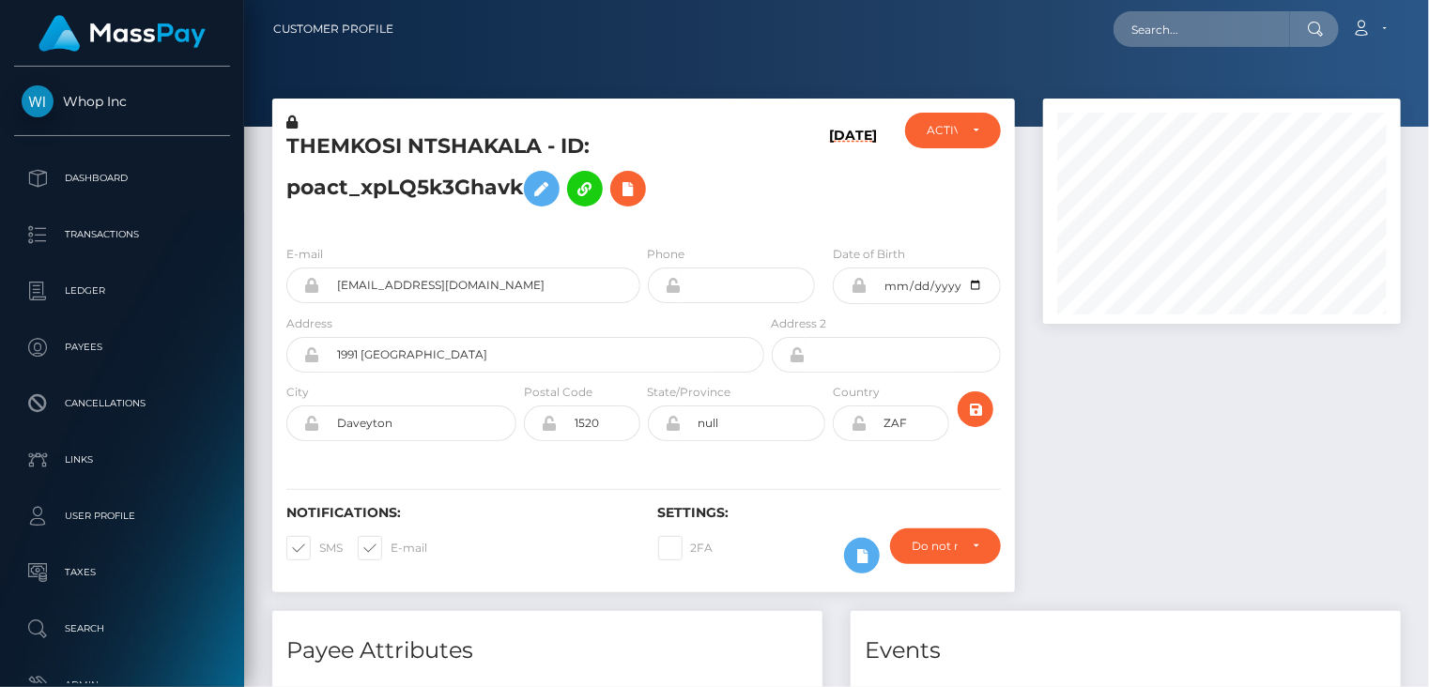
scroll to position [225, 357]
click at [455, 271] on input "todehawk8+ecee4b6341@gmail.com" at bounding box center [480, 285] width 320 height 36
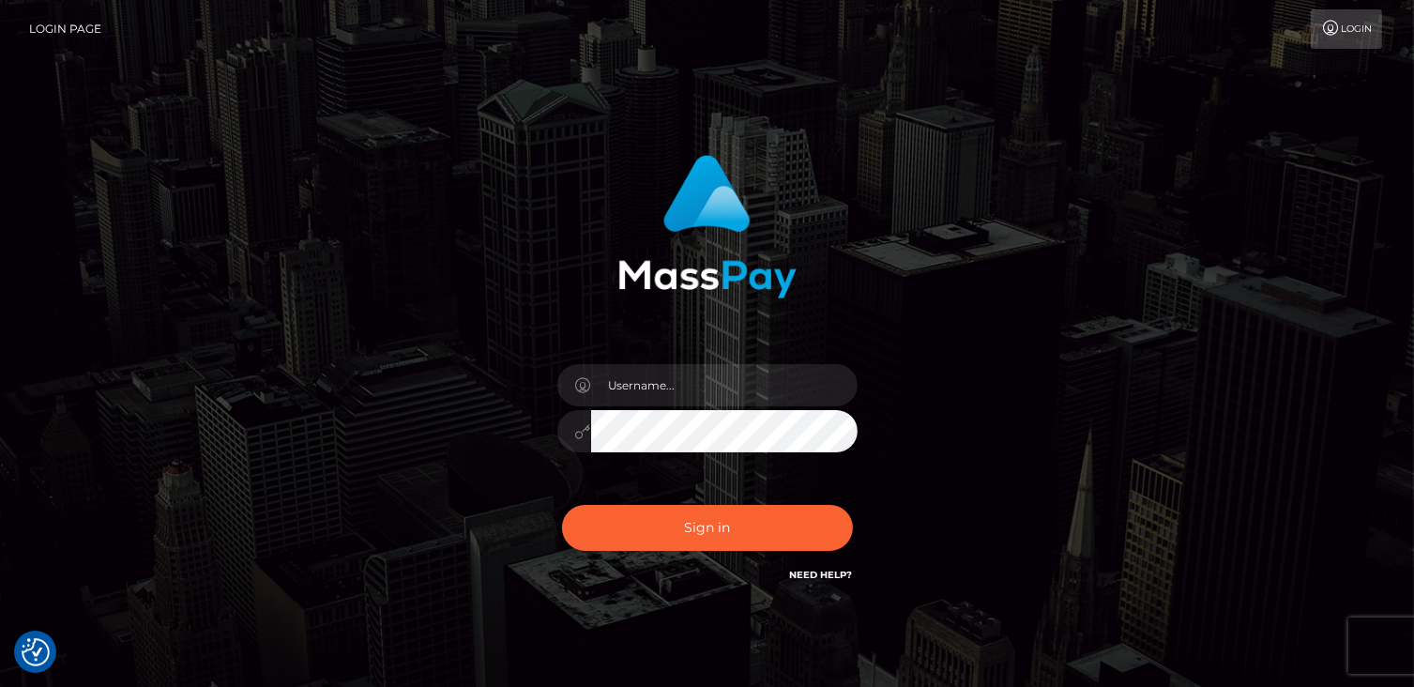
checkbox input "true"
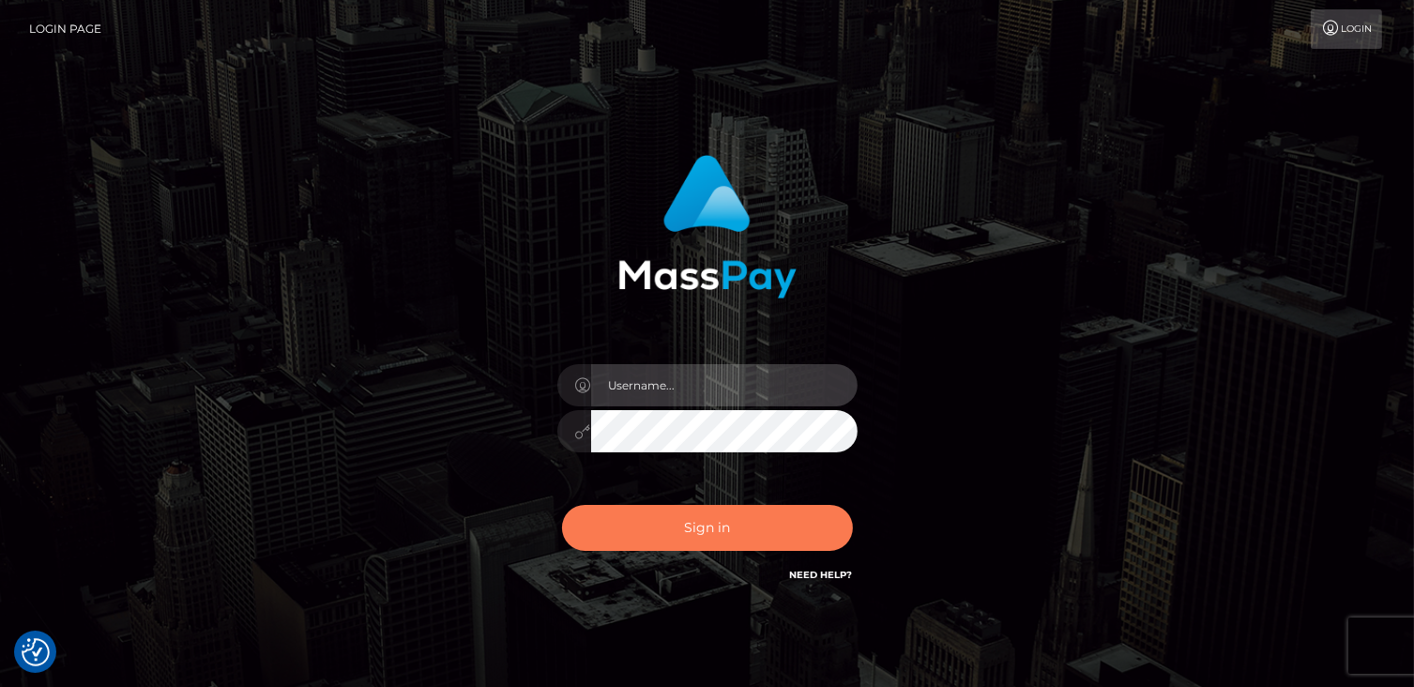
type input "catalinad"
click at [747, 524] on button "Sign in" at bounding box center [707, 528] width 291 height 46
type input "catalinad"
click at [669, 542] on button "Sign in" at bounding box center [707, 528] width 291 height 46
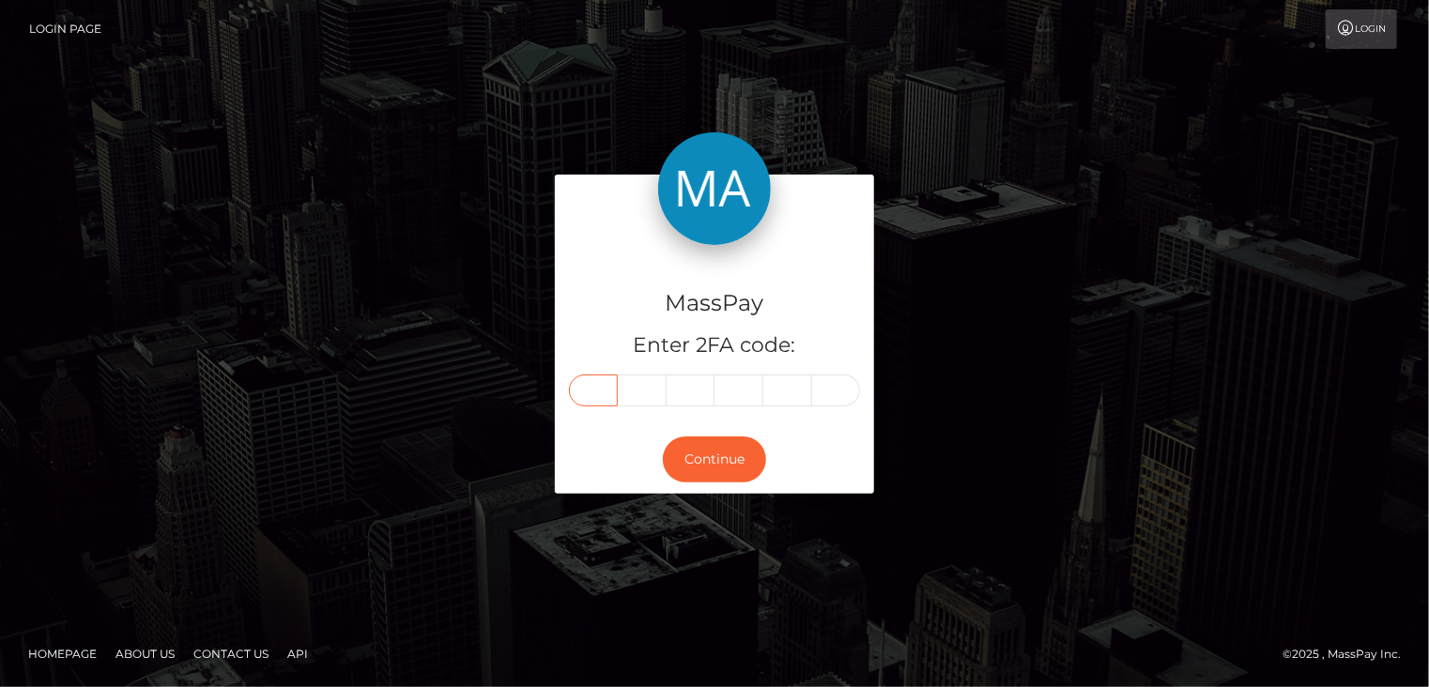
click at [595, 392] on input "text" at bounding box center [593, 390] width 49 height 32
type input "8"
type input "6"
type input "1"
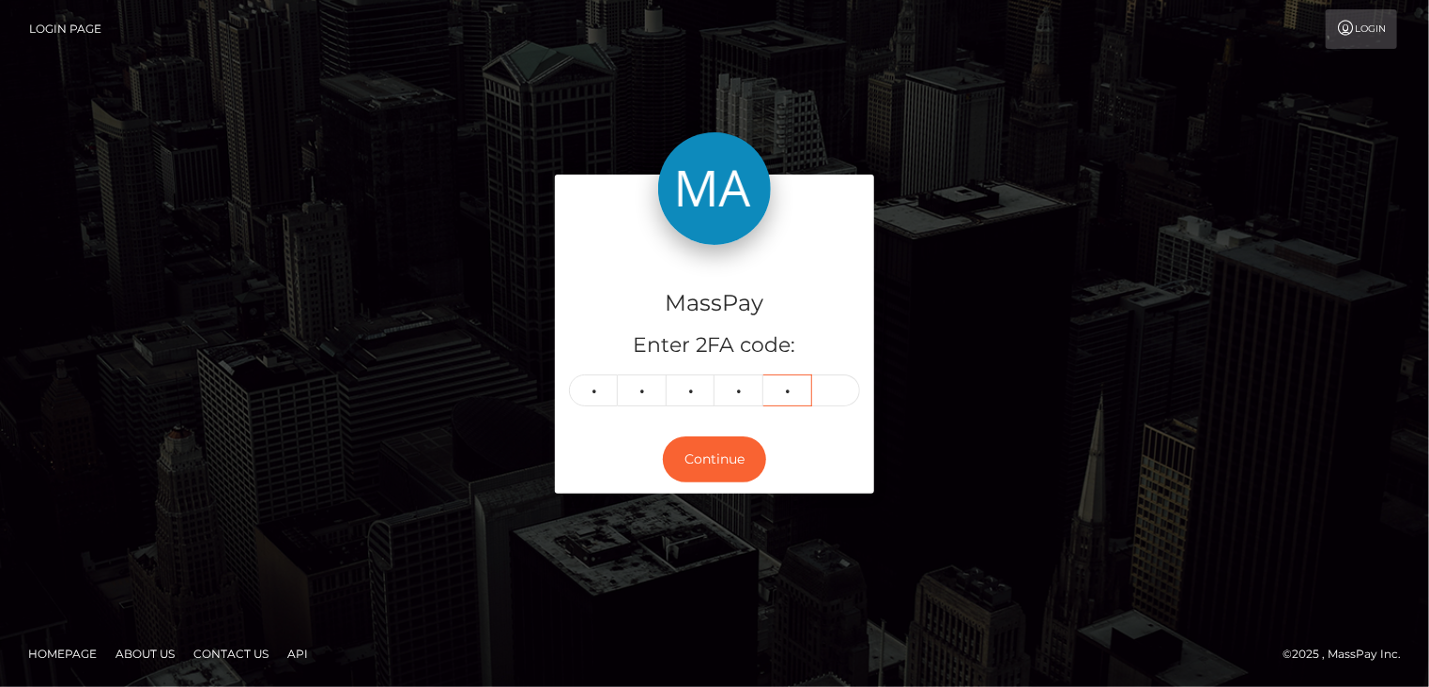
type input "4"
type input "0"
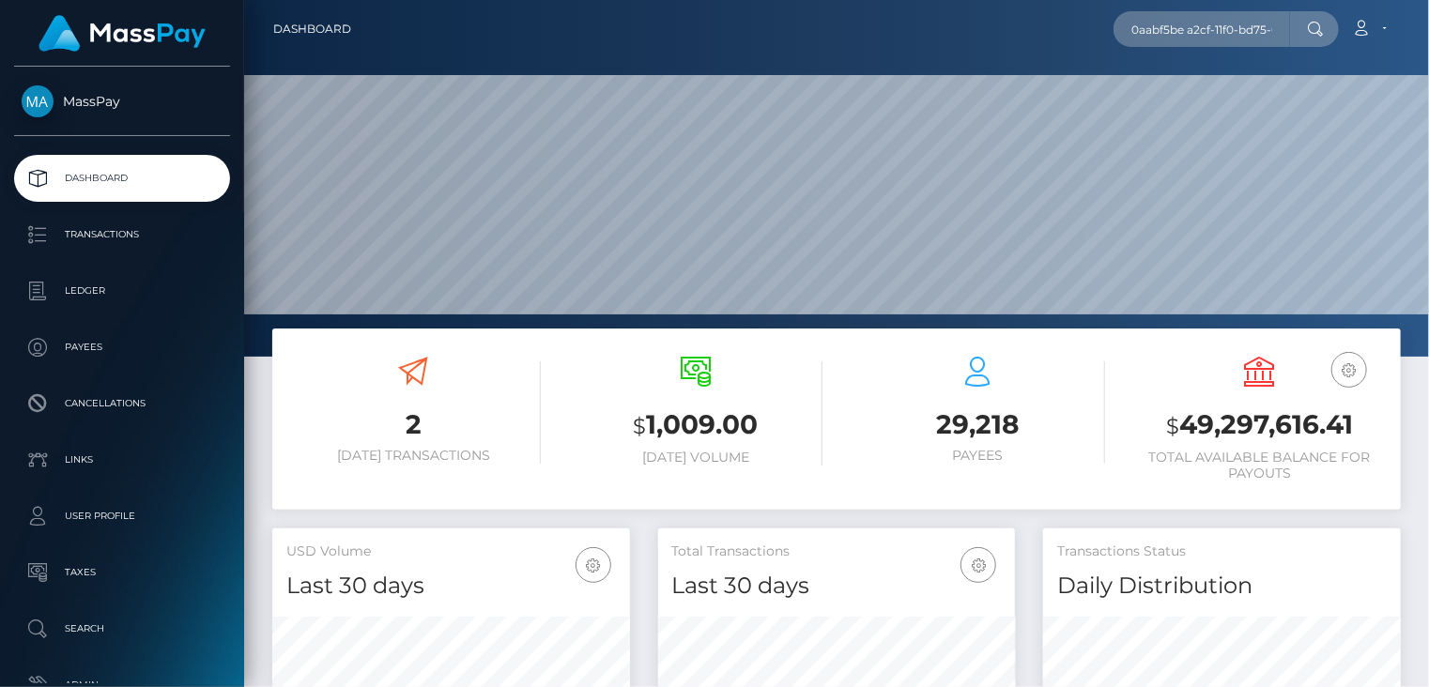
scroll to position [0, 82]
type input "0aabf5be a2cf-11f0-bd75-060e06e9f077"
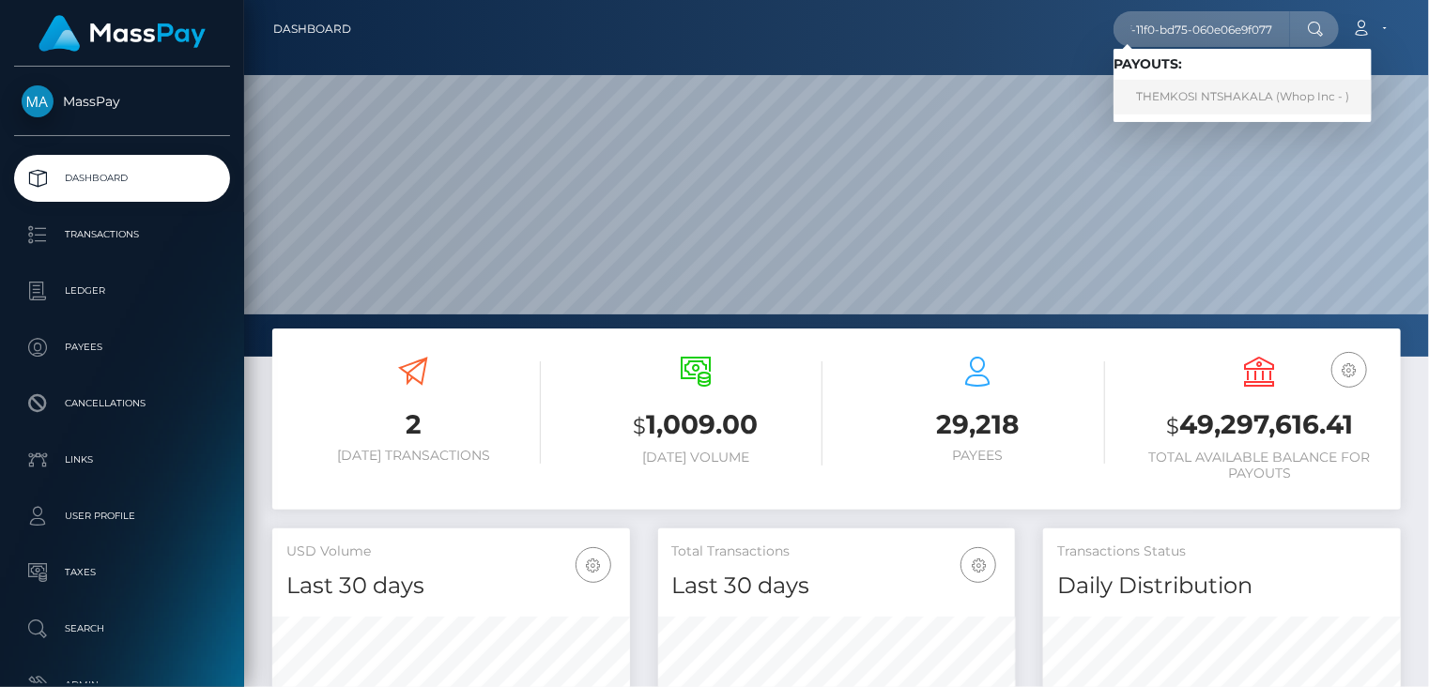
click at [1222, 94] on link "THEMKOSI NTSHAKALA (Whop Inc - )" at bounding box center [1242, 97] width 258 height 35
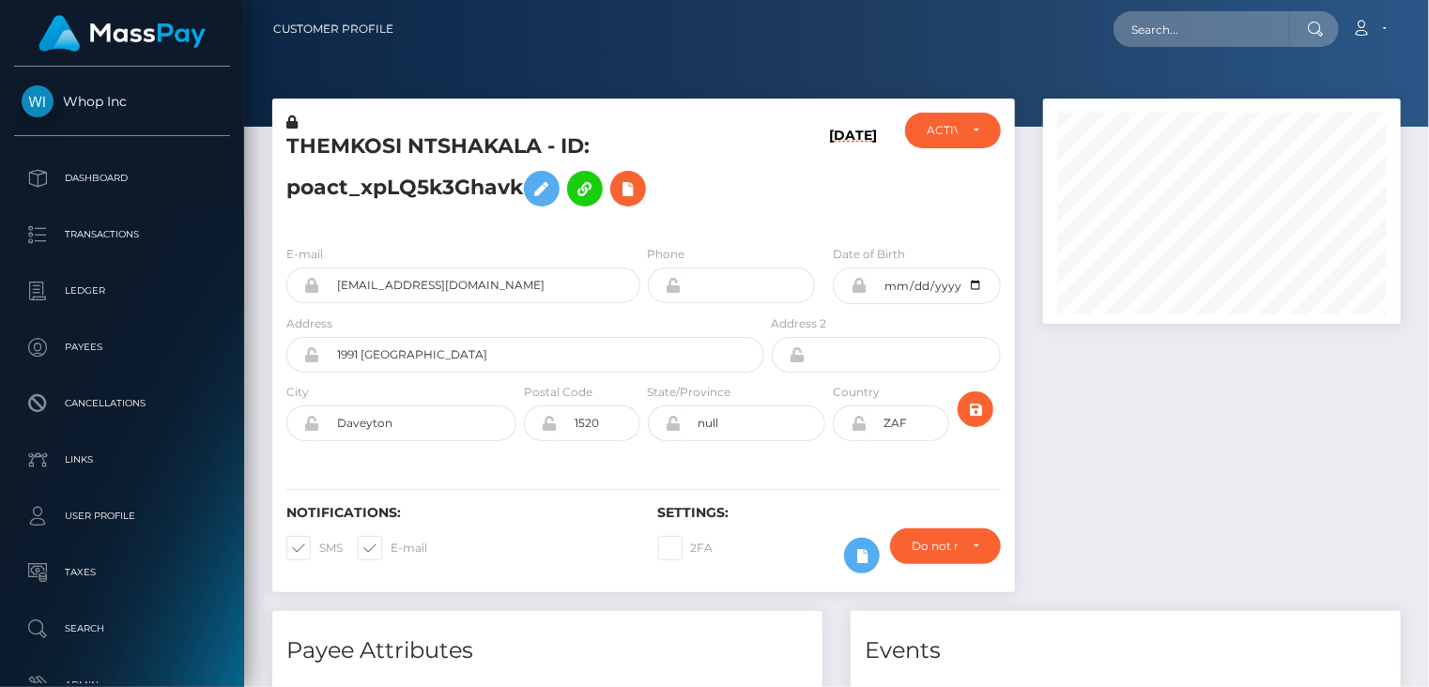
scroll to position [225, 357]
click at [440, 283] on input "[EMAIL_ADDRESS][DOMAIN_NAME]" at bounding box center [480, 285] width 320 height 36
click at [440, 283] on input "todehawk8+ecee4b6341@gmail.com" at bounding box center [480, 285] width 320 height 36
click at [425, 192] on h5 "THEMKOSI NTSHAKALA - ID: poact_xpLQ5k3Ghavk" at bounding box center [519, 174] width 467 height 84
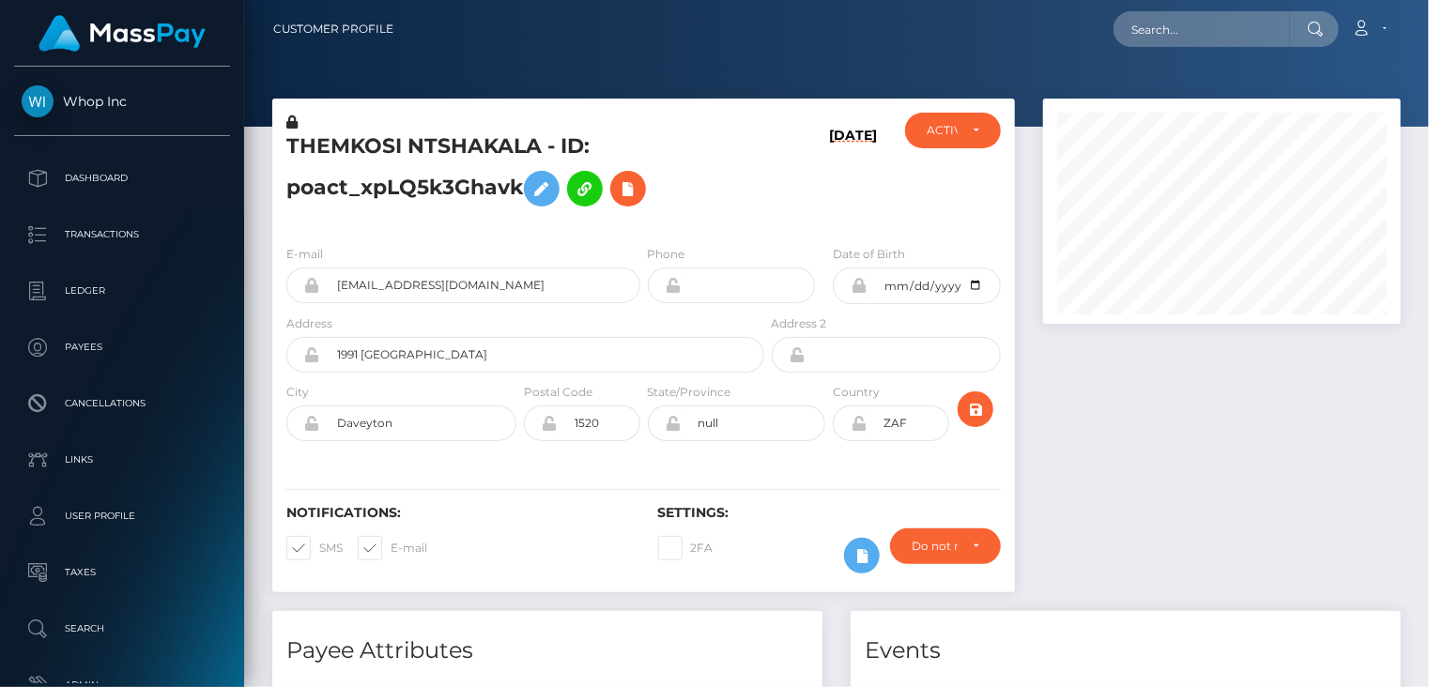
click at [426, 191] on h5 "THEMKOSI NTSHAKALA - ID: poact_xpLQ5k3Ghavk" at bounding box center [519, 174] width 467 height 84
copy h5 "poact_xpLQ5k3Ghavk"
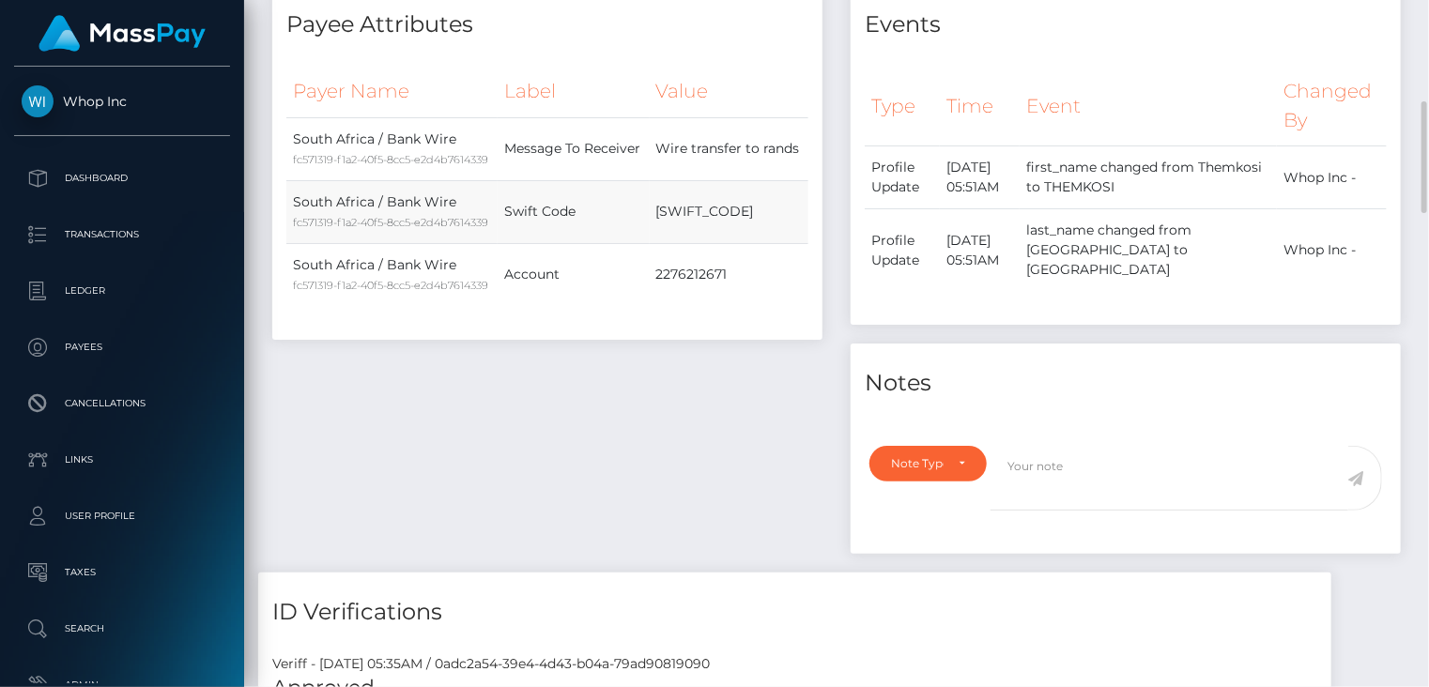
scroll to position [0, 0]
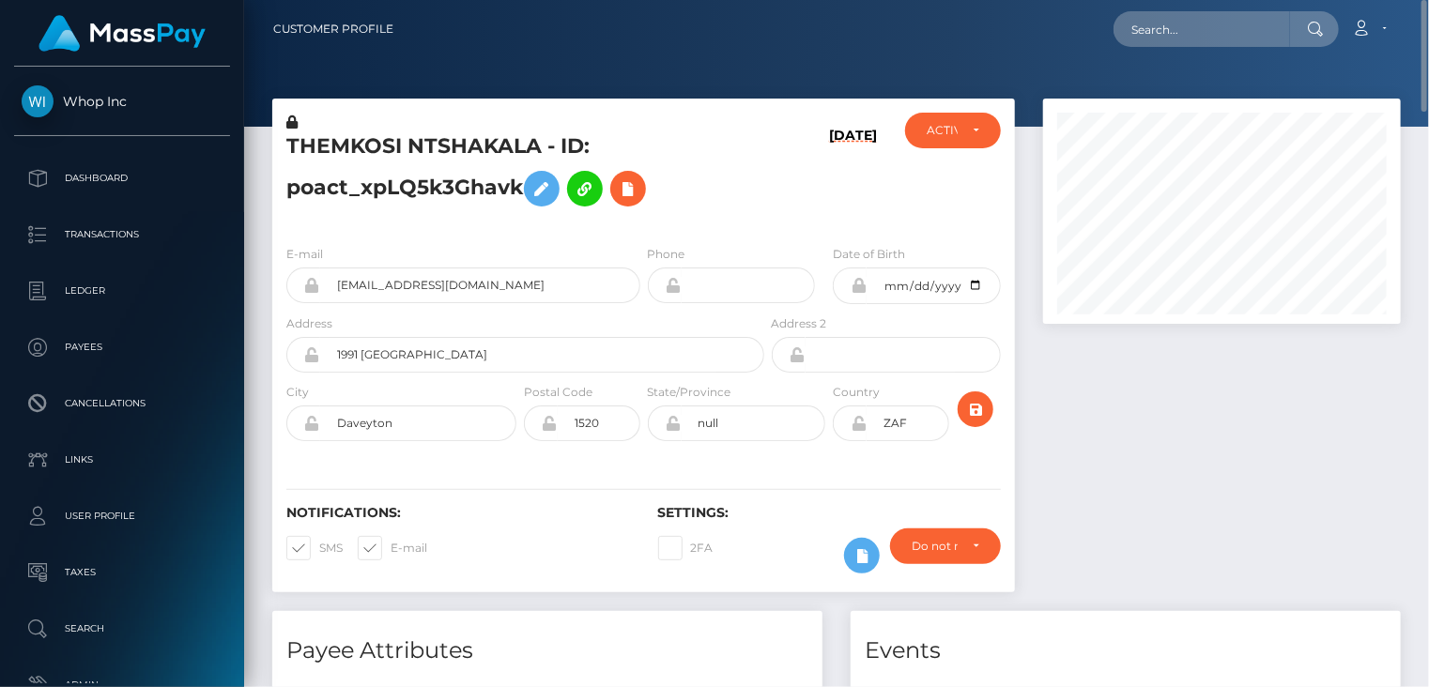
click at [374, 147] on h5 "THEMKOSI NTSHAKALA - ID: poact_xpLQ5k3Ghavk" at bounding box center [519, 174] width 467 height 84
copy h5 "THEMKOSI"
paste input "f566aec4-a37d-11f0-bd75-060e06e9f077"
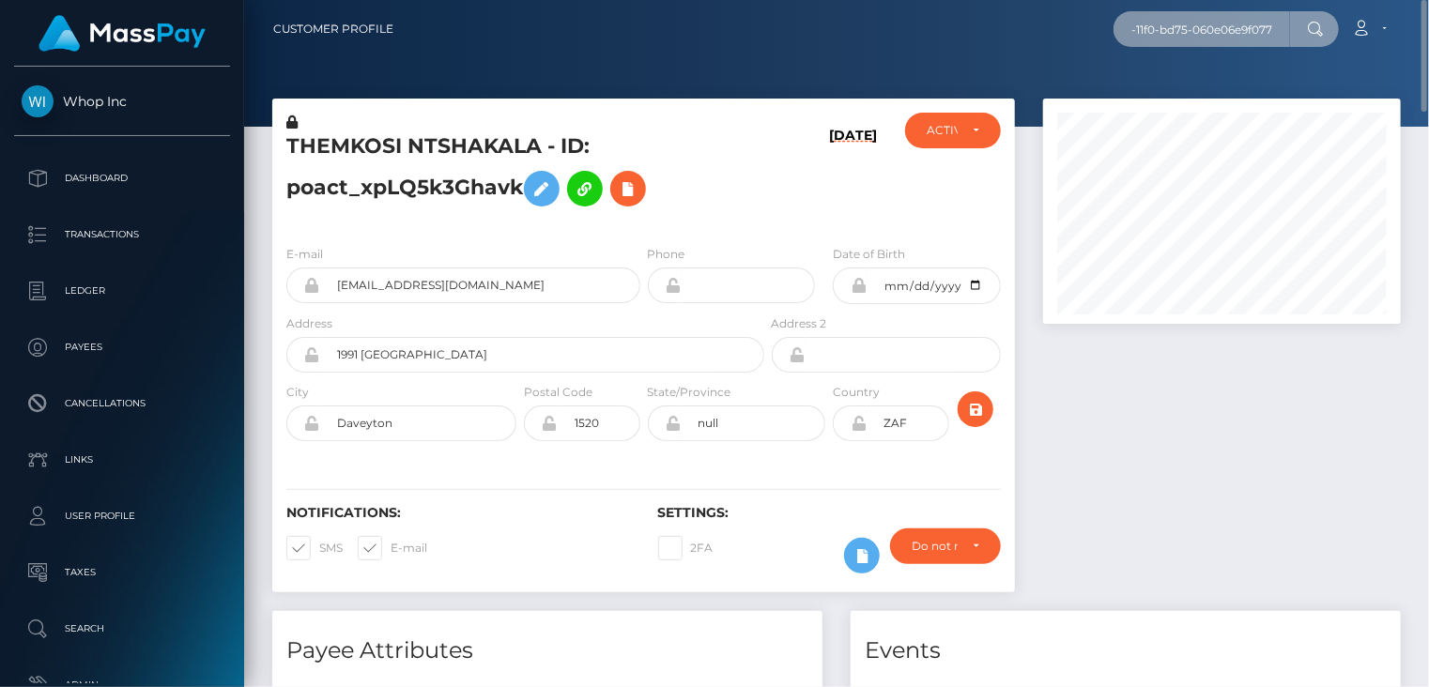
type input "f566aec4-a37d-11f0-bd75-060e06e9f077"
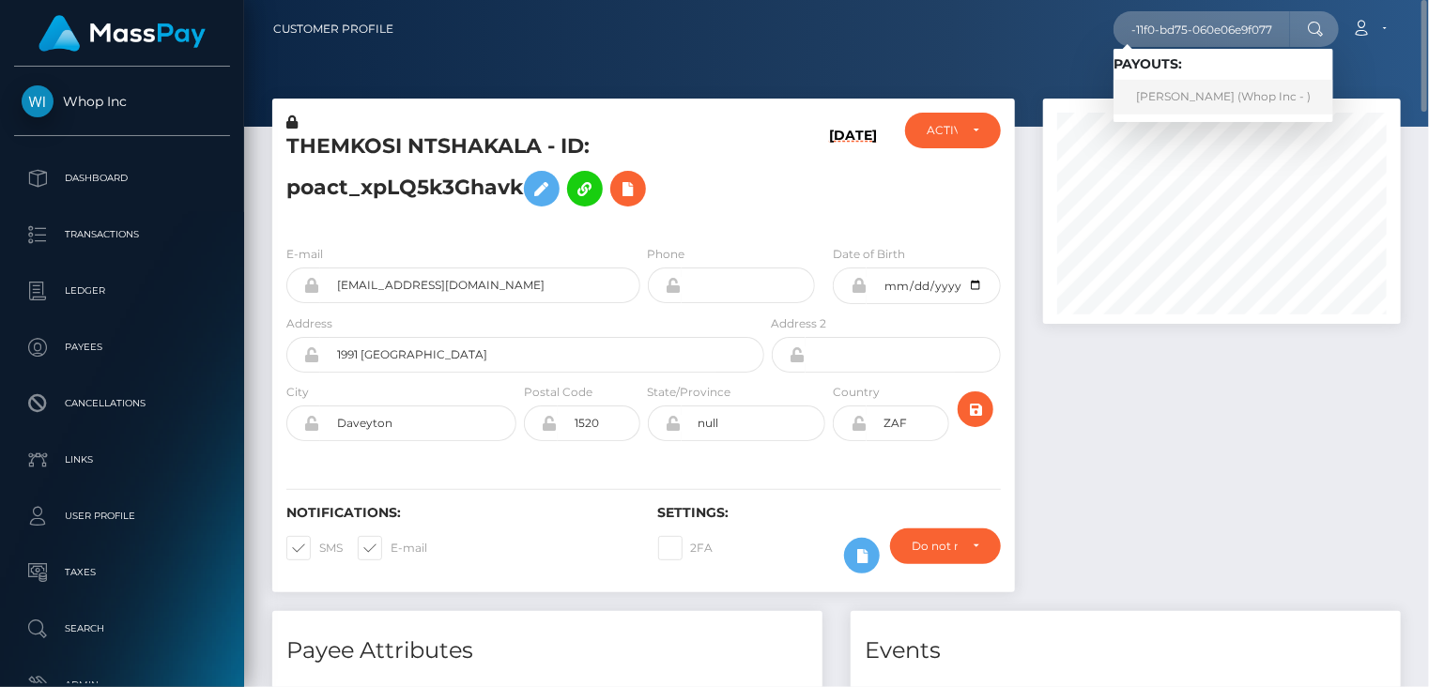
scroll to position [0, 0]
click at [1210, 89] on link "ASLIDDIN SOHIBOV (Whop Inc - )" at bounding box center [1223, 97] width 220 height 35
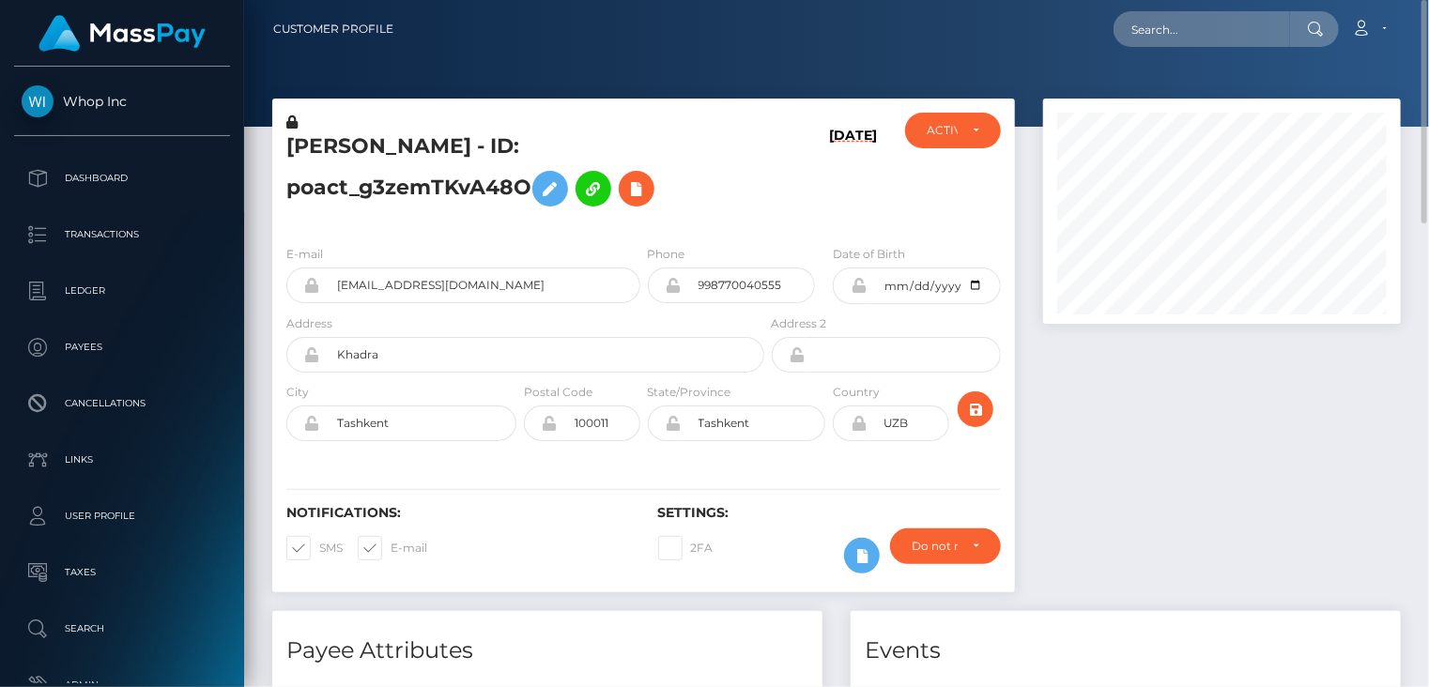
click at [408, 188] on h5 "[PERSON_NAME] - ID: poact_g3zemTKvA48O" at bounding box center [519, 174] width 467 height 84
click at [408, 188] on h5 "ASLIDDIN SOHIBOV - ID: poact_g3zemTKvA48O" at bounding box center [519, 174] width 467 height 84
copy h5 "poact_g3zemTKvA48O"
click at [349, 137] on h5 "ASLIDDIN SOHIBOV - ID: poact_g3zemTKvA48O" at bounding box center [519, 174] width 467 height 84
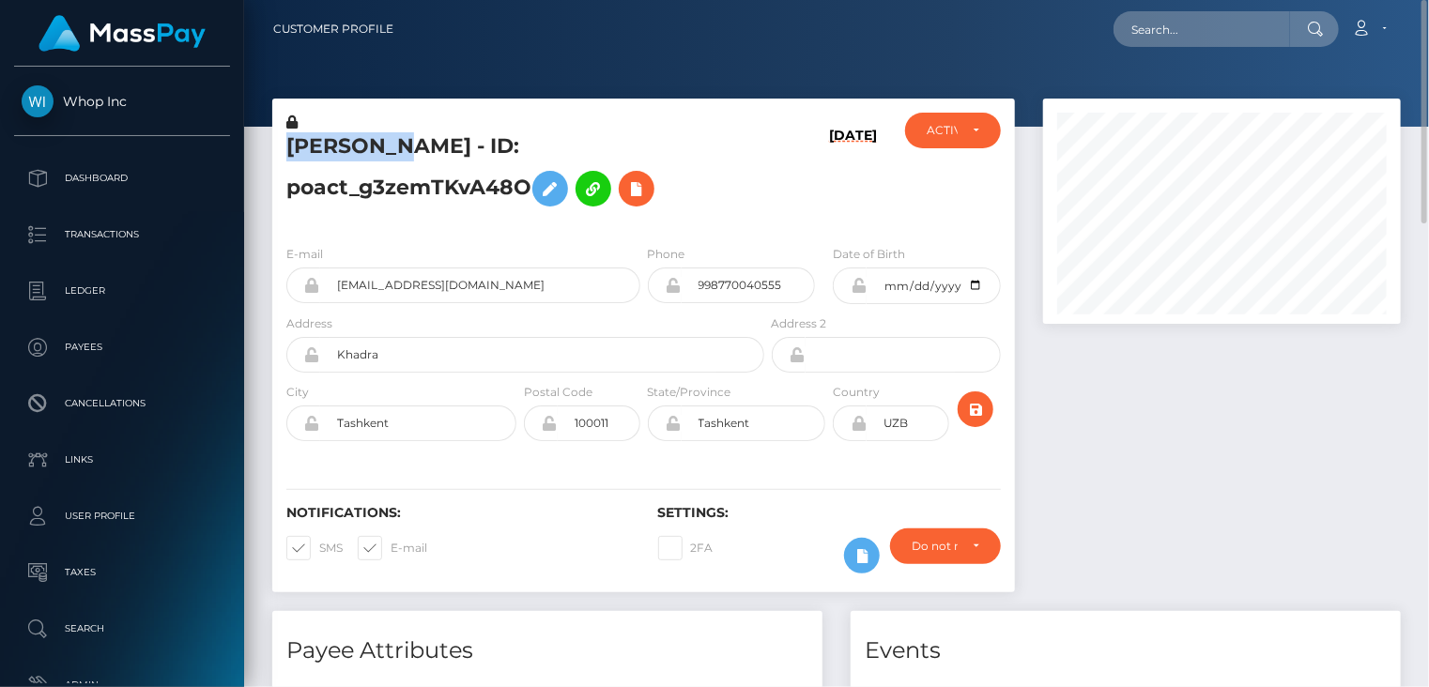
copy h5 "ASLIDDIN"
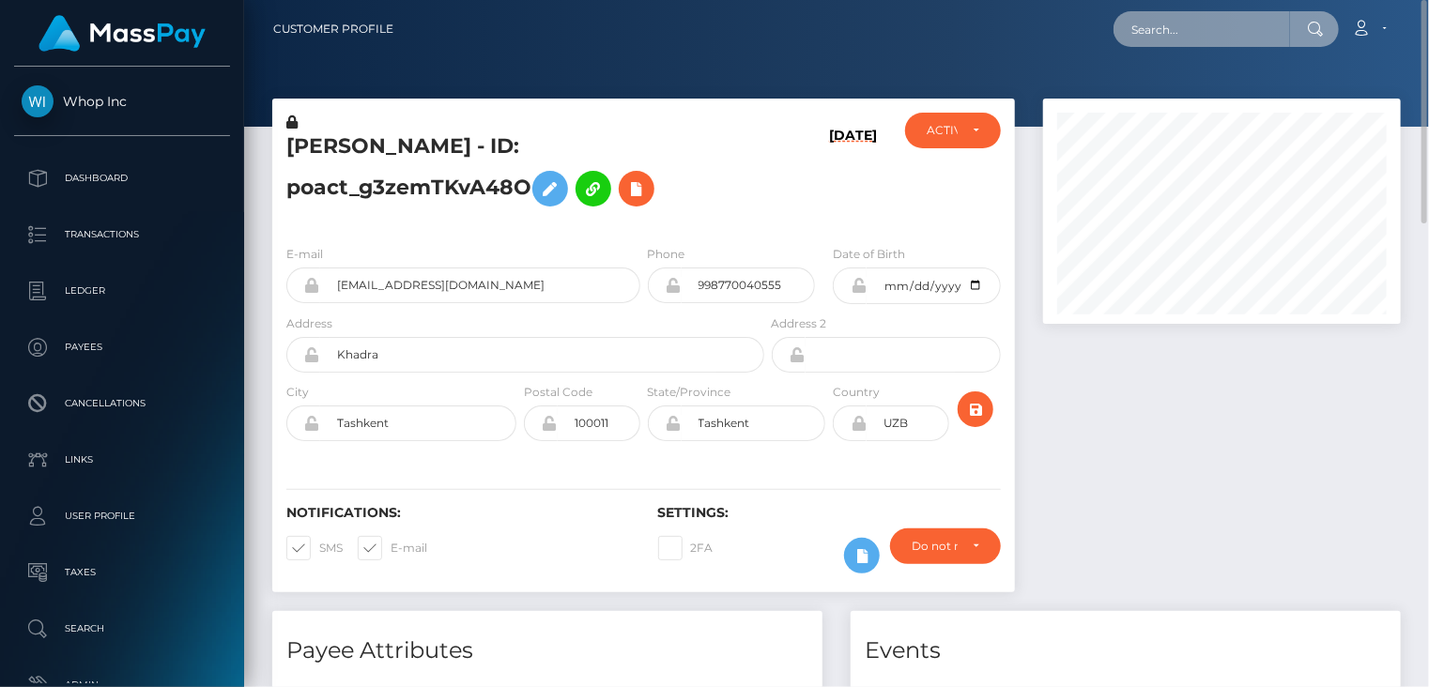
paste input "dddff931-a2ce-11f0-bd75-060e06e9f077"
type input "dddff931-a2ce-11f0-bd75-060e06e9f077"
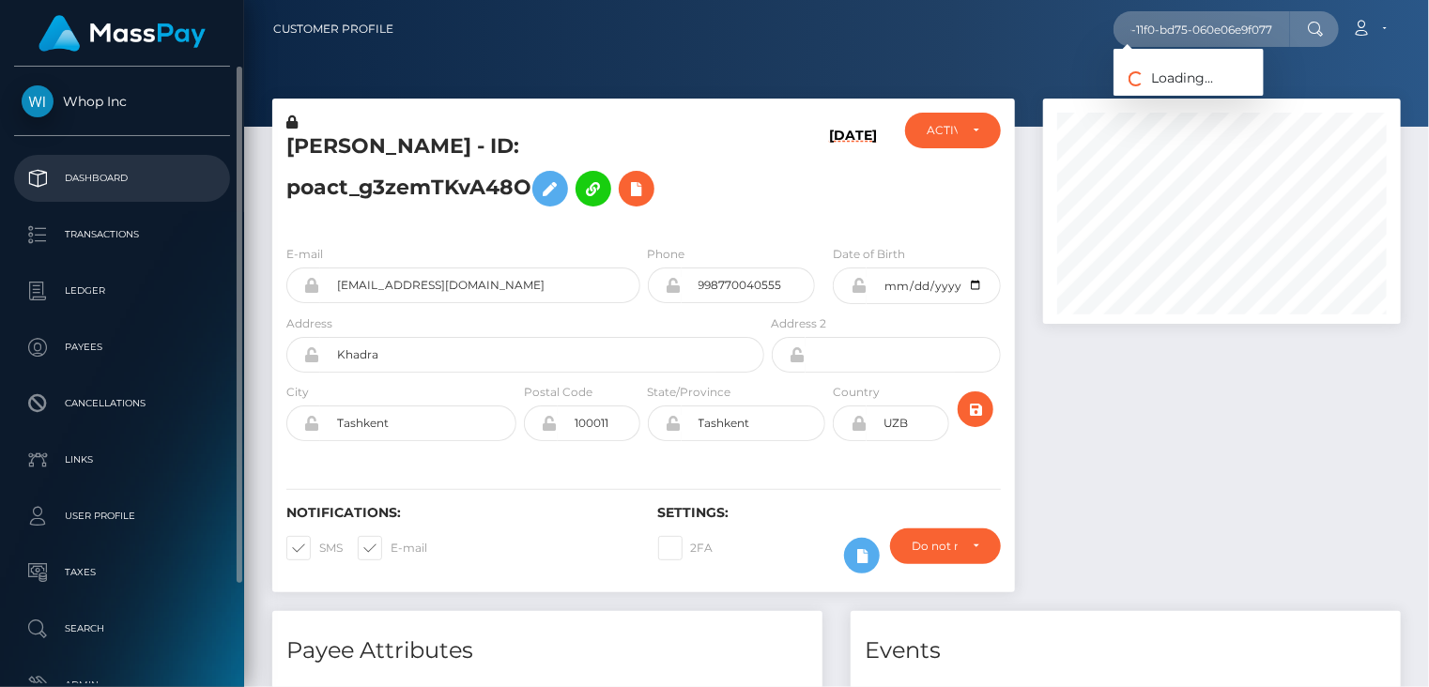
scroll to position [0, 0]
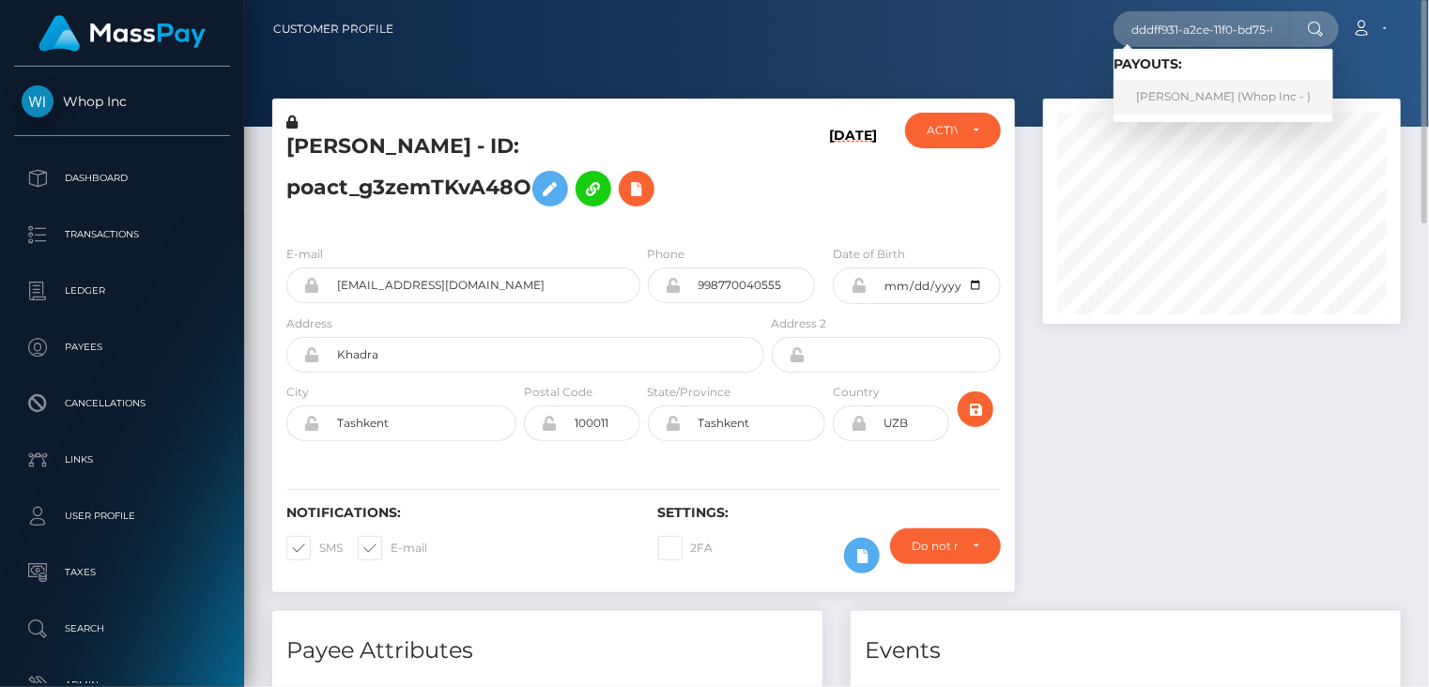
click at [1201, 103] on link "LARA DE FREITAS (Whop Inc - )" at bounding box center [1223, 97] width 220 height 35
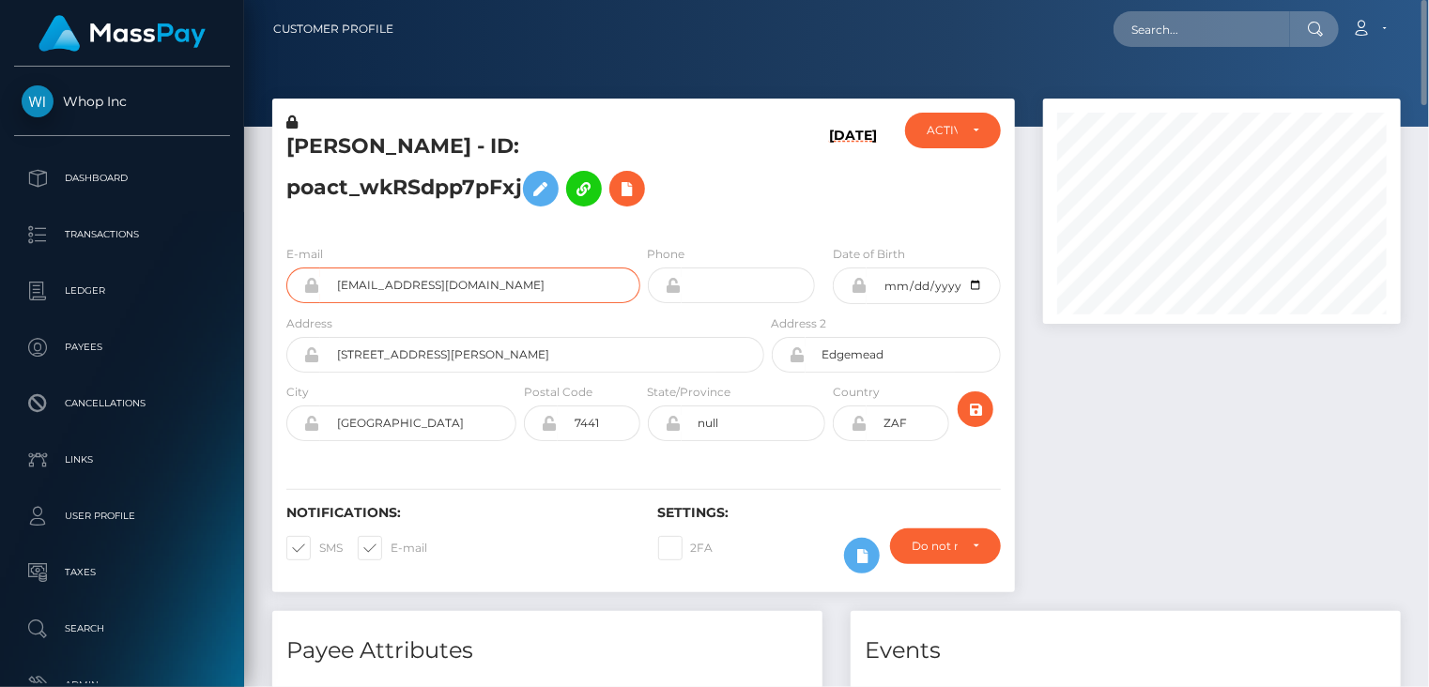
click at [398, 283] on input "defreitaslara@gmail.com" at bounding box center [480, 285] width 320 height 36
click at [456, 189] on h5 "LARA DE FREITAS - ID: poact_wkRSdpp7pFxj" at bounding box center [519, 174] width 467 height 84
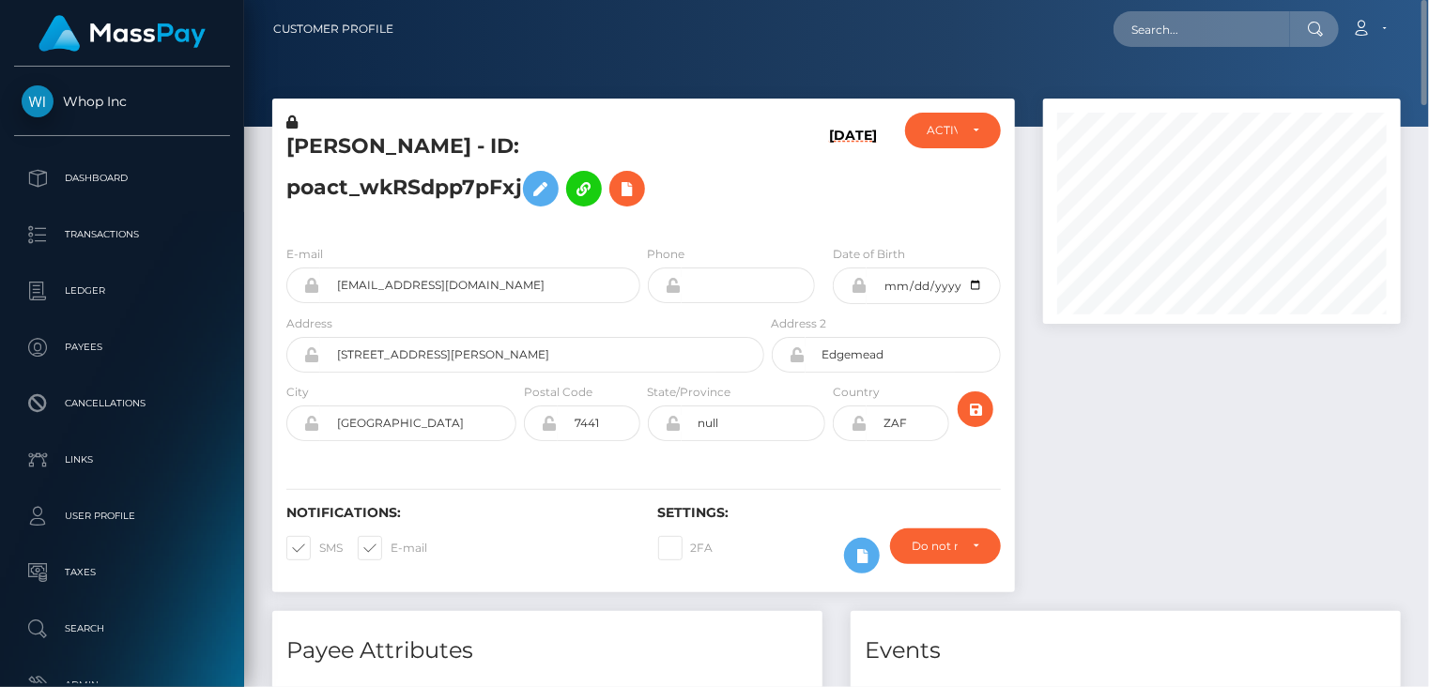
click at [456, 189] on h5 "LARA DE FREITAS - ID: poact_wkRSdpp7pFxj" at bounding box center [519, 174] width 467 height 84
click at [471, 250] on div "E-mail defreitaslara@gmail.com" at bounding box center [463, 273] width 354 height 59
click at [446, 194] on h5 "LARA DE FREITAS - ID: poact_wkRSdpp7pFxj" at bounding box center [519, 174] width 467 height 84
copy h5 "poact_wkRSdpp7pFxj"
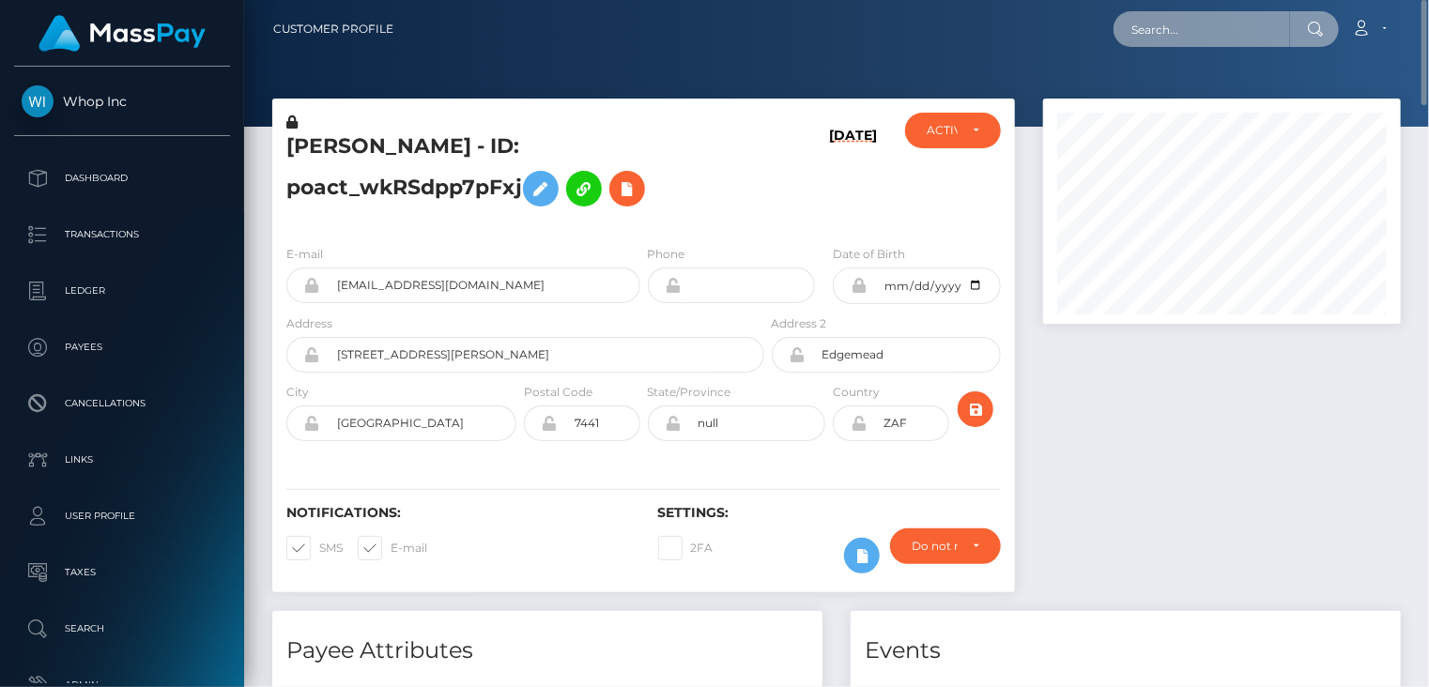
paste input "a4a80d14-a2e9-11f0-bd75-060e06e9f077"
type input "a4a80d14-a2e9-11f0-bd75-060e06e9f077"
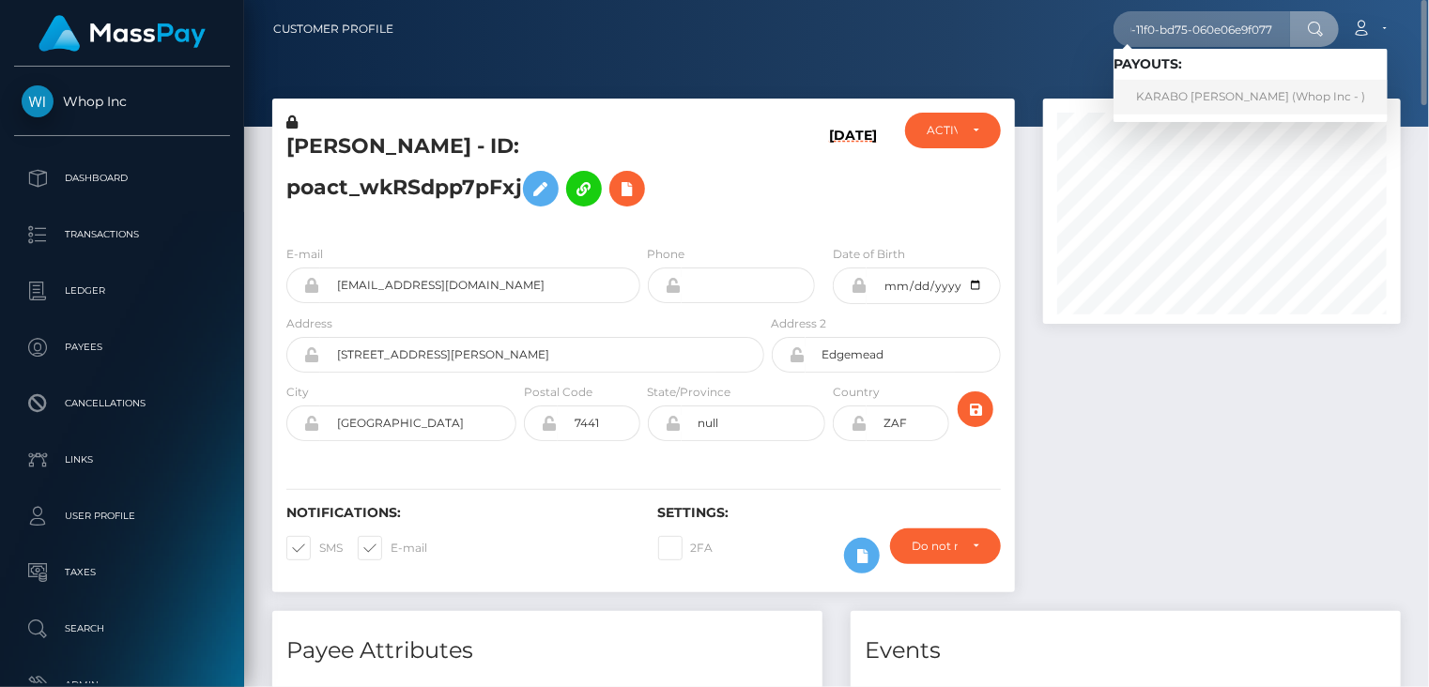
scroll to position [0, 0]
click at [1201, 113] on link "KARABO JOSEPH SHIRINETA (Whop Inc - )" at bounding box center [1250, 97] width 274 height 35
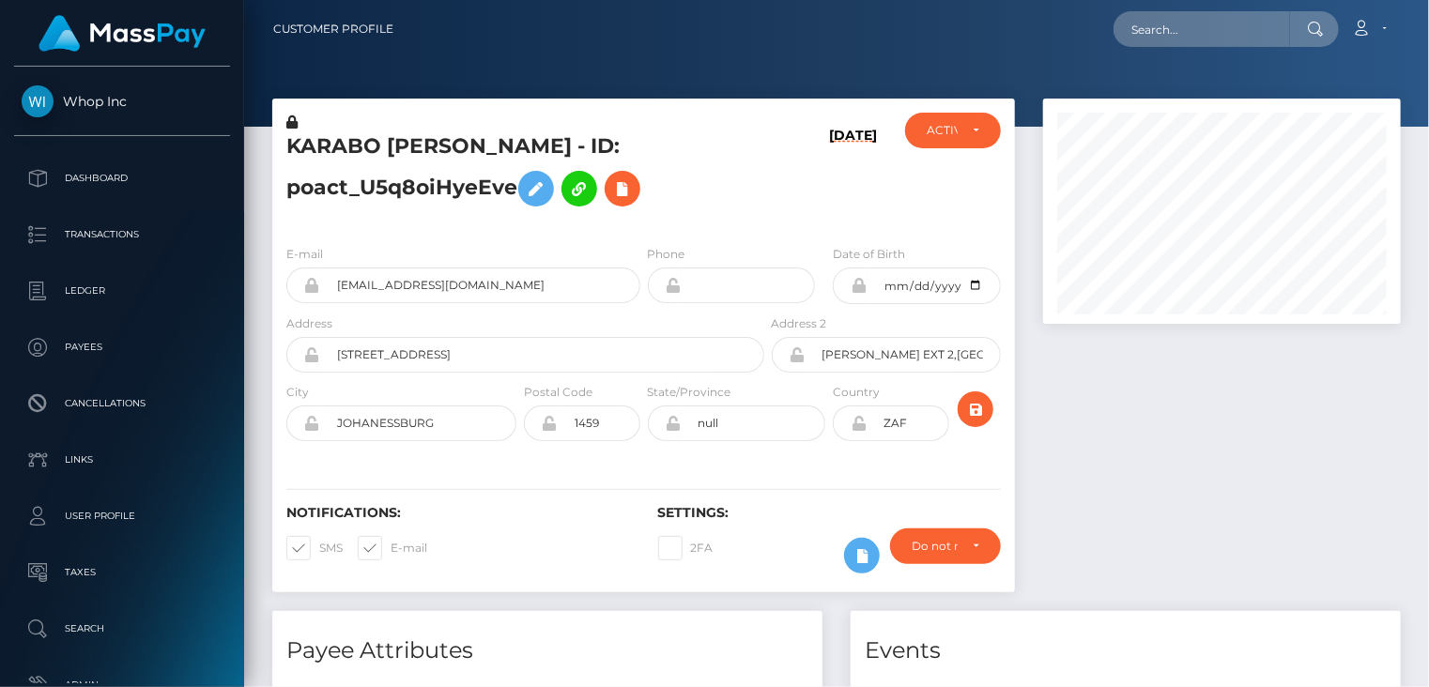
scroll to position [225, 357]
click at [394, 287] on input "karabojoe7@gmail.com" at bounding box center [480, 285] width 320 height 36
click at [401, 190] on h5 "KARABO JOSEPH SHIRINETA - ID: poact_U5q8oiHyeEve" at bounding box center [519, 174] width 467 height 84
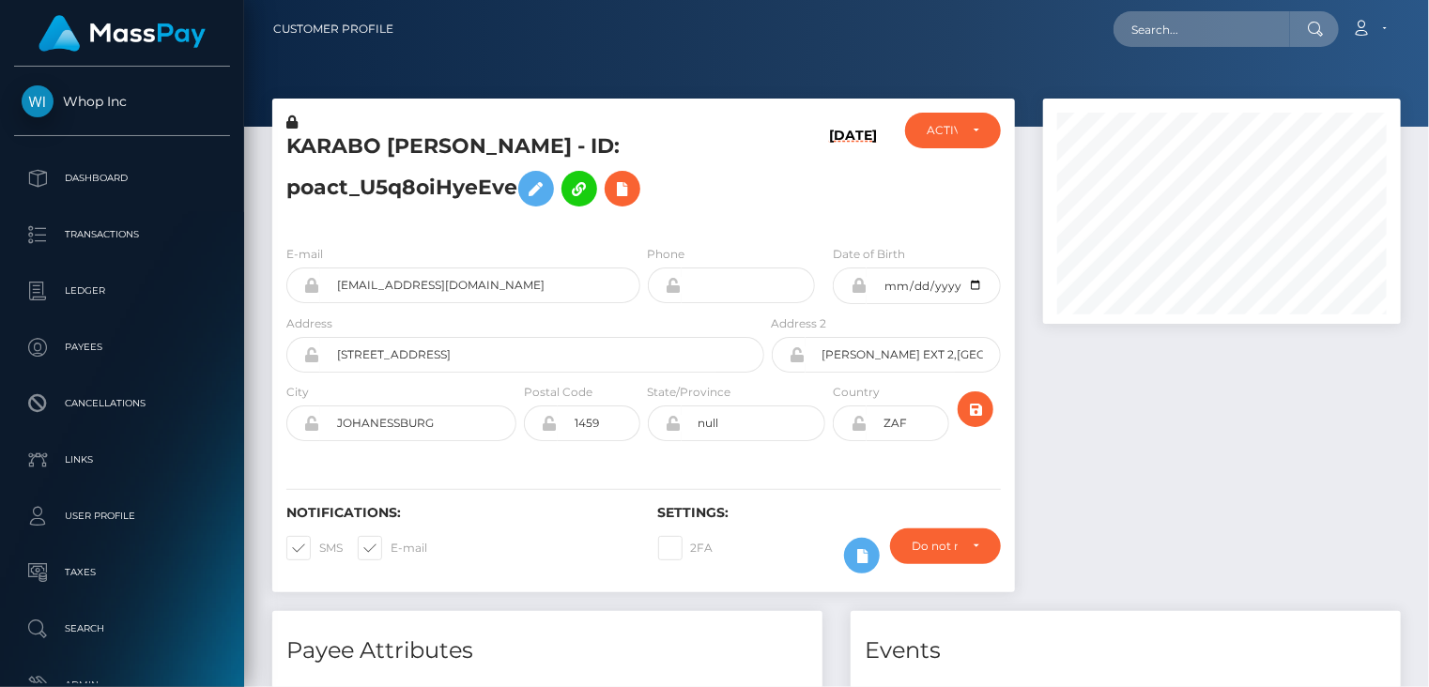
click at [401, 190] on h5 "KARABO JOSEPH SHIRINETA - ID: poact_U5q8oiHyeEve" at bounding box center [519, 174] width 467 height 84
copy h5 "poact_U5q8oiHyeEve"
click at [323, 145] on h5 "KARABO JOSEPH SHIRINETA - ID: poact_U5q8oiHyeEve" at bounding box center [519, 174] width 467 height 84
copy h5 "KARABO"
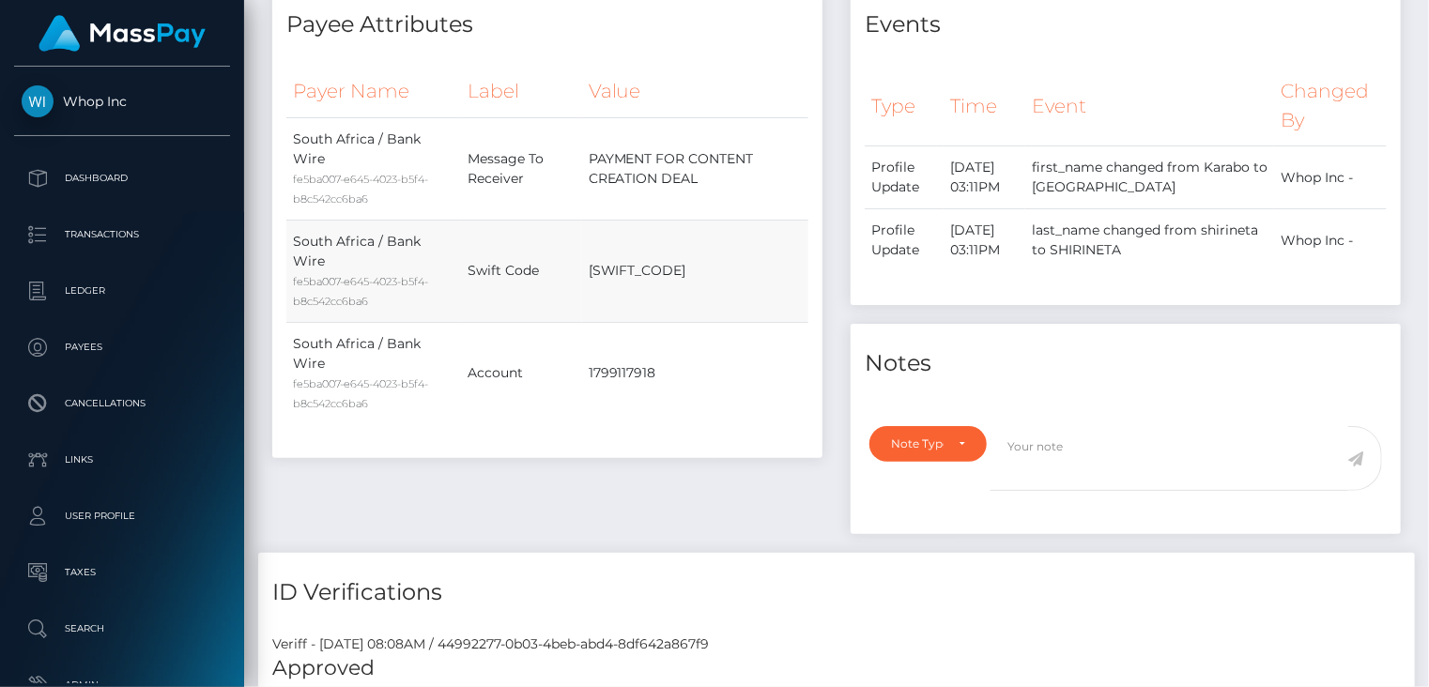
scroll to position [0, 0]
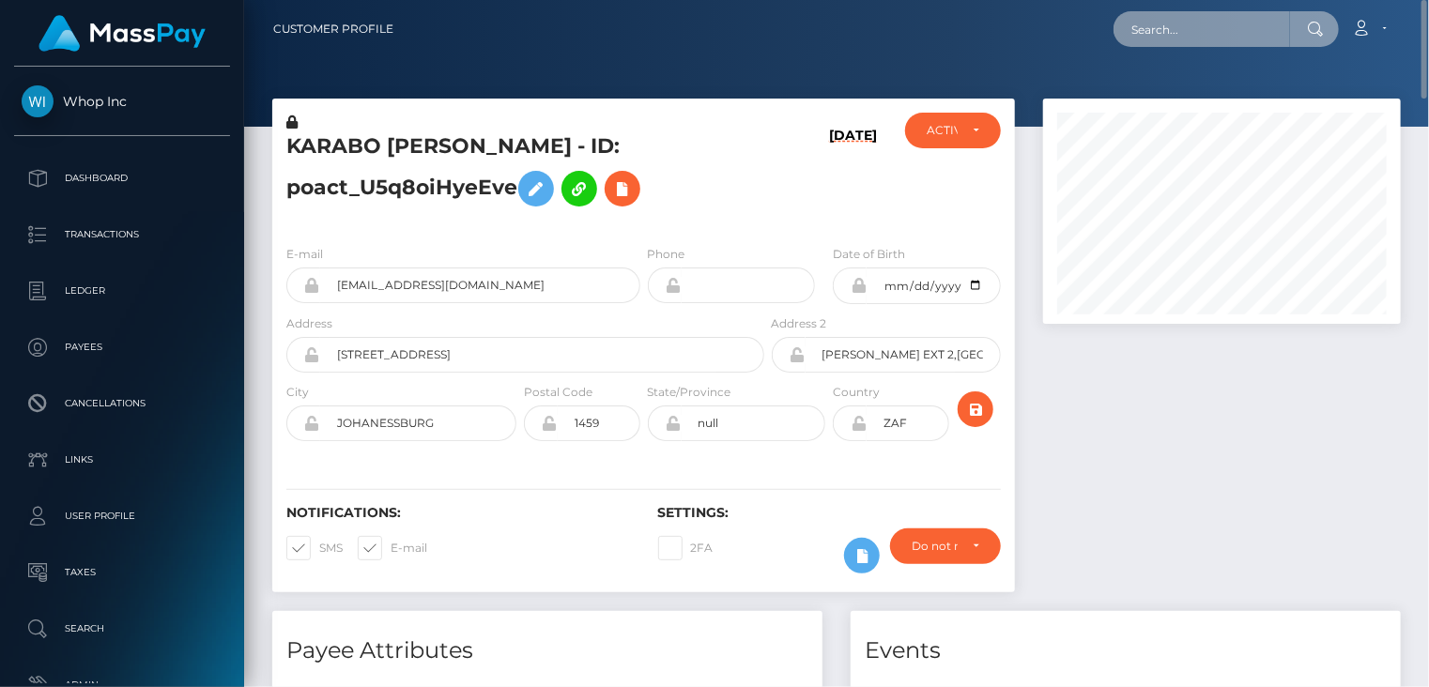
paste input "9d12b363-9aa3-11f0-bd85-0694aced620b"
type input "9d12b363-9aa3-11f0-bd85-0694aced620b"
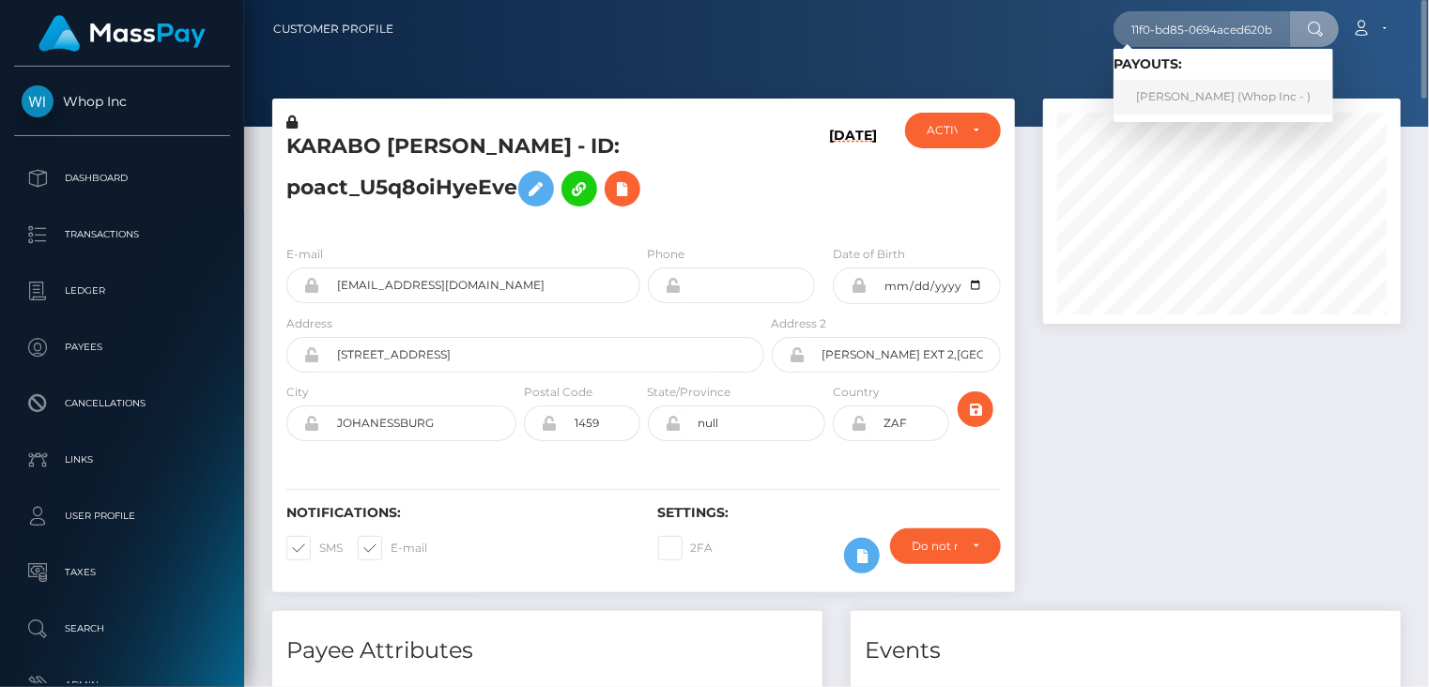
click at [1213, 109] on link "MAREO-JOHN NEL (Whop Inc - )" at bounding box center [1223, 97] width 220 height 35
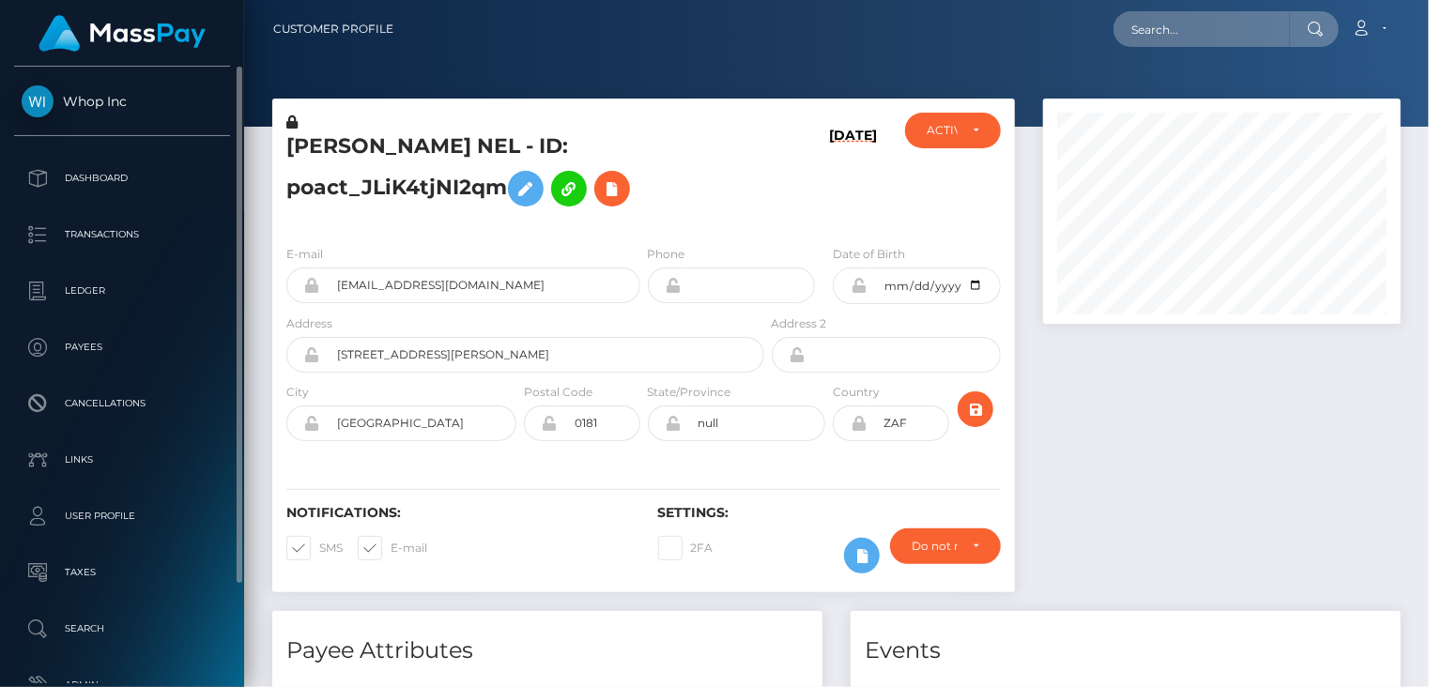
scroll to position [225, 357]
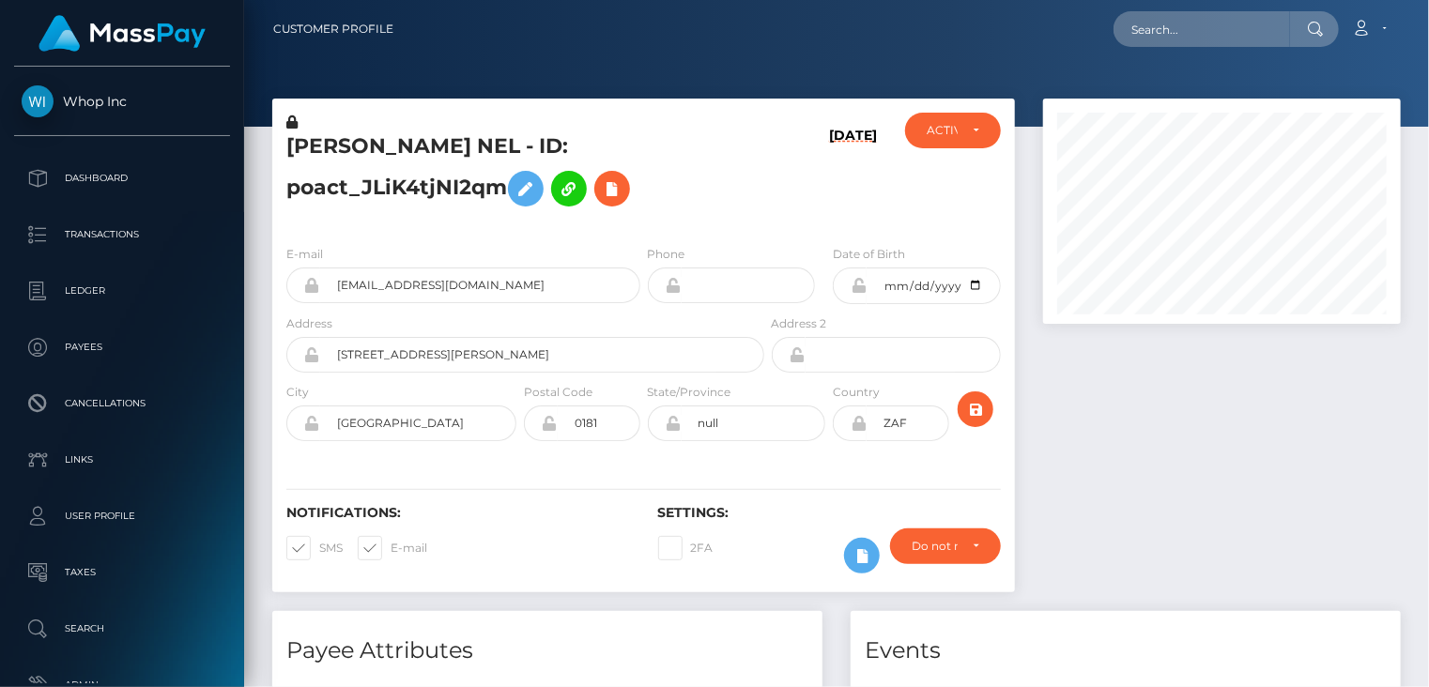
scroll to position [225, 357]
click at [409, 286] on input "[EMAIL_ADDRESS][DOMAIN_NAME]" at bounding box center [480, 285] width 320 height 36
paste input "c7e1ec48-9bca-11f0-bd85-0694aced620b"
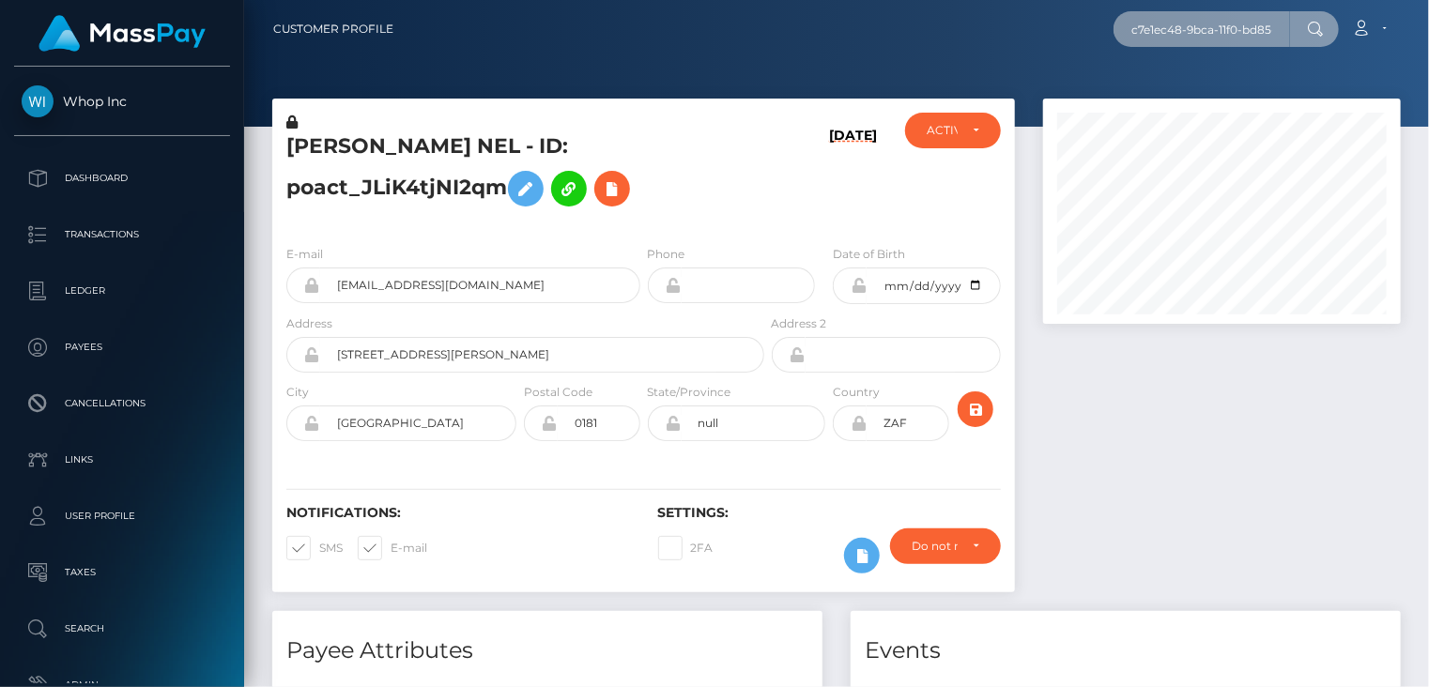
scroll to position [0, 89]
type input "c7e1ec48-9bca-11f0-bd85-0694aced620b"
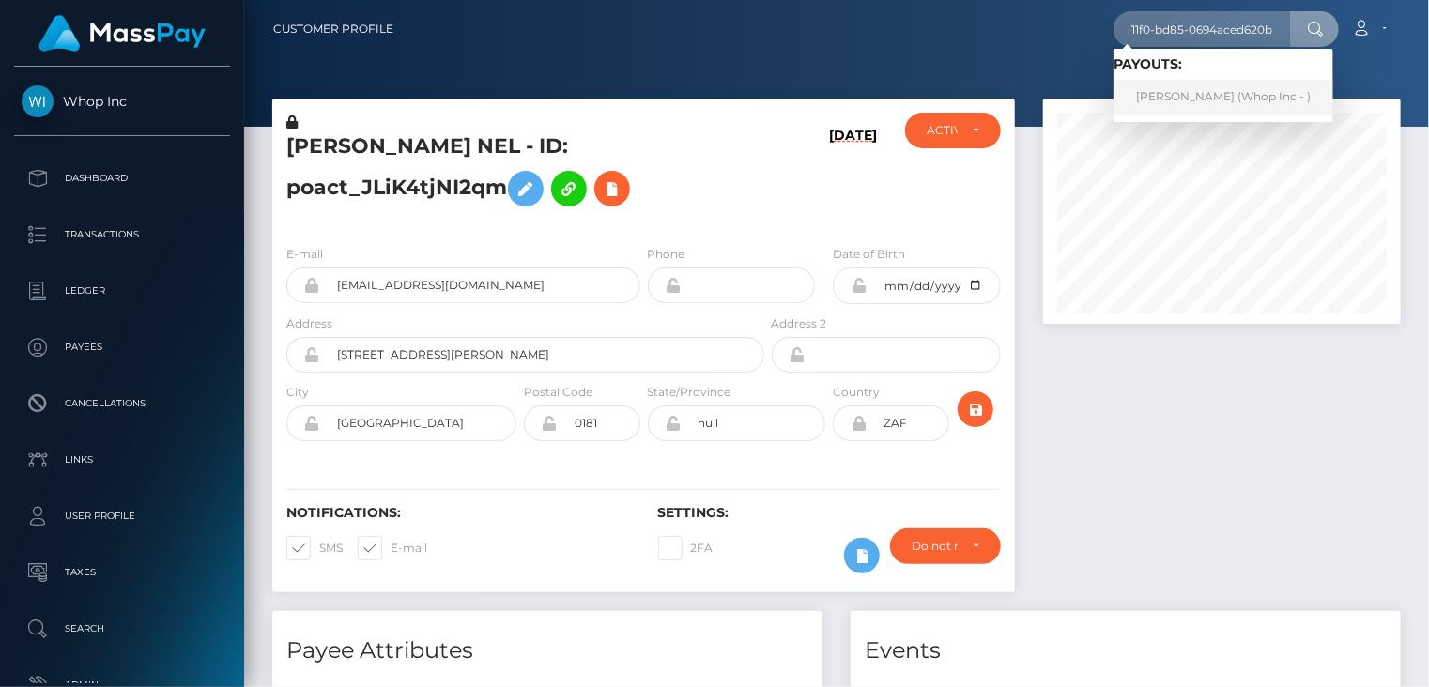
scroll to position [0, 0]
click at [1187, 94] on link "[PERSON_NAME] (Whop Inc - )" at bounding box center [1223, 97] width 220 height 35
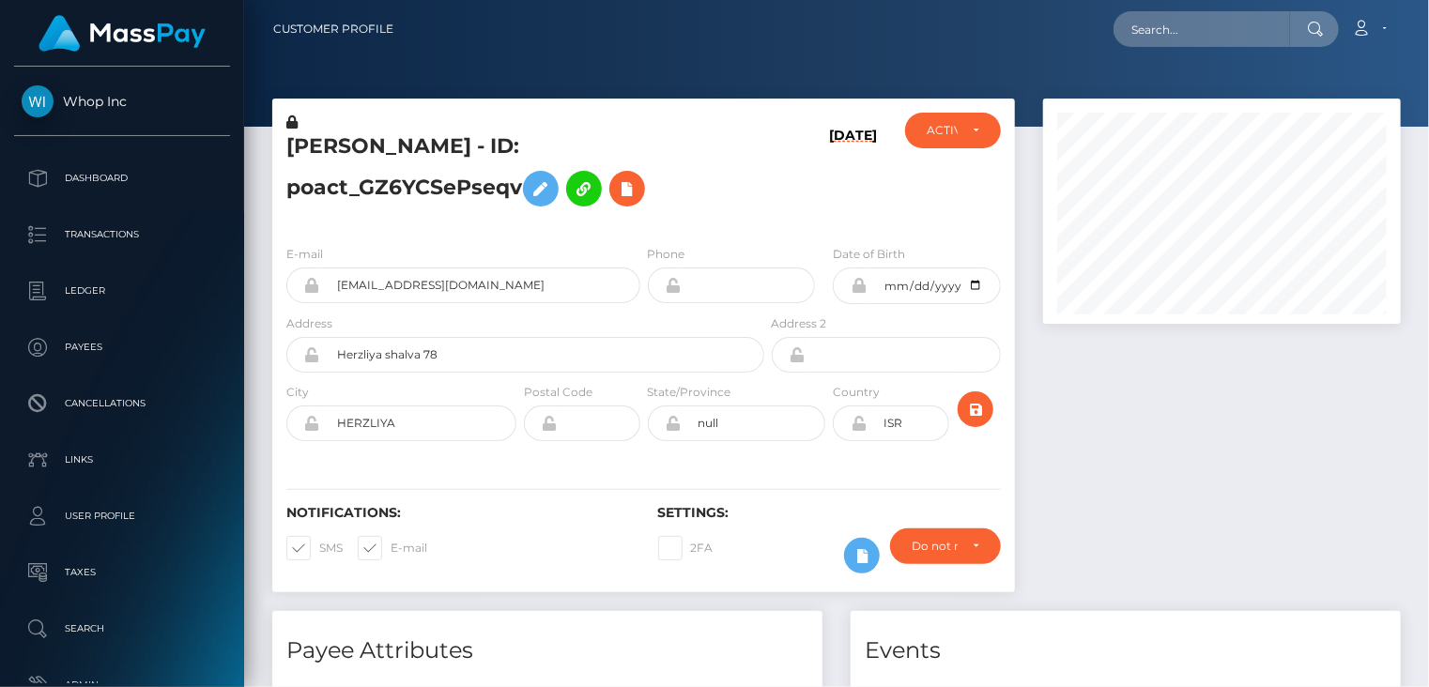
scroll to position [225, 357]
click at [466, 303] on input "[EMAIL_ADDRESS][DOMAIN_NAME]" at bounding box center [480, 285] width 320 height 36
drag, startPoint x: 466, startPoint y: 313, endPoint x: 400, endPoint y: 314, distance: 66.7
click at [401, 303] on input "[EMAIL_ADDRESS][DOMAIN_NAME]" at bounding box center [480, 285] width 320 height 36
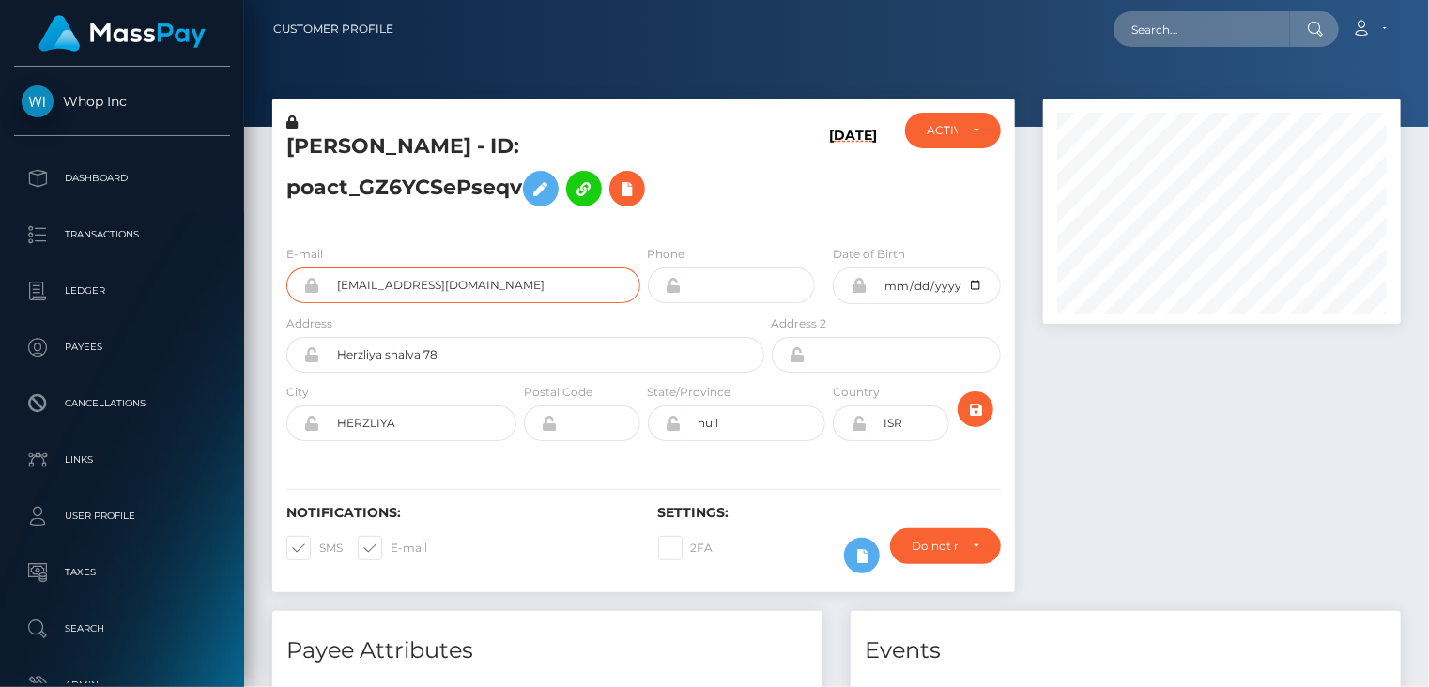
click at [400, 303] on input "[EMAIL_ADDRESS][DOMAIN_NAME]" at bounding box center [480, 285] width 320 height 36
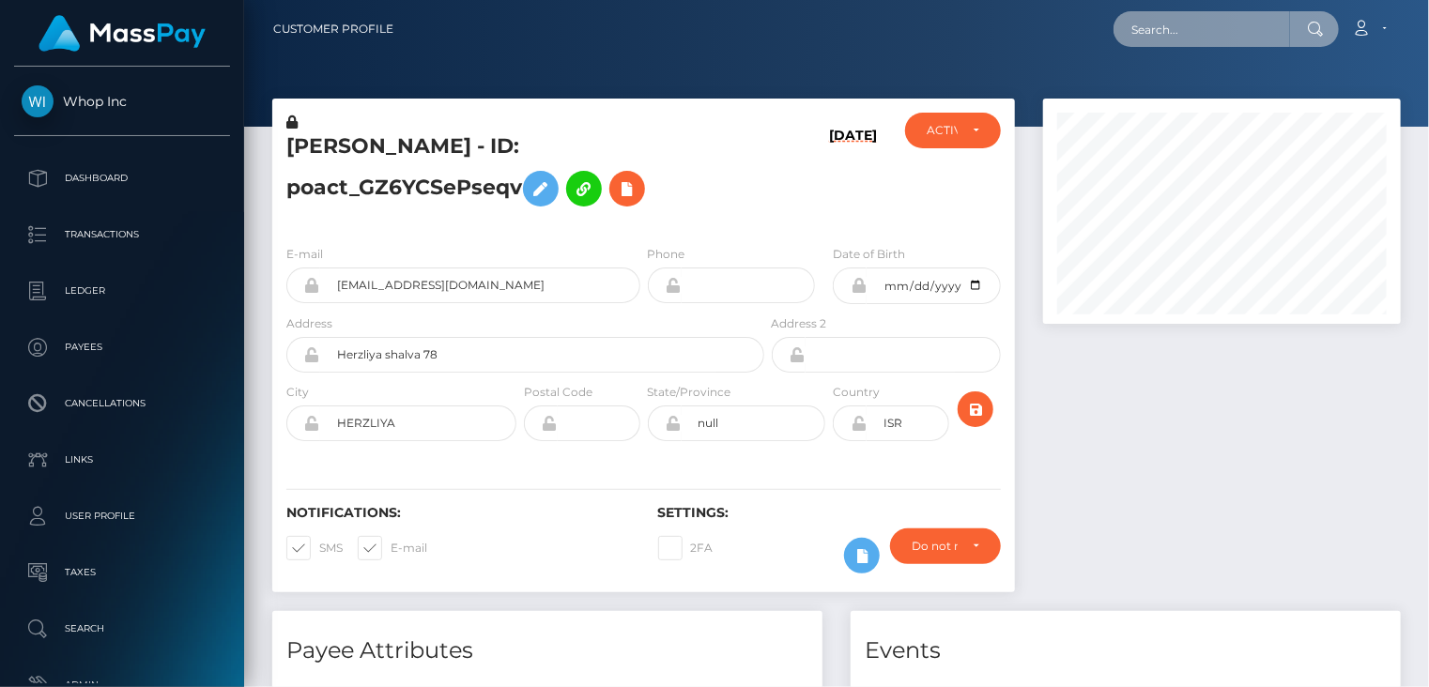
paste input "fb141e6b-9d7d-11f0-bd85-0694aced620b"
type input "fb141e6b-9d7d-11f0-bd85-0694aced620b"
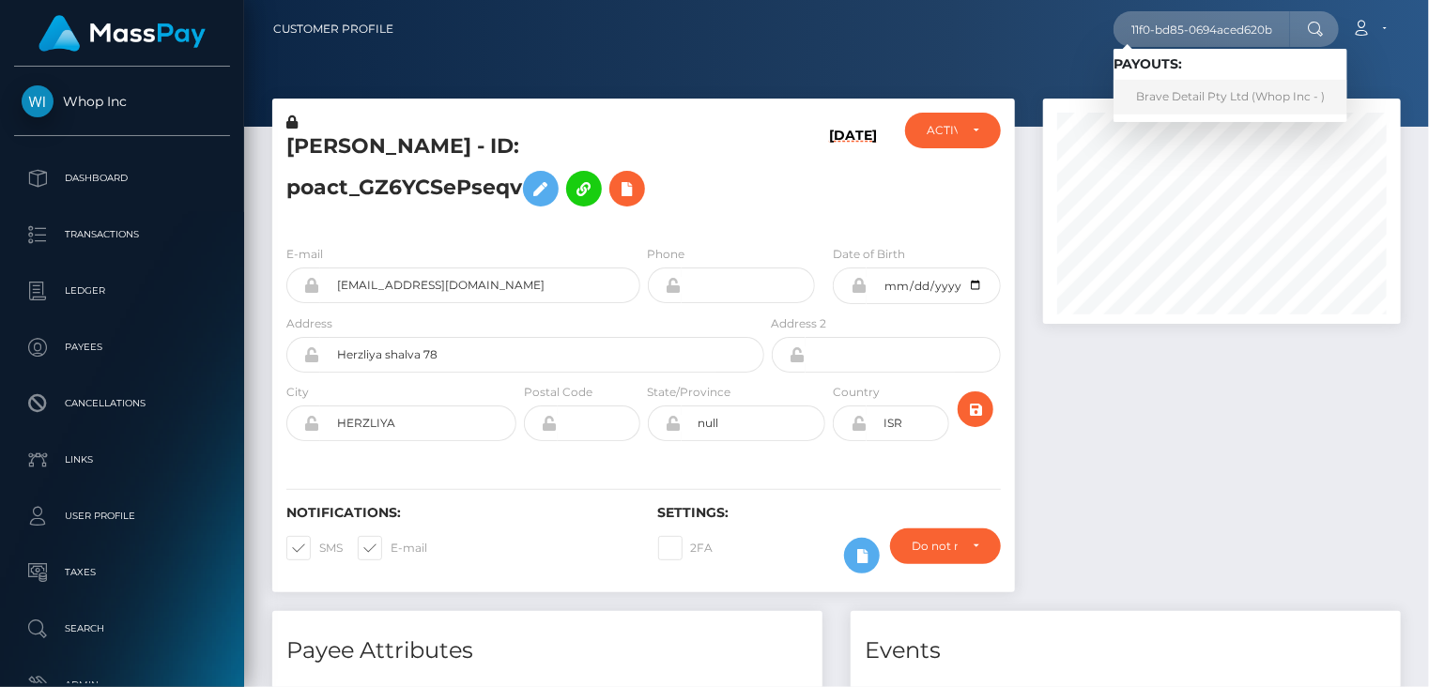
scroll to position [0, 0]
click at [1197, 99] on link "Brave Detail Pty Ltd (Whop Inc - )" at bounding box center [1230, 97] width 234 height 35
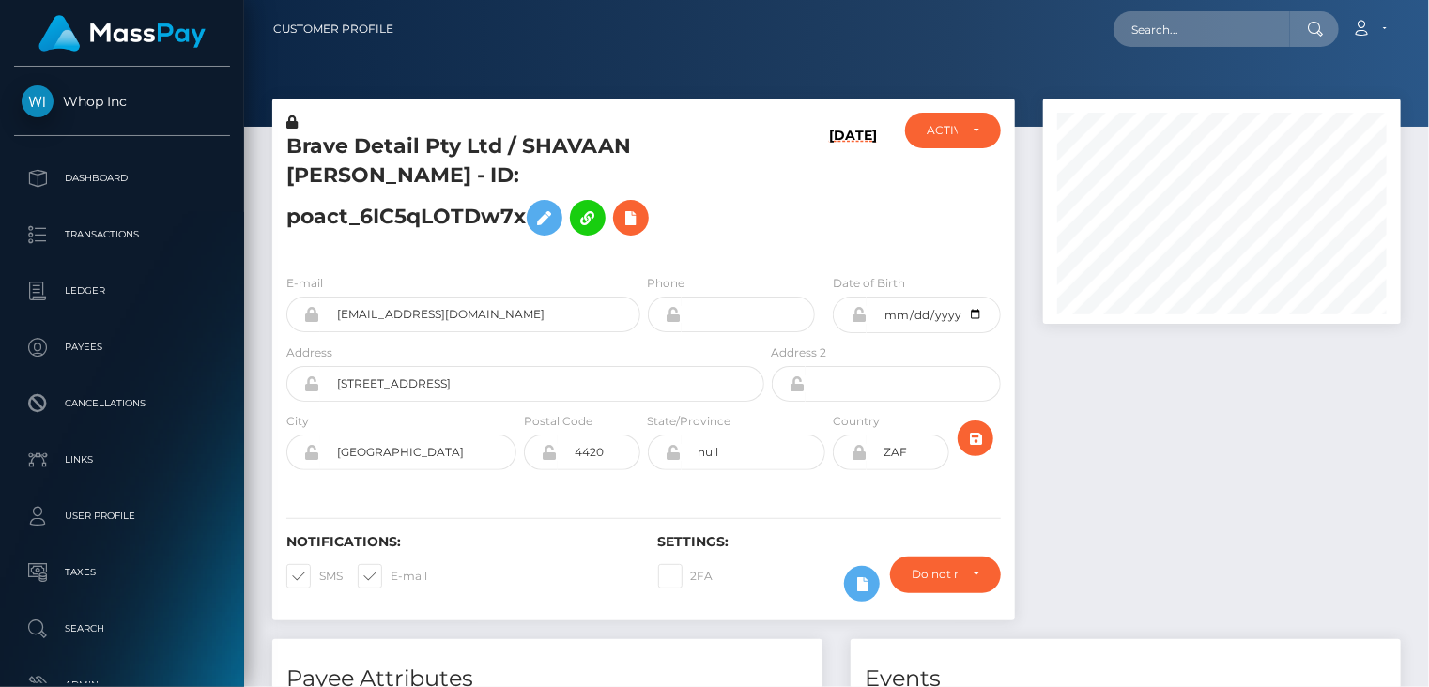
scroll to position [225, 357]
click at [424, 305] on input "[EMAIL_ADDRESS][DOMAIN_NAME]" at bounding box center [480, 315] width 320 height 36
drag, startPoint x: 424, startPoint y: 305, endPoint x: 375, endPoint y: 311, distance: 49.1
click at [375, 311] on input "[EMAIL_ADDRESS][DOMAIN_NAME]" at bounding box center [480, 315] width 320 height 36
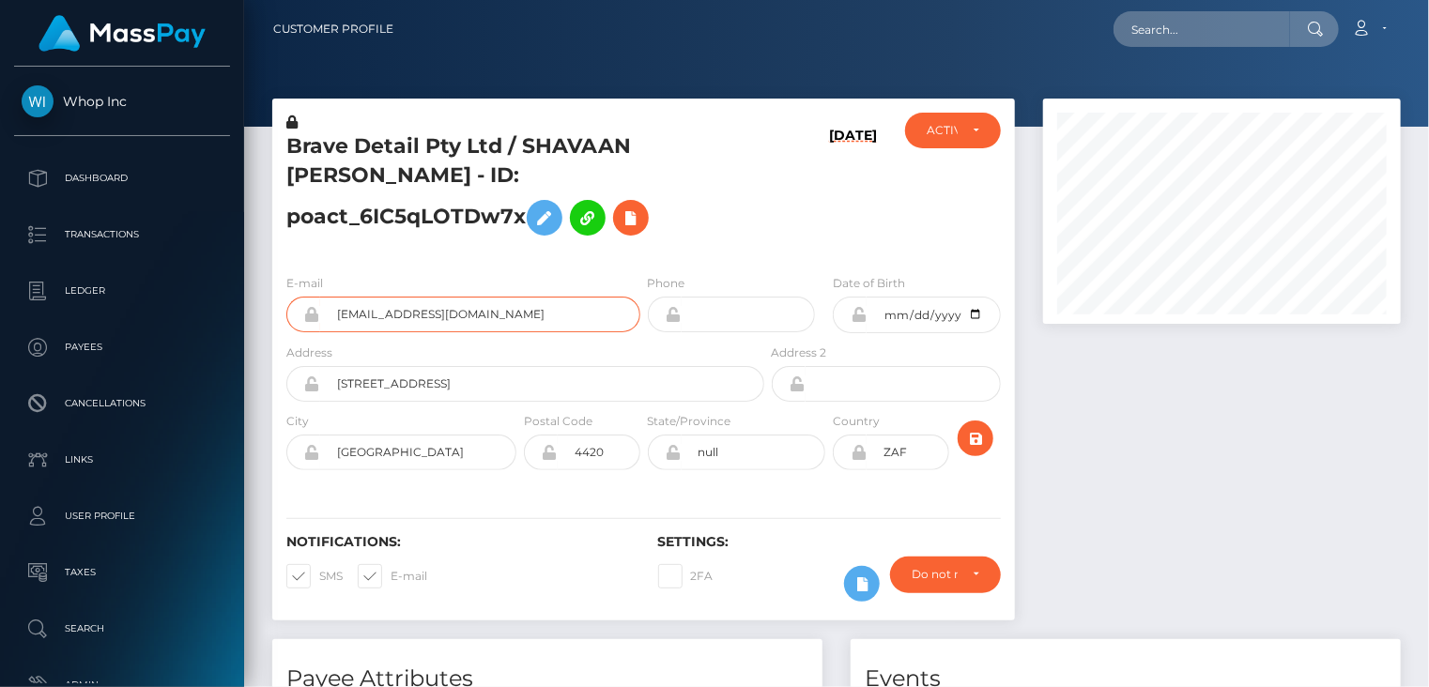
click at [375, 311] on input "[EMAIL_ADDRESS][DOMAIN_NAME]" at bounding box center [480, 315] width 320 height 36
paste input "37ee130c-9d8b-11f0-bd85-0694aced620b"
type input "37ee130c-9d8b-11f0-bd85-0694aced620b"
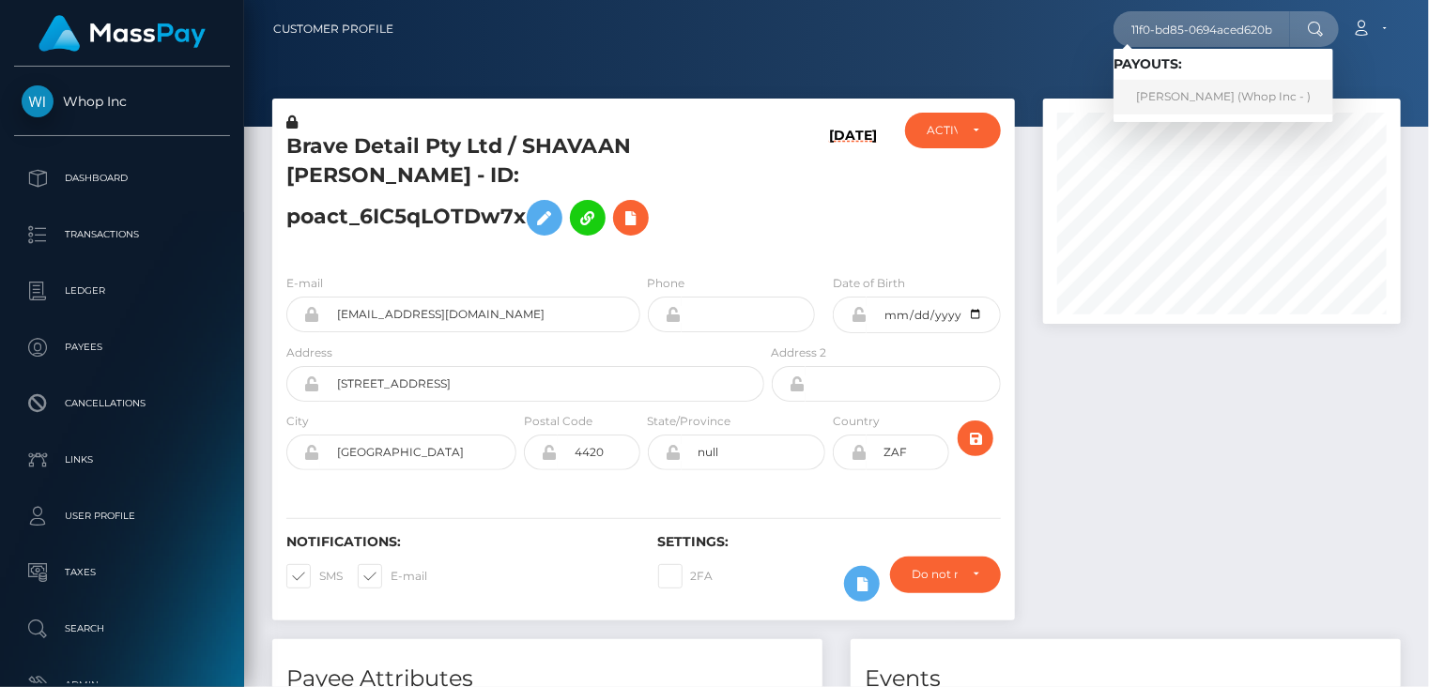
click at [1210, 104] on link "THUTO LODIMONDE MOLOI (Whop Inc - )" at bounding box center [1223, 97] width 220 height 35
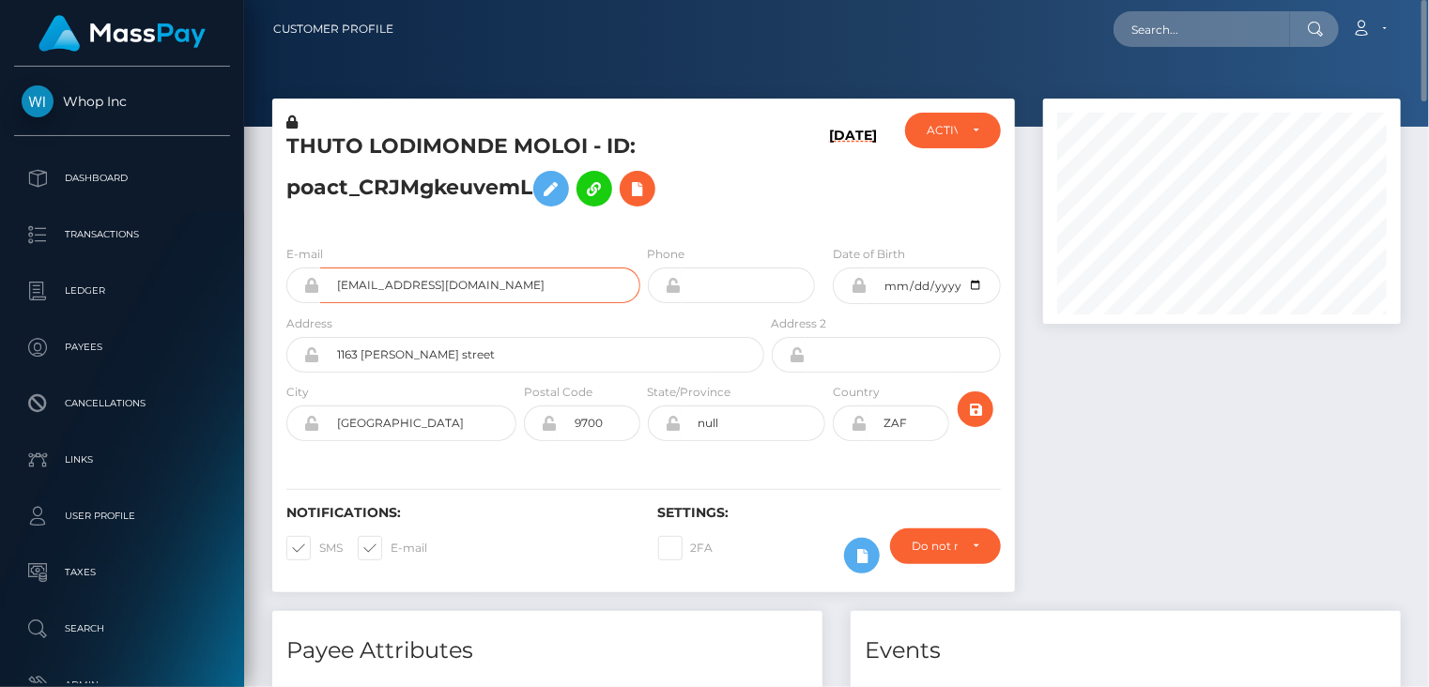
click at [424, 289] on input "thutomoloi93+92d2465485@gmail.com" at bounding box center [480, 285] width 320 height 36
click at [424, 288] on input "thutomoloi93+92d2465485@gmail.com" at bounding box center [480, 285] width 320 height 36
paste input "73f46445-9e30-11f0-bd85-0694aced620b"
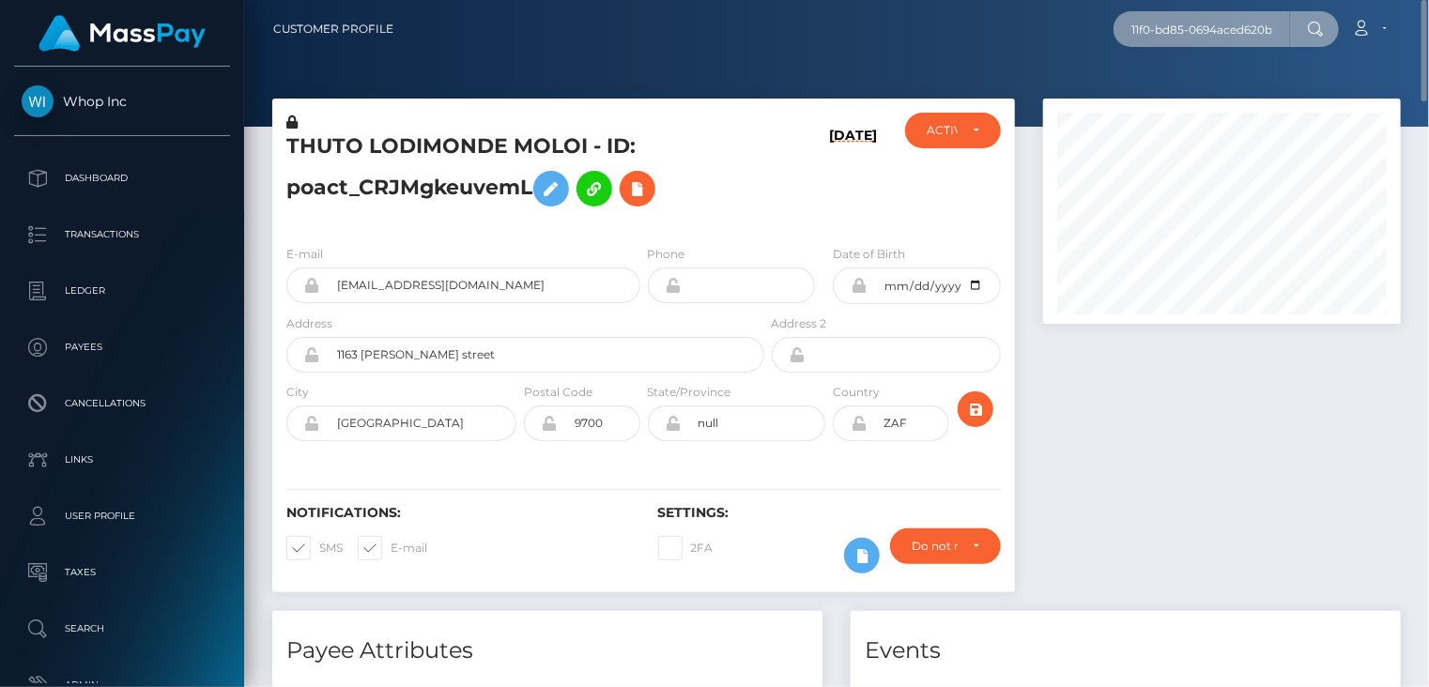
type input "73f46445-9e30-11f0-bd85-0694aced620b"
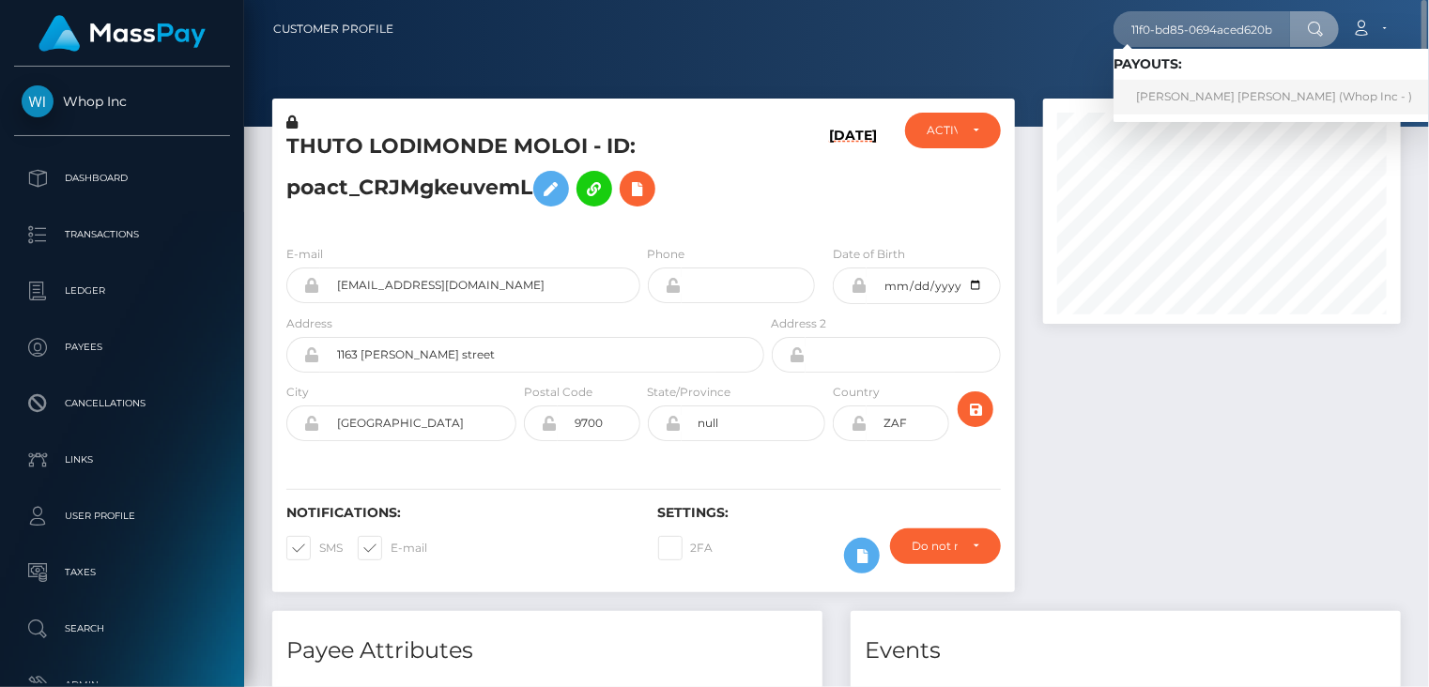
scroll to position [0, 0]
click at [1220, 113] on link "ROYNE GITAU THUO (Whop Inc - )" at bounding box center [1273, 97] width 321 height 35
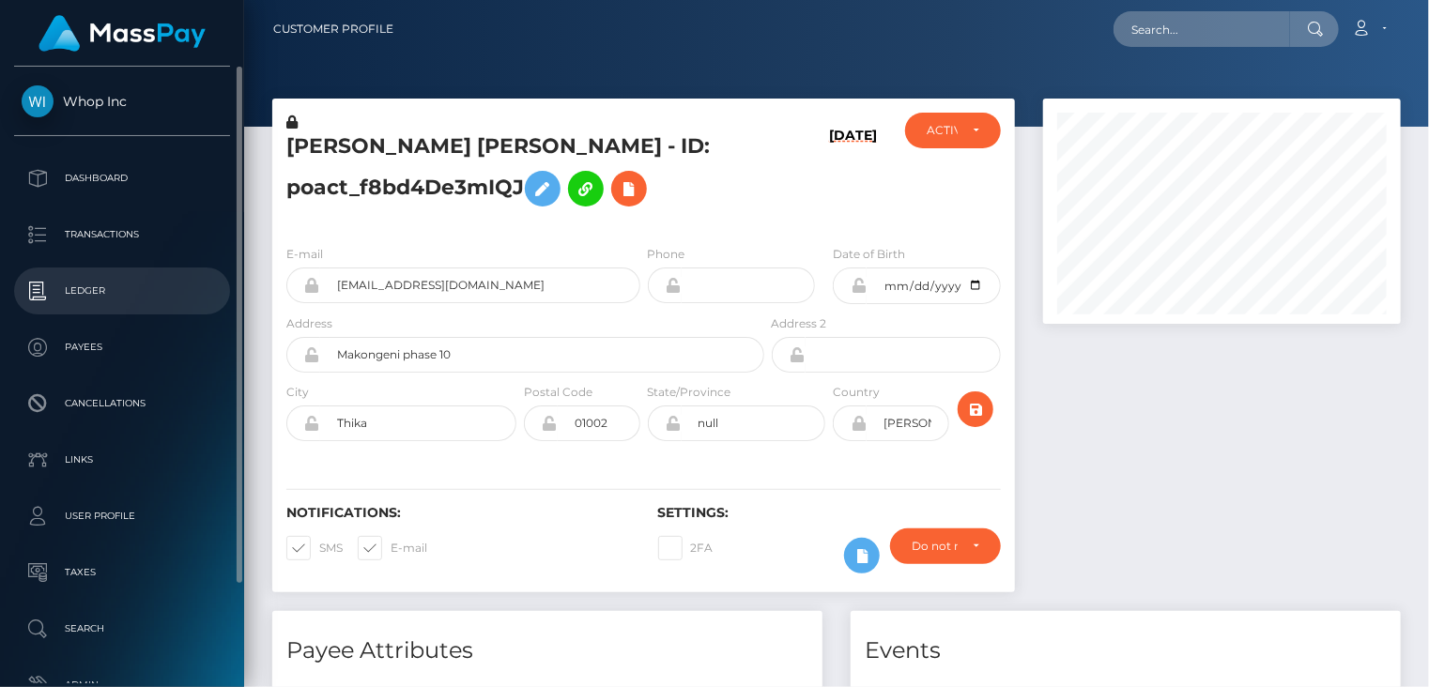
scroll to position [225, 357]
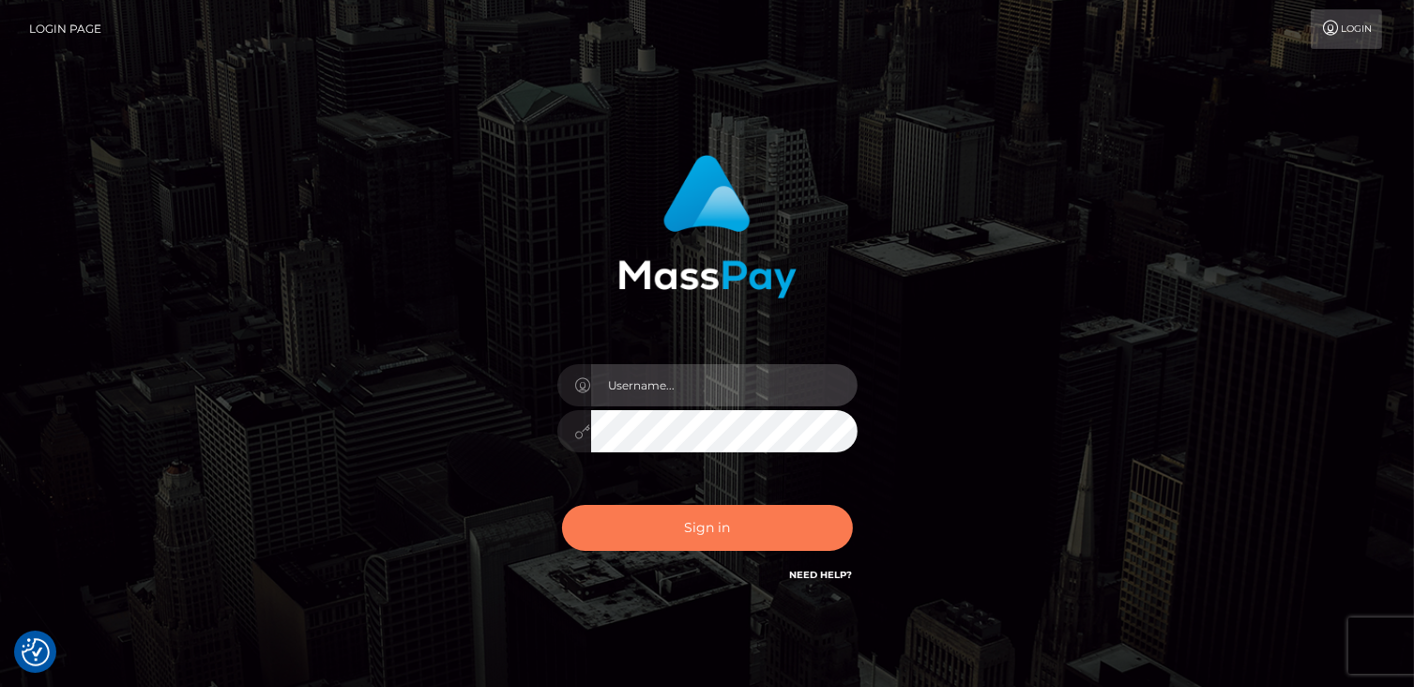
type input "catalinad"
click at [743, 517] on button "Sign in" at bounding box center [707, 528] width 291 height 46
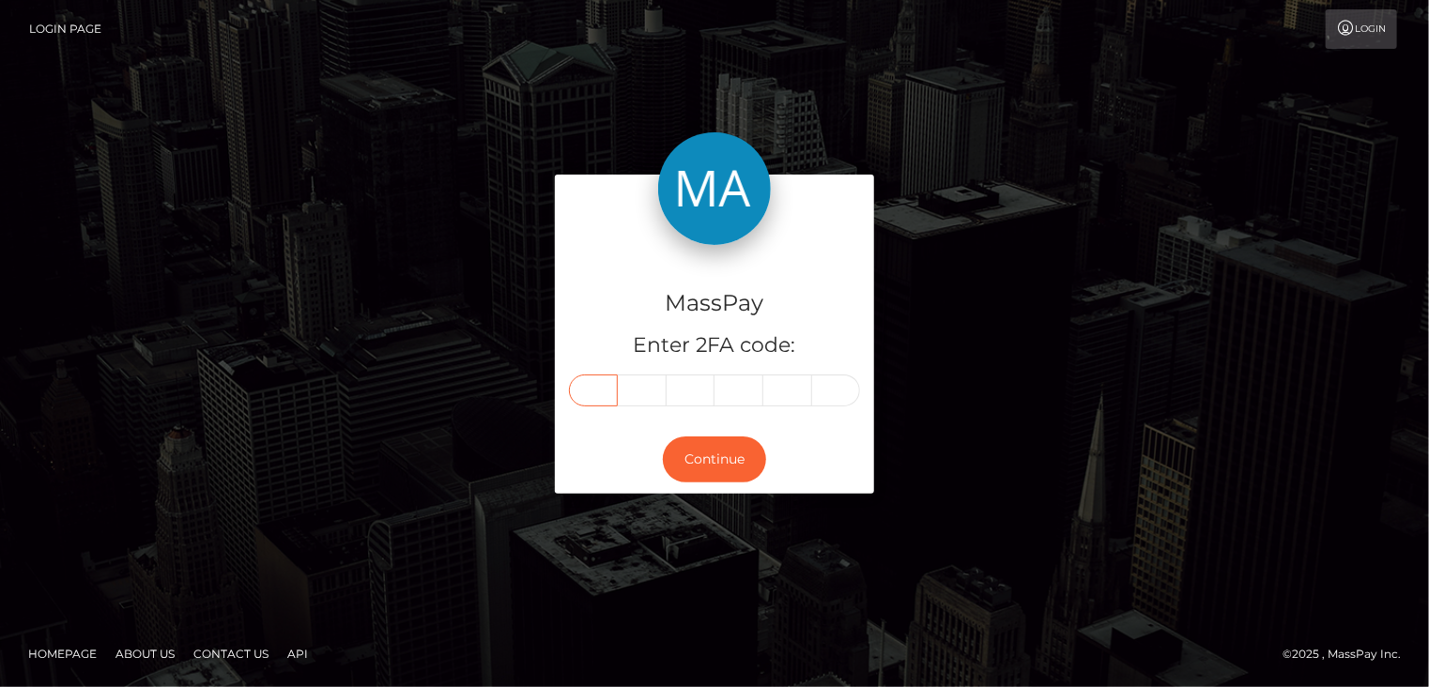
click at [604, 395] on input "text" at bounding box center [593, 390] width 49 height 32
type input "2"
type input "9"
type input "5"
type input "2"
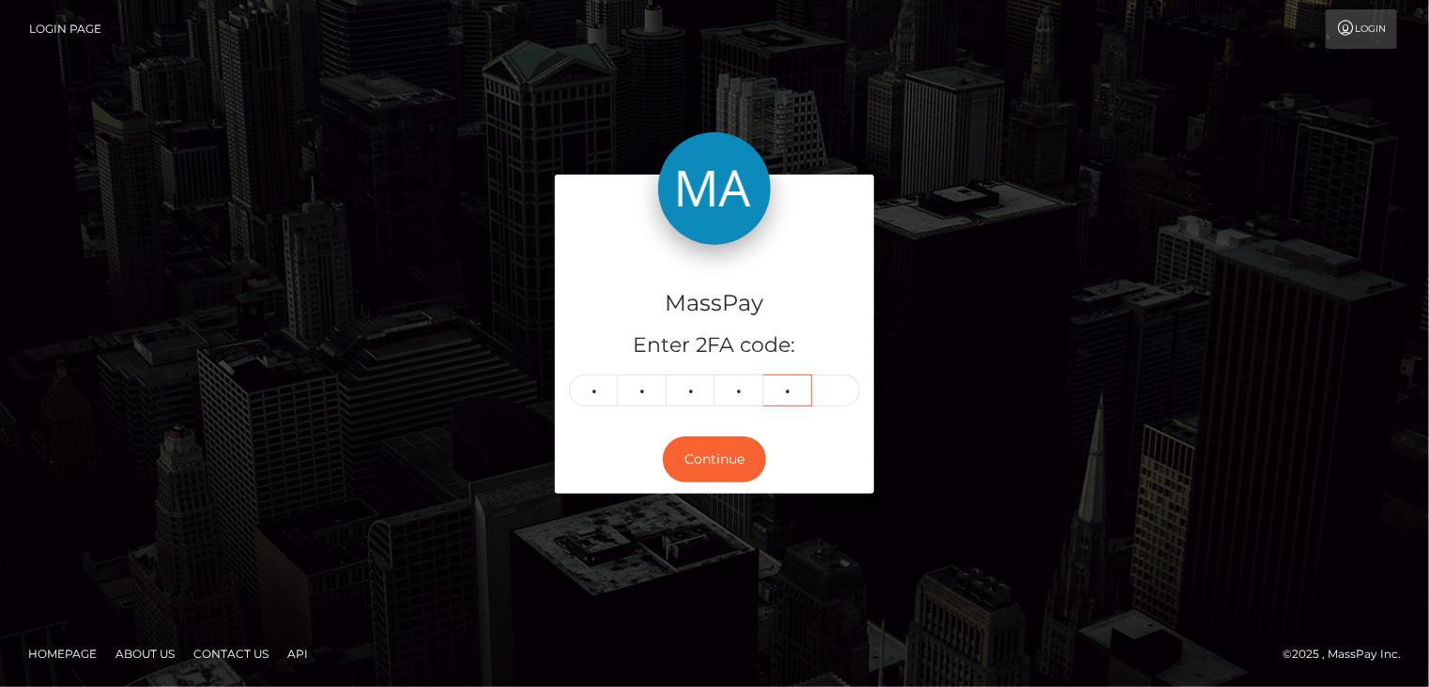
type input "2"
type input "1"
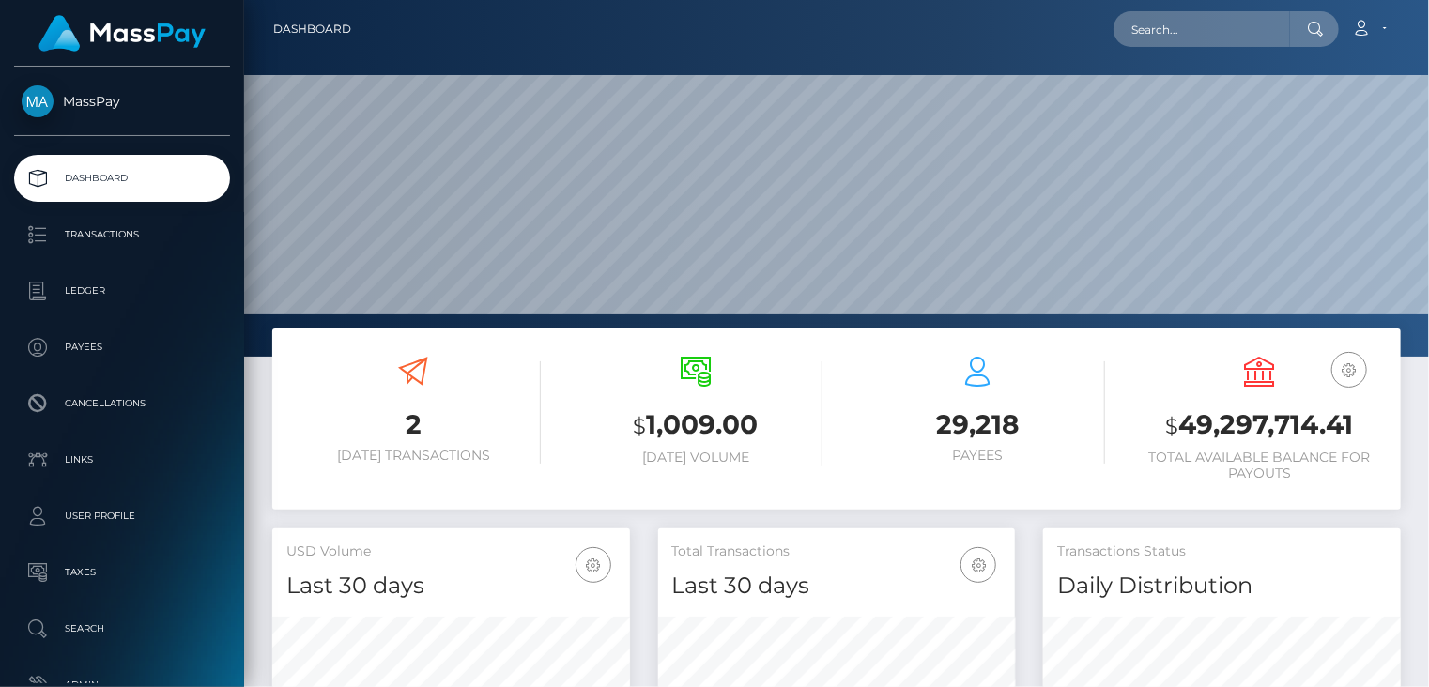
scroll to position [332, 357]
paste input "813290763369607168"
type input "813290763369607168"
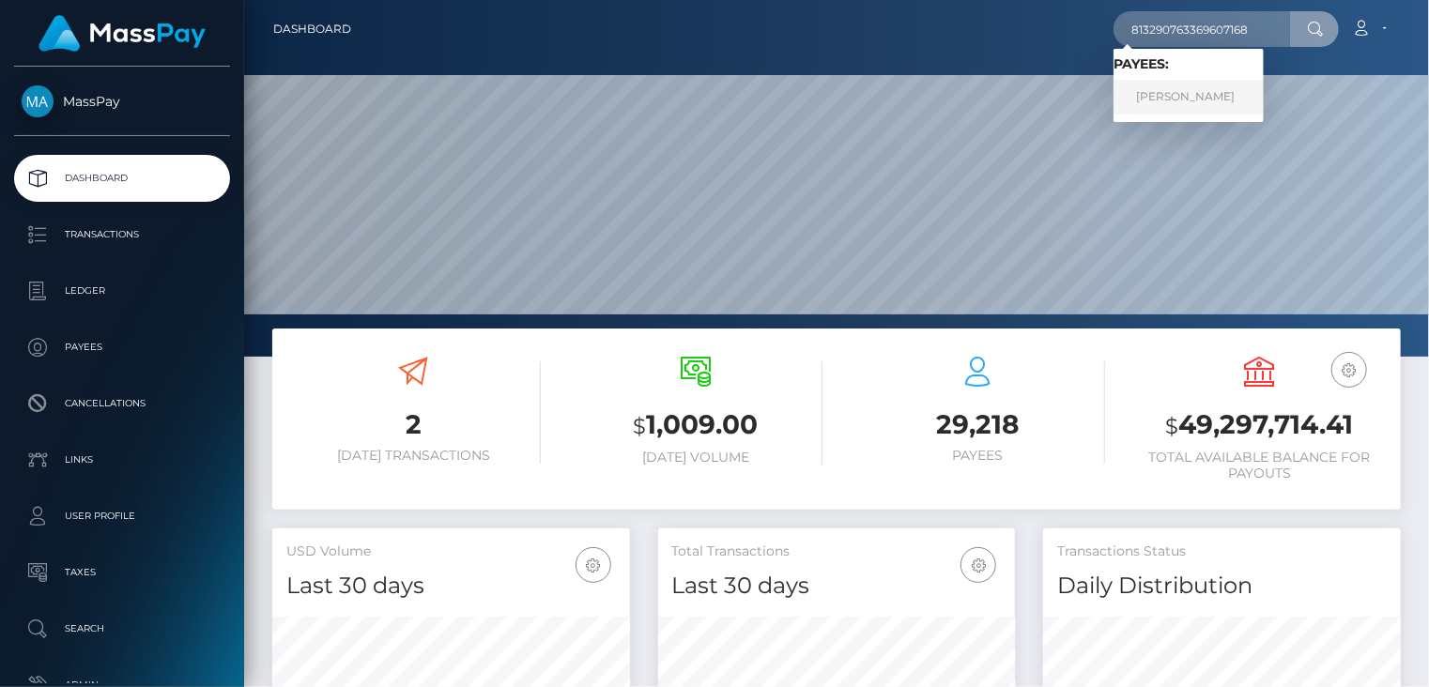
click at [1194, 104] on link "Carla Matto" at bounding box center [1188, 97] width 150 height 35
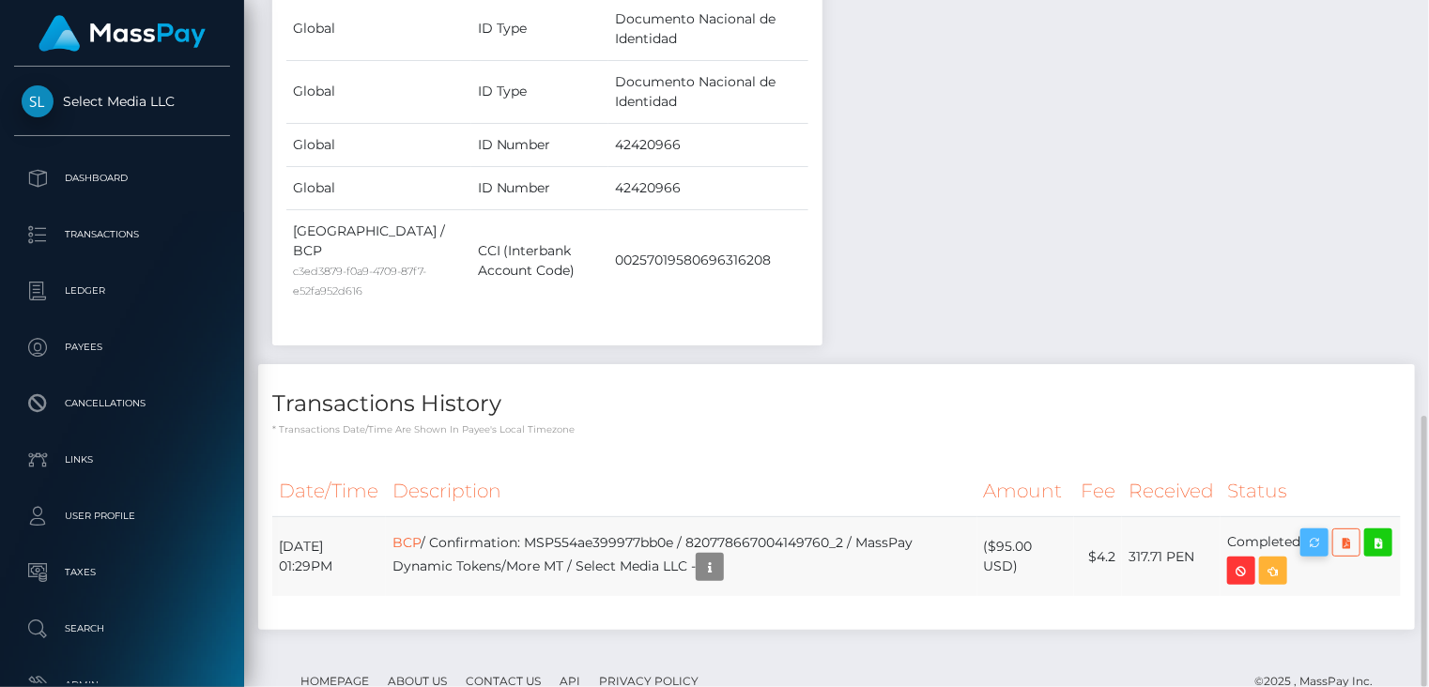
scroll to position [225, 357]
click at [1325, 531] on icon "button" at bounding box center [1314, 542] width 23 height 23
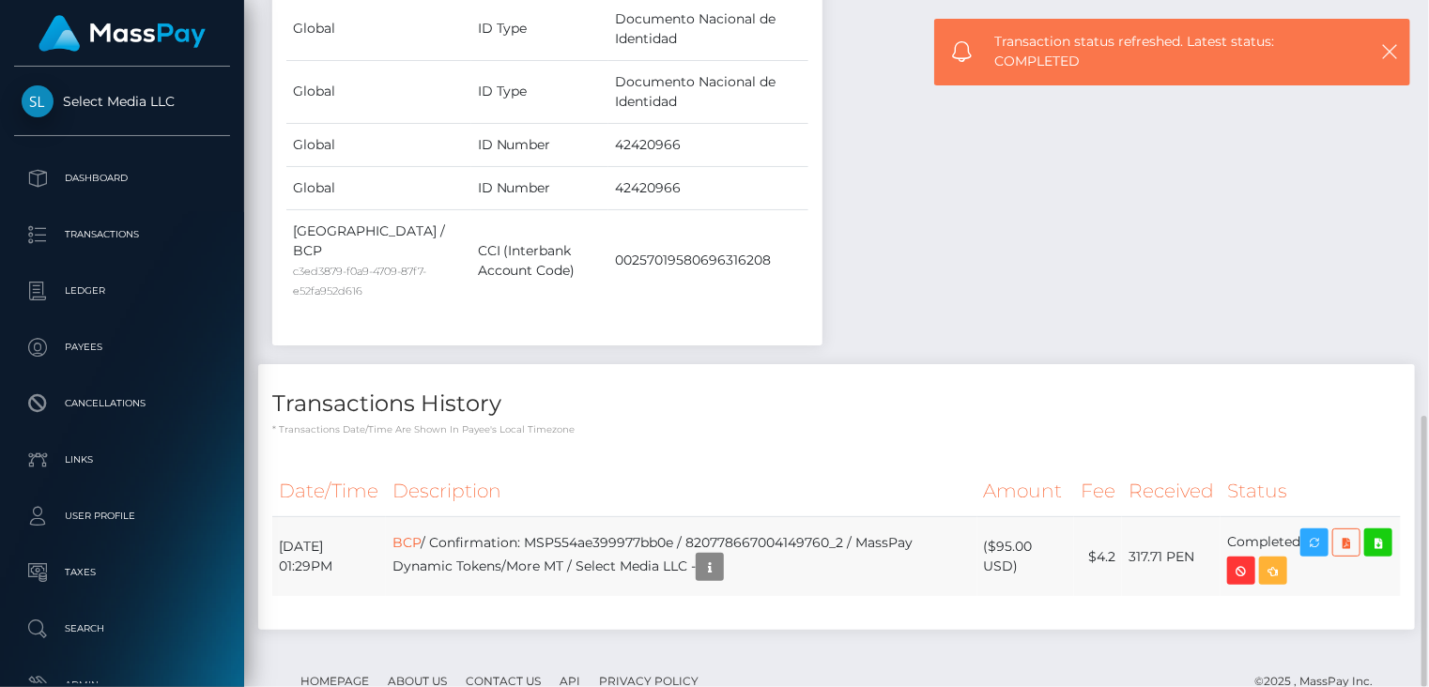
click at [706, 517] on td "BCP / Confirmation: MSP554ae399977bb0e / 820778667004149760_2 / MassPay Dynamic…" at bounding box center [681, 557] width 590 height 80
copy td "MSP554ae399977bb0e"
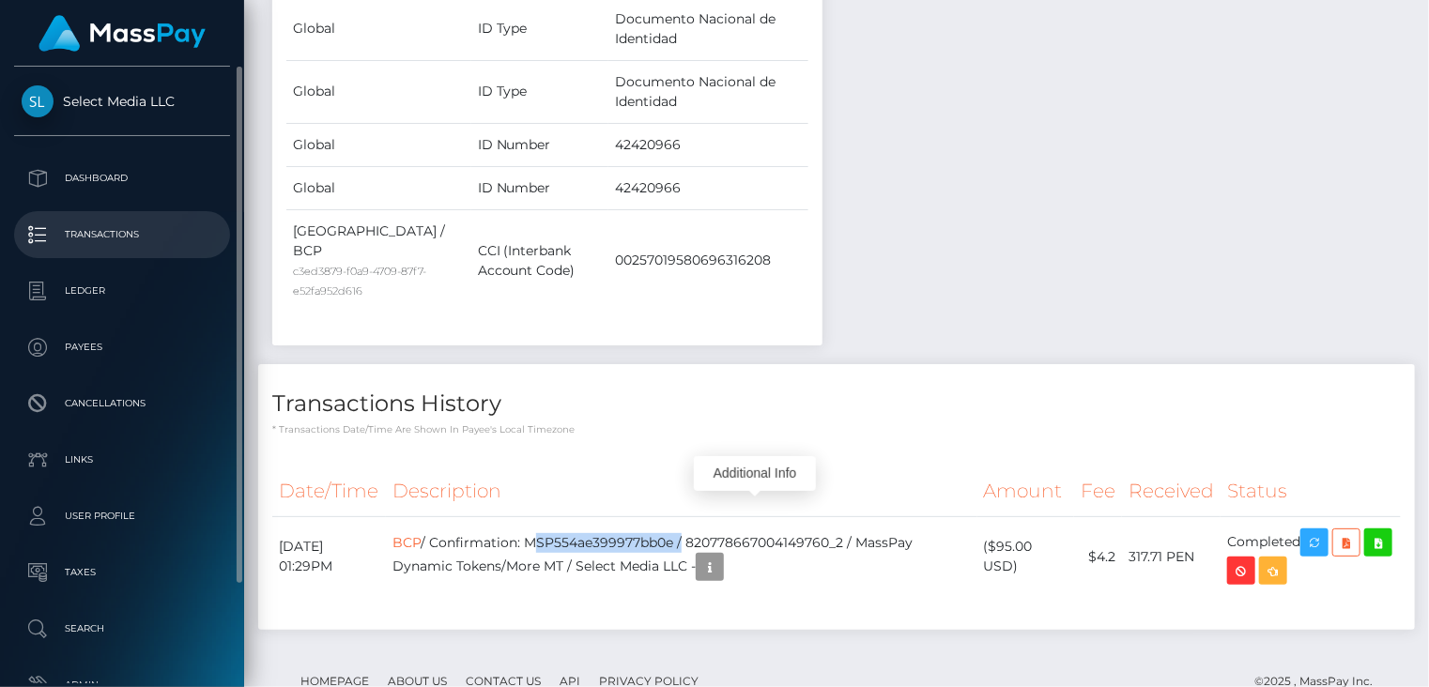
drag, startPoint x: 754, startPoint y: 516, endPoint x: 61, endPoint y: 234, distance: 748.1
click at [721, 556] on icon "button" at bounding box center [709, 567] width 23 height 23
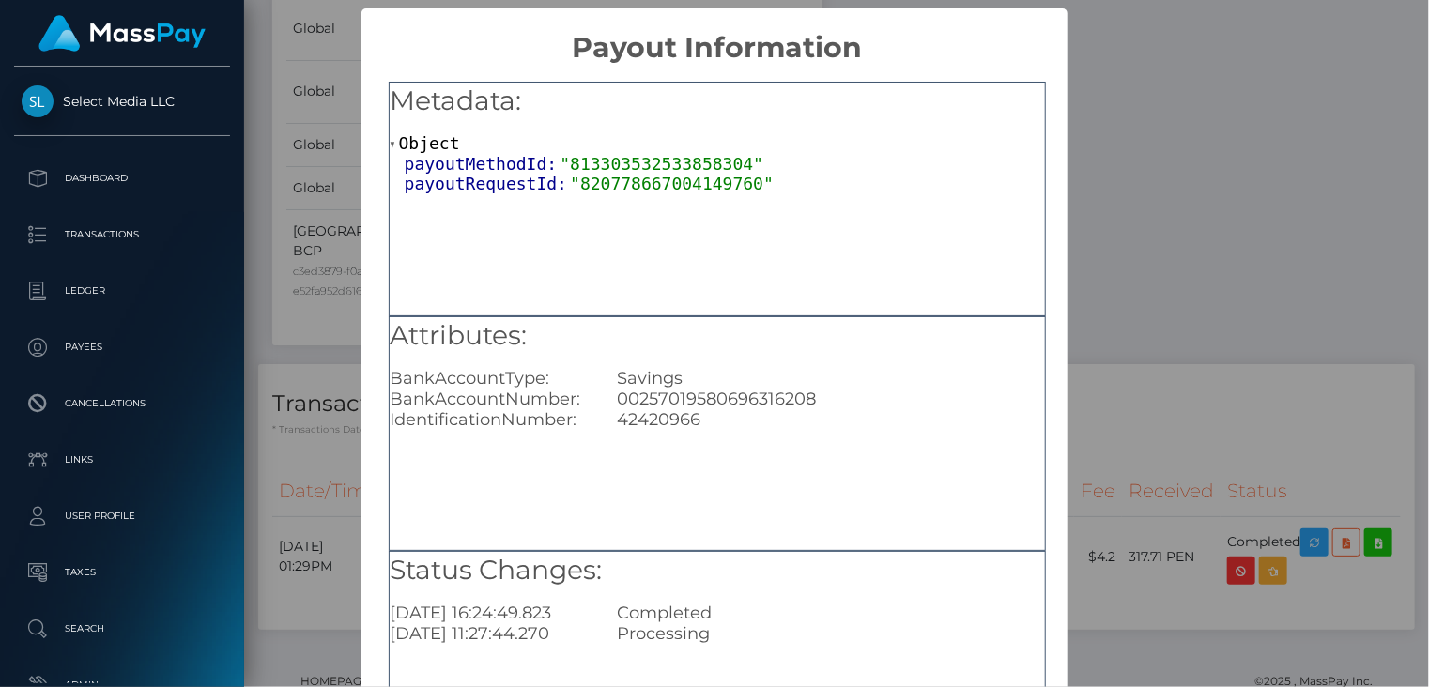
click at [1103, 283] on div "× Payout Information Metadata: Object payoutMethodId: "813303532533858304" payo…" at bounding box center [714, 343] width 1429 height 687
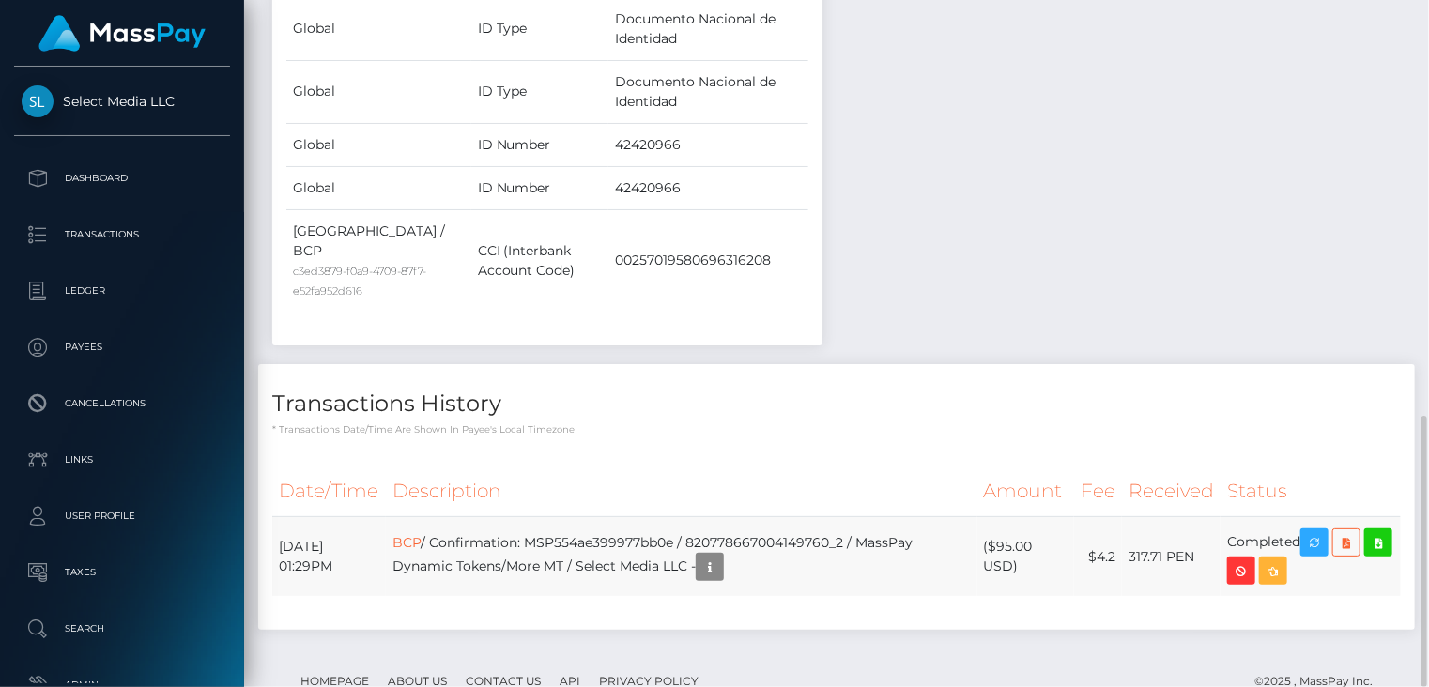
click at [678, 517] on td "BCP / Confirmation: MSP554ae399977bb0e / 820778667004149760_2 / MassPay Dynamic…" at bounding box center [681, 557] width 590 height 80
copy td "MSP554ae399977bb0e"
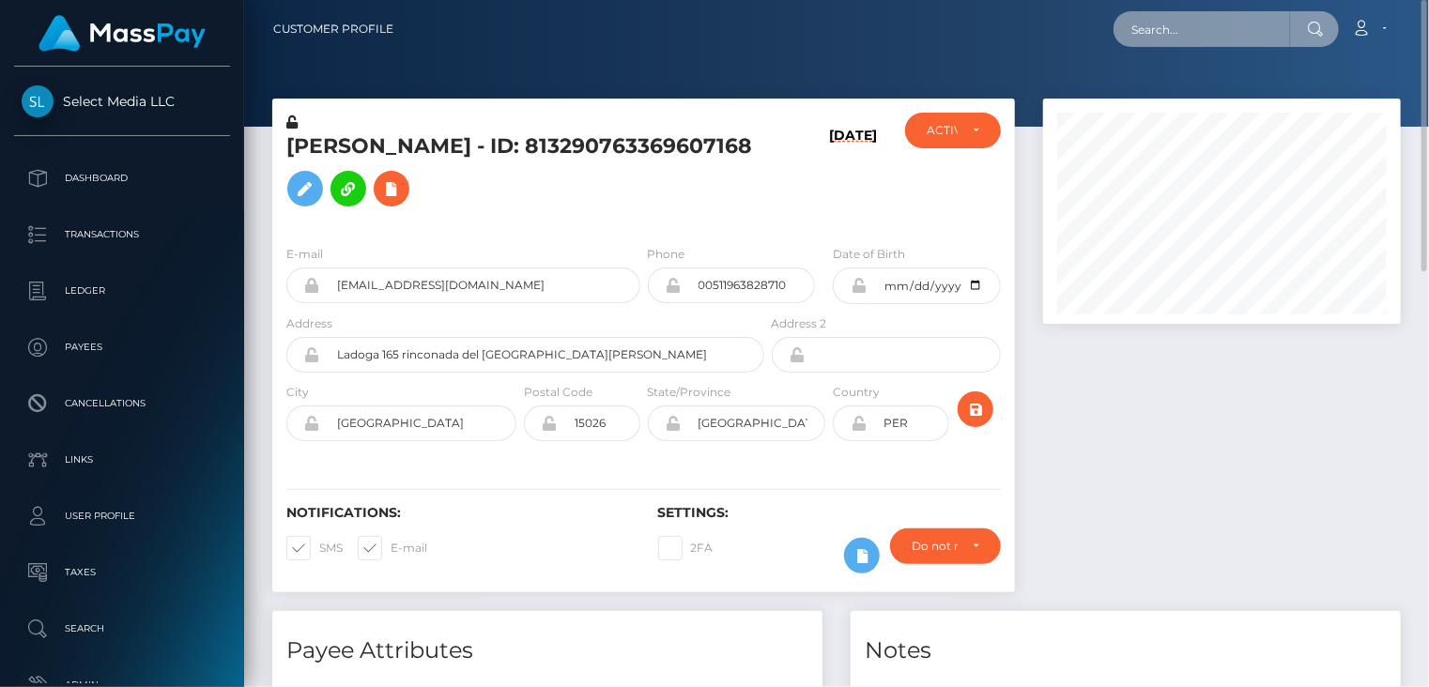
paste input "MSPE5F40A498DDCE30"
type input "MSPE5F40A498DDCE30"
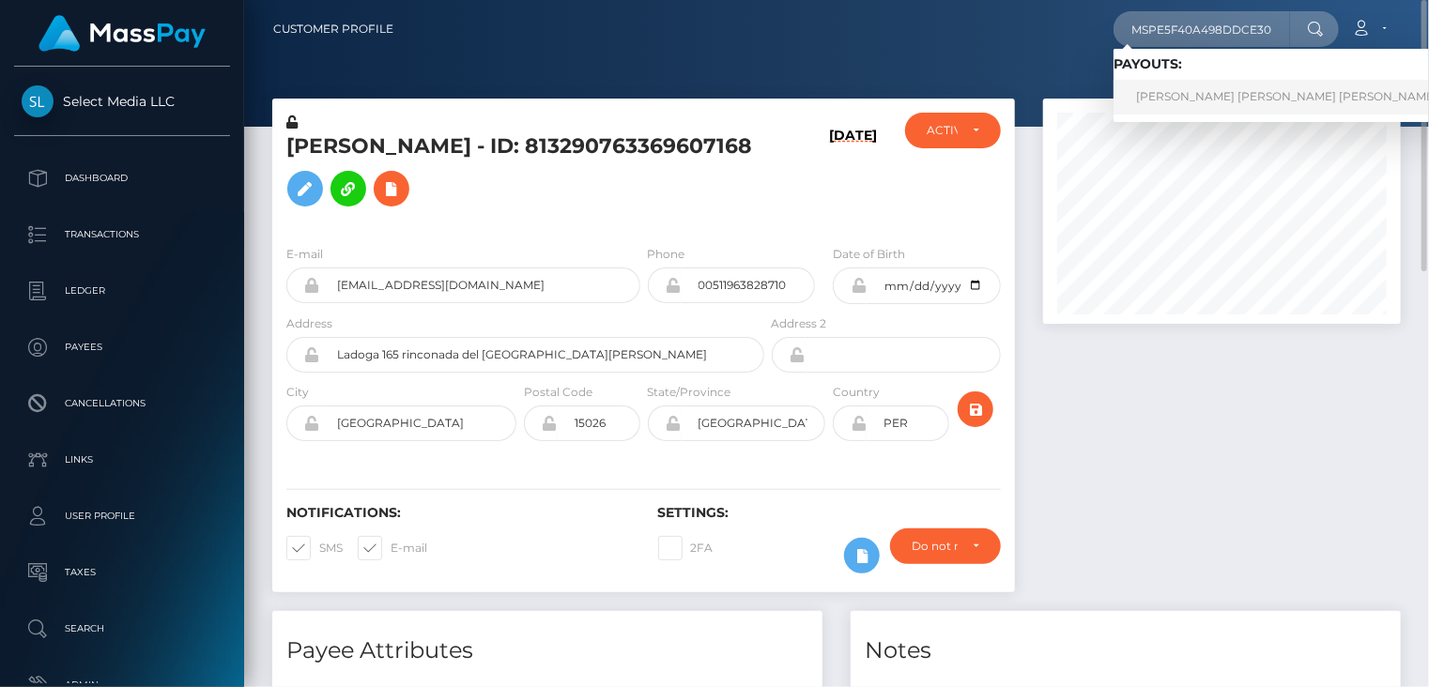
click at [1224, 99] on link "IAN VALENTINA MONTENEGRO HERNANDEZ (Whop Inc - )" at bounding box center [1324, 97] width 422 height 35
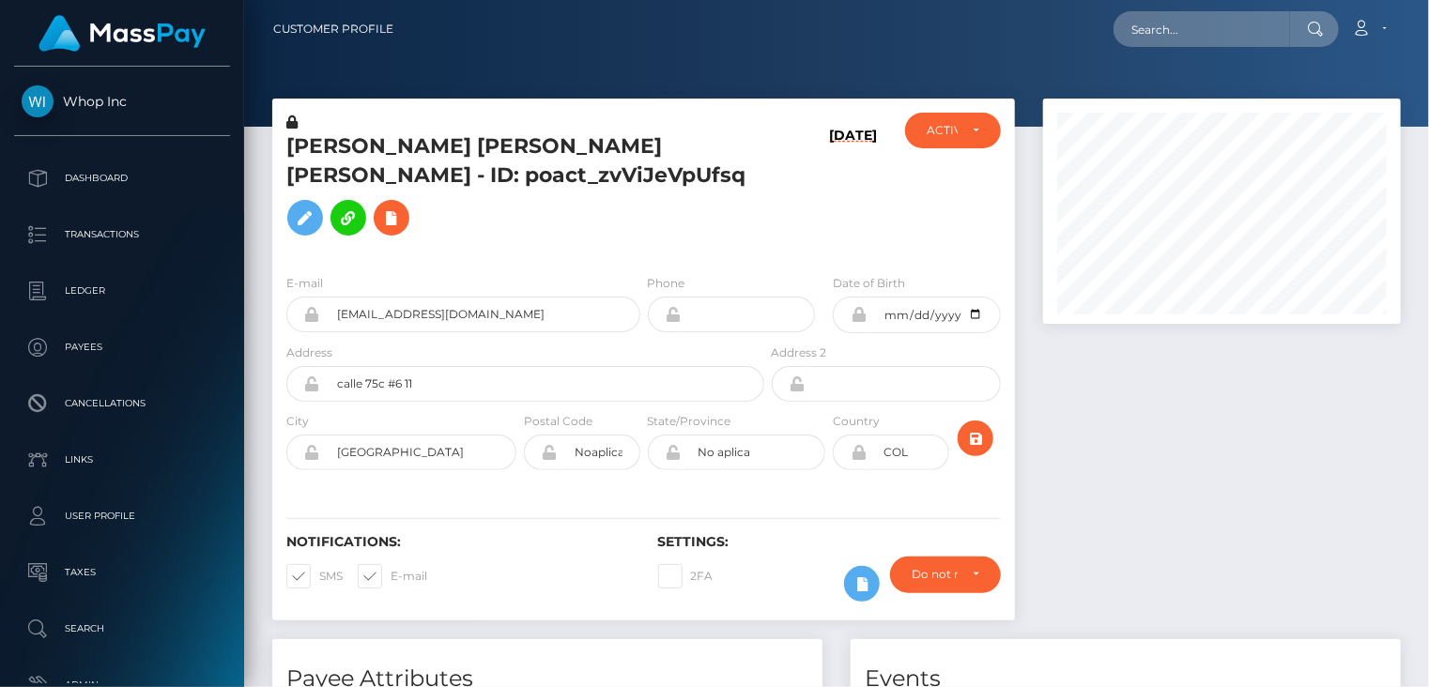
scroll to position [225, 357]
paste input "73f46445-9e30-11f0-bd85-0694aced620b"
type input "73f46445-9e30-11f0-bd85-0694aced620b"
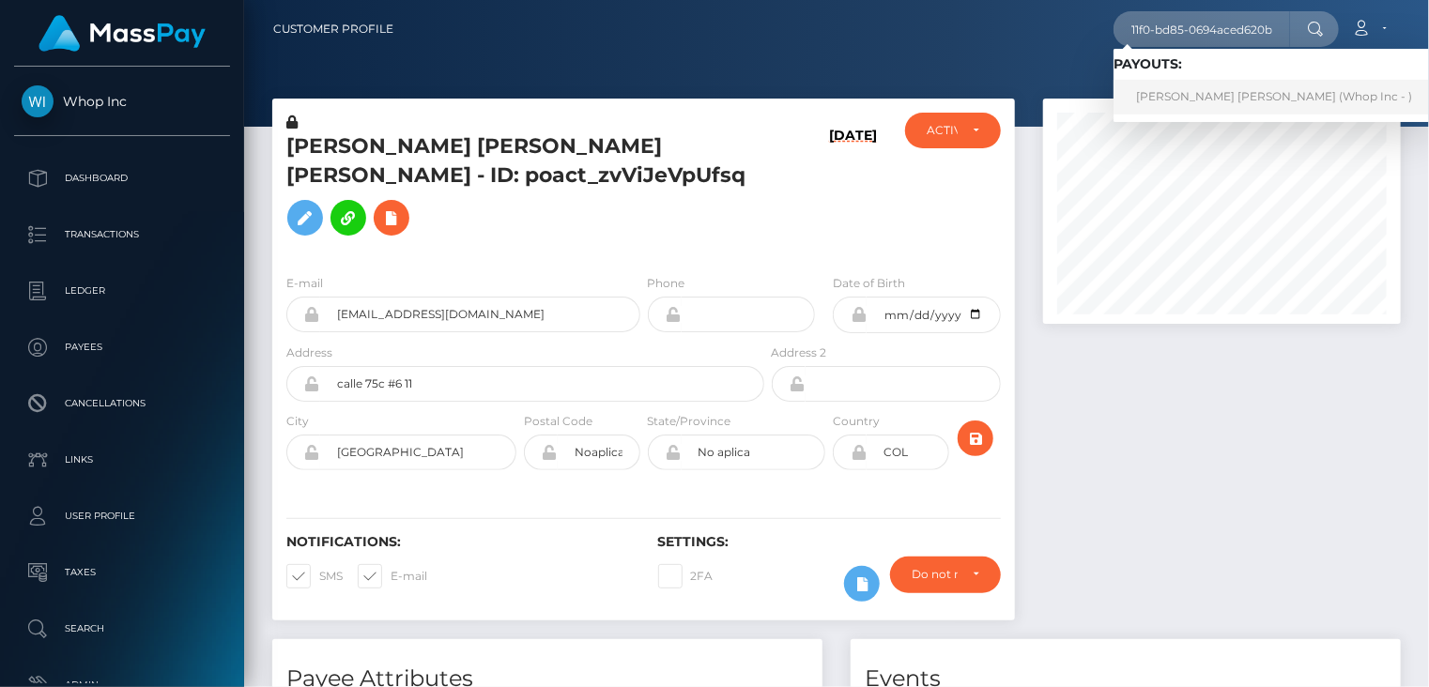
scroll to position [0, 0]
click at [1170, 97] on link "ROYNE GITAU THUO (Whop Inc - )" at bounding box center [1273, 97] width 321 height 35
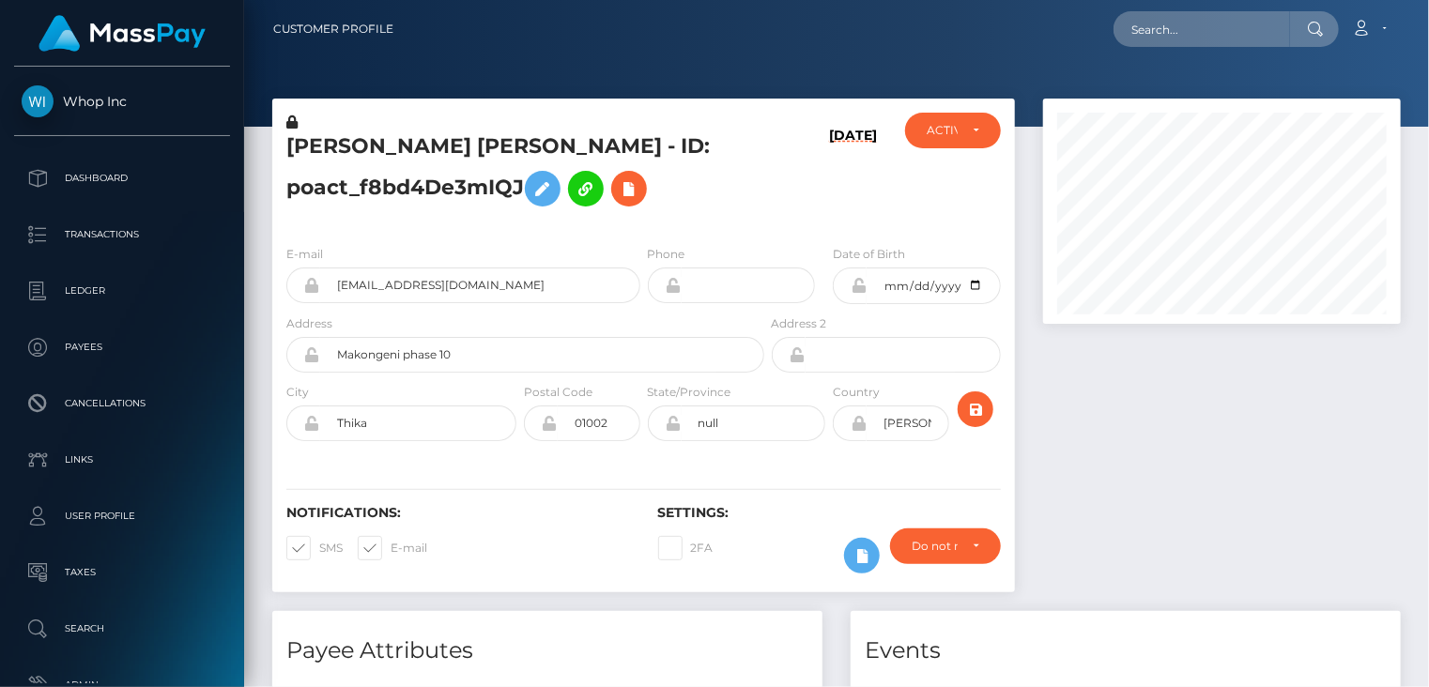
scroll to position [225, 357]
drag, startPoint x: 1179, startPoint y: 31, endPoint x: 1196, endPoint y: 27, distance: 17.3
paste input "ba12c7dc a0c6-11f0-93b3-026f69db09b1"
type input "ba12c7dc a0c6-11f0-93b3-026f69db09b1"
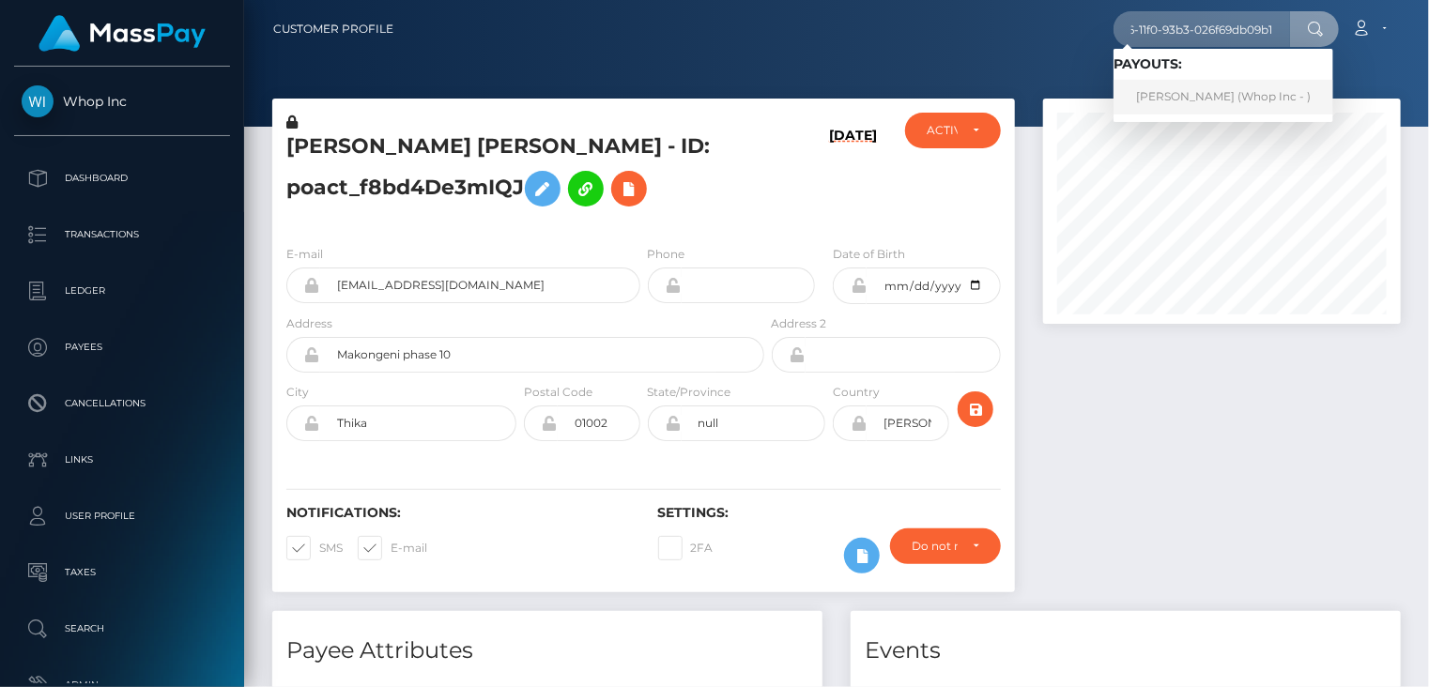
click at [1171, 106] on link "SHOKHNOZA YARMATOVA (Whop Inc - )" at bounding box center [1223, 97] width 220 height 35
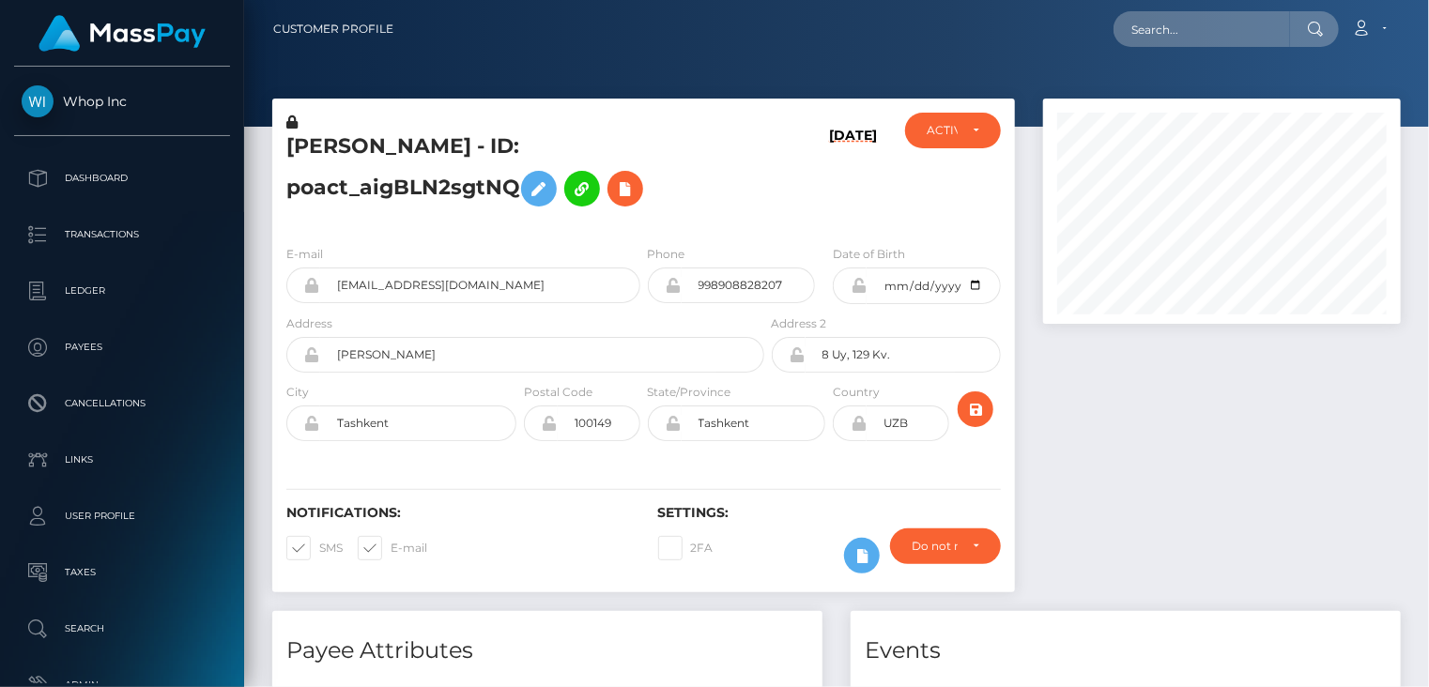
scroll to position [225, 357]
paste input "78c4e348-a217-11f0-bd75-060e06e9f077"
type input "78c4e348-a217-11f0-bd75-060e06e9f077"
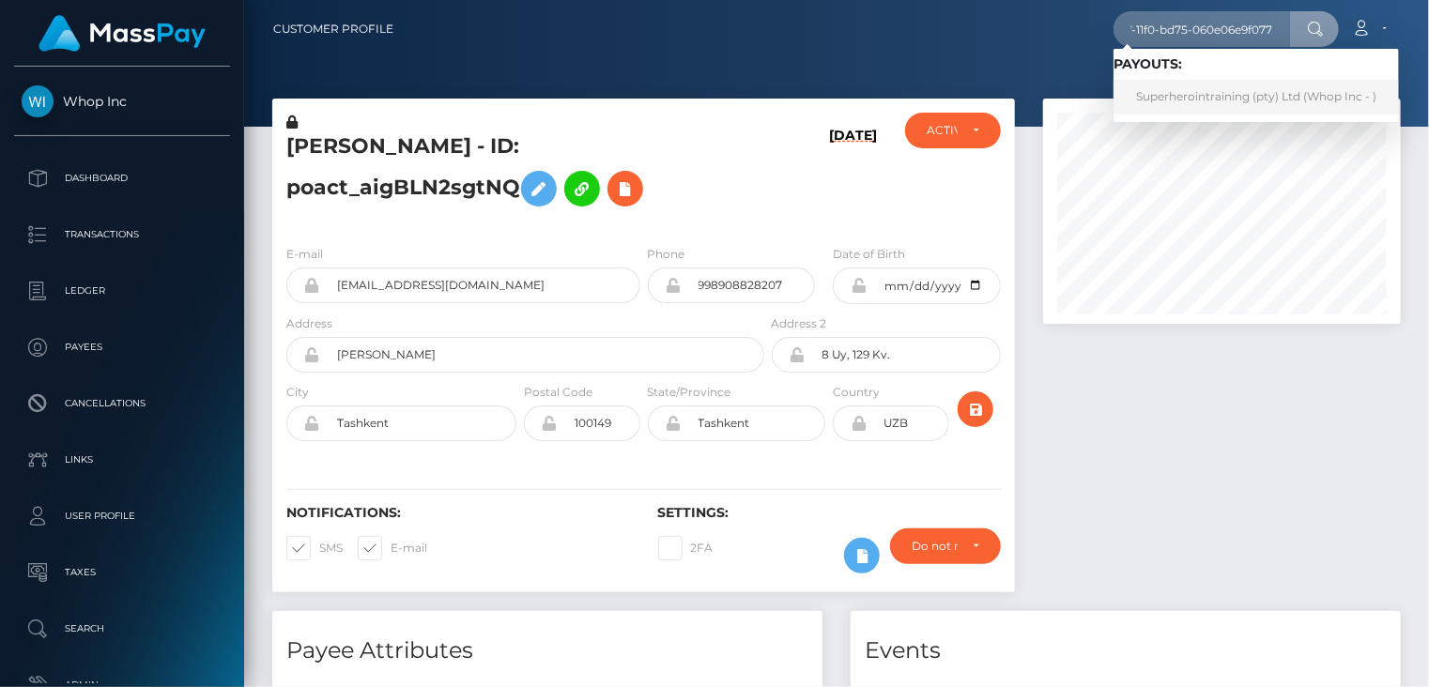
click at [1199, 95] on link "Superherointraining (pty) Ltd (Whop Inc - )" at bounding box center [1255, 97] width 285 height 35
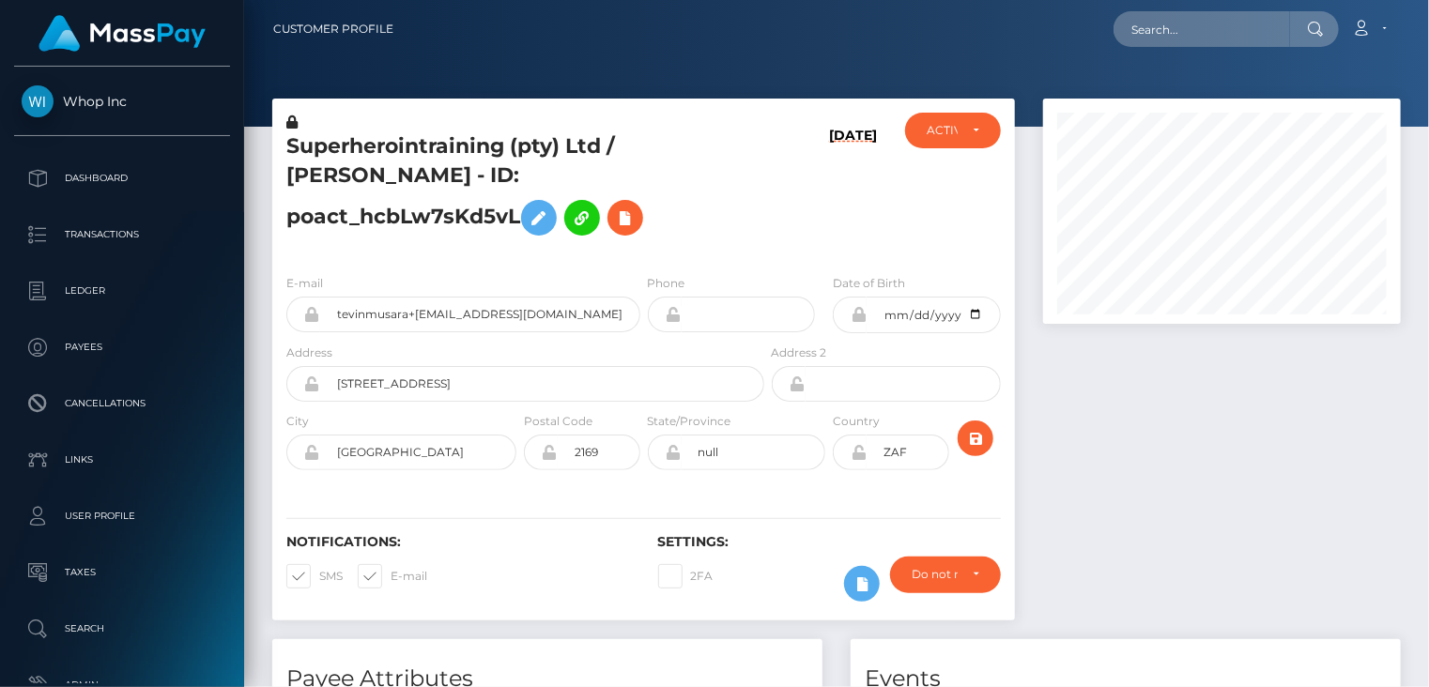
scroll to position [225, 357]
click at [451, 314] on input "tevinmusara+05dbaa1acf@icloud.com" at bounding box center [480, 315] width 320 height 36
paste input "726a794b a29b-11f0-bd75-060e06e9f077"
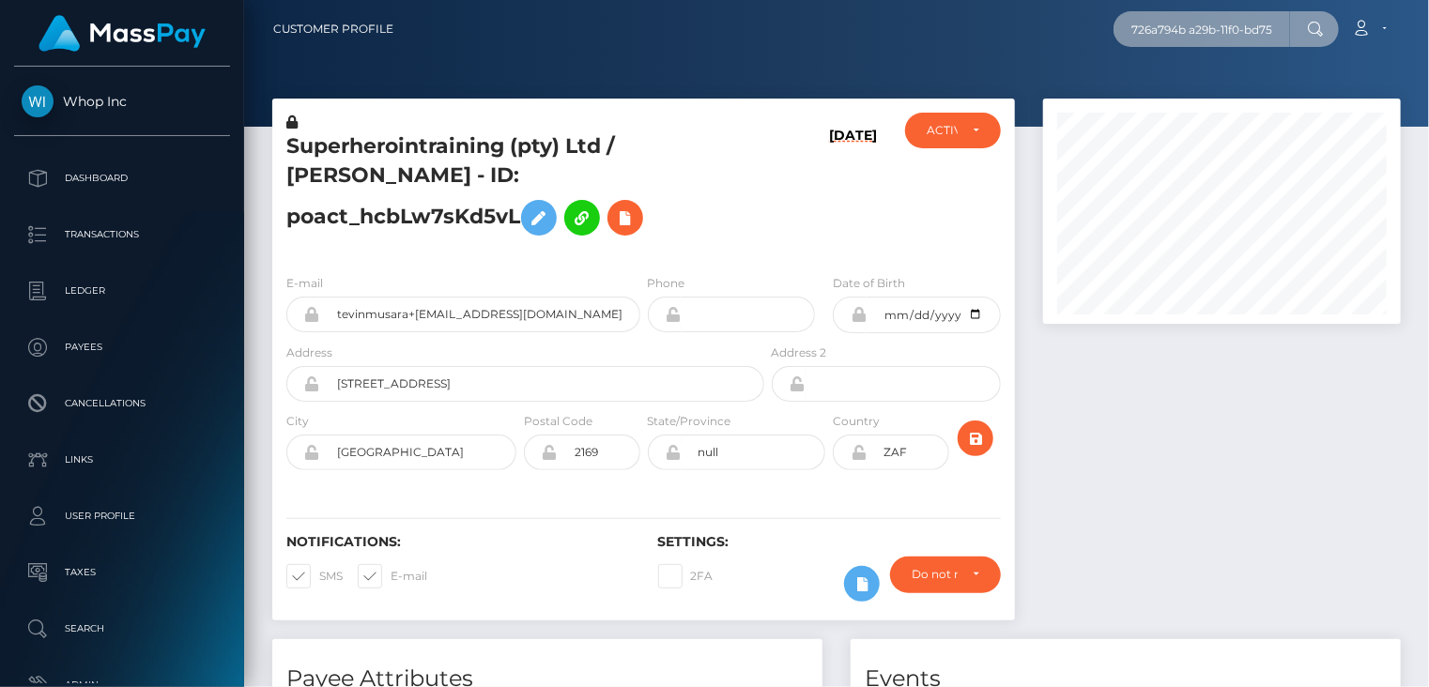
scroll to position [0, 87]
type input "726a794b a29b-11f0-bd75-060e06e9f077"
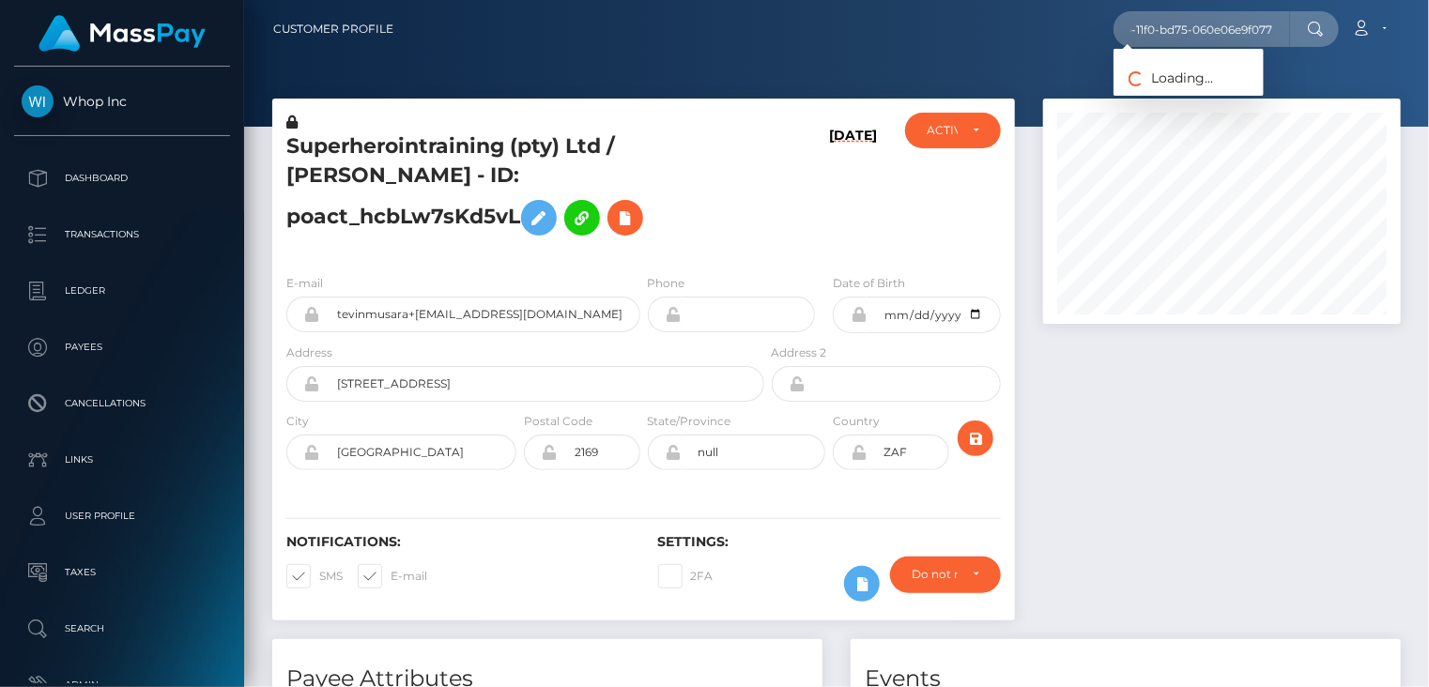
scroll to position [0, 0]
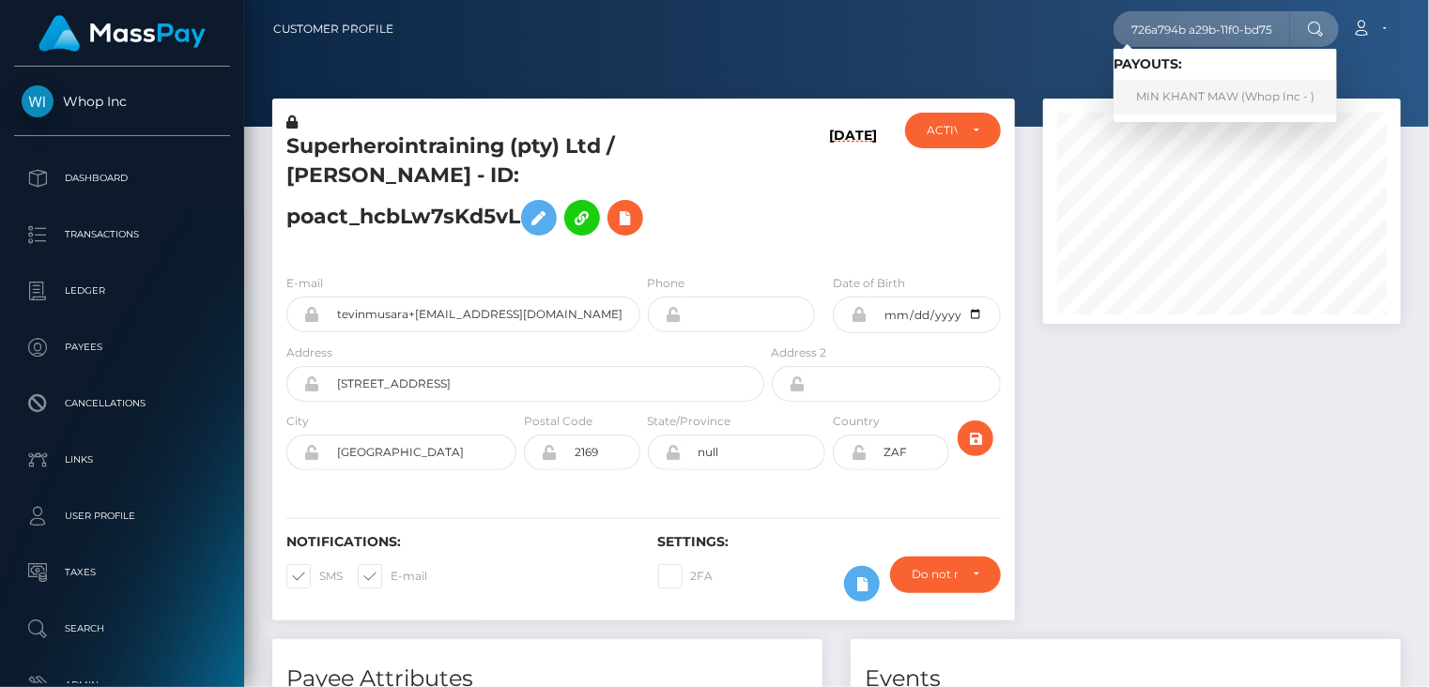
click at [1170, 95] on link "MIN KHANT MAW (Whop Inc - )" at bounding box center [1224, 97] width 223 height 35
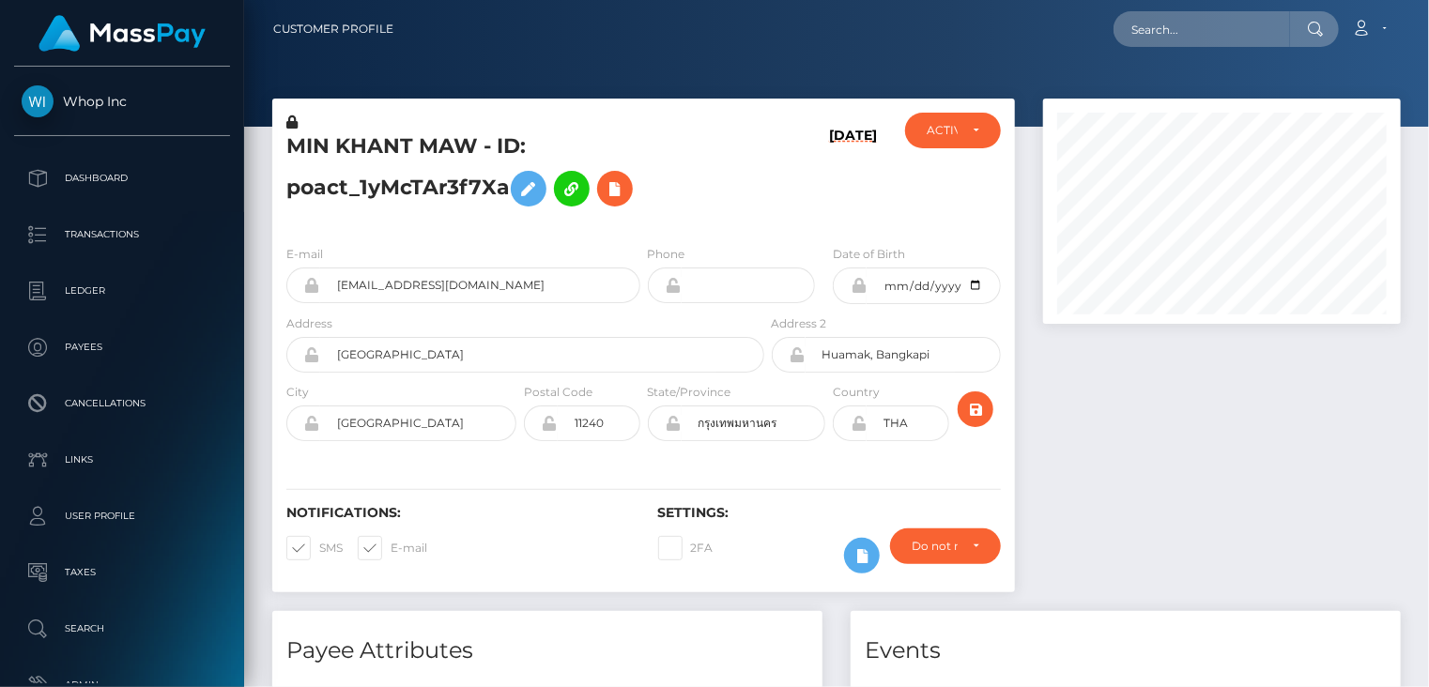
scroll to position [225, 357]
paste input "94682db6-a35a-11f0-bd75-060e06e9f077"
type input "94682db6-a35a-11f0-bd75-060e06e9f077"
click at [1045, 268] on div at bounding box center [1222, 211] width 358 height 225
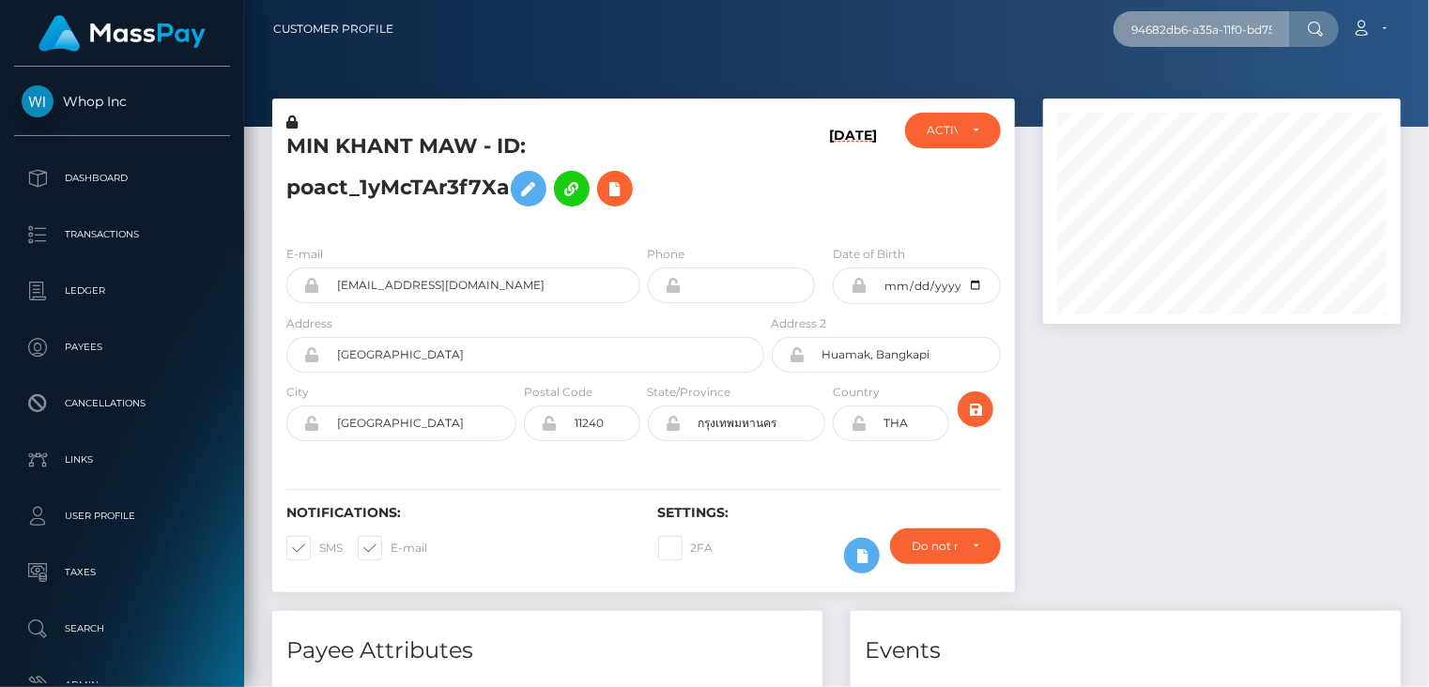
click at [1184, 23] on input "94682db6-a35a-11f0-bd75-060e06e9f077" at bounding box center [1201, 29] width 176 height 36
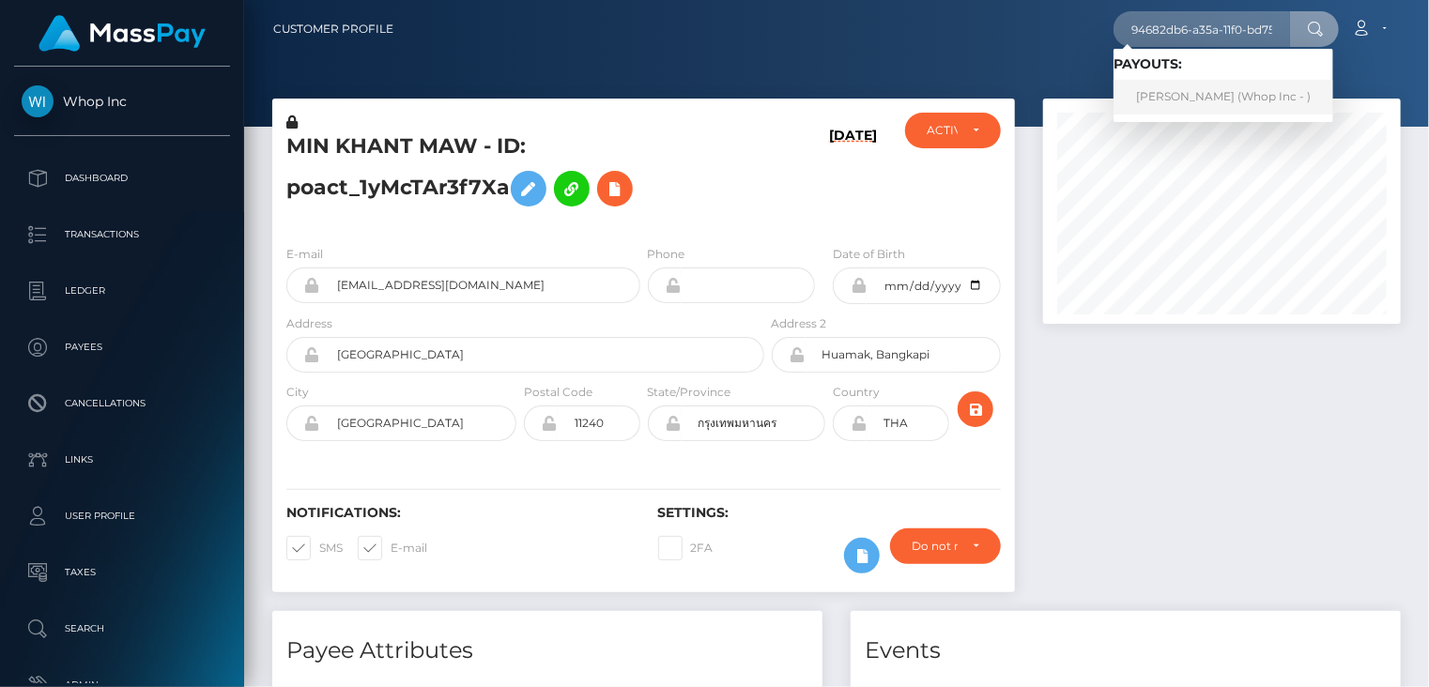
click at [1179, 99] on link "MIKAYEL SARGSYAN (Whop Inc - )" at bounding box center [1223, 97] width 220 height 35
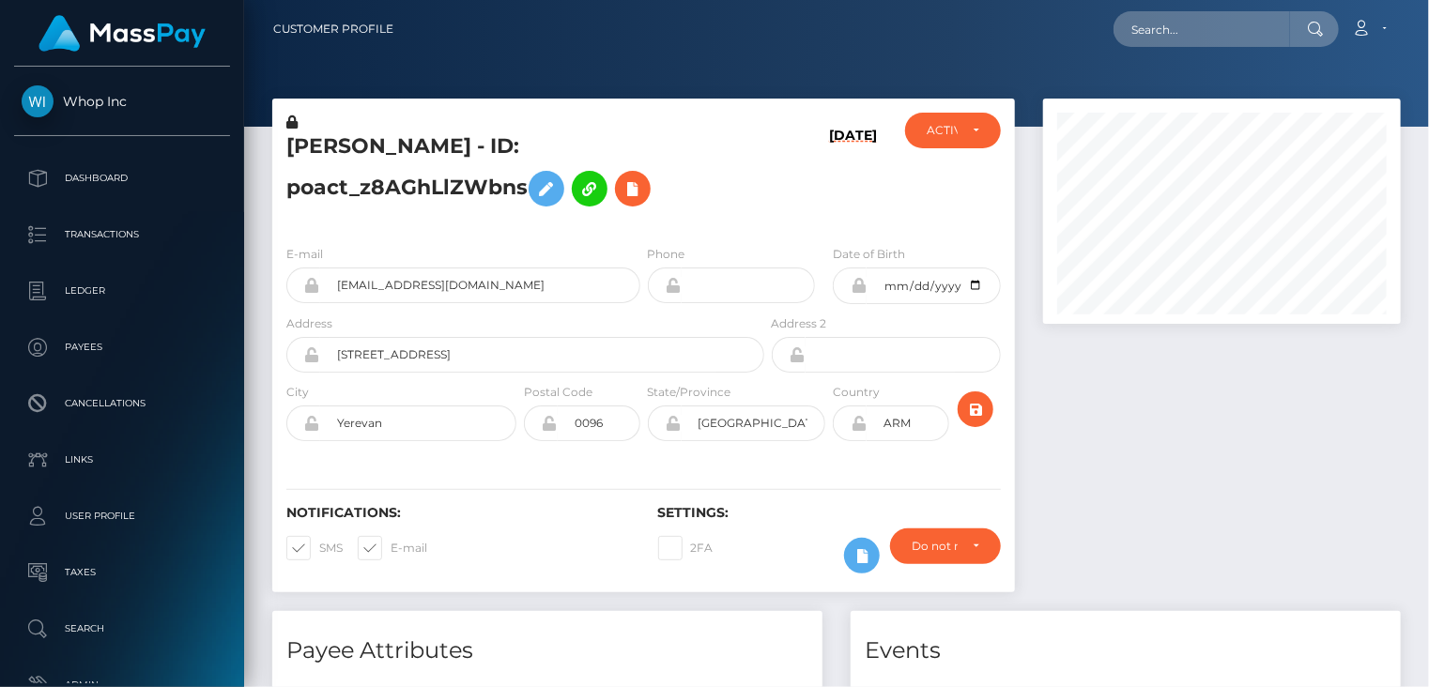
scroll to position [225, 357]
click at [413, 279] on input "[EMAIL_ADDRESS][DOMAIN_NAME]" at bounding box center [480, 285] width 320 height 36
drag, startPoint x: 413, startPoint y: 279, endPoint x: 398, endPoint y: 283, distance: 15.5
click at [398, 283] on input "sargsyanmic+2336e1c456@gmail.com" at bounding box center [480, 285] width 320 height 36
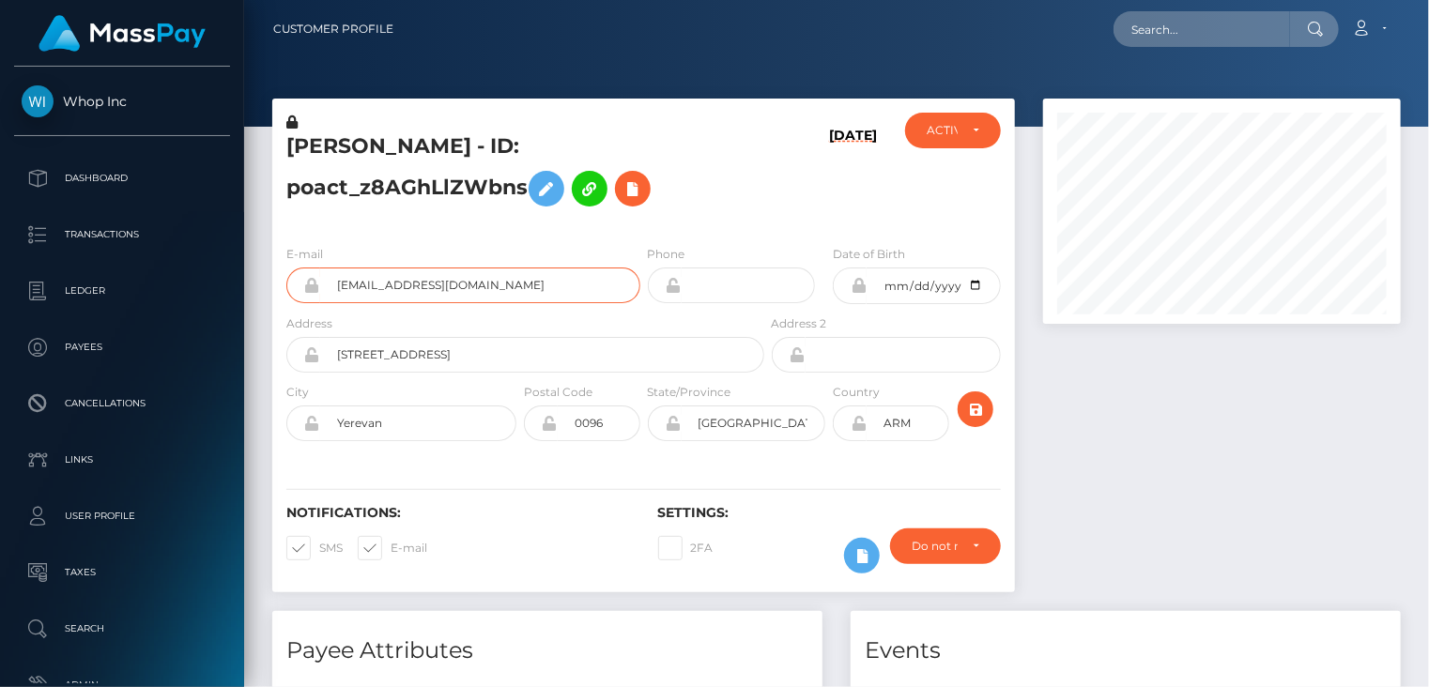
click at [398, 283] on input "sargsyanmic+2336e1c456@gmail.com" at bounding box center [480, 285] width 320 height 36
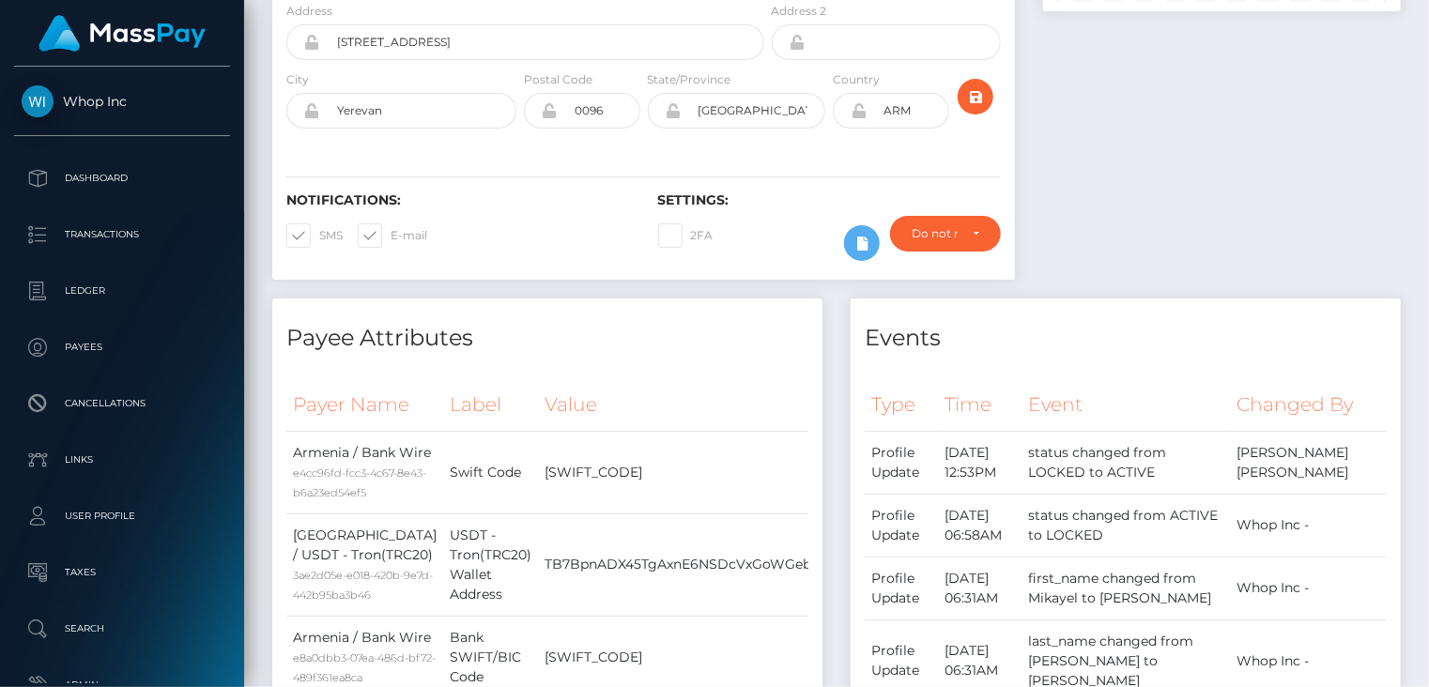
scroll to position [0, 0]
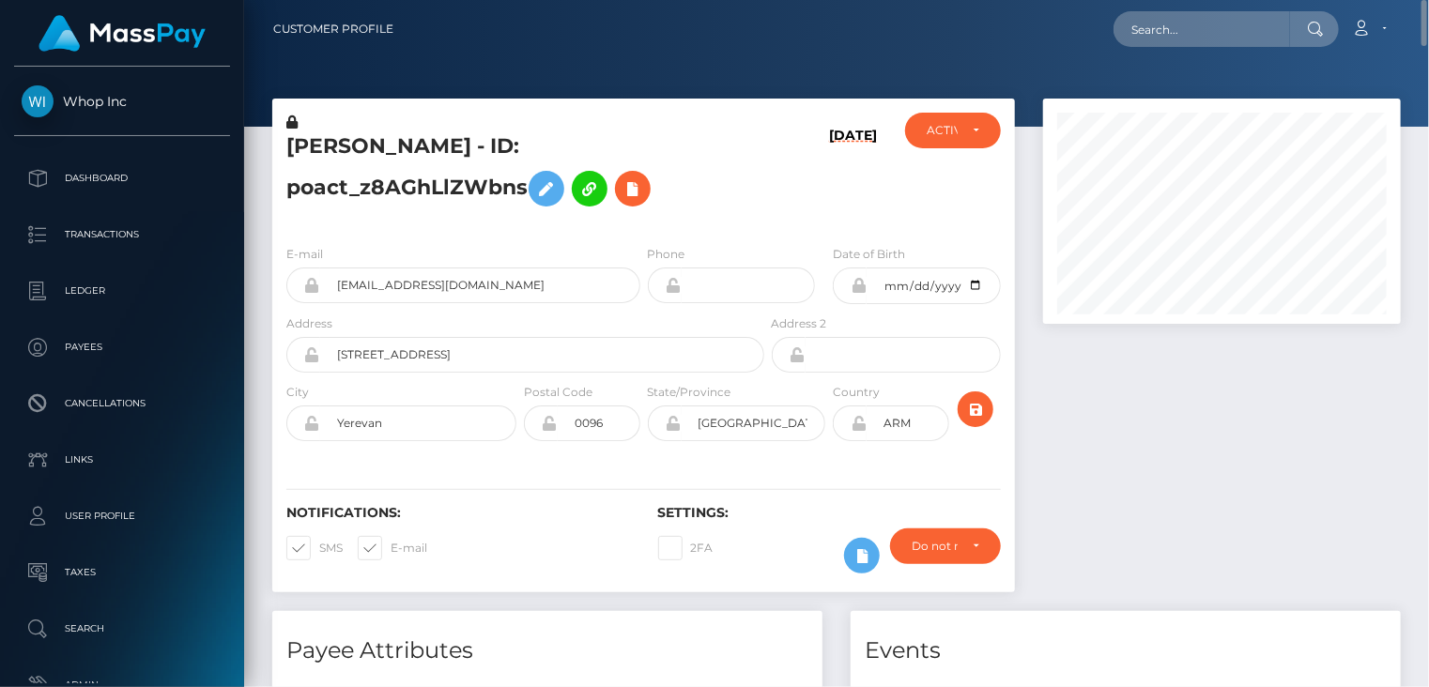
click at [415, 189] on h5 "MIKAYEL SARGSYAN - ID: poact_z8AGhLlZWbns" at bounding box center [519, 174] width 467 height 84
copy h5 "poact_z8AGhLlZWbns"
click at [340, 151] on h5 "MIKAYEL SARGSYAN - ID: poact_z8AGhLlZWbns" at bounding box center [519, 174] width 467 height 84
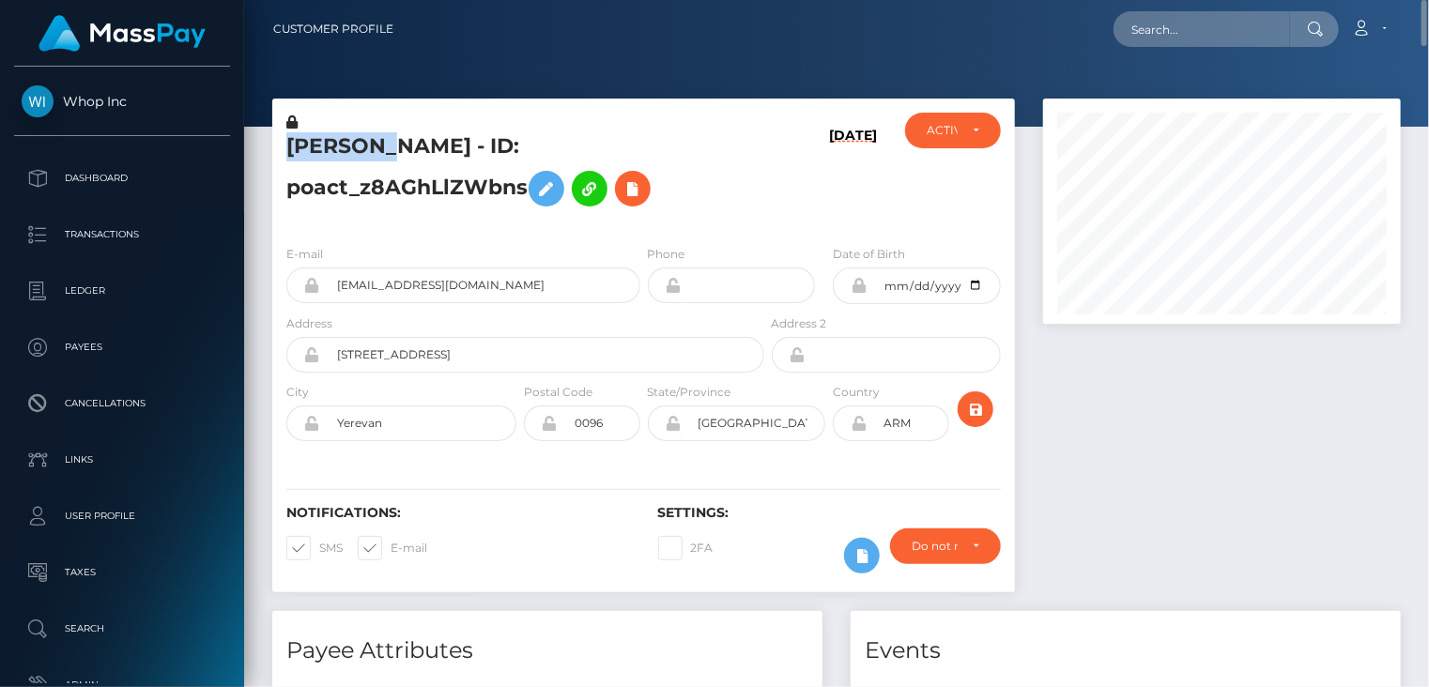
copy h5 "MIKAYEL"
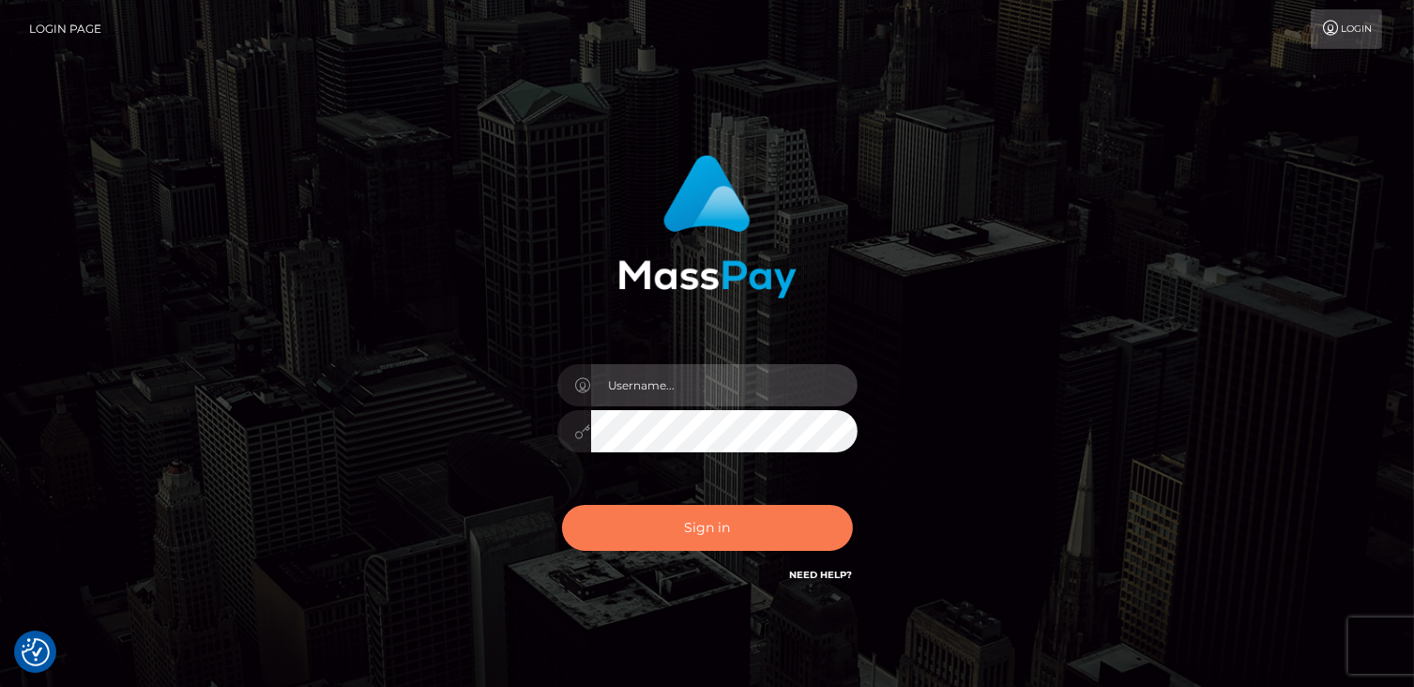
type input "catalinad"
click at [639, 517] on button "Sign in" at bounding box center [707, 528] width 291 height 46
type input "catalinad"
click at [712, 521] on button "Sign in" at bounding box center [707, 528] width 291 height 46
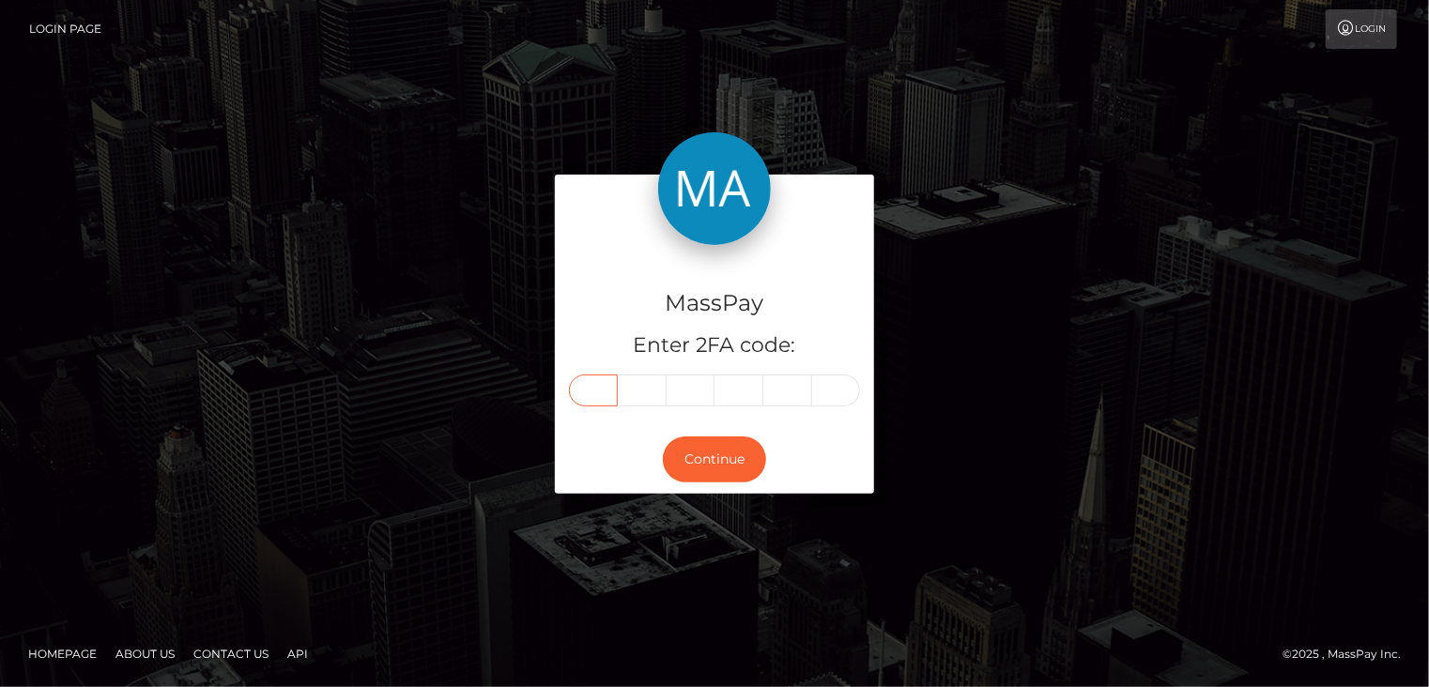
click at [603, 395] on input "text" at bounding box center [593, 390] width 49 height 32
type input "4"
type input "6"
type input "9"
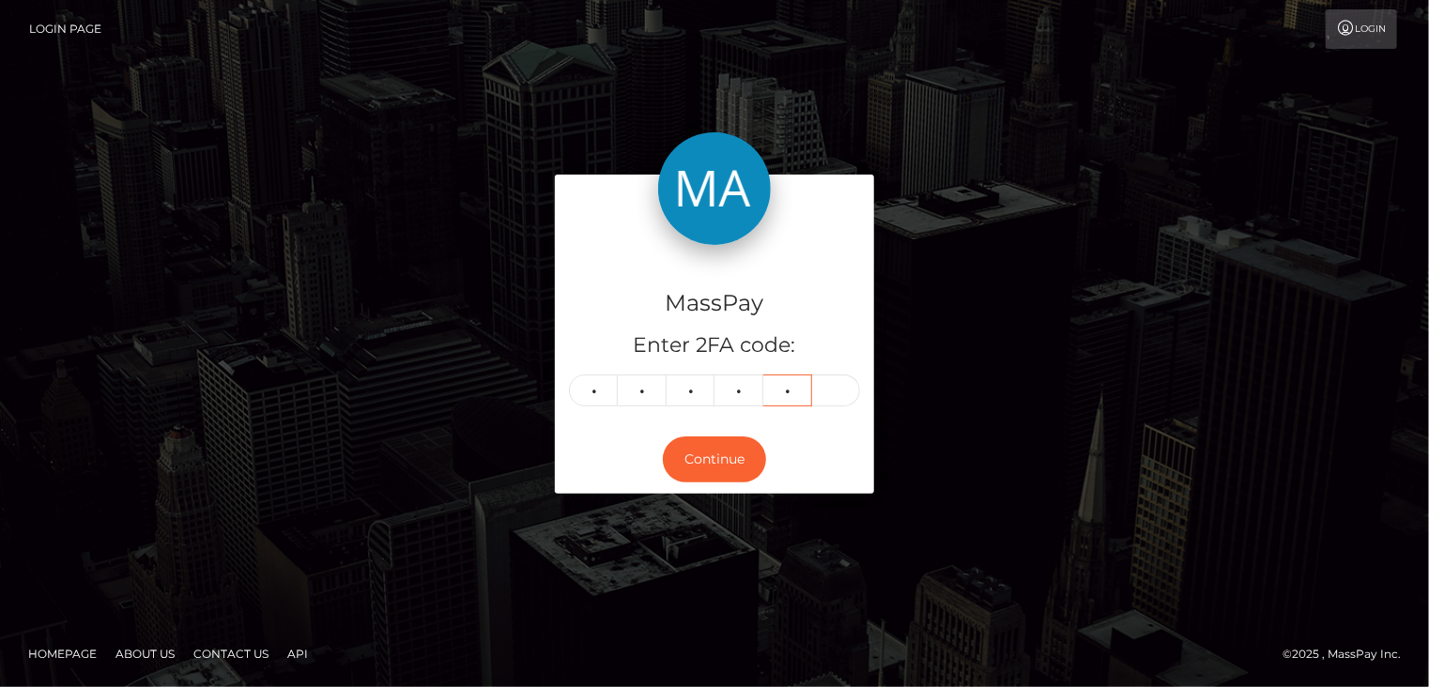
type input "7"
type input "3"
type input "1"
type input "3"
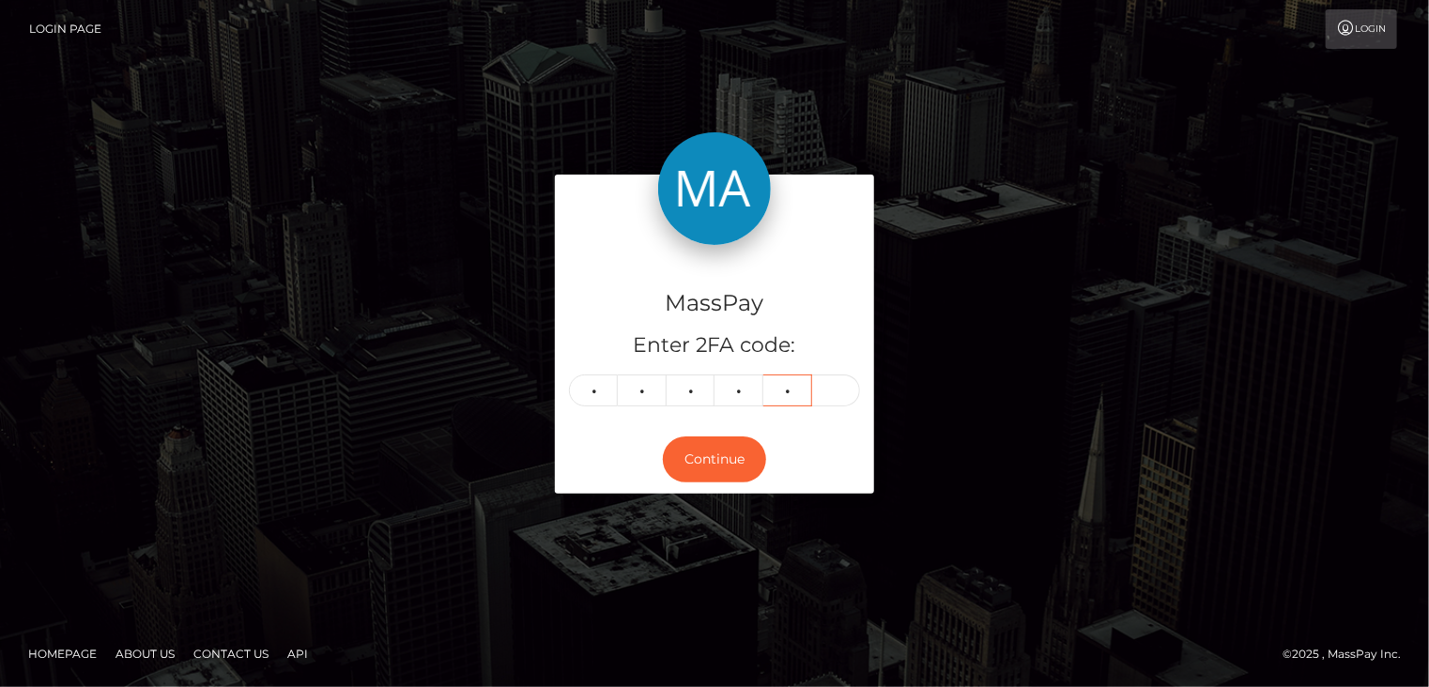
type input "5"
type input "6"
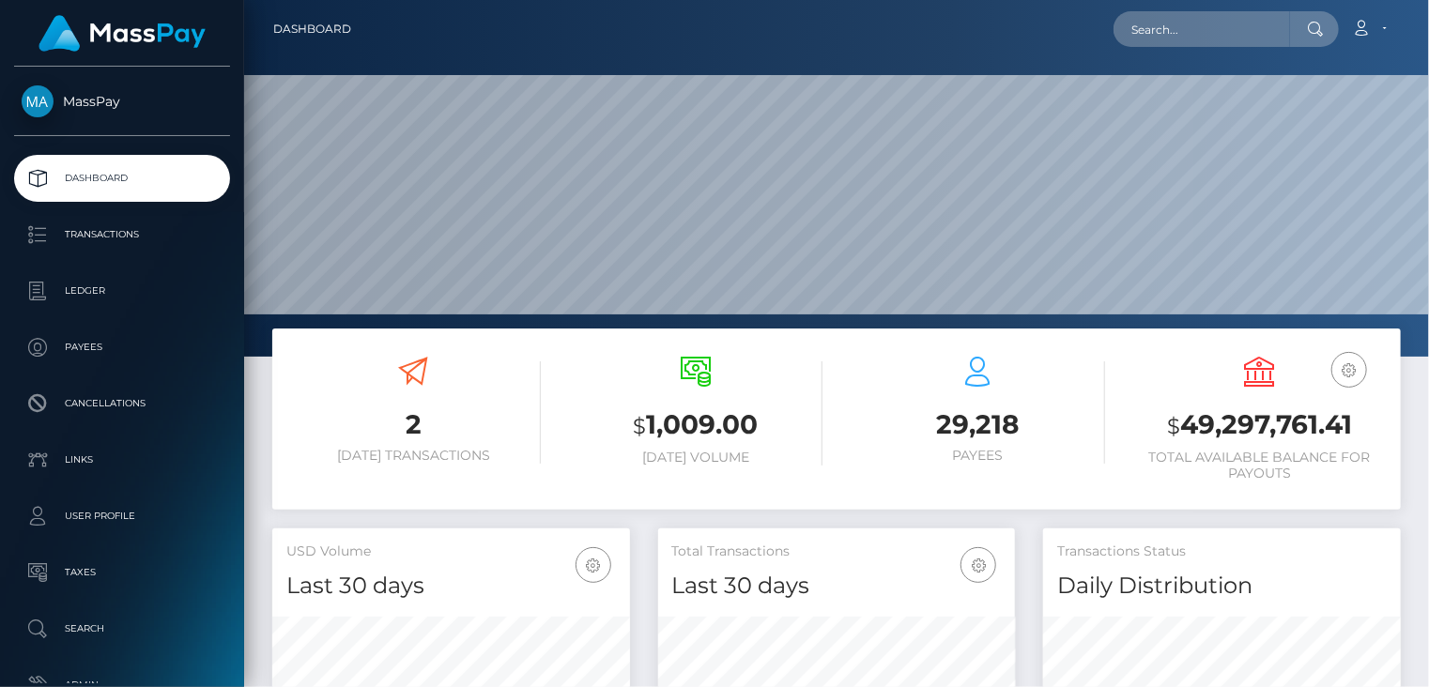
scroll to position [332, 357]
paste input "MSPfc8b00fe2cd2355"
type input "MSPfc8b00fe2cd2355"
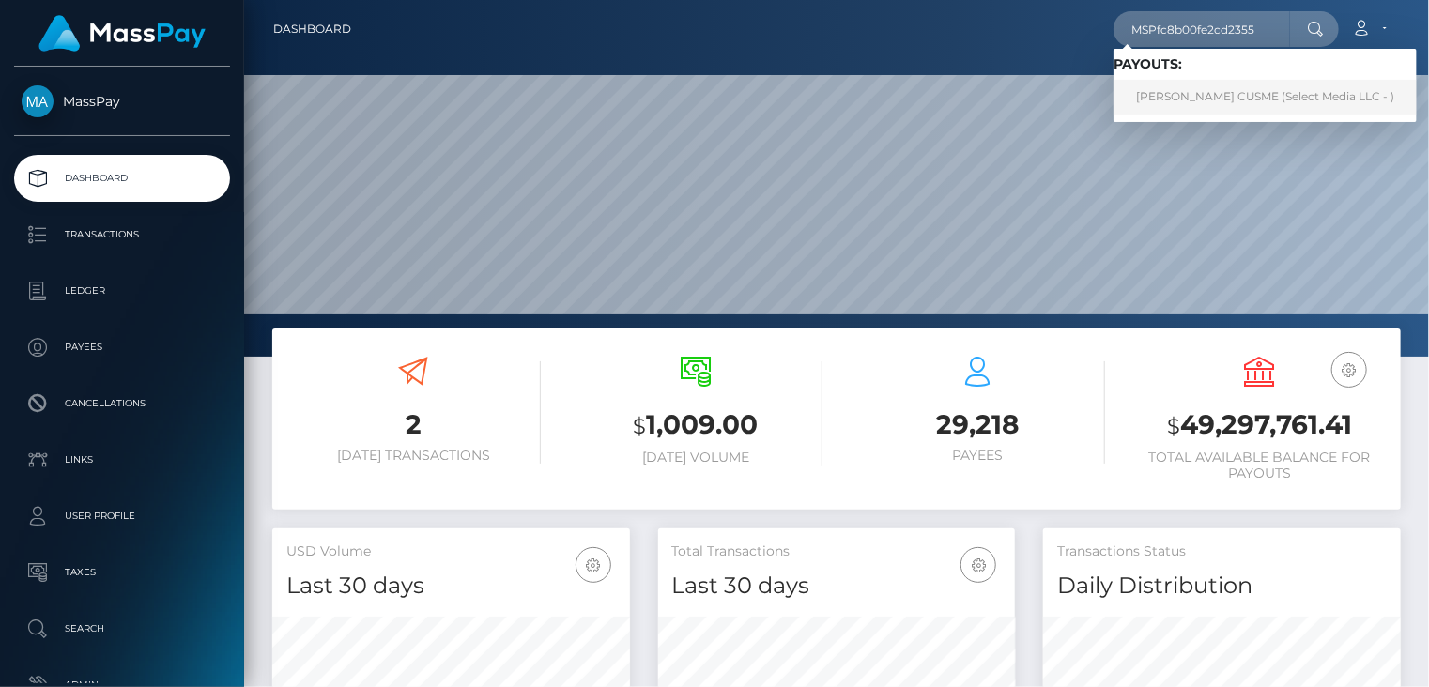
click at [1205, 83] on link "CARLA ANAHY POSLIGUA CUSME (Select Media LLC - )" at bounding box center [1264, 97] width 303 height 35
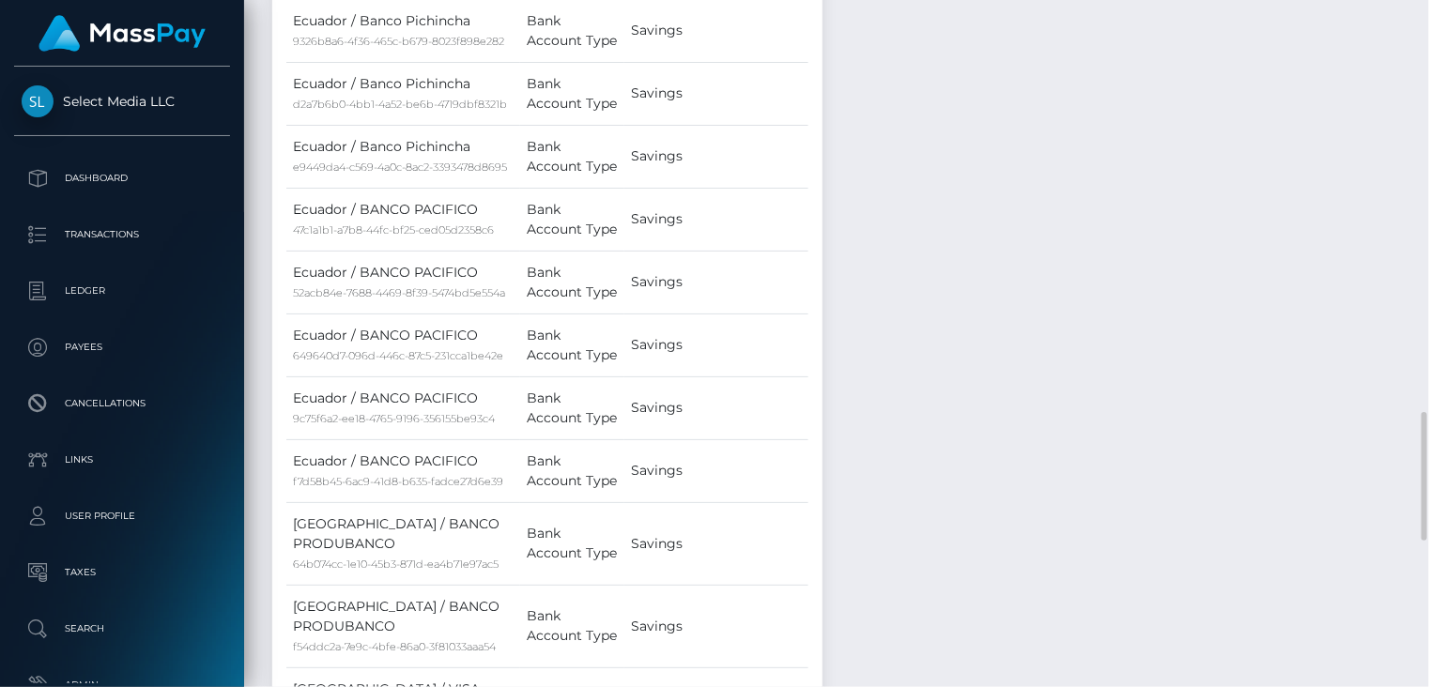
scroll to position [2969, 0]
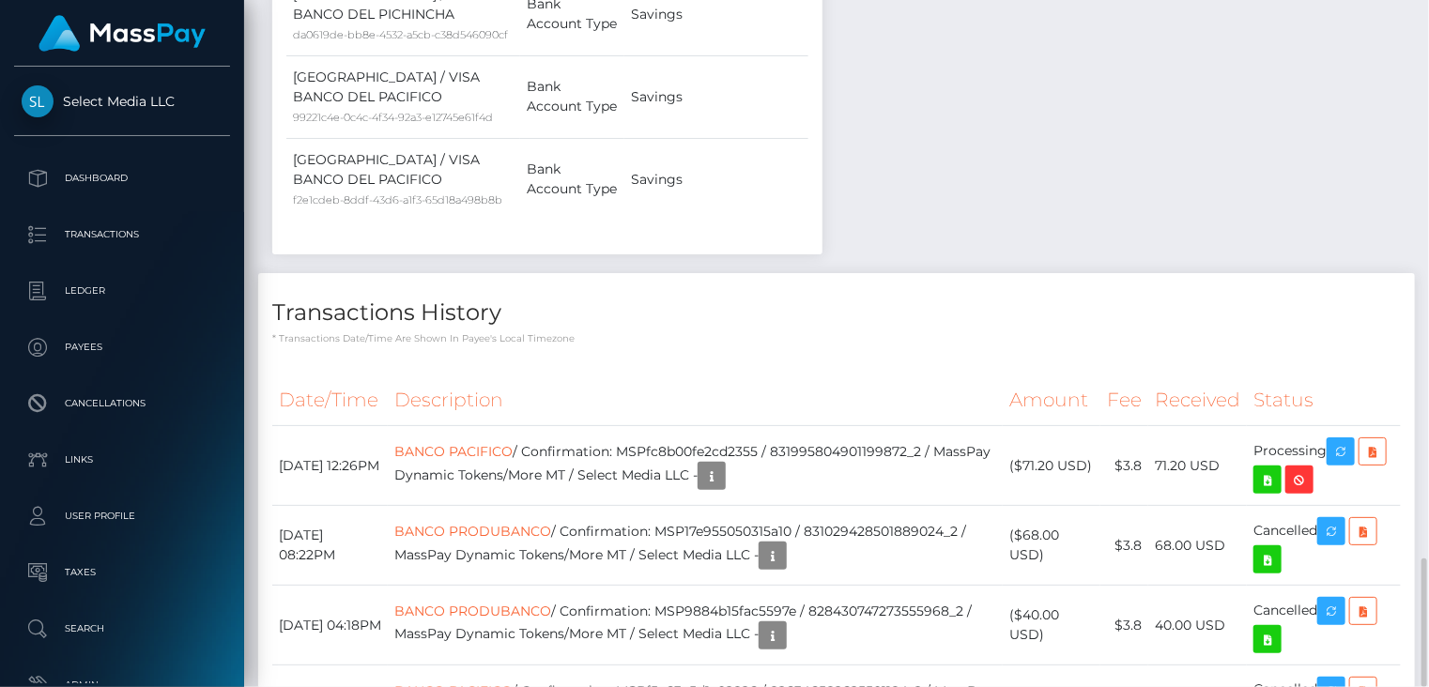
click at [1021, 331] on p "* Transactions date/time are shown in payee's local timezone" at bounding box center [836, 338] width 1128 height 14
click at [758, 426] on td "BANCO PACIFICO / Confirmation: MSPfc8b00fe2cd2355 / 831995804901199872_2 / Mass…" at bounding box center [695, 466] width 615 height 80
copy td "MSPfc8b00fe2cd2355"
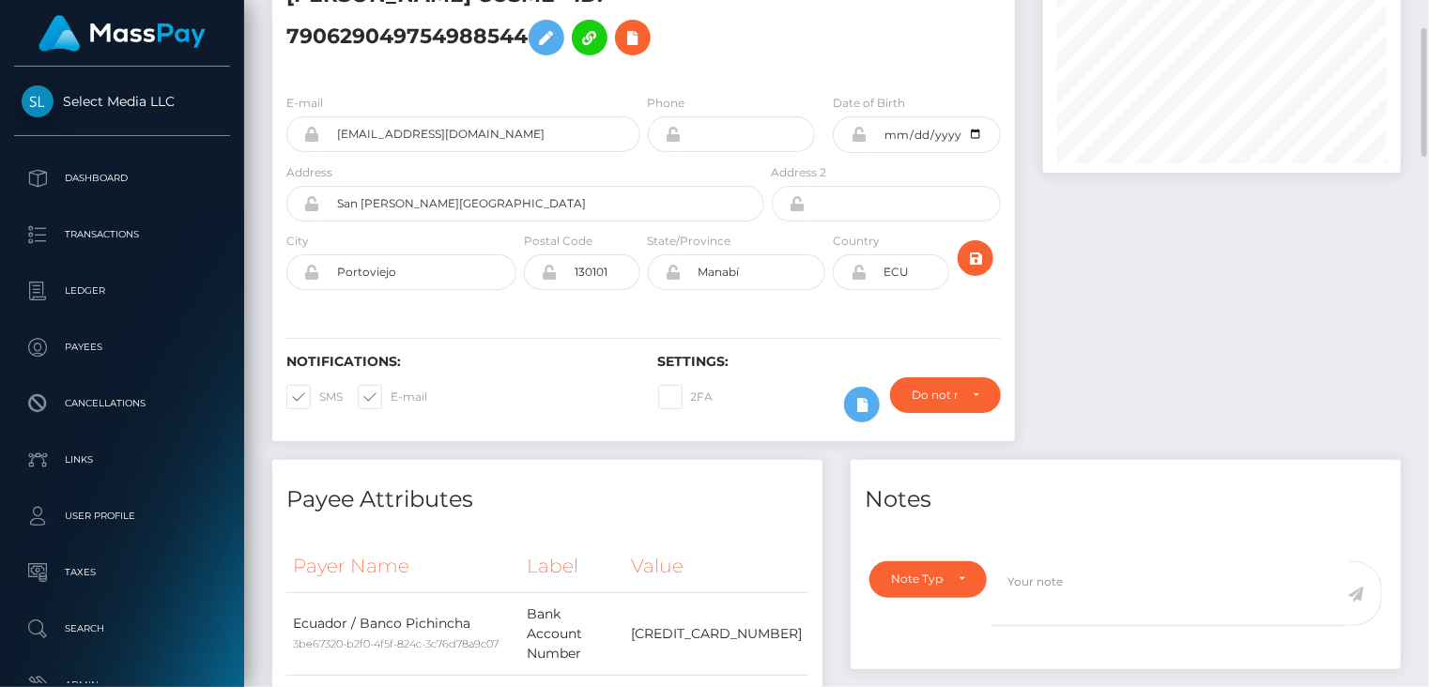
scroll to position [0, 0]
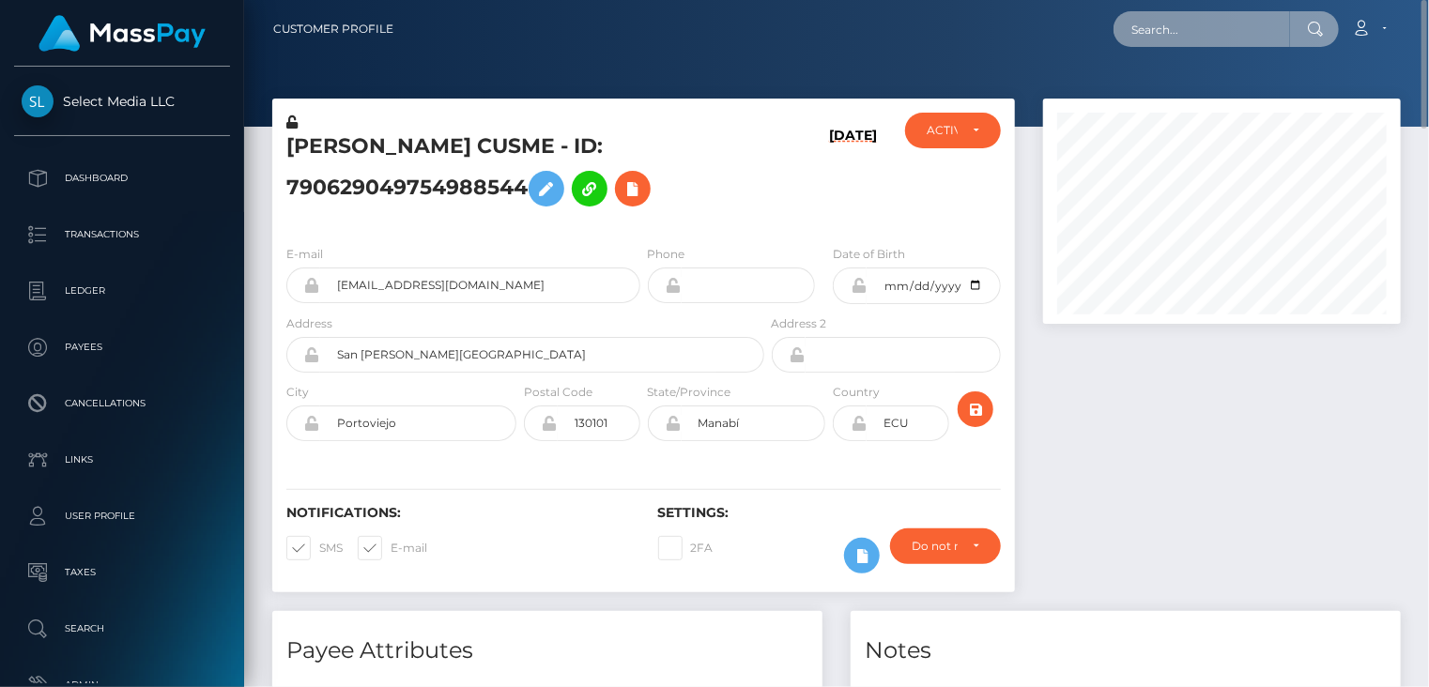
paste input "MSP4b7566b1421e4e3"
type input "MSP4b7566b1421e4e3"
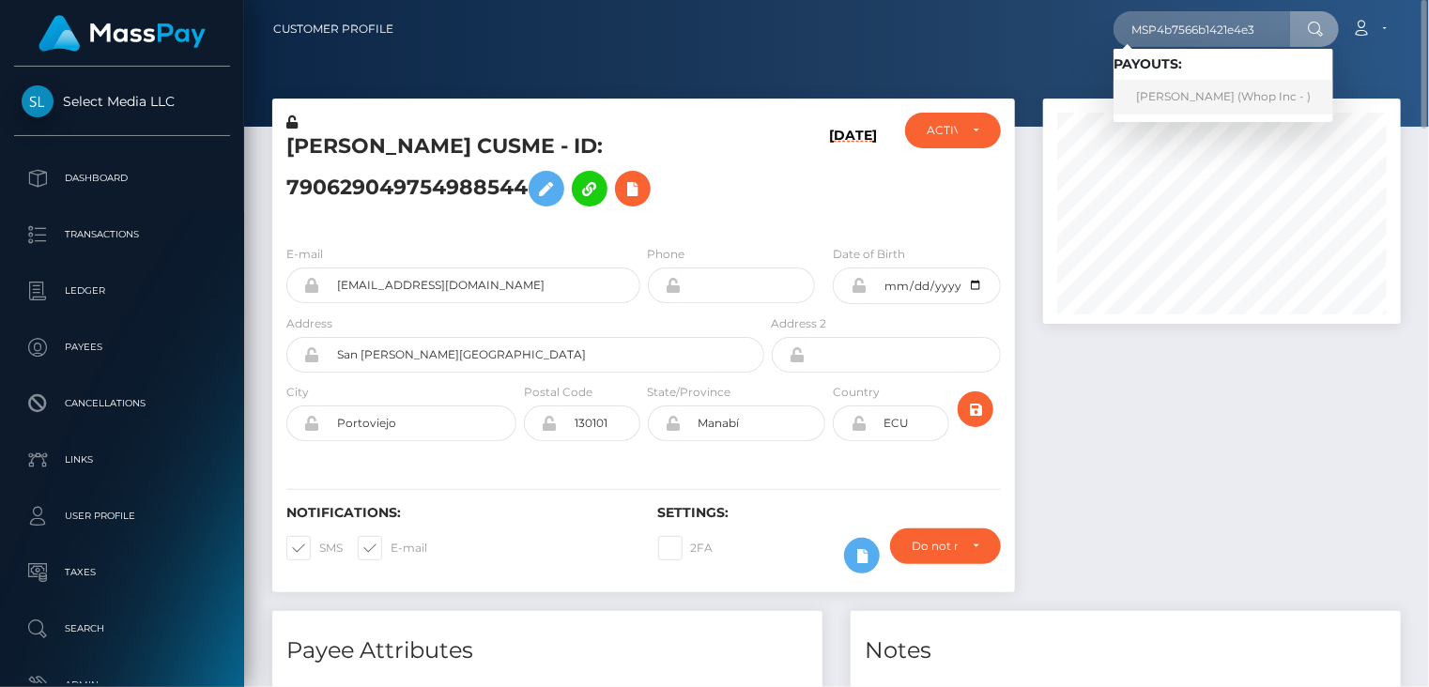
click at [1198, 101] on link "Muhammad Adeeb Shafi (Whop Inc - )" at bounding box center [1223, 97] width 220 height 35
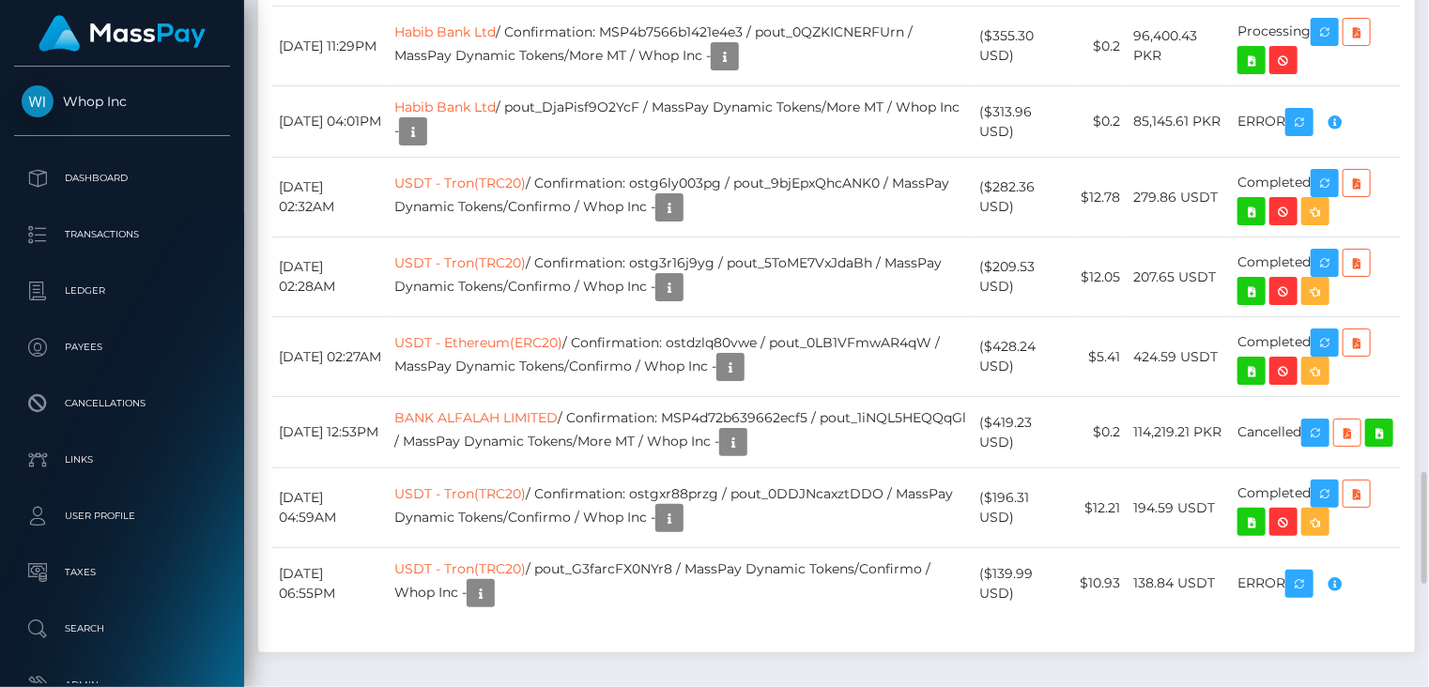
scroll to position [3193, 0]
